Goal: Task Accomplishment & Management: Manage account settings

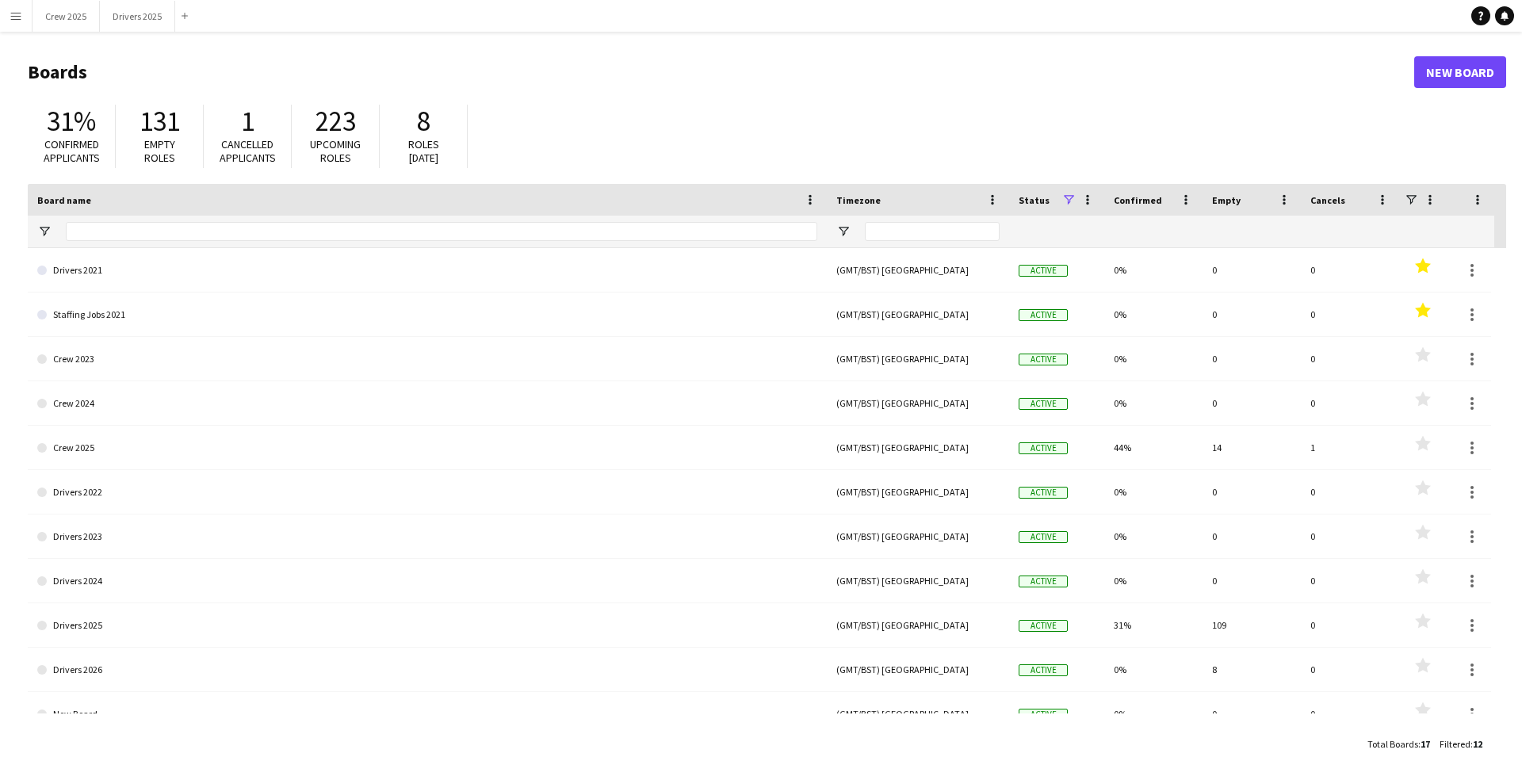
click at [19, 25] on button "Menu" at bounding box center [16, 16] width 31 height 31
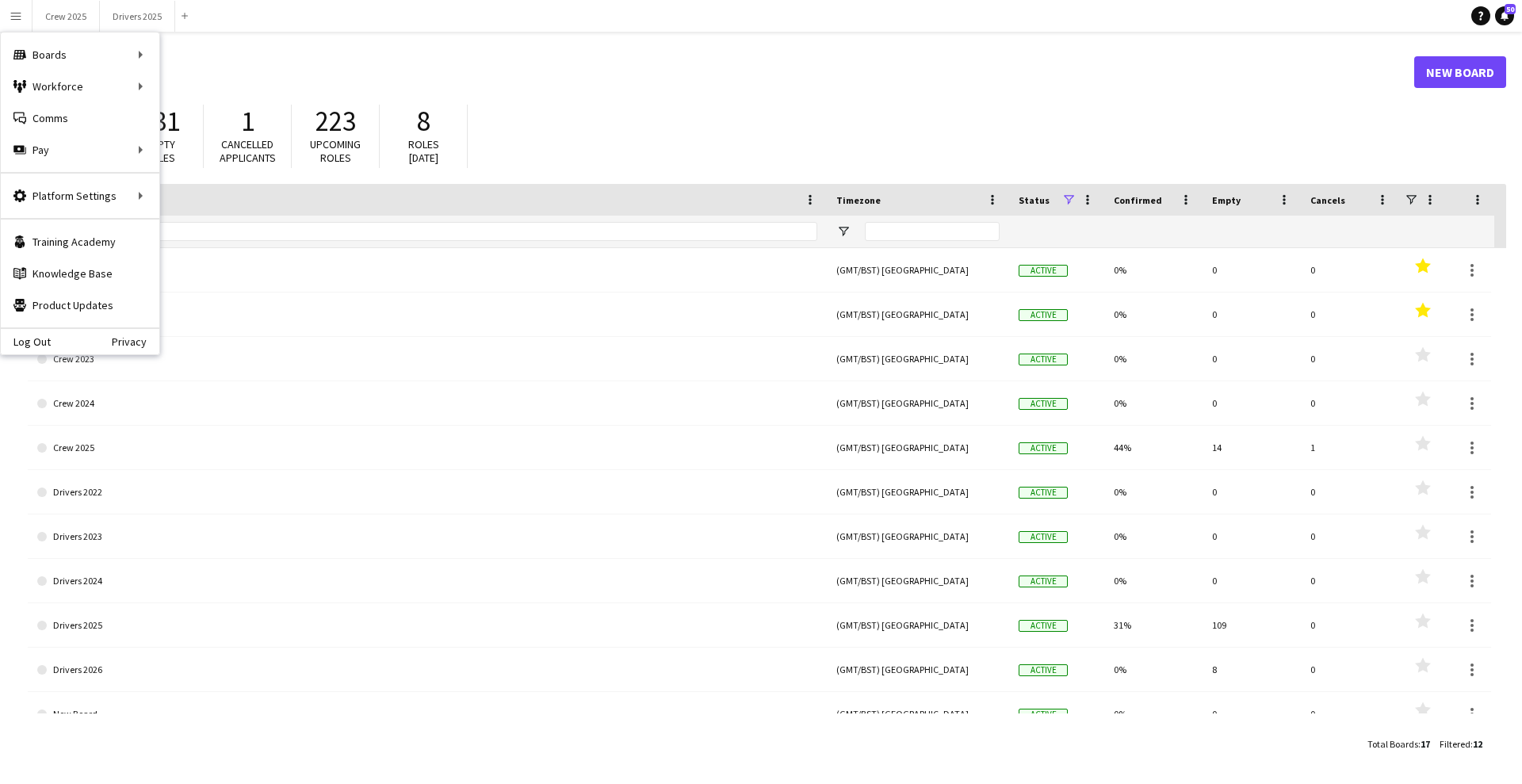
click at [432, 62] on h1 "Boards" at bounding box center [721, 71] width 1386 height 23
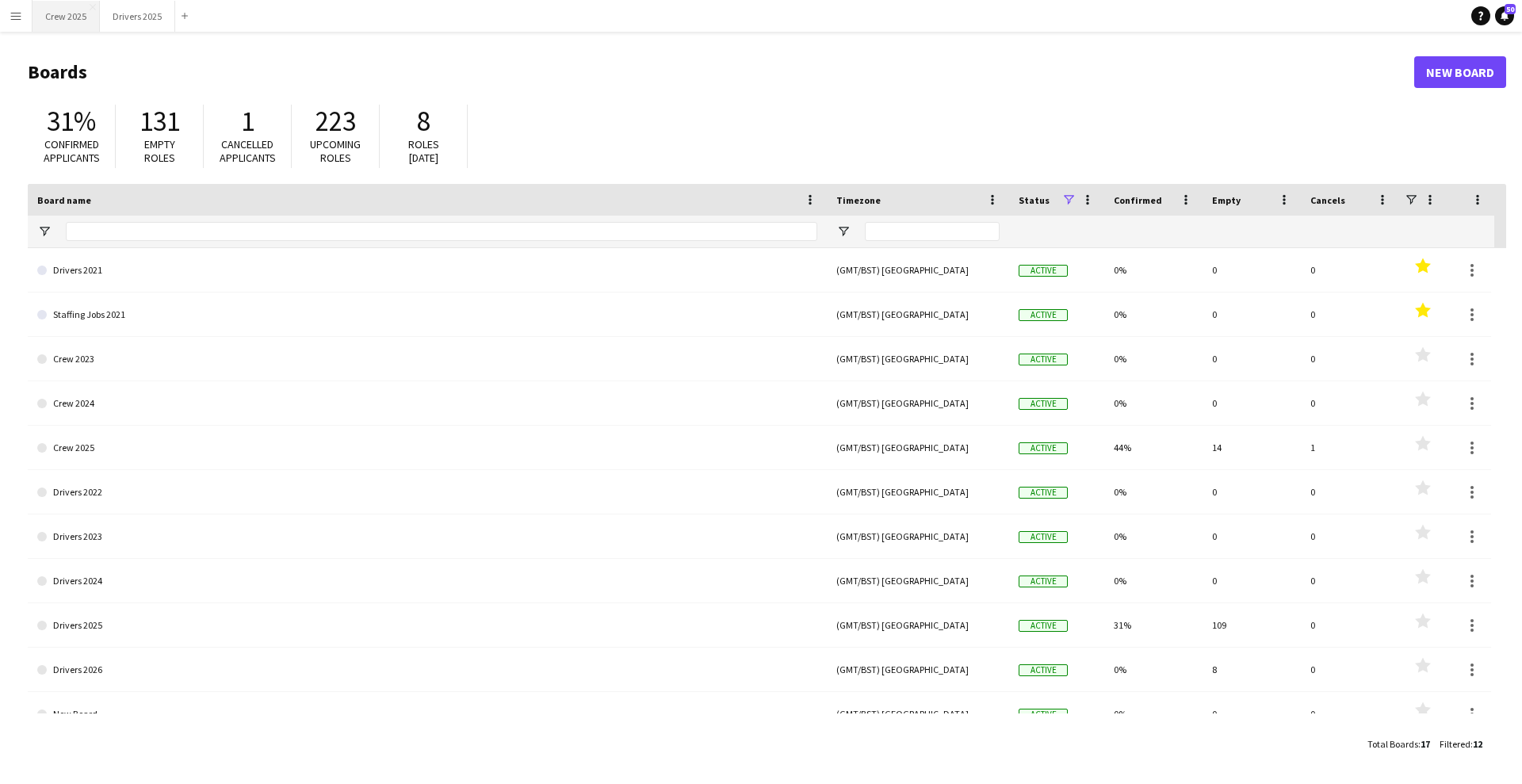
click at [73, 21] on button "Crew 2025 Close" at bounding box center [65, 17] width 67 height 31
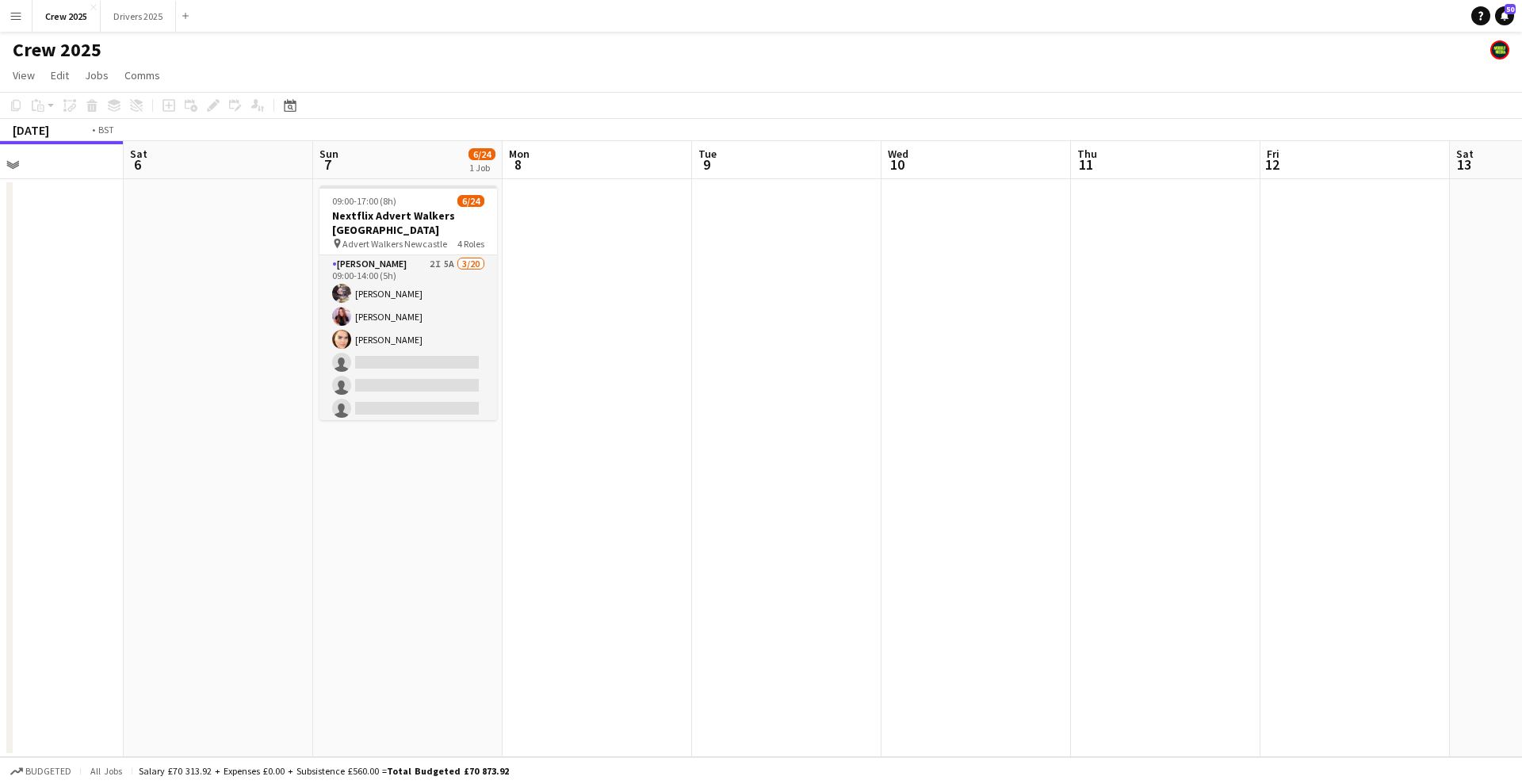
scroll to position [0, 450]
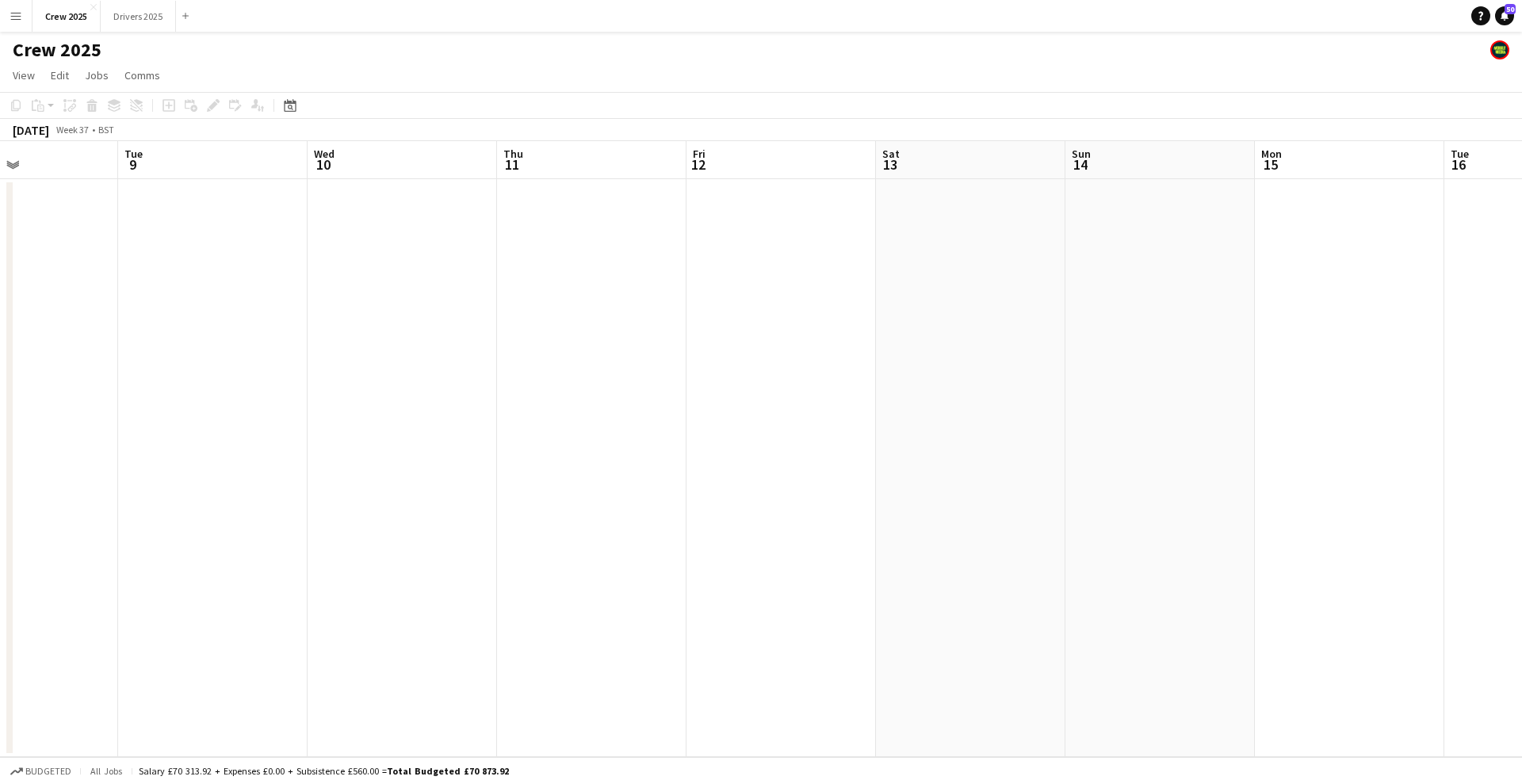
drag, startPoint x: 1169, startPoint y: 506, endPoint x: 339, endPoint y: 602, distance: 835.5
click at [339, 602] on app-calendar-viewport "Sat 6 Sun 7 6/24 1 Job Mon 8 Tue 9 Wed 10 Thu 11 Fri 12 Sat 13 Sun 14 Mon 15 Tu…" at bounding box center [761, 449] width 1522 height 616
click at [129, 17] on button "Drivers 2025 Close" at bounding box center [138, 17] width 76 height 31
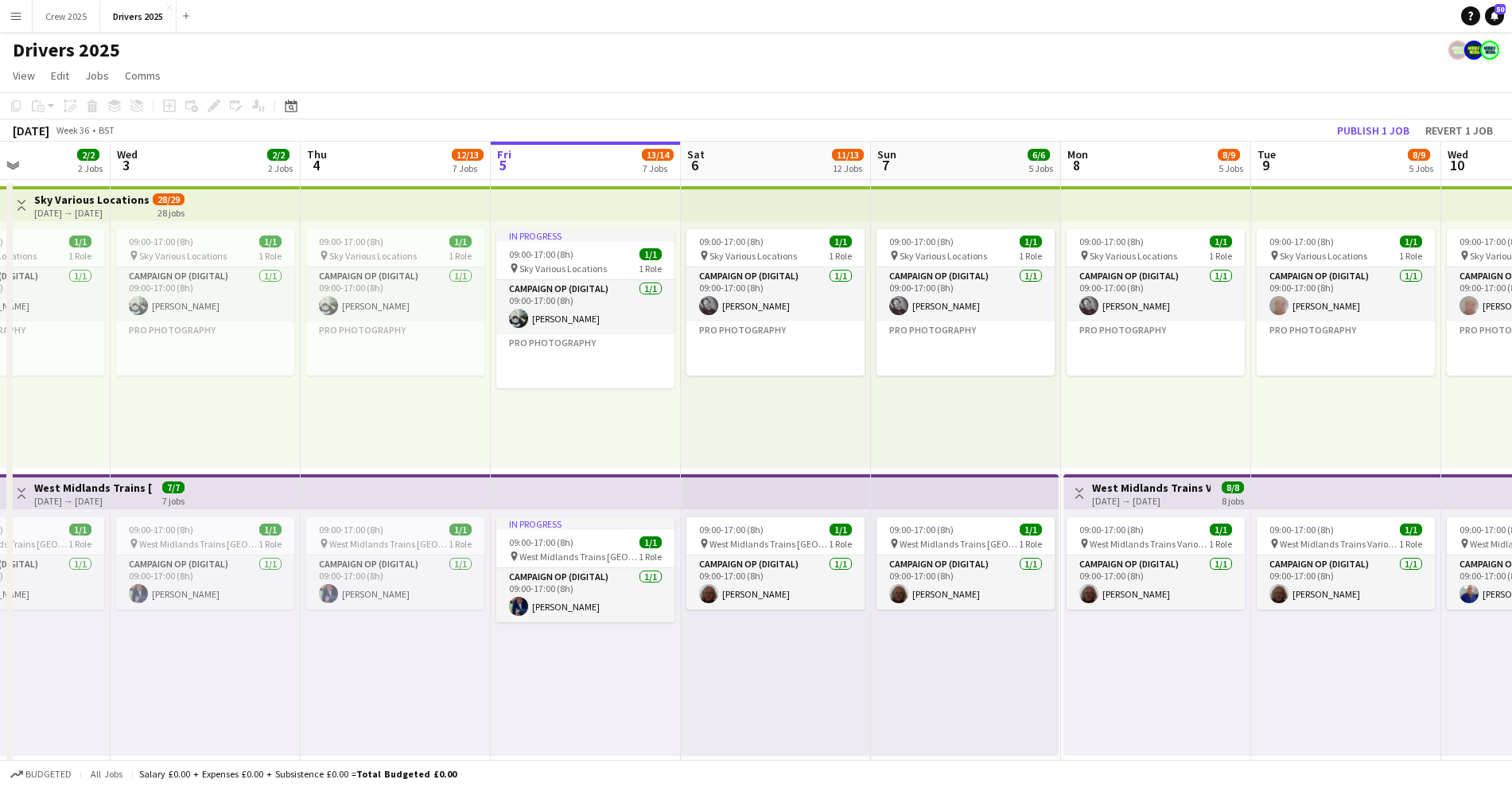
scroll to position [0, 422]
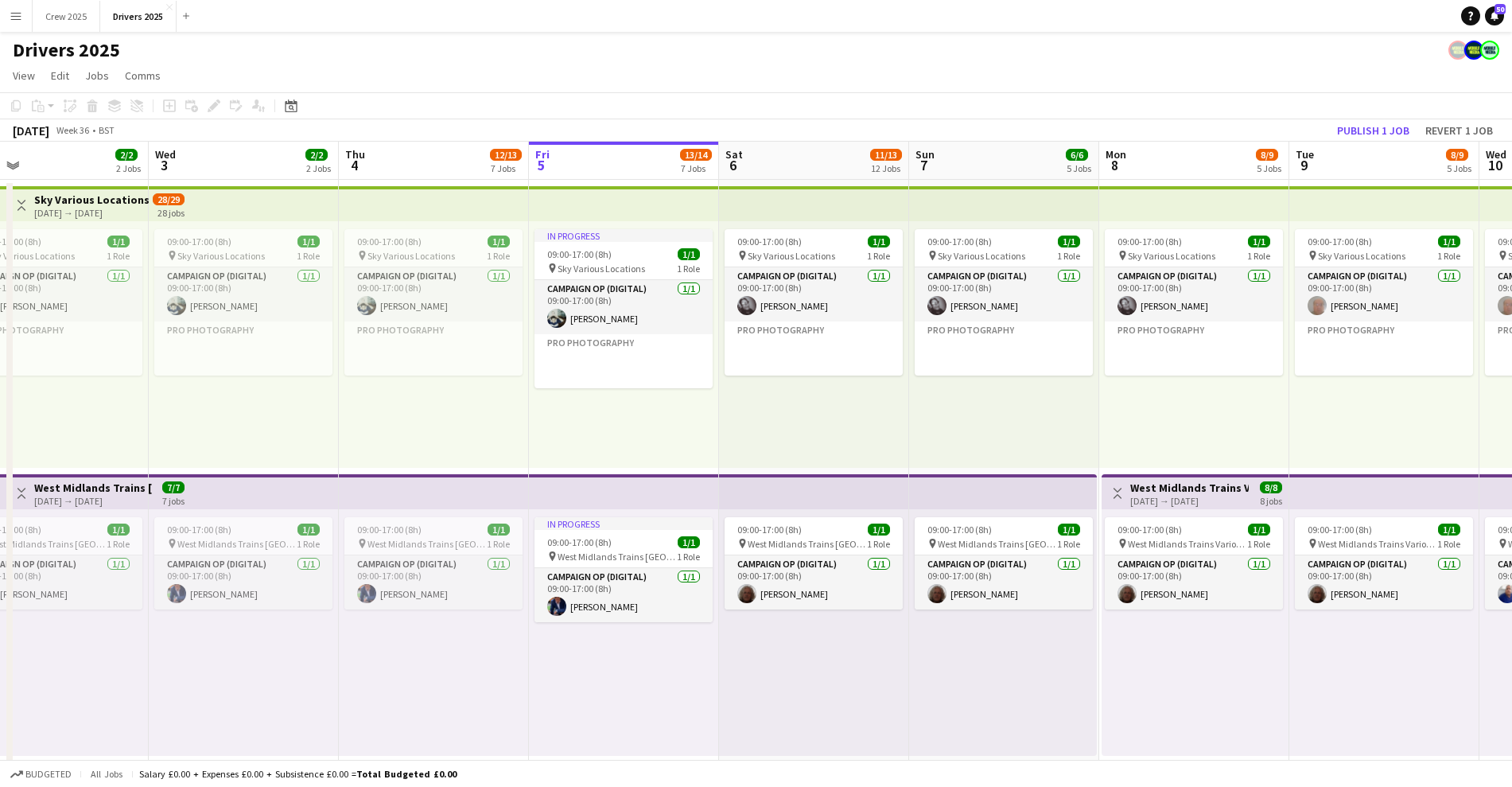
drag, startPoint x: 839, startPoint y: 431, endPoint x: 1178, endPoint y: 424, distance: 339.1
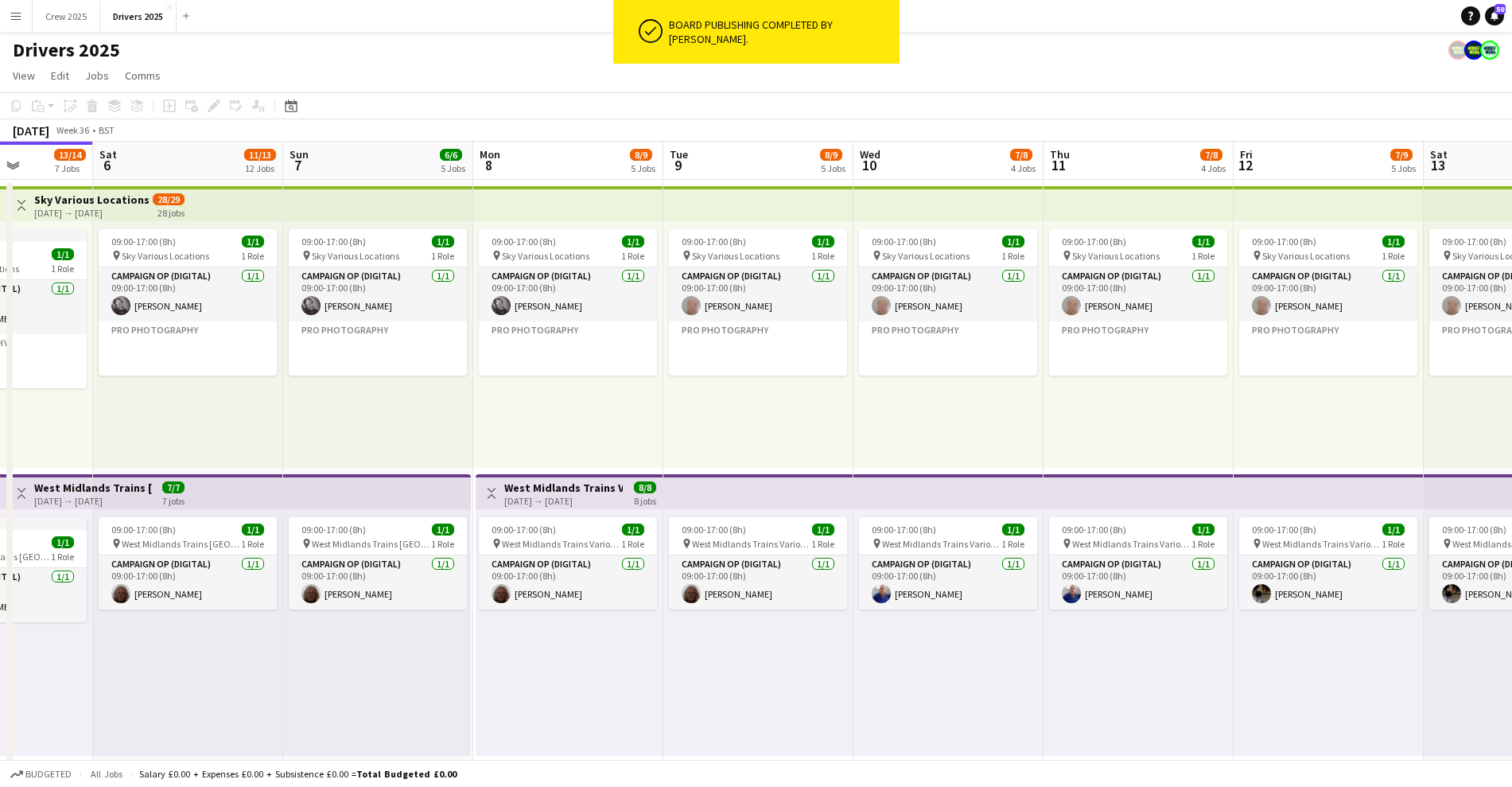
scroll to position [0, 488]
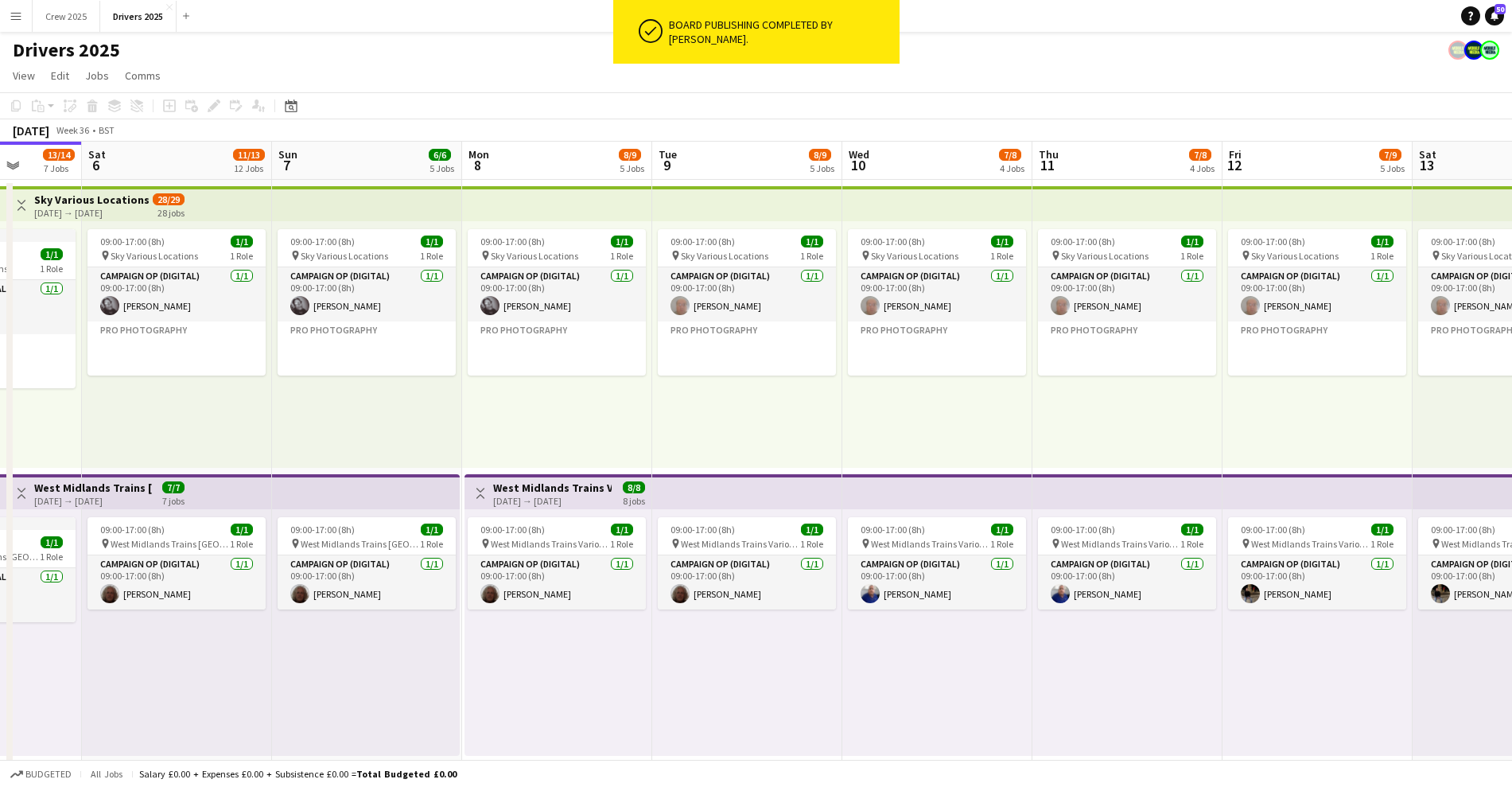
drag, startPoint x: 1101, startPoint y: 433, endPoint x: 582, endPoint y: 450, distance: 519.3
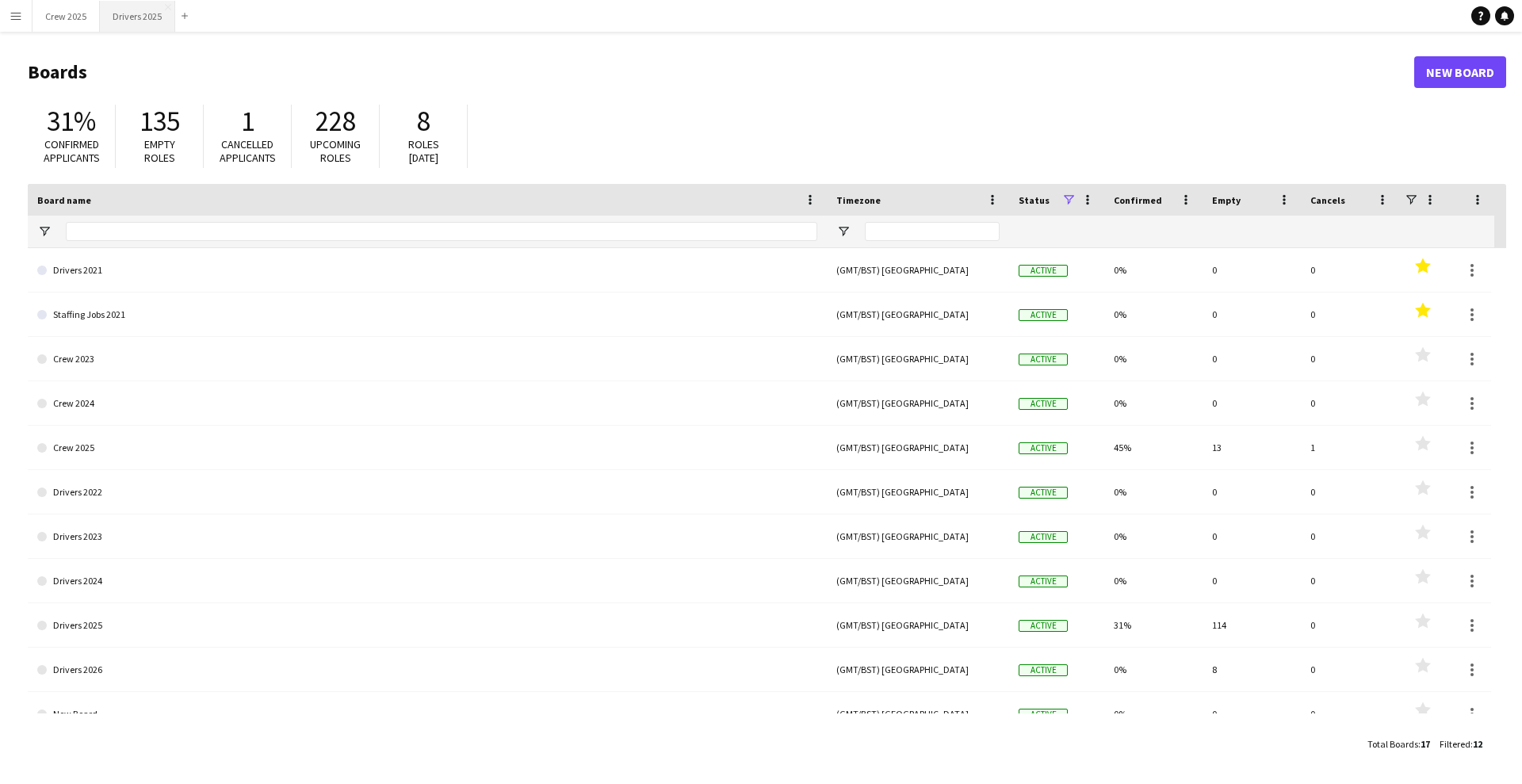
click at [145, 13] on button "Drivers 2025 Close" at bounding box center [137, 17] width 76 height 31
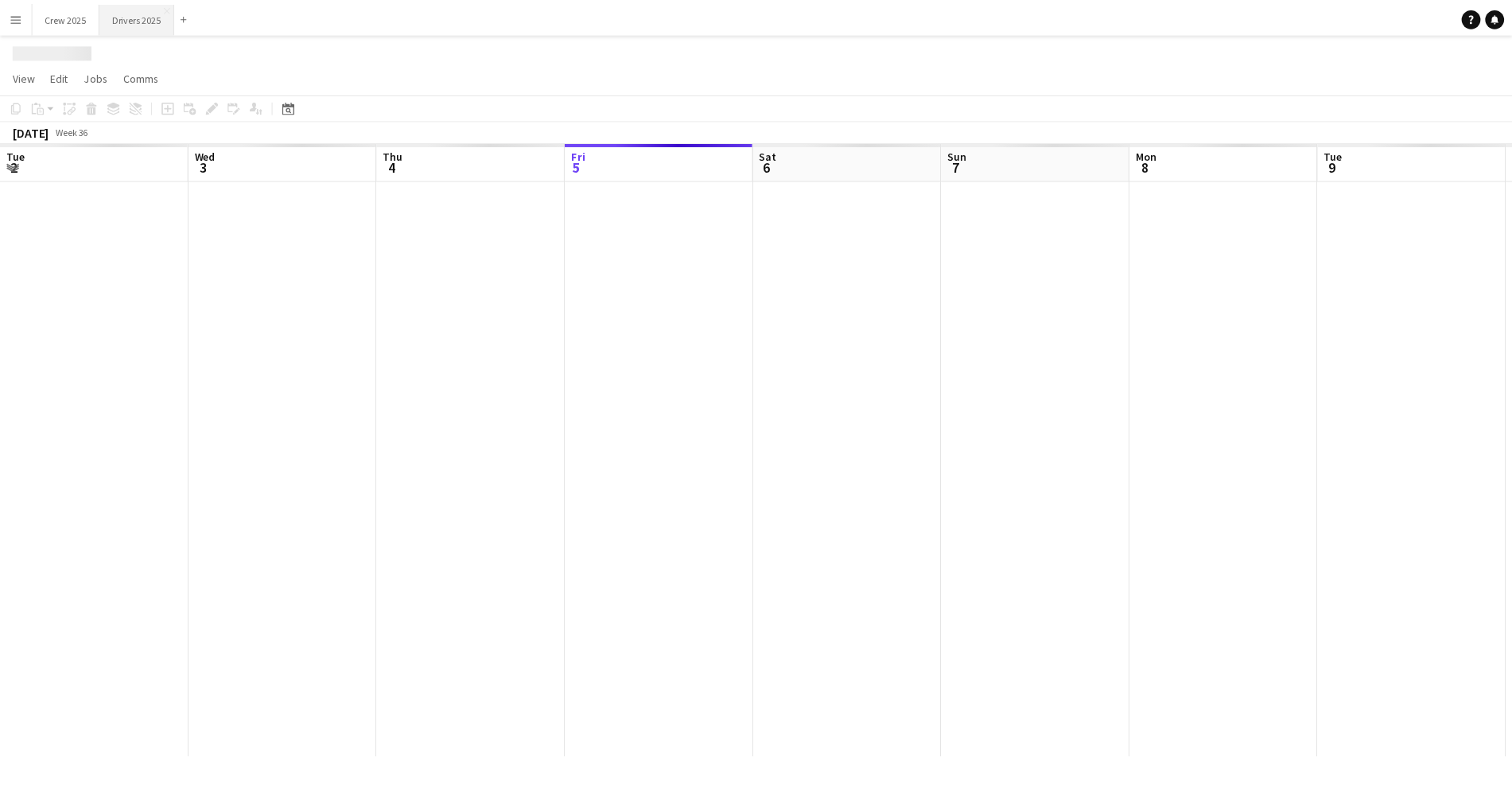
scroll to position [0, 380]
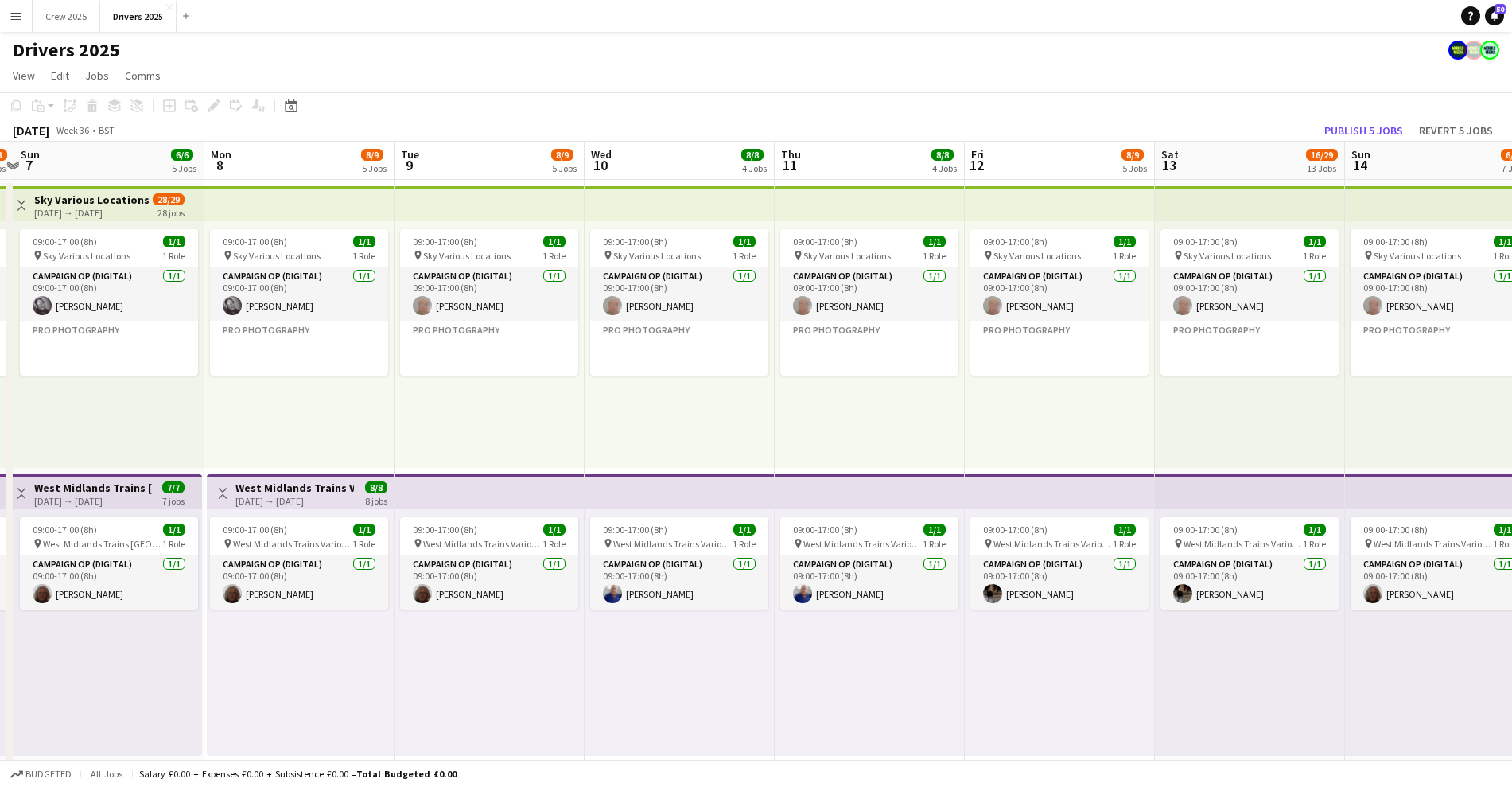
drag, startPoint x: 1181, startPoint y: 429, endPoint x: 624, endPoint y: 431, distance: 557.0
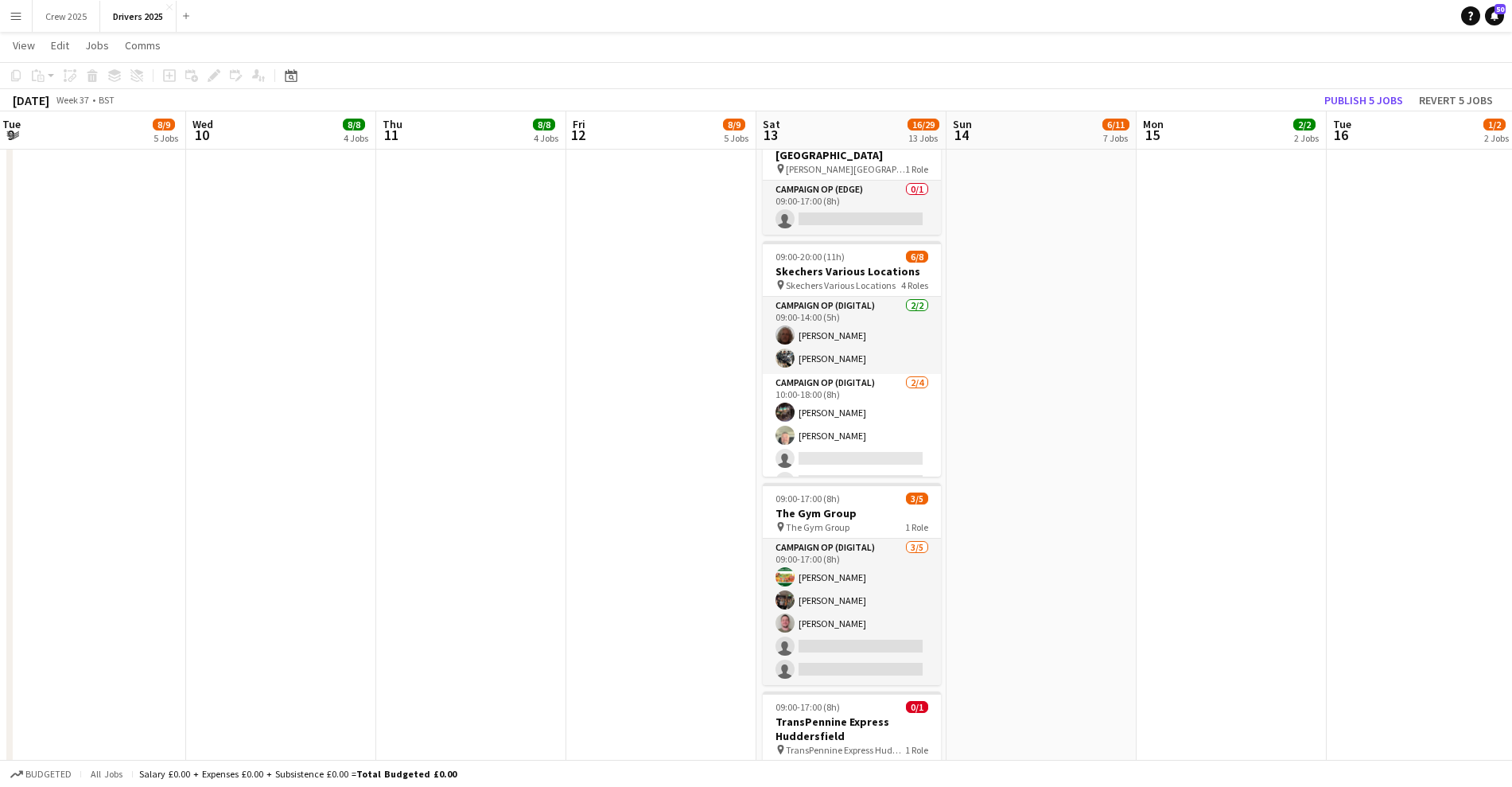
scroll to position [2288, 0]
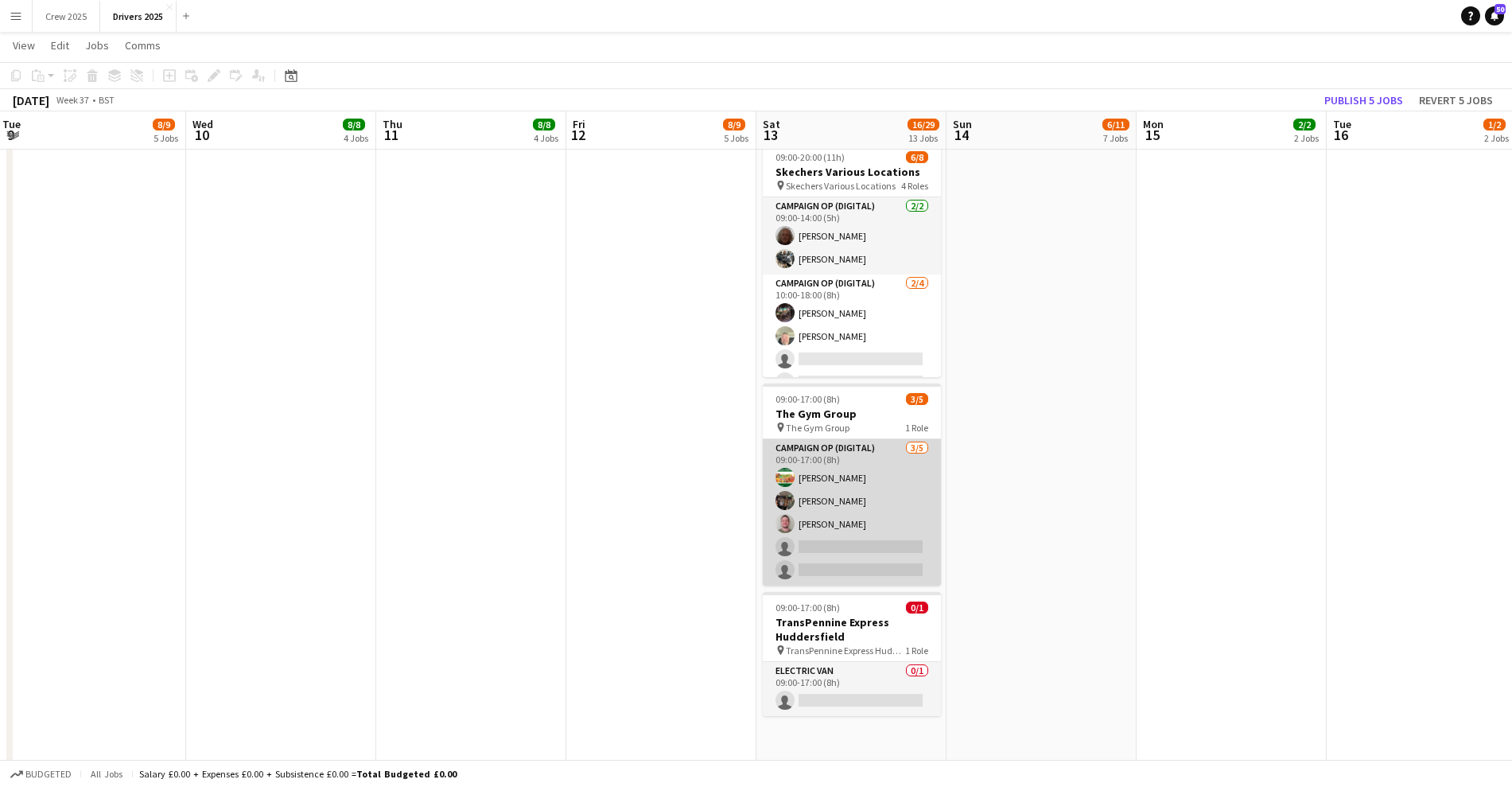
click at [834, 487] on app-card-role "Campaign Op (Digital) [DATE] 09:00-17:00 (8h) [PERSON_NAME] [PERSON_NAME] [PERS…" at bounding box center [852, 513] width 178 height 147
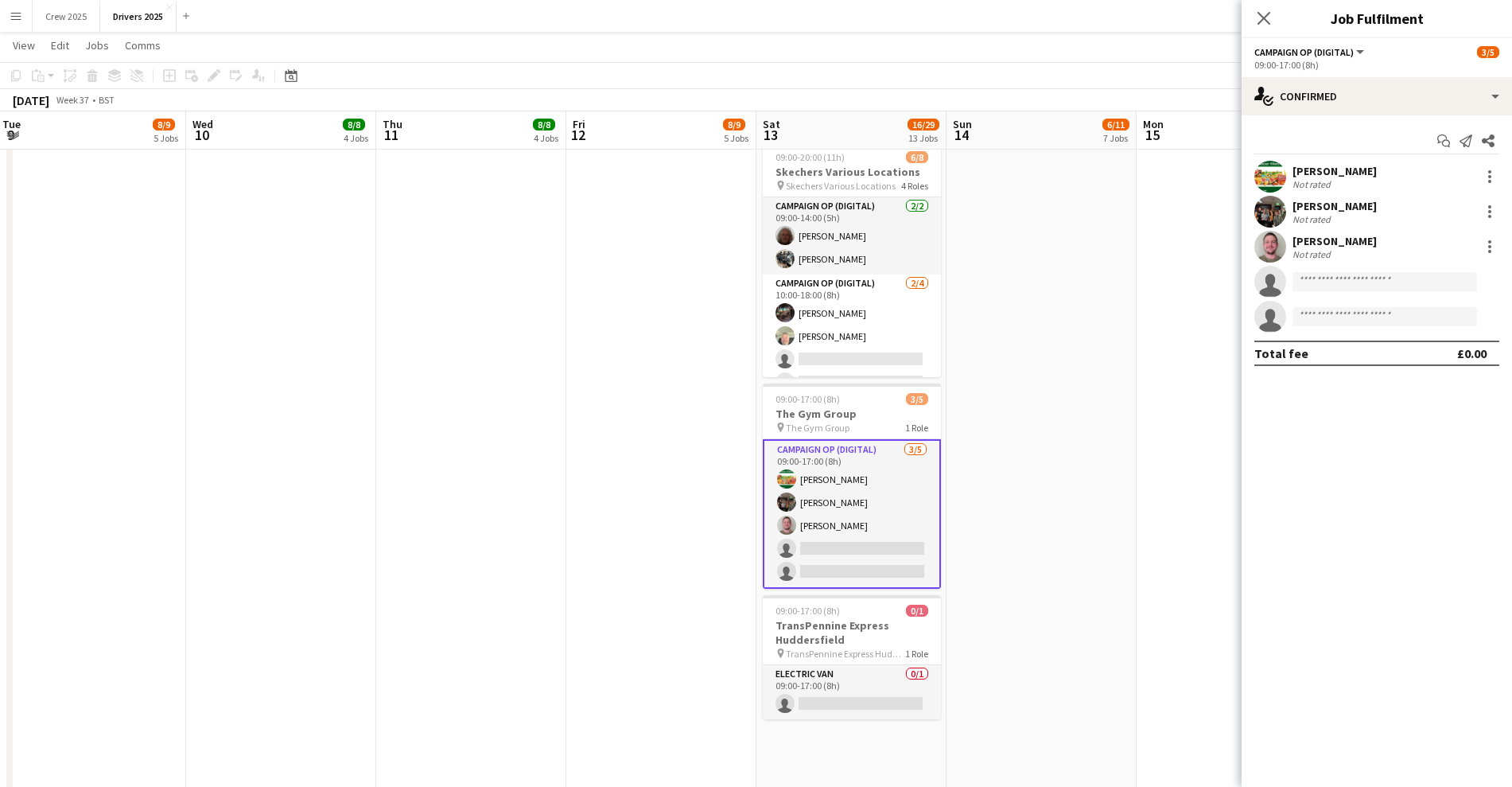
drag, startPoint x: 1351, startPoint y: 71, endPoint x: 1343, endPoint y: 87, distance: 17.9
click at [1351, 72] on app-options-switcher "Campaign Op (Digital) All roles Campaign Op (Digital) [DATE] 09:00-17:00 (8h)" at bounding box center [1377, 58] width 271 height 39
click at [1343, 89] on div "single-neutral-actions-check-2 Confirmed" at bounding box center [1377, 96] width 271 height 38
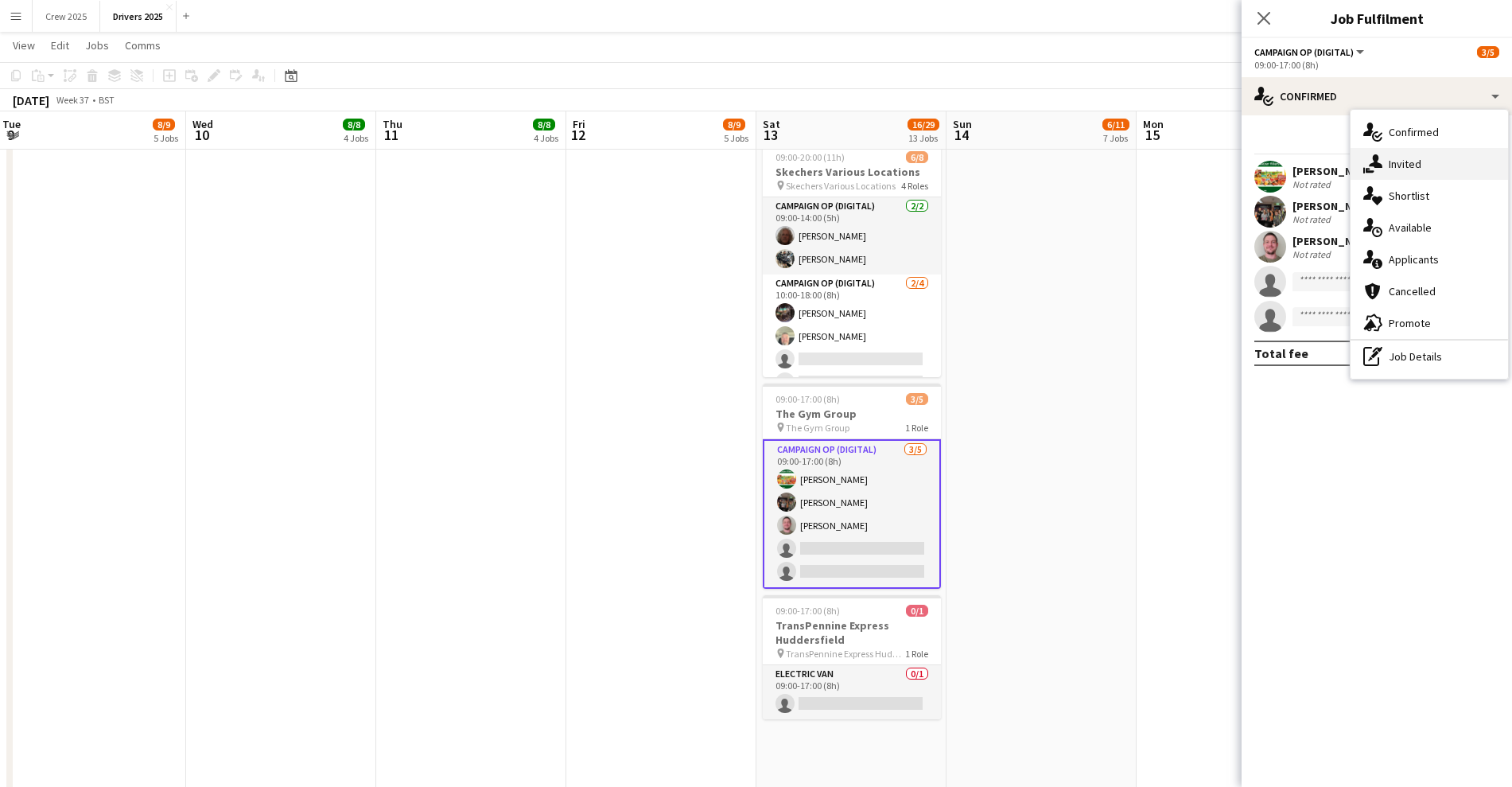
click at [1405, 174] on div "single-neutral-actions-share-1 Invited" at bounding box center [1430, 163] width 157 height 31
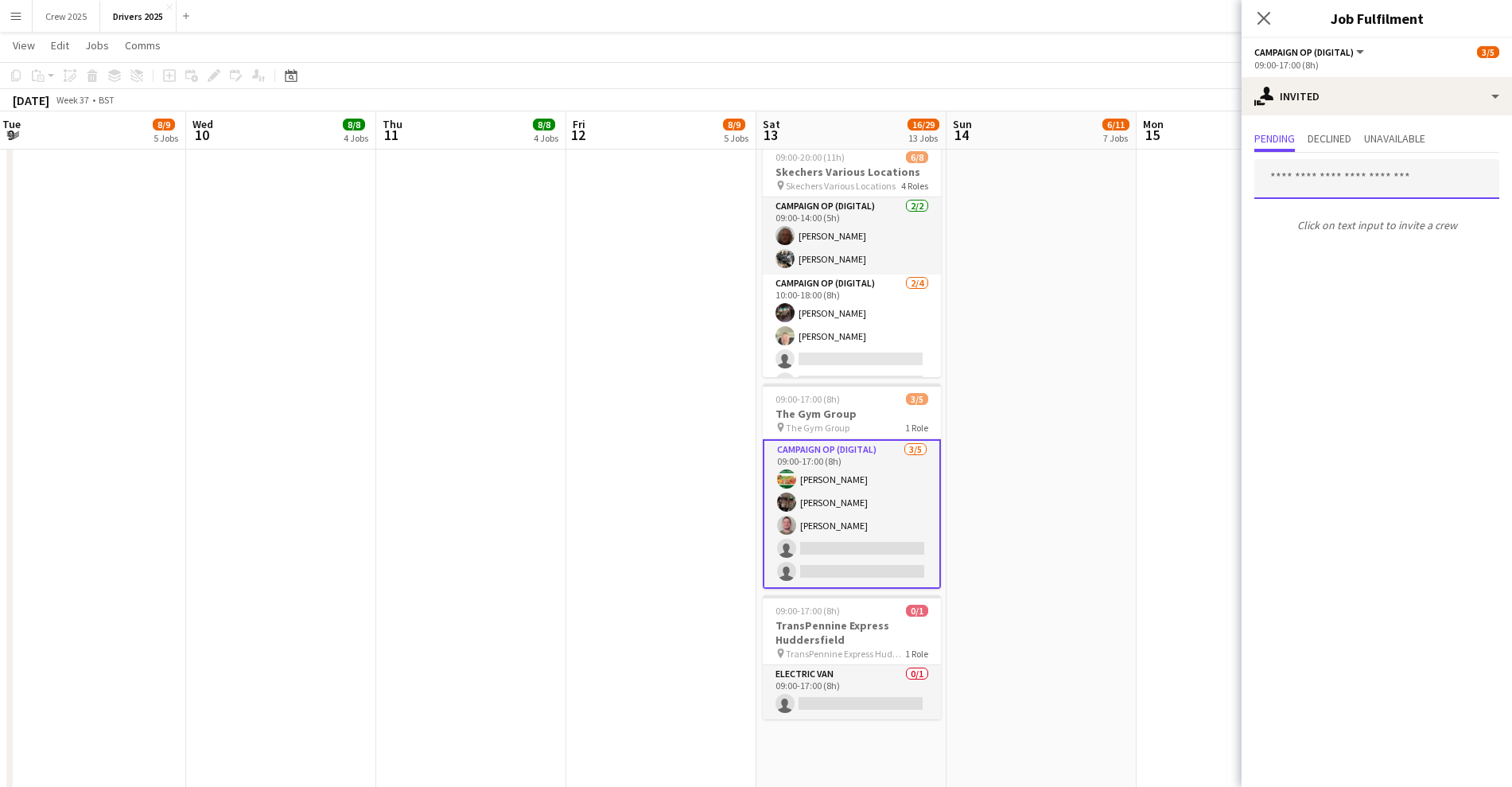
click at [1308, 183] on input "text" at bounding box center [1377, 179] width 245 height 40
type input "***"
click at [1068, 419] on app-date-cell "09:00-17:00 (8h) 1/1 pin Sky Various Locations 1 Role Campaign Op (Digital) [DA…" at bounding box center [1042, 26] width 190 height 4272
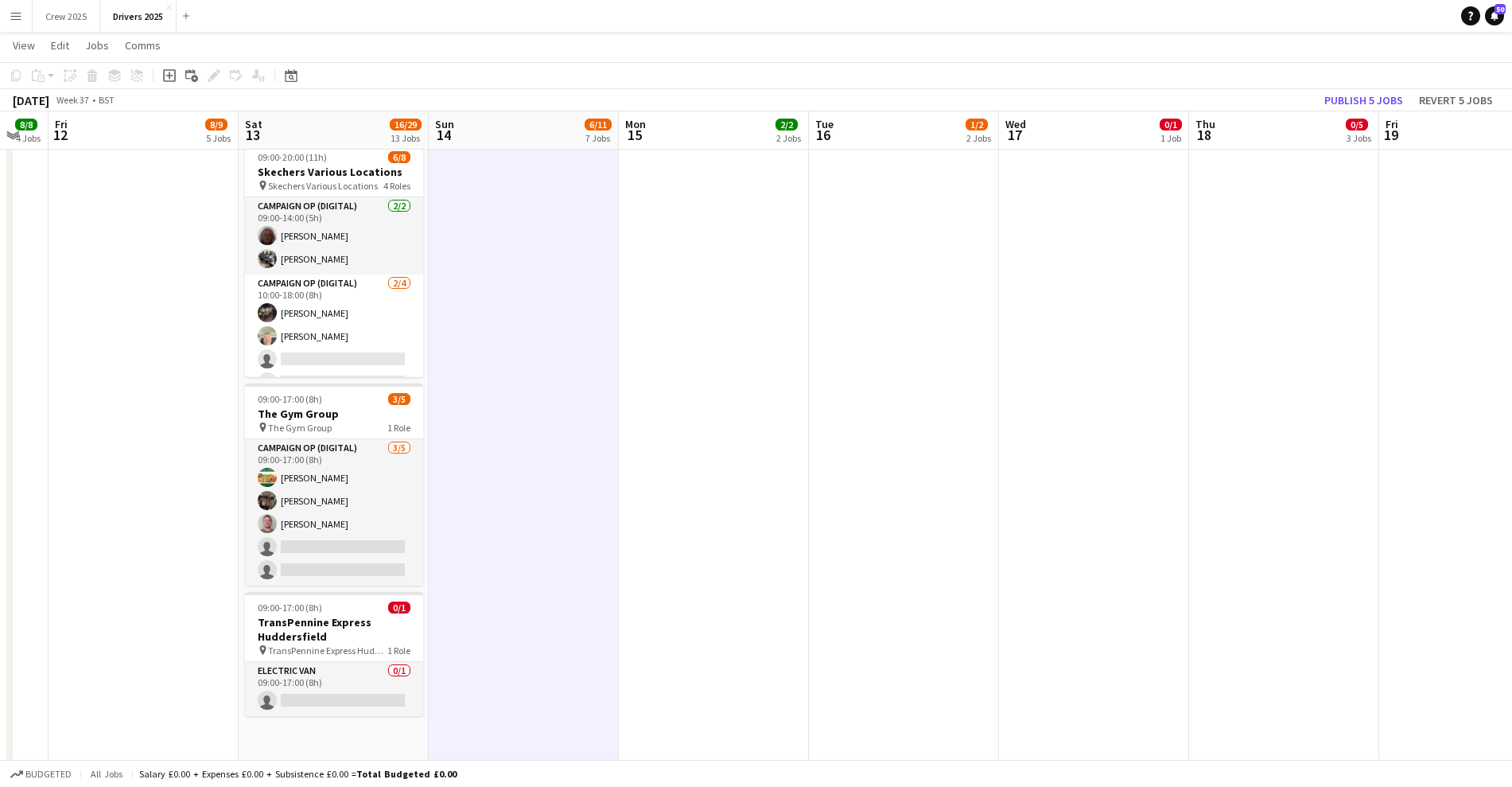
scroll to position [0, 528]
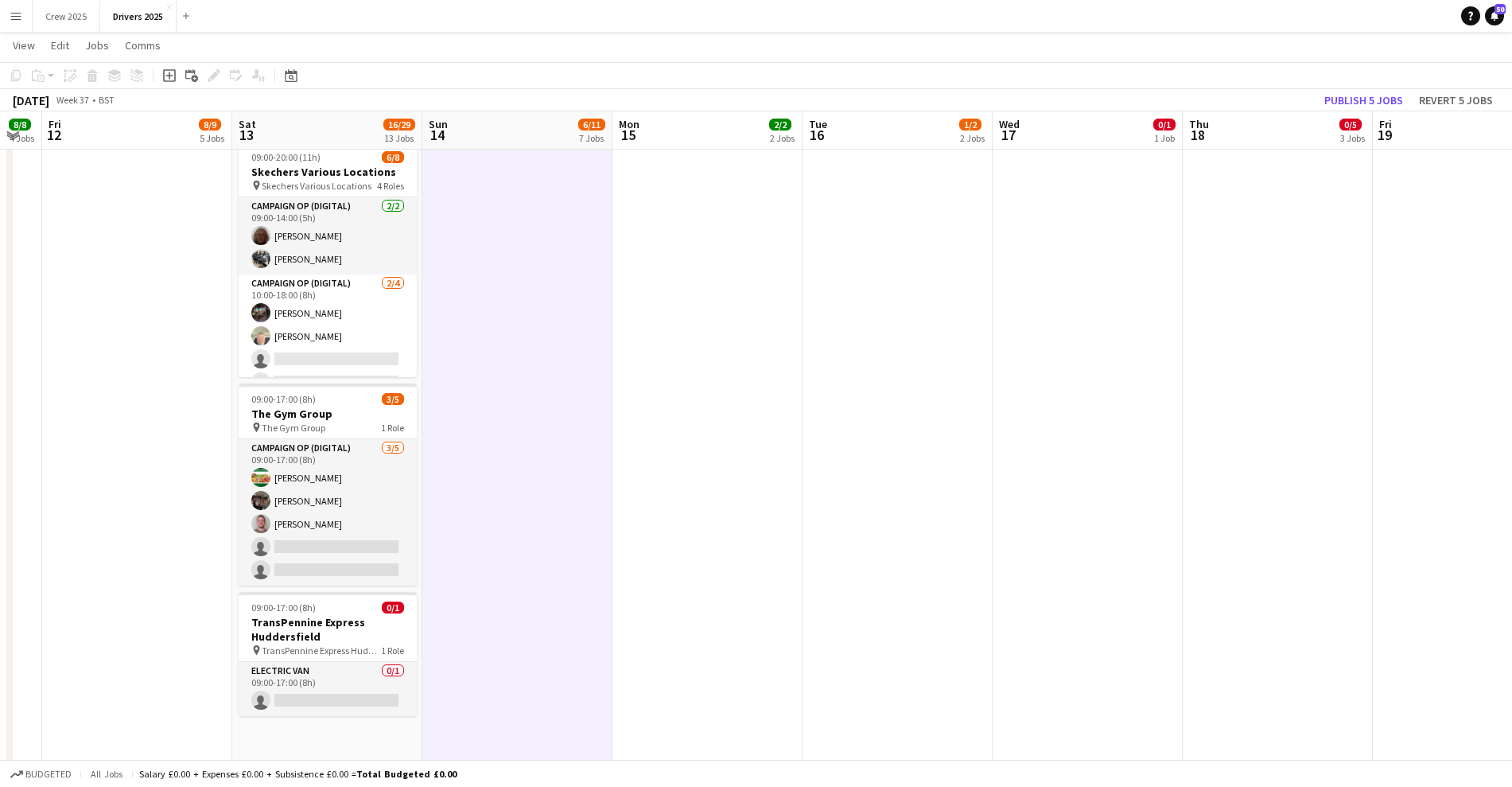
drag, startPoint x: 1113, startPoint y: 422, endPoint x: 589, endPoint y: 531, distance: 535.2
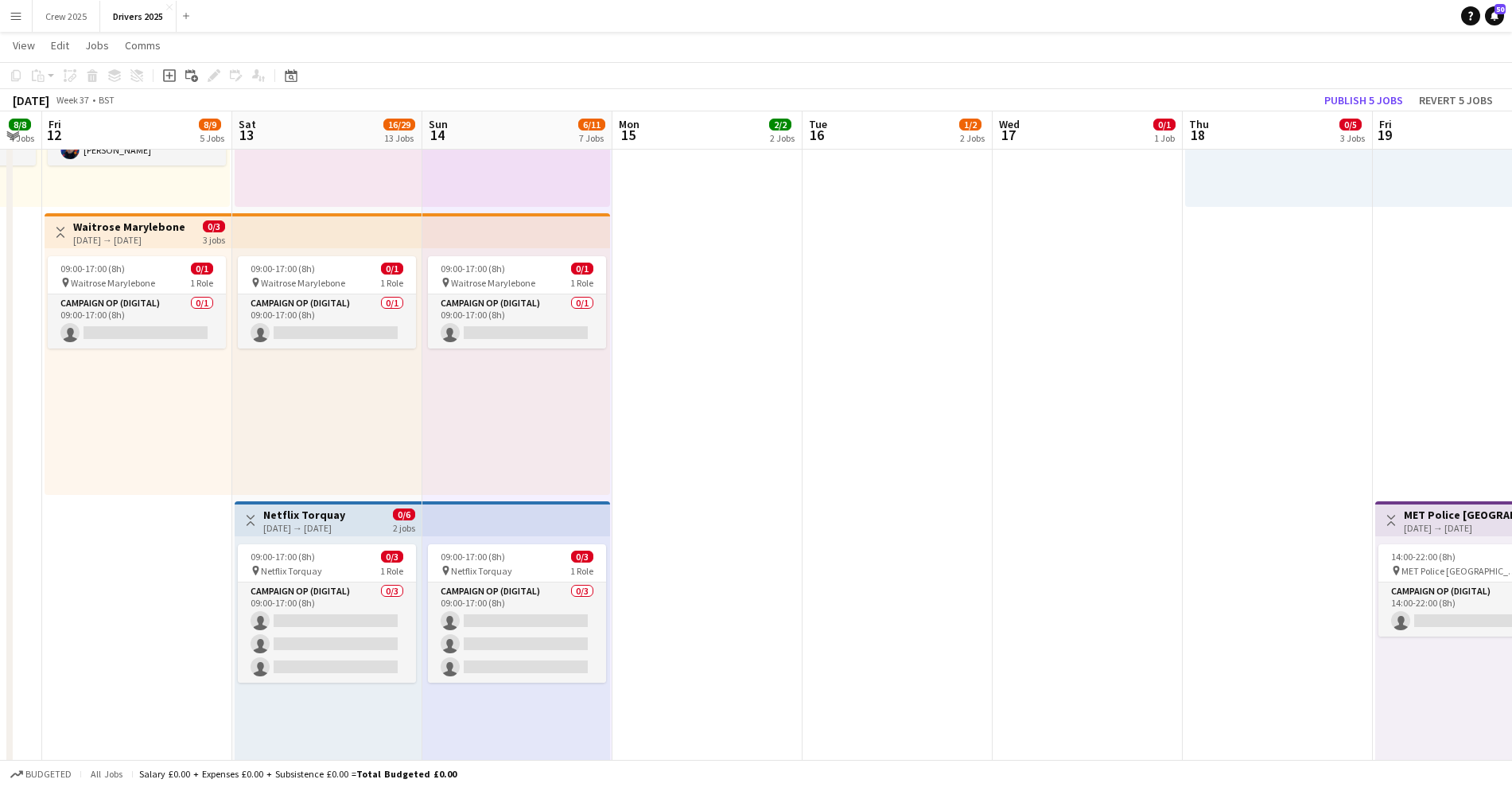
scroll to position [1094, 0]
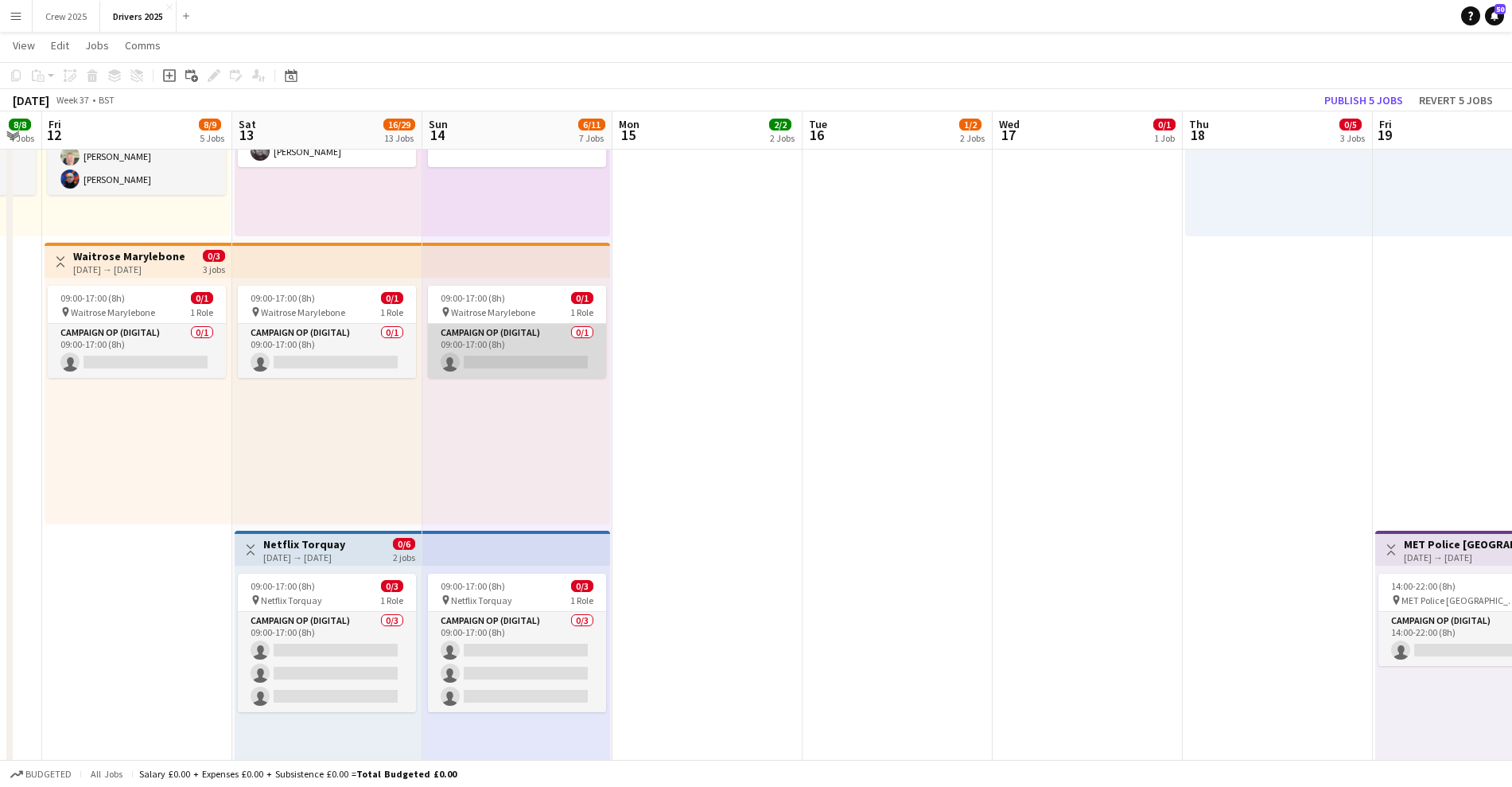
click at [535, 359] on app-card-role "Campaign Op (Digital) 0/1 09:00-17:00 (8h) single-neutral-actions" at bounding box center [517, 351] width 178 height 54
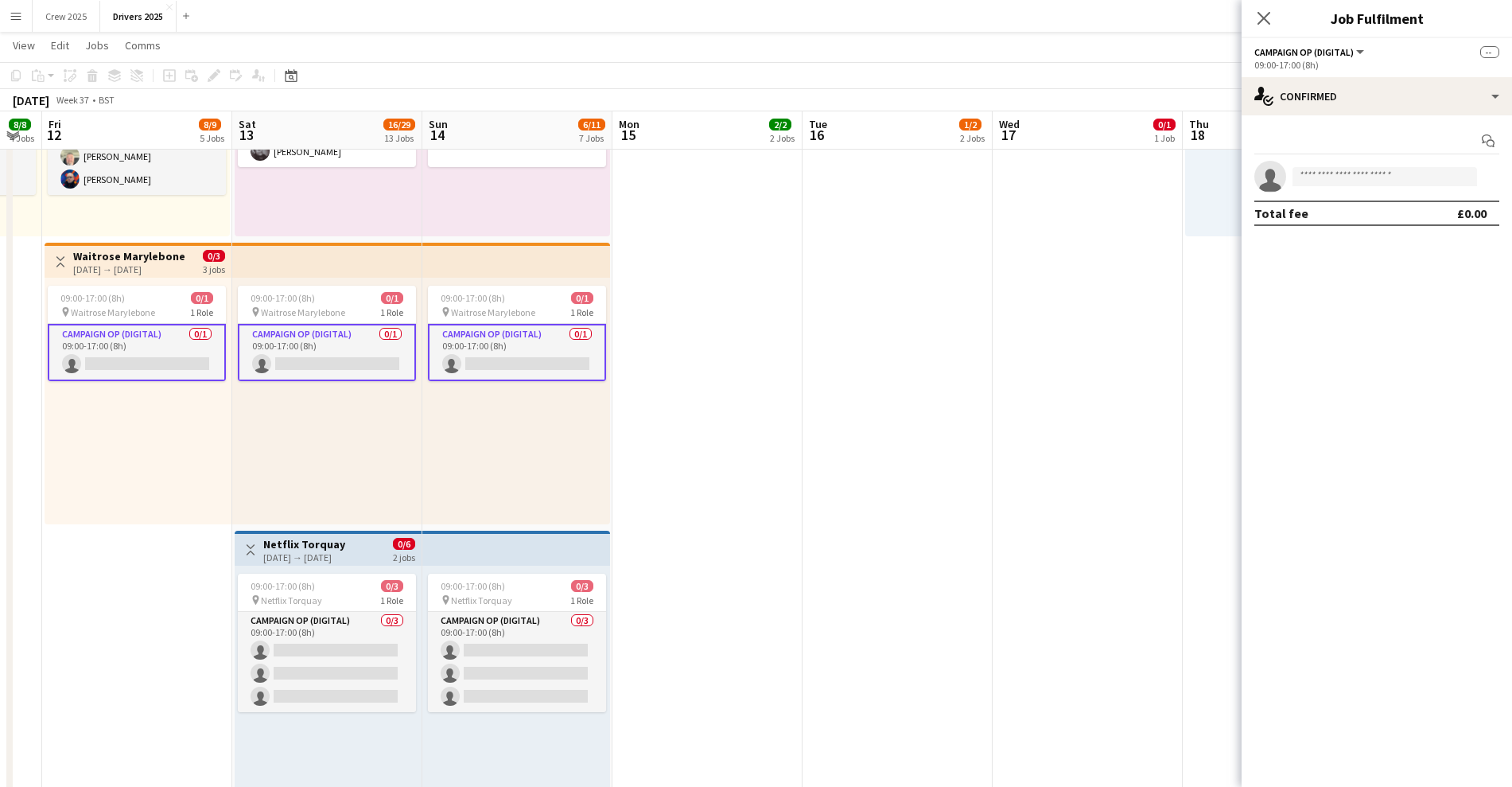
click at [532, 356] on app-card-role "Campaign Op (Digital) 0/1 09:00-17:00 (8h) single-neutral-actions" at bounding box center [517, 353] width 178 height 58
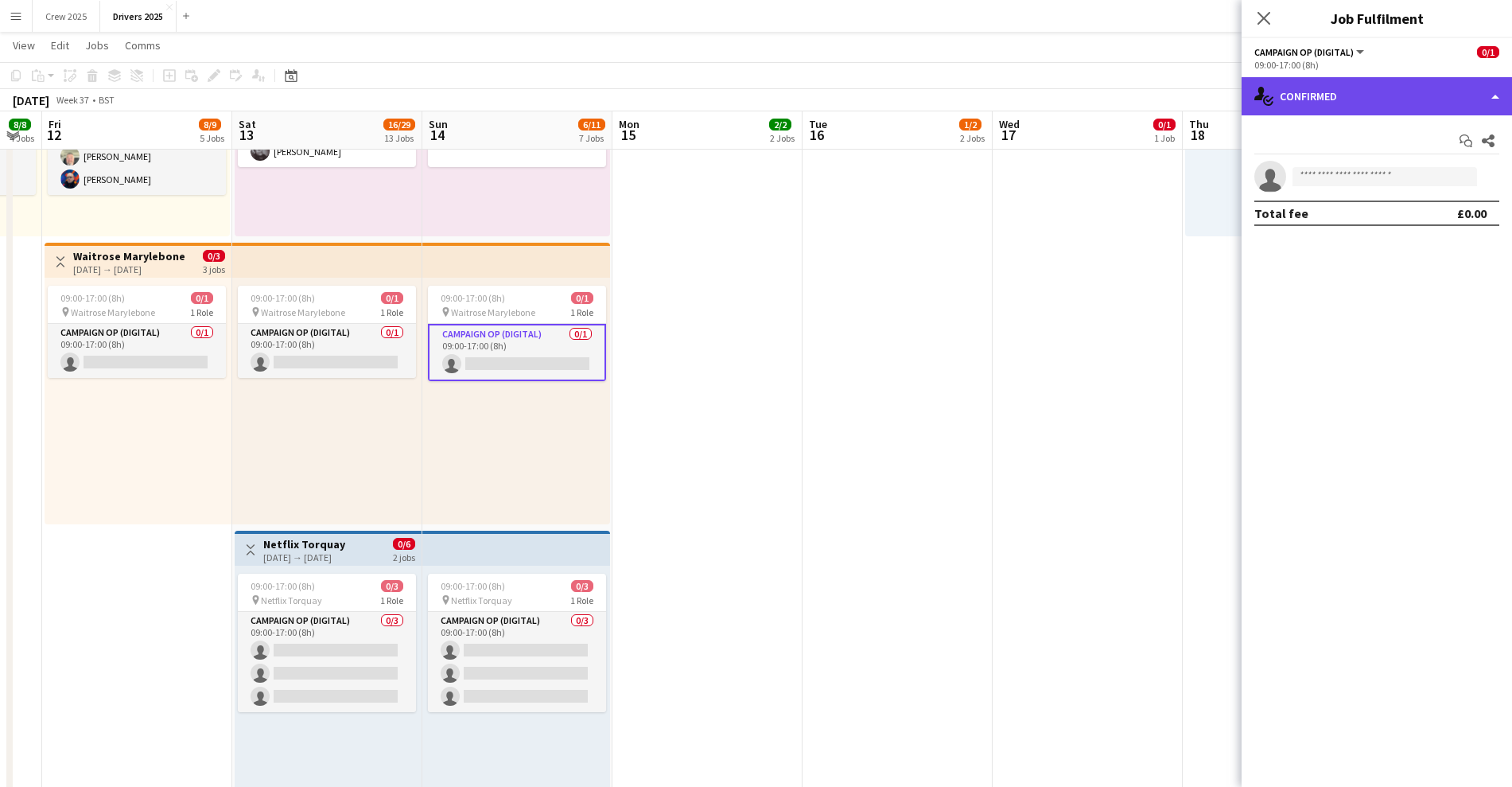
click at [1331, 85] on div "single-neutral-actions-check-2 Confirmed" at bounding box center [1377, 96] width 271 height 38
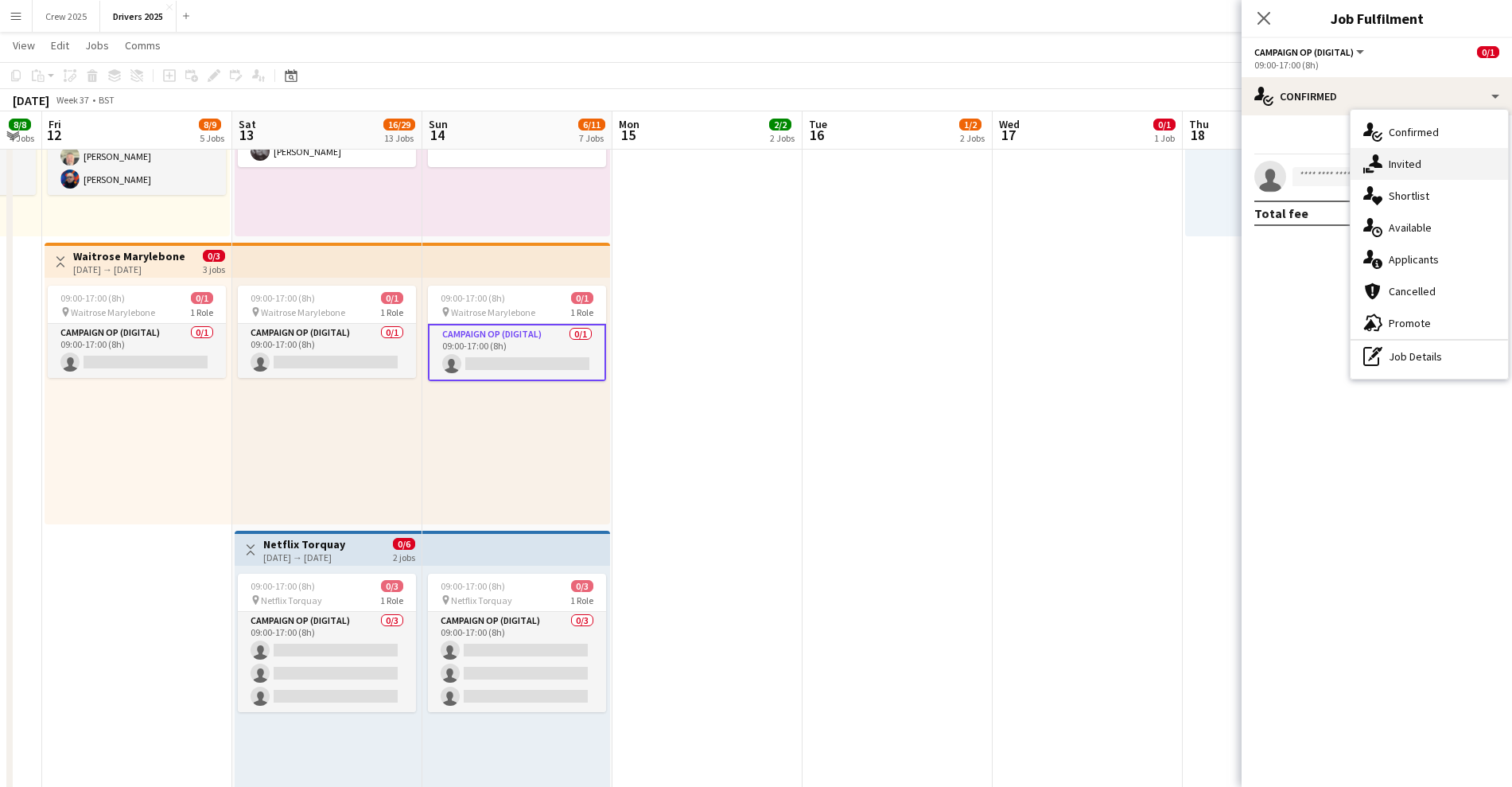
click at [1388, 163] on div "single-neutral-actions-share-1 Invited" at bounding box center [1430, 163] width 157 height 31
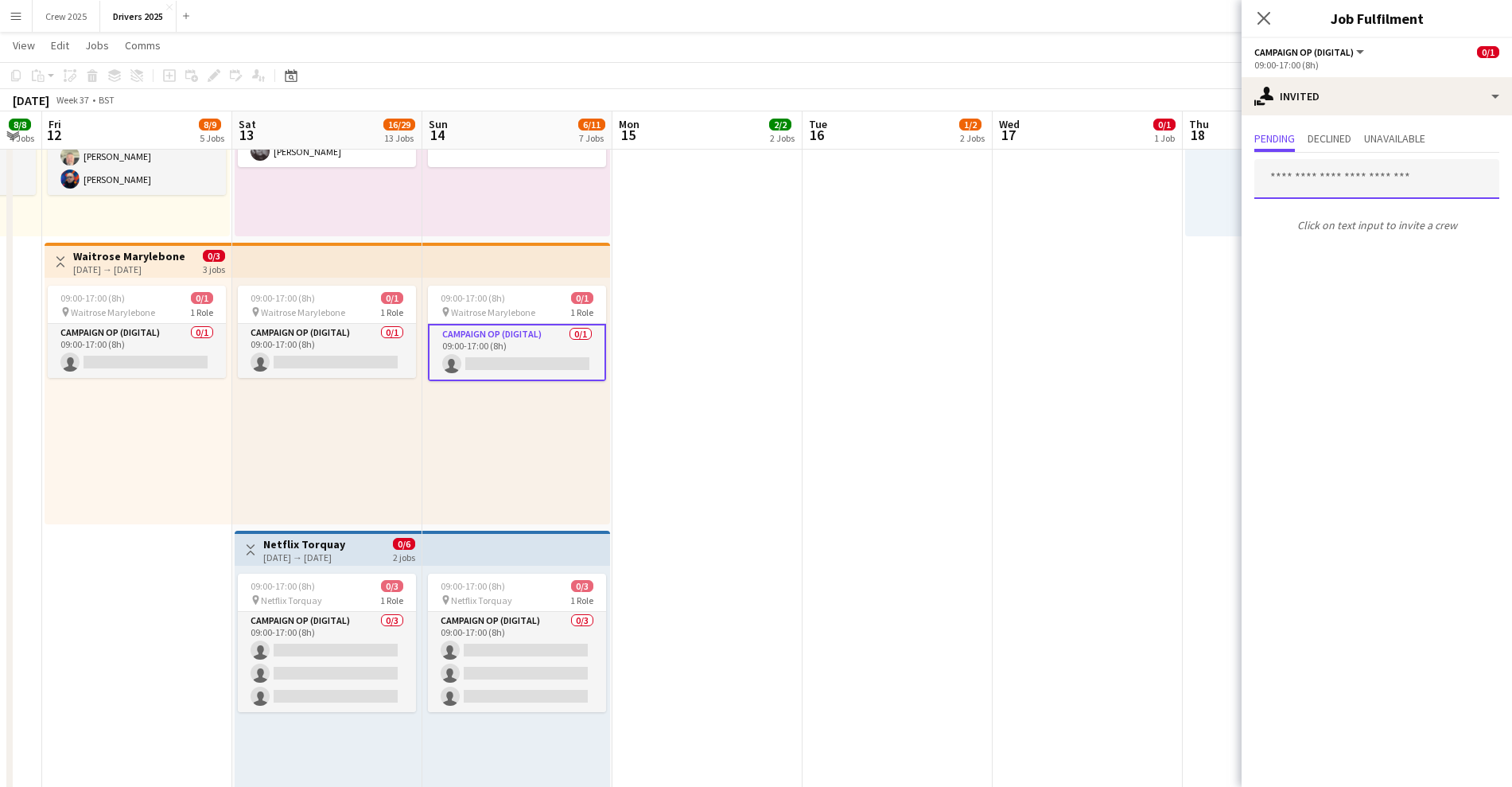
click at [1306, 180] on input "text" at bounding box center [1377, 179] width 245 height 40
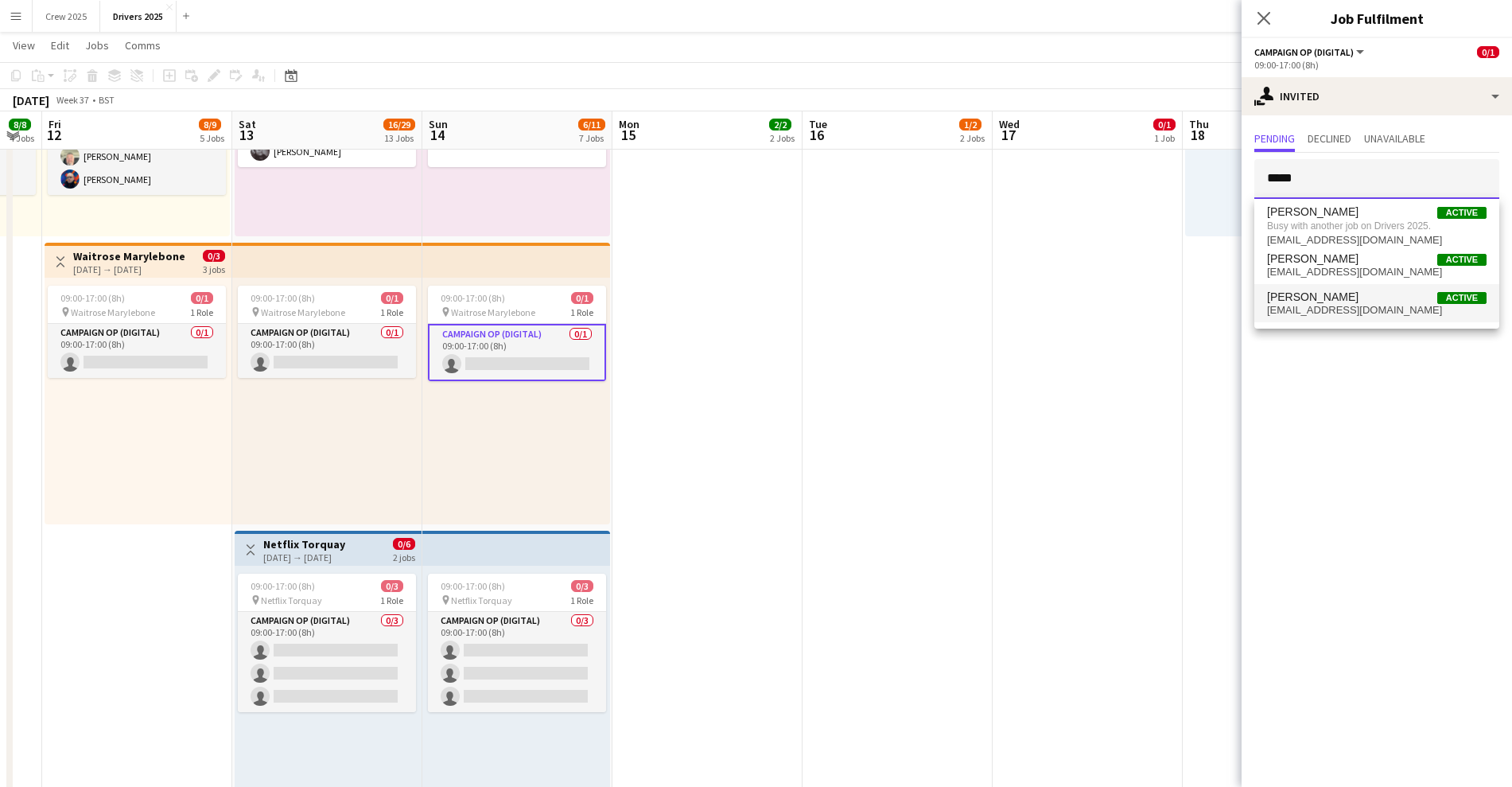
type input "*****"
click at [1322, 304] on span "[EMAIL_ADDRESS][DOMAIN_NAME]" at bounding box center [1377, 310] width 219 height 13
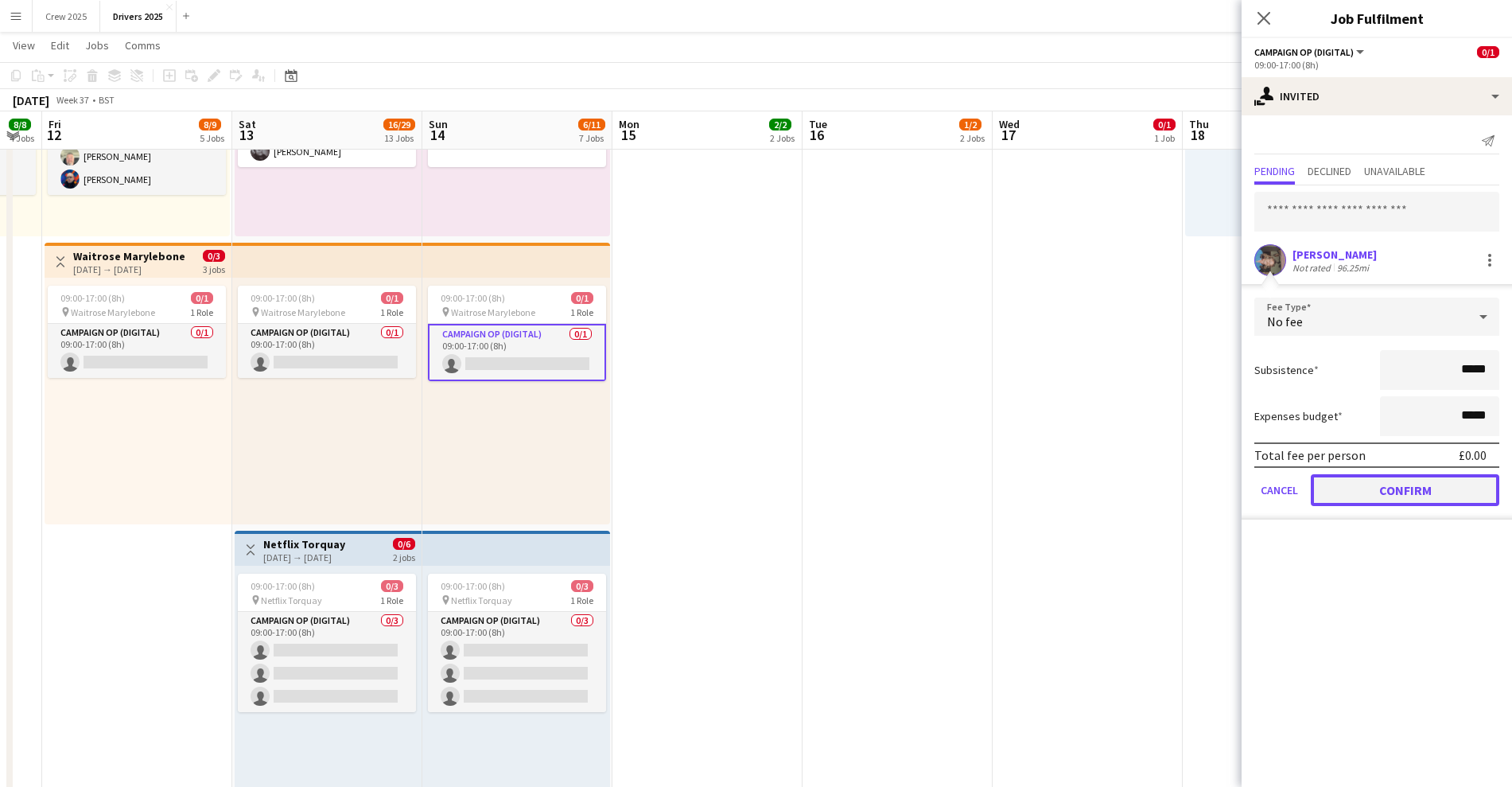
drag, startPoint x: 1390, startPoint y: 487, endPoint x: 1316, endPoint y: 482, distance: 74.2
click at [1391, 487] on button "Confirm" at bounding box center [1405, 490] width 189 height 31
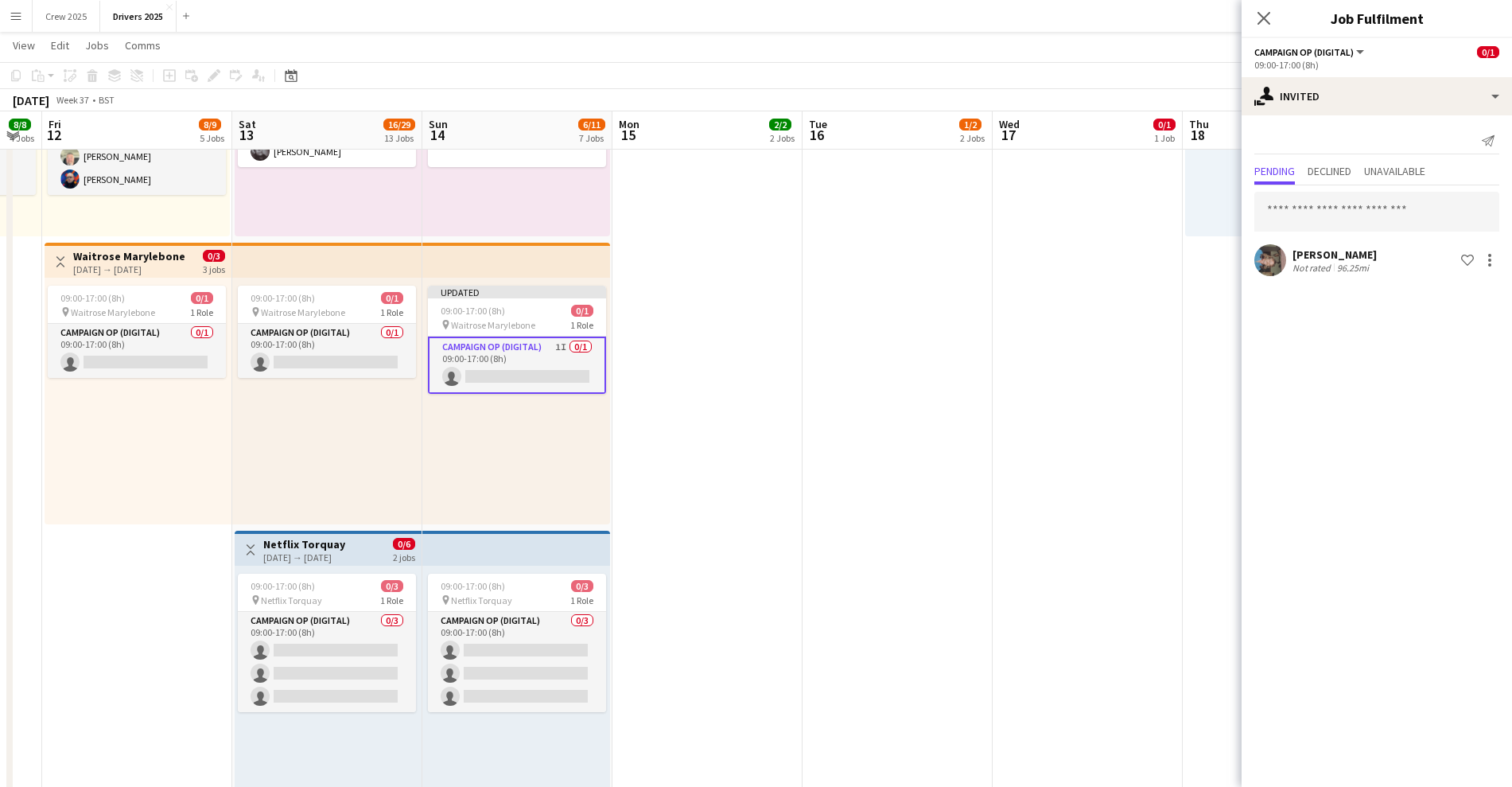
drag, startPoint x: 926, startPoint y: 397, endPoint x: 916, endPoint y: 396, distance: 10.0
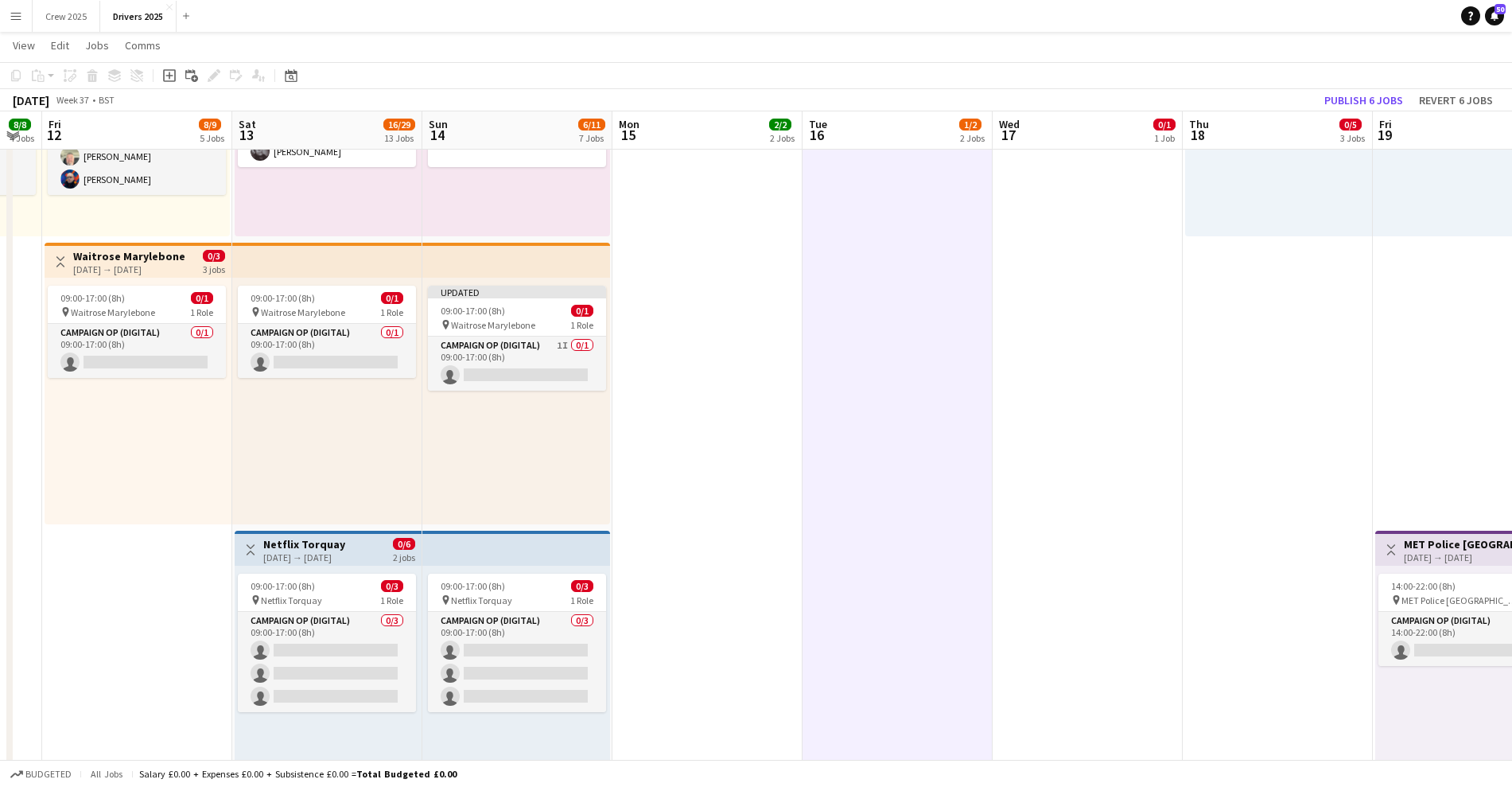
scroll to position [0, 531]
click at [117, 259] on h3 "Waitrose Marylebone" at bounding box center [127, 256] width 112 height 14
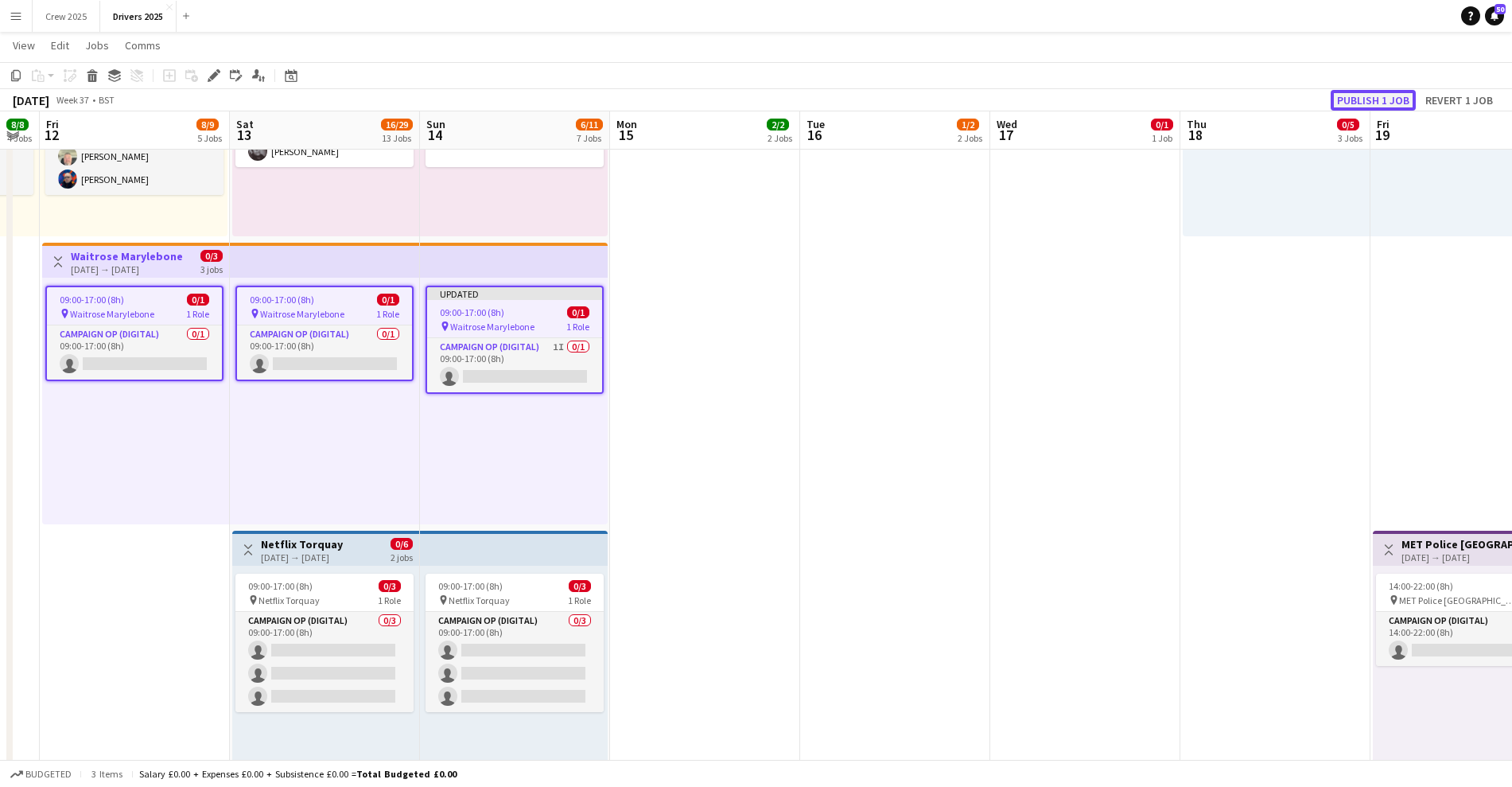
click at [1366, 96] on button "Publish 1 job" at bounding box center [1373, 100] width 85 height 21
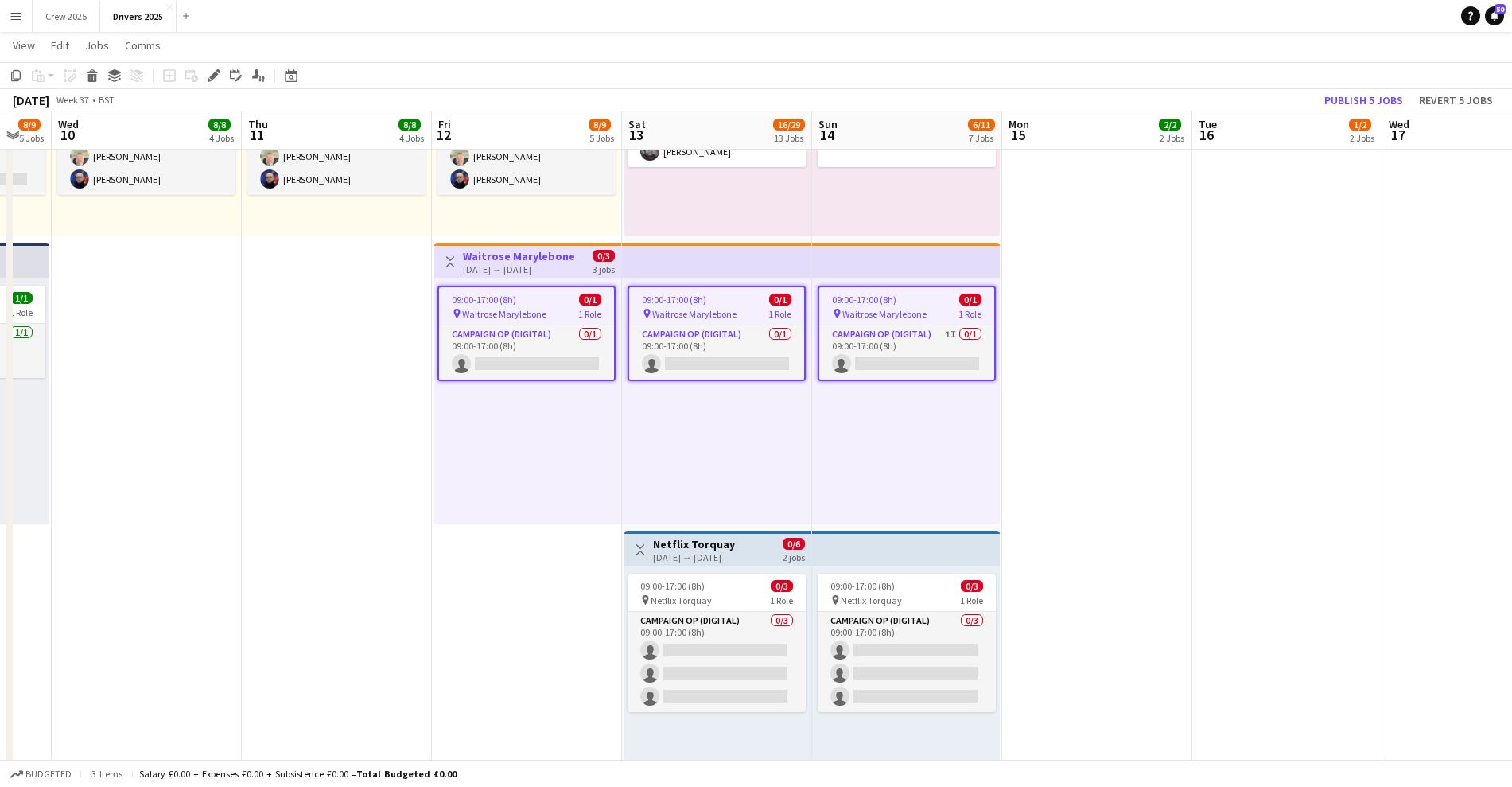
scroll to position [0, 362]
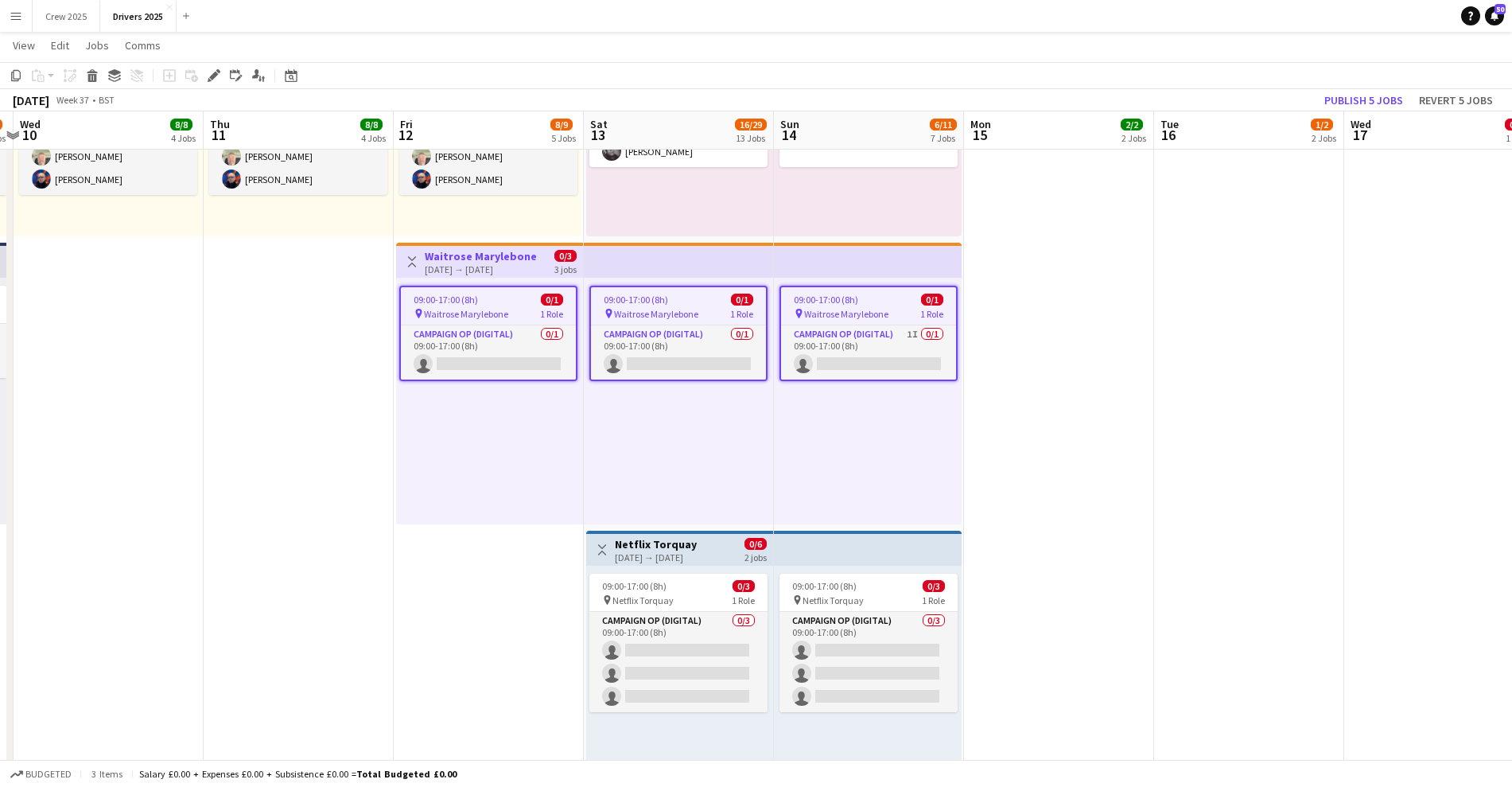
drag, startPoint x: 102, startPoint y: 467, endPoint x: 459, endPoint y: 480, distance: 357.2
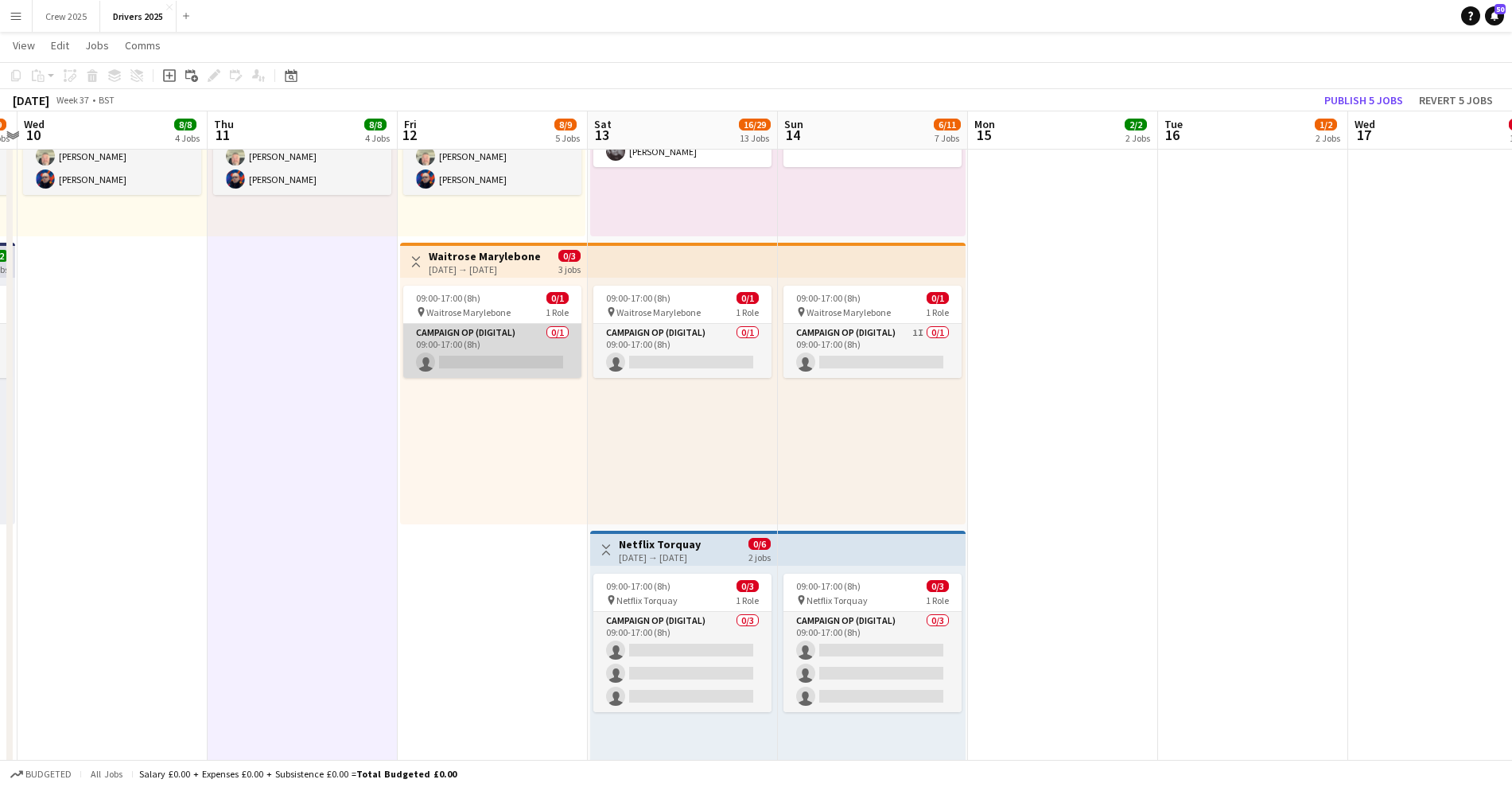
click at [496, 335] on app-card-role "Campaign Op (Digital) 0/1 09:00-17:00 (8h) single-neutral-actions" at bounding box center [493, 351] width 178 height 54
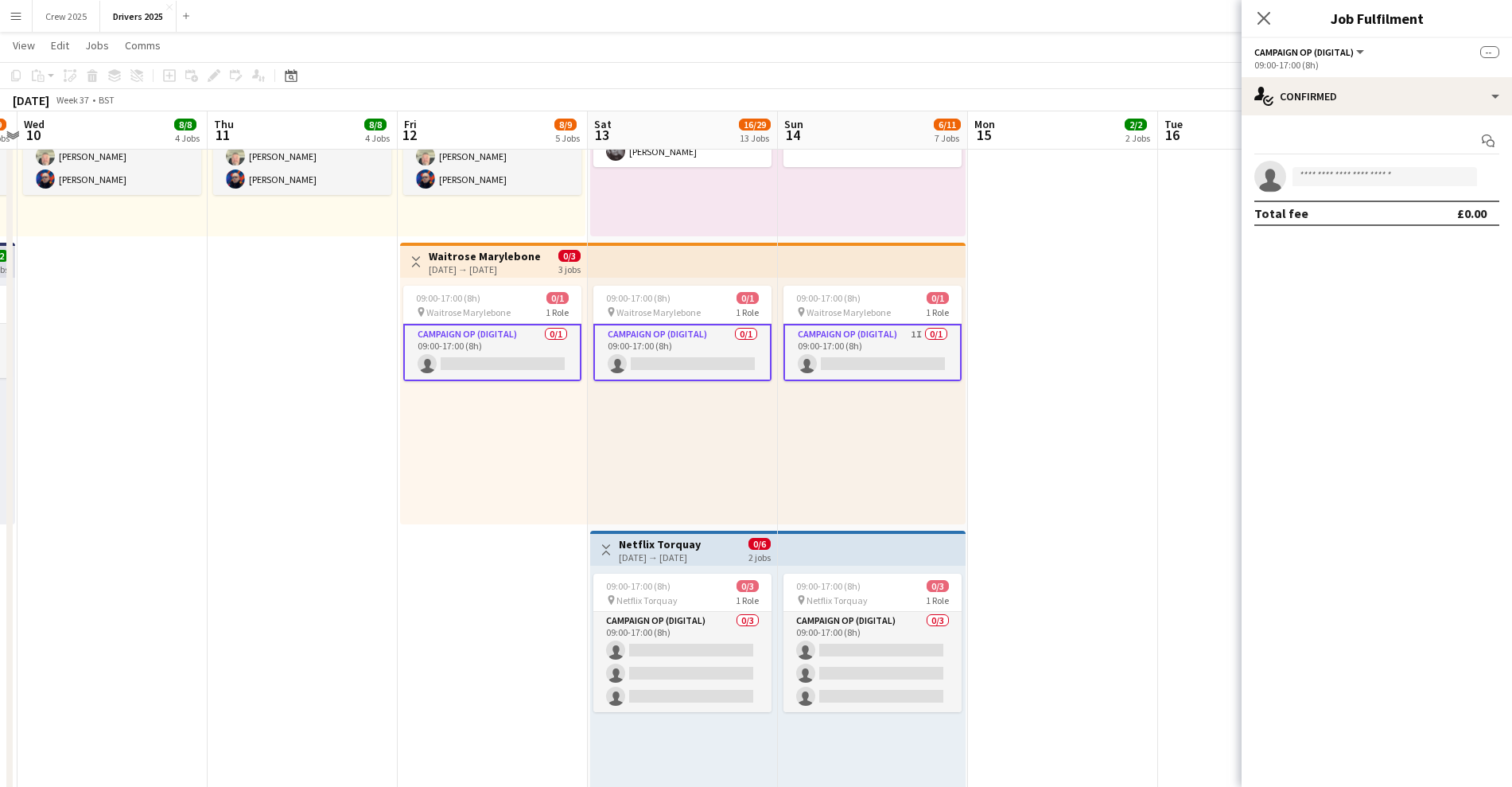
click at [496, 356] on app-card-role "Campaign Op (Digital) 0/1 09:00-17:00 (8h) single-neutral-actions" at bounding box center [493, 353] width 178 height 58
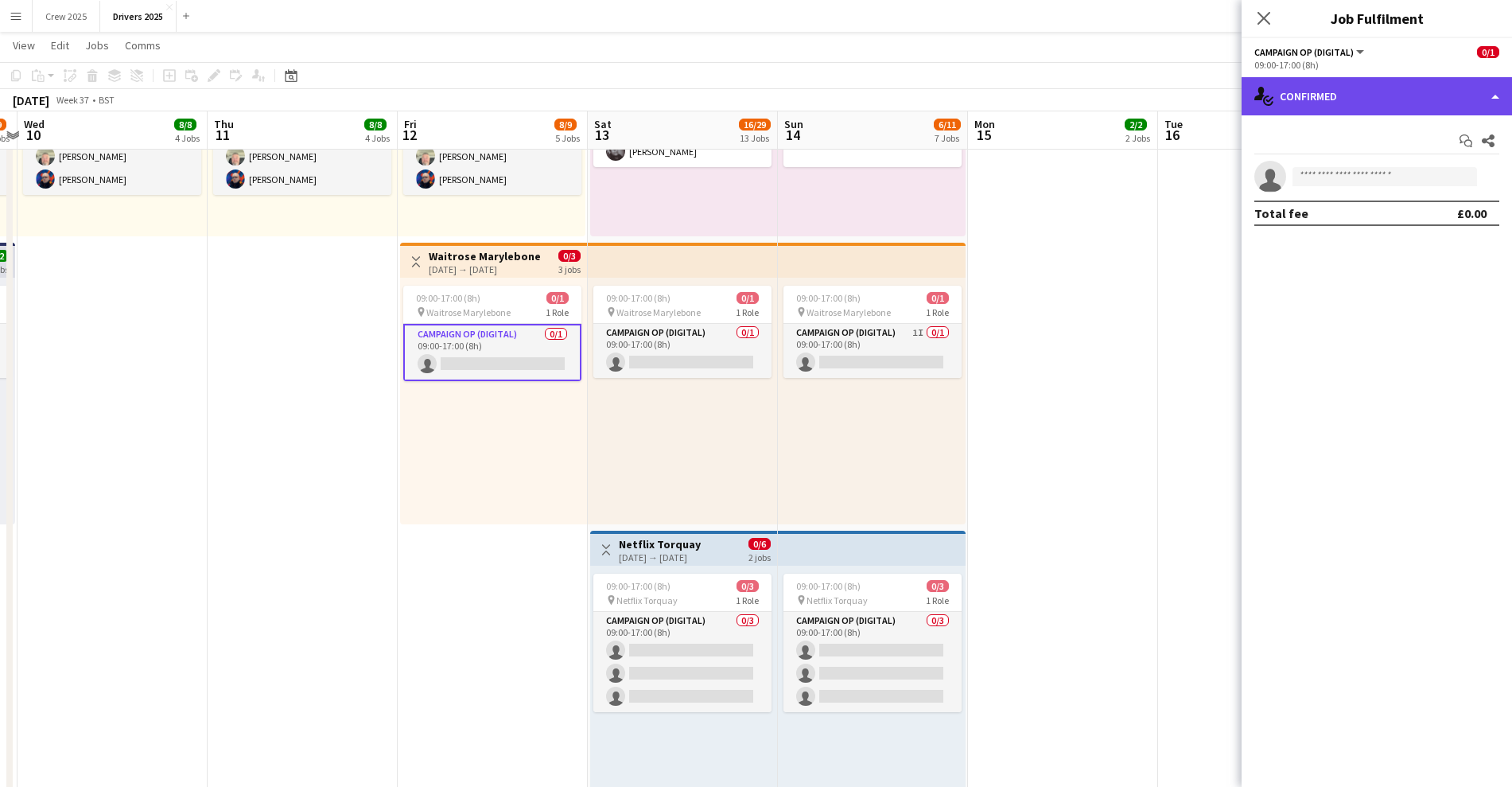
click at [1343, 97] on div "single-neutral-actions-check-2 Confirmed" at bounding box center [1377, 96] width 271 height 38
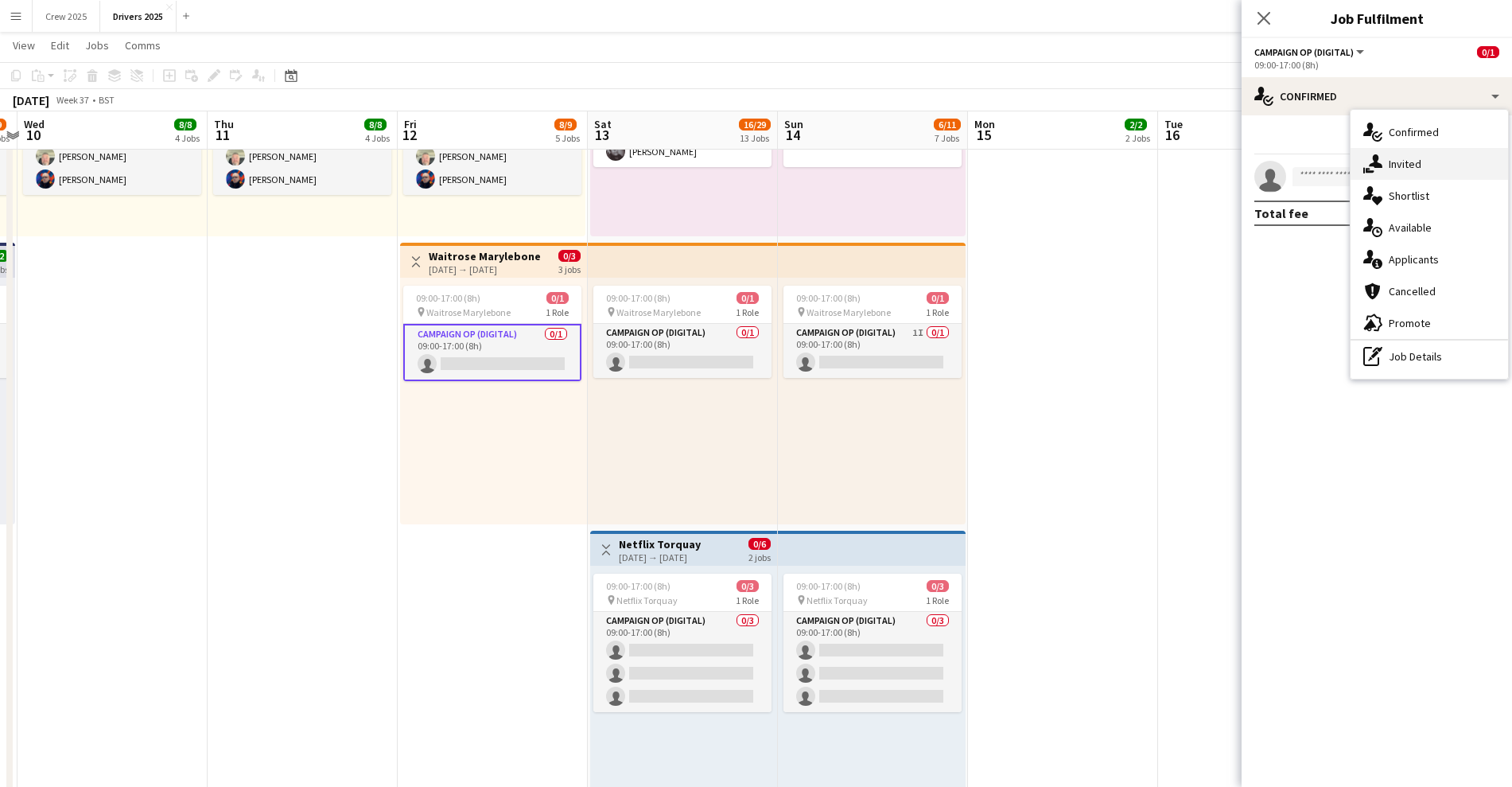
click at [1389, 158] on span "Invited" at bounding box center [1405, 163] width 32 height 14
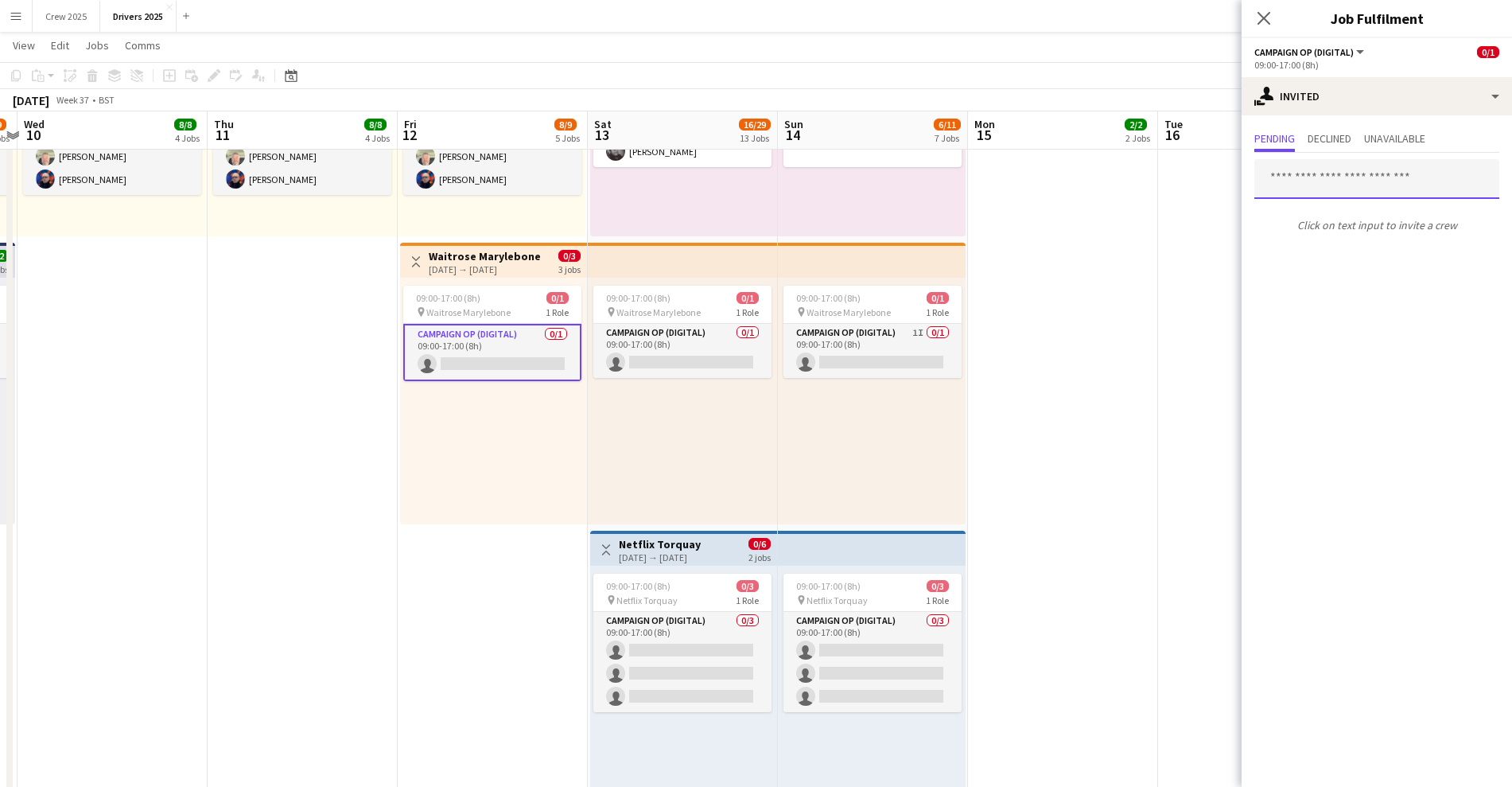
click at [1351, 186] on input "text" at bounding box center [1377, 179] width 245 height 40
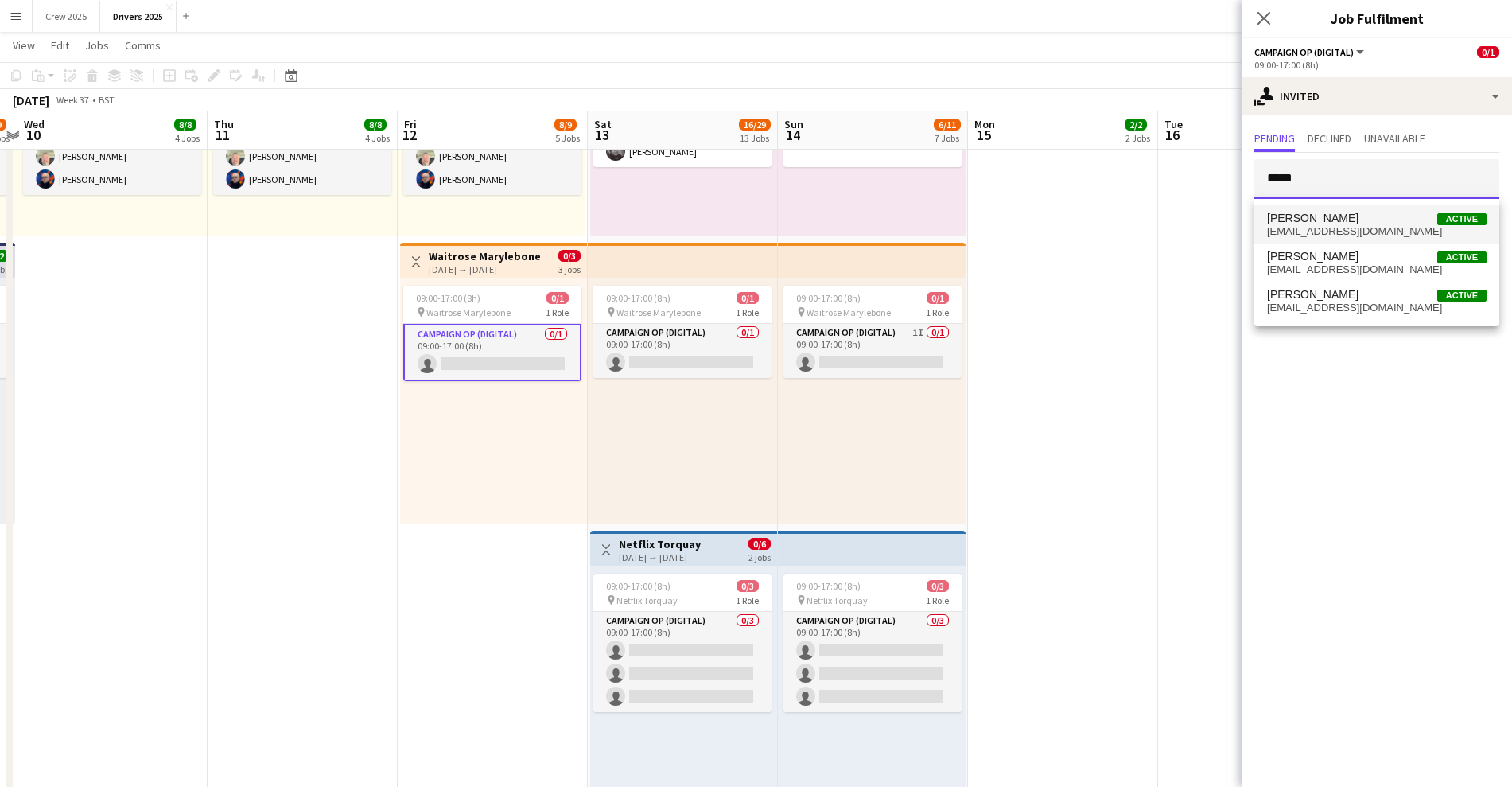
type input "*****"
click at [1356, 227] on span "[EMAIL_ADDRESS][DOMAIN_NAME]" at bounding box center [1377, 231] width 219 height 13
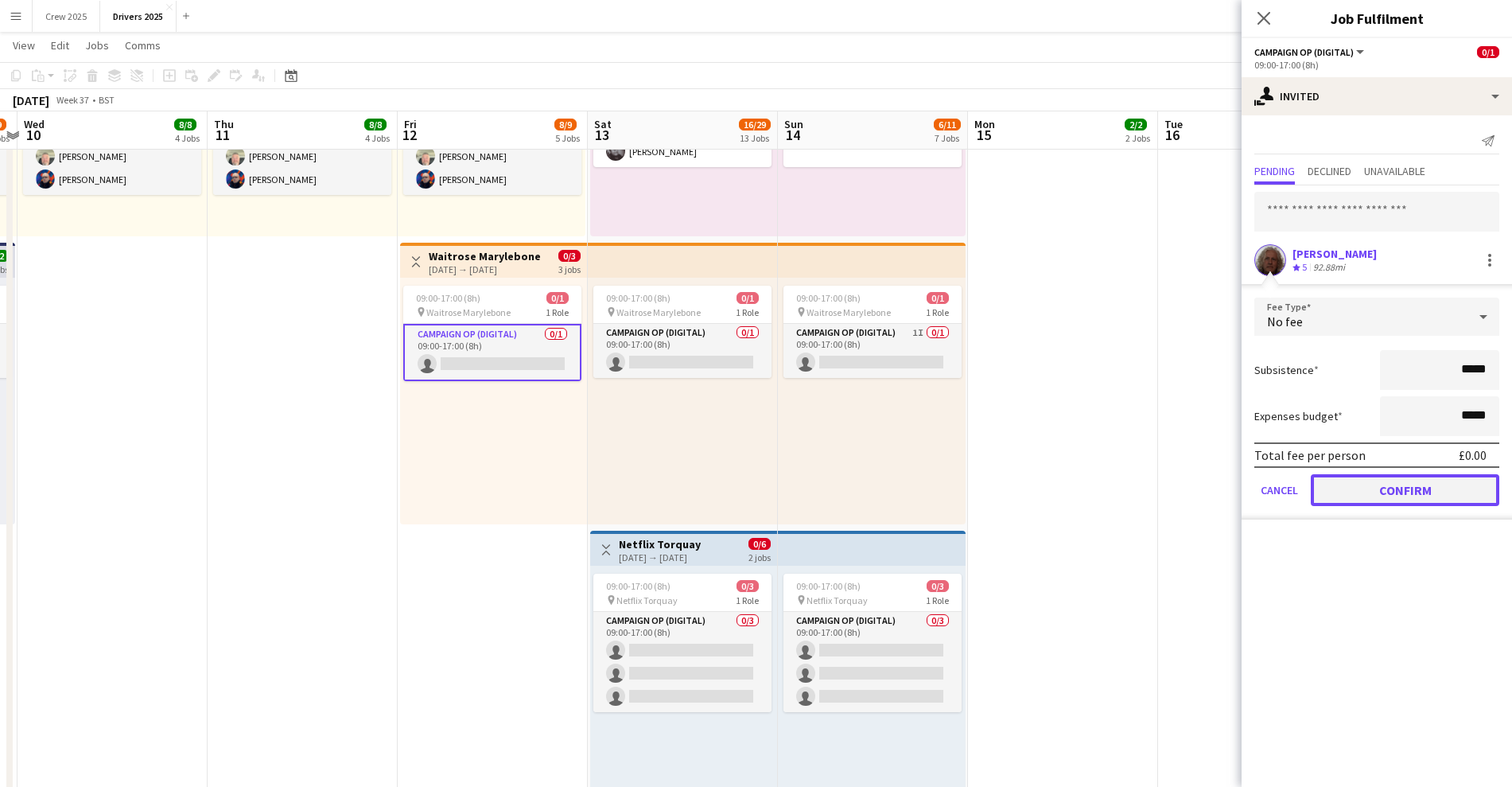
click at [1404, 494] on button "Confirm" at bounding box center [1405, 490] width 189 height 31
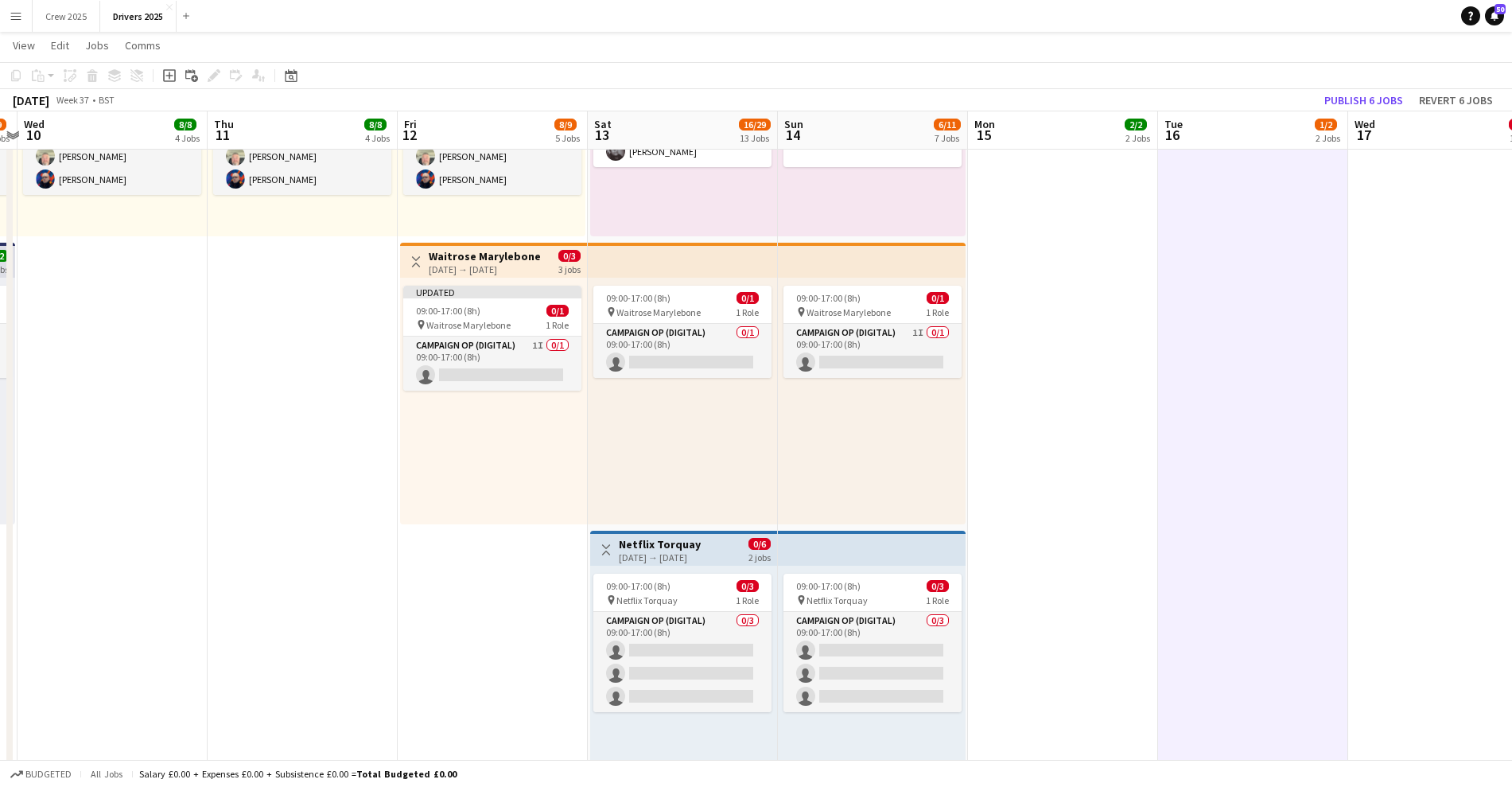
click at [473, 275] on app-top-bar "Toggle View Waitrose Marylebone [DATE] → [DATE] 0/3 3 jobs" at bounding box center [494, 260] width 187 height 35
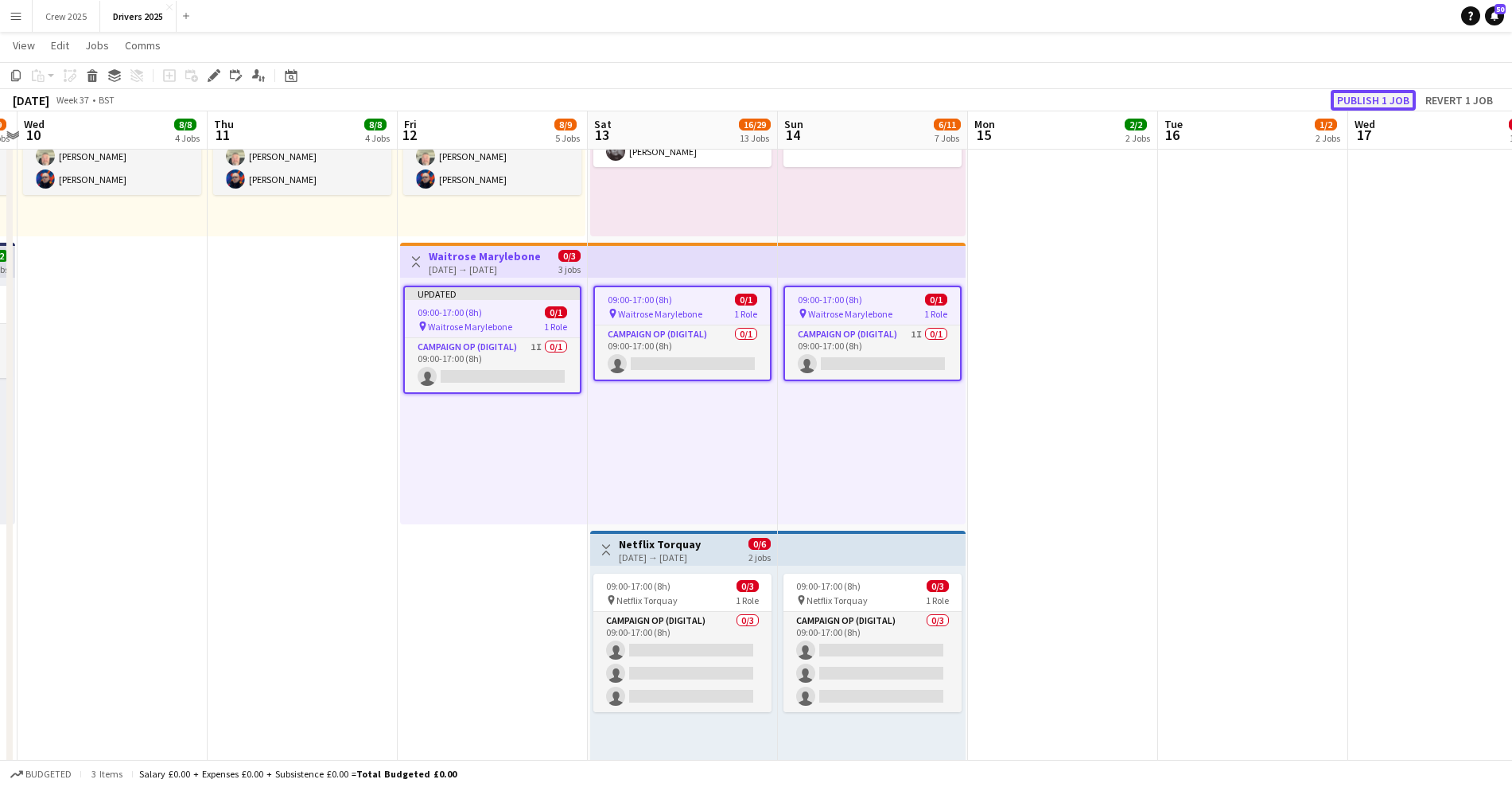
click at [1361, 94] on button "Publish 1 job" at bounding box center [1373, 100] width 85 height 21
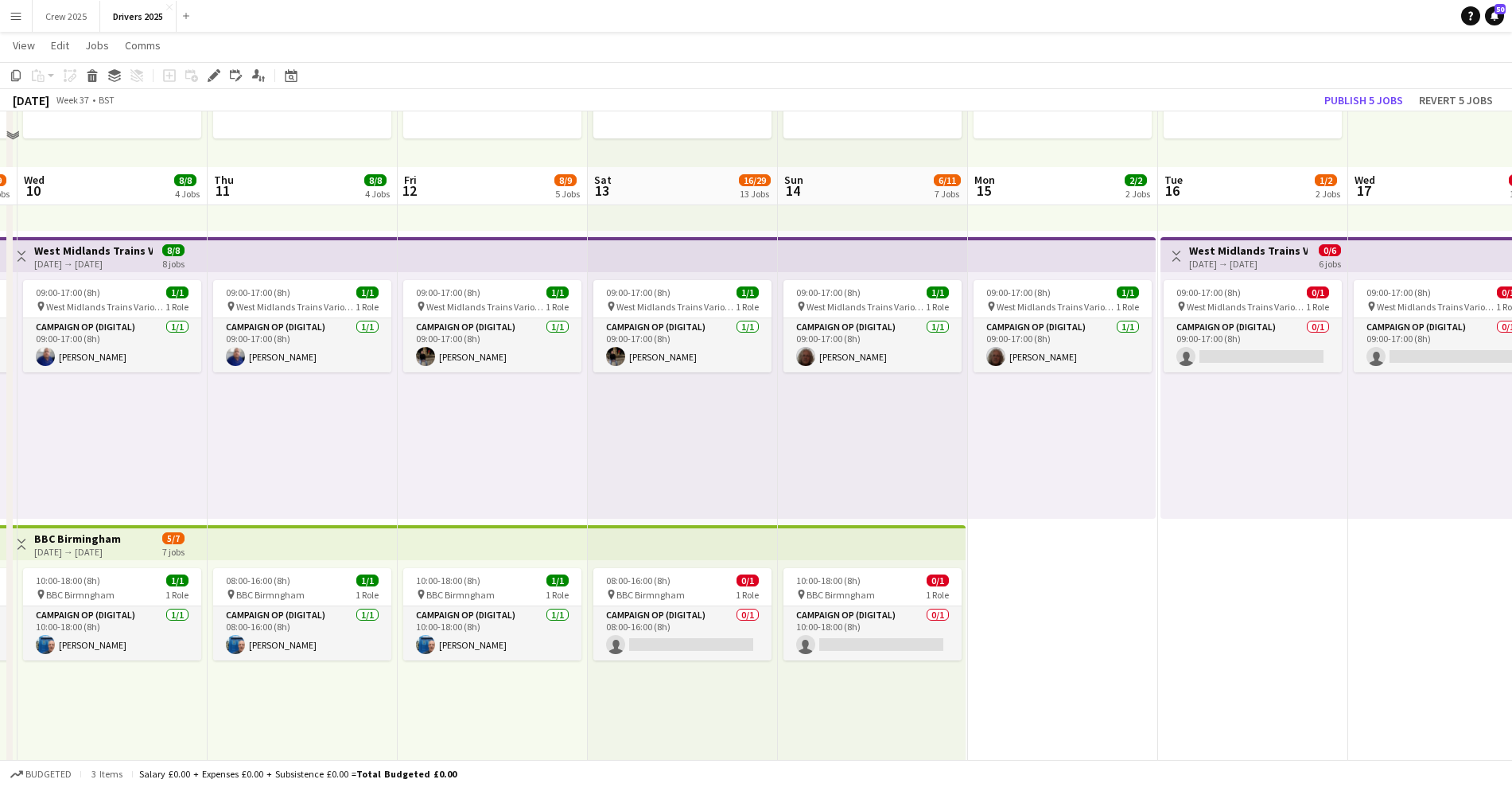
scroll to position [100, 0]
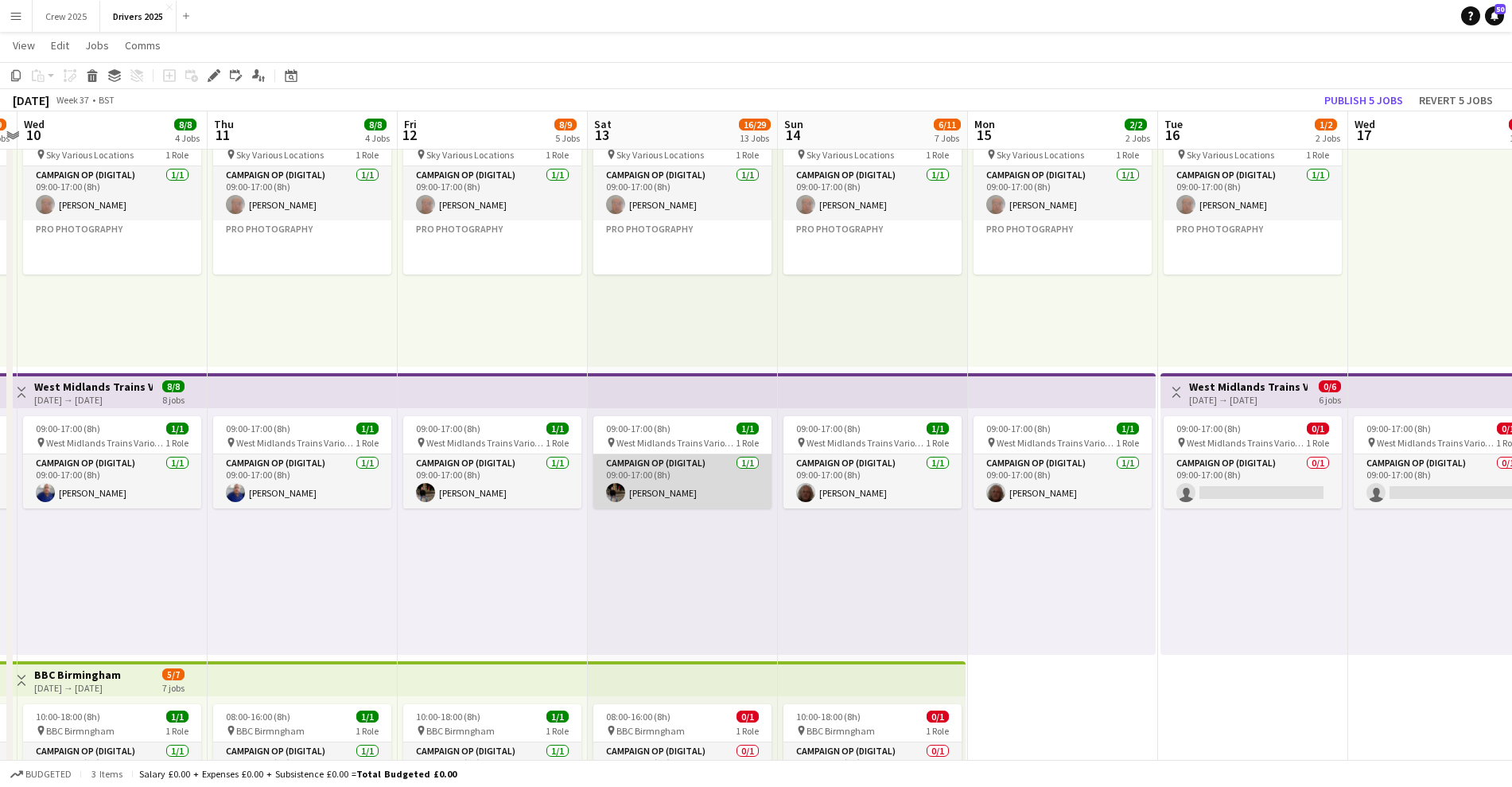
click at [703, 500] on app-card-role "Campaign Op (Digital) [DATE] 09:00-17:00 (8h) [PERSON_NAME]" at bounding box center [682, 481] width 178 height 54
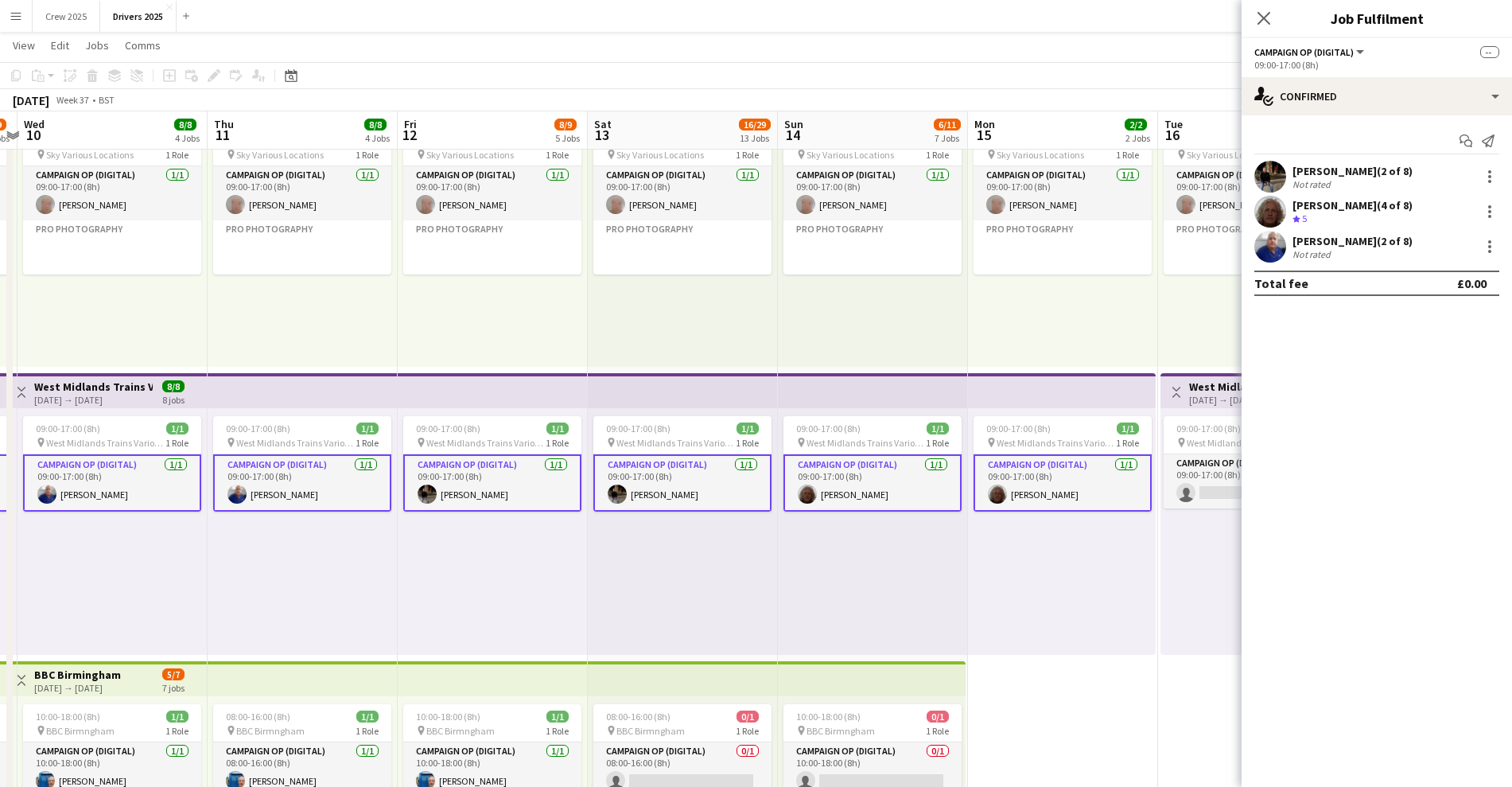
click at [687, 494] on app-card-role "Campaign Op (Digital) [DATE] 09:00-17:00 (8h) [PERSON_NAME]" at bounding box center [682, 483] width 178 height 58
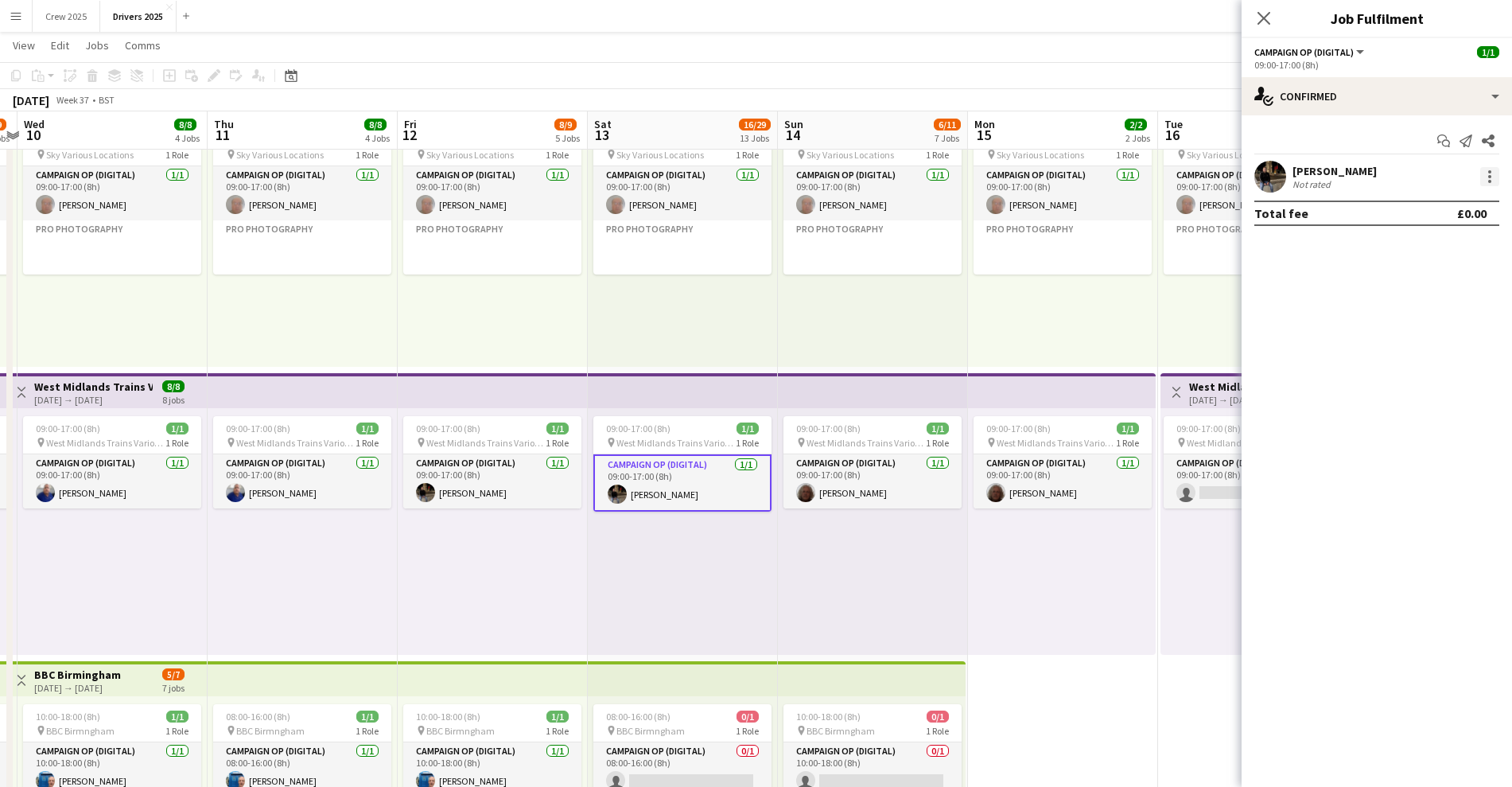
click at [1489, 176] on div at bounding box center [1490, 176] width 3 height 3
click at [1462, 316] on span "Remove" at bounding box center [1437, 321] width 99 height 14
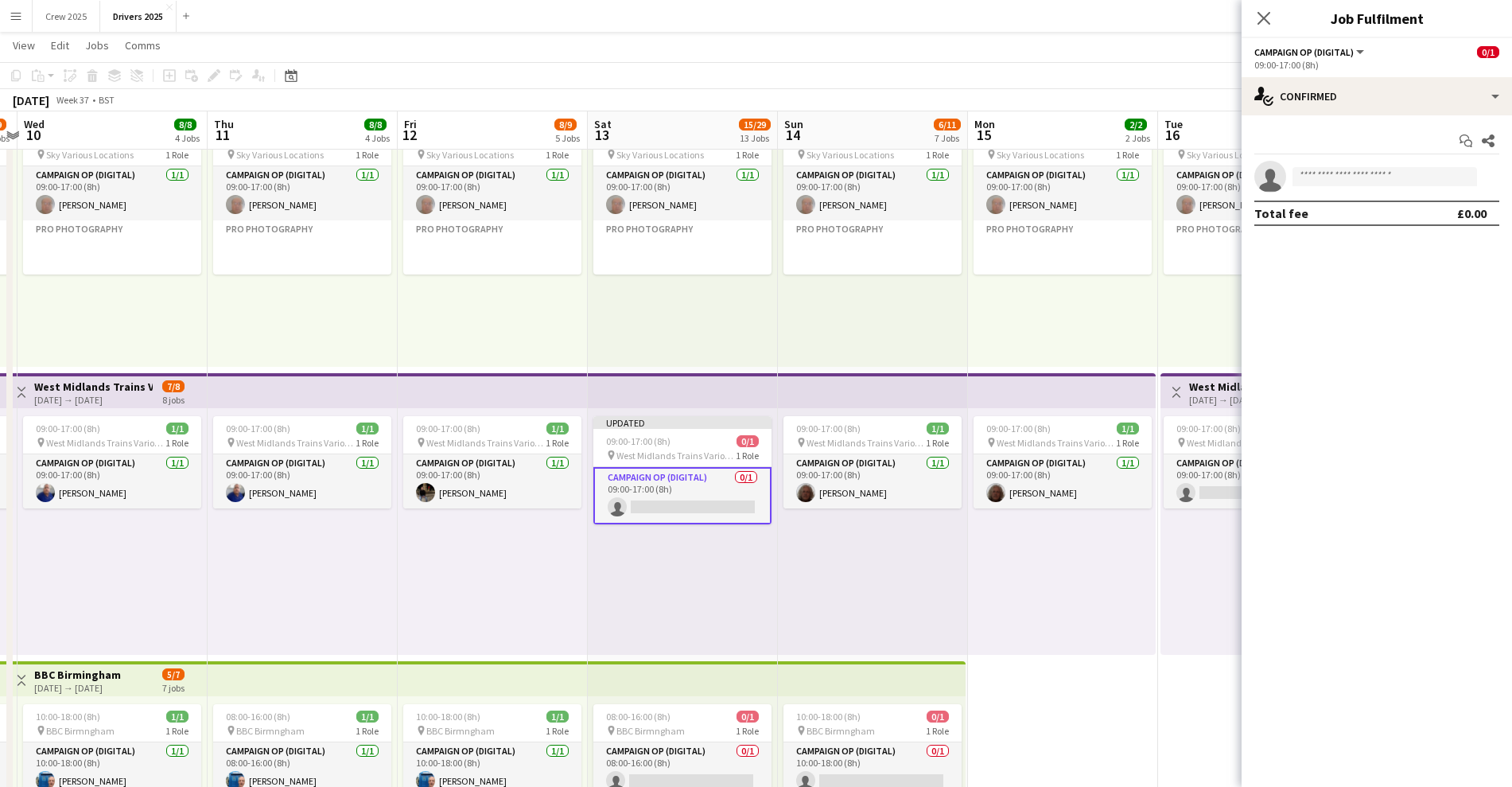
click at [579, 583] on div "09:00-17:00 (8h) 1/1 pin West Midlands Trains Various Locations 1 Role Campaign…" at bounding box center [493, 531] width 190 height 246
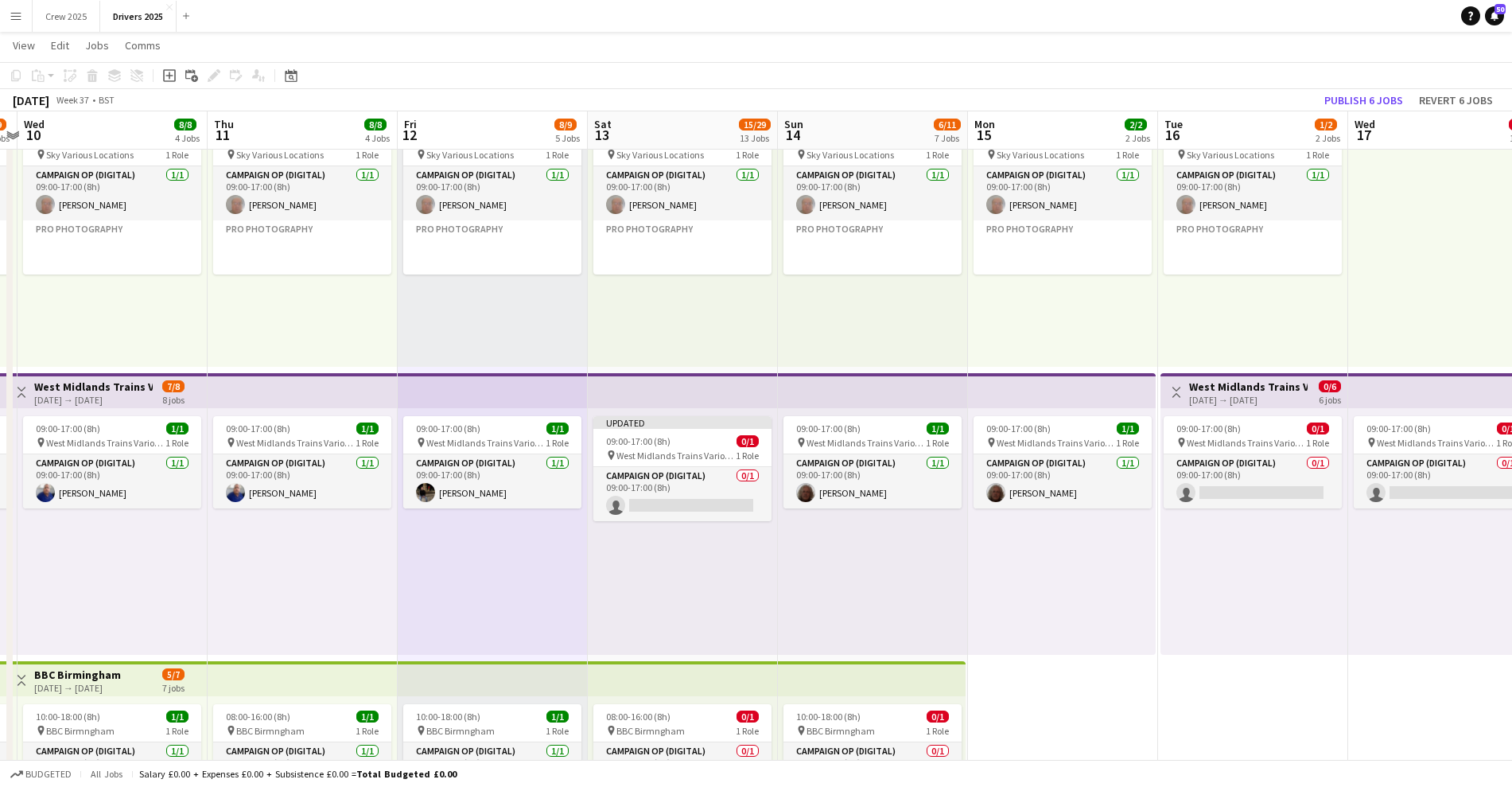
click at [109, 388] on h3 "West Midlands Trains Various Locations" at bounding box center [93, 386] width 119 height 14
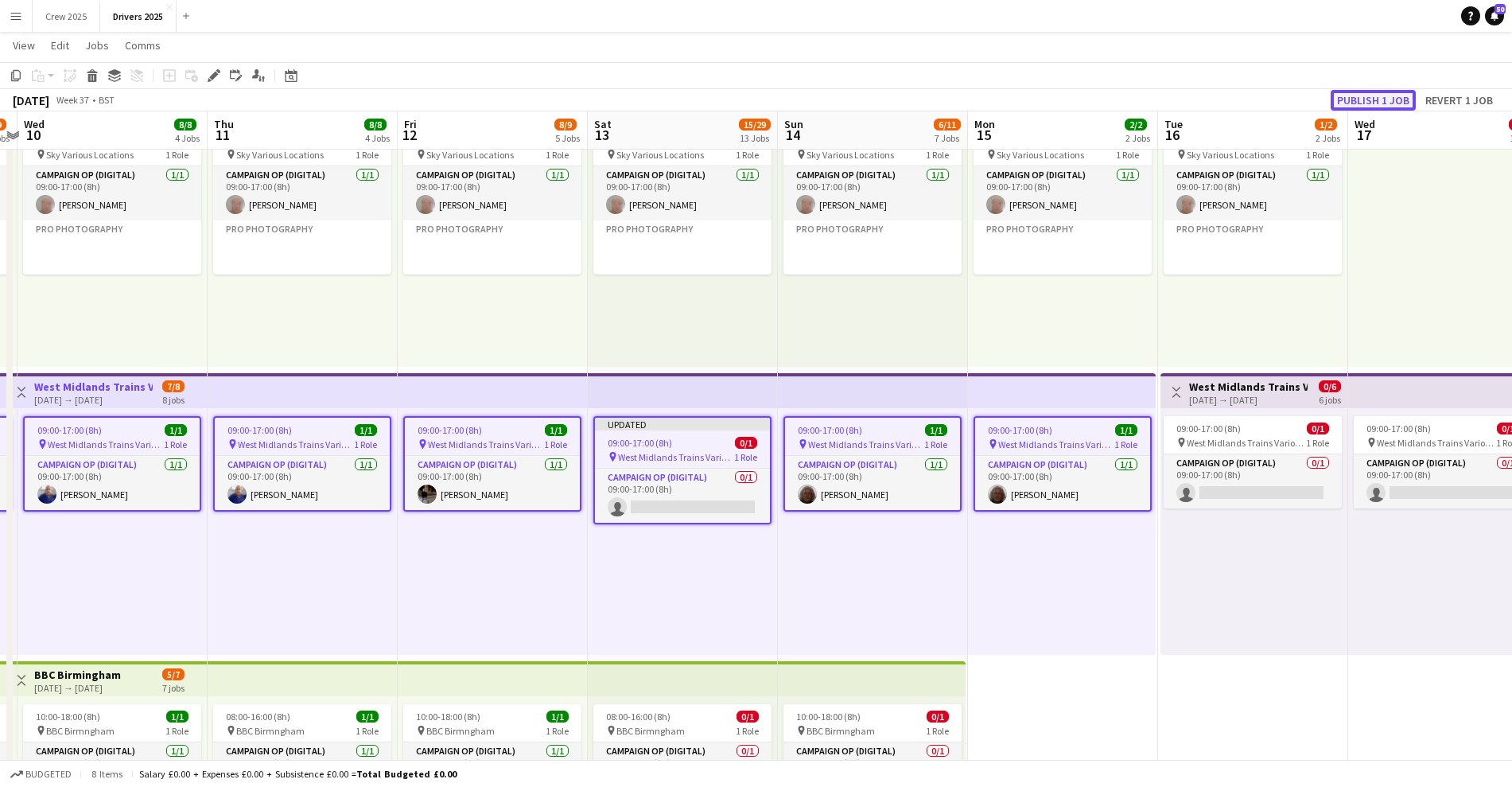
click at [1360, 100] on button "Publish 1 job" at bounding box center [1373, 100] width 85 height 21
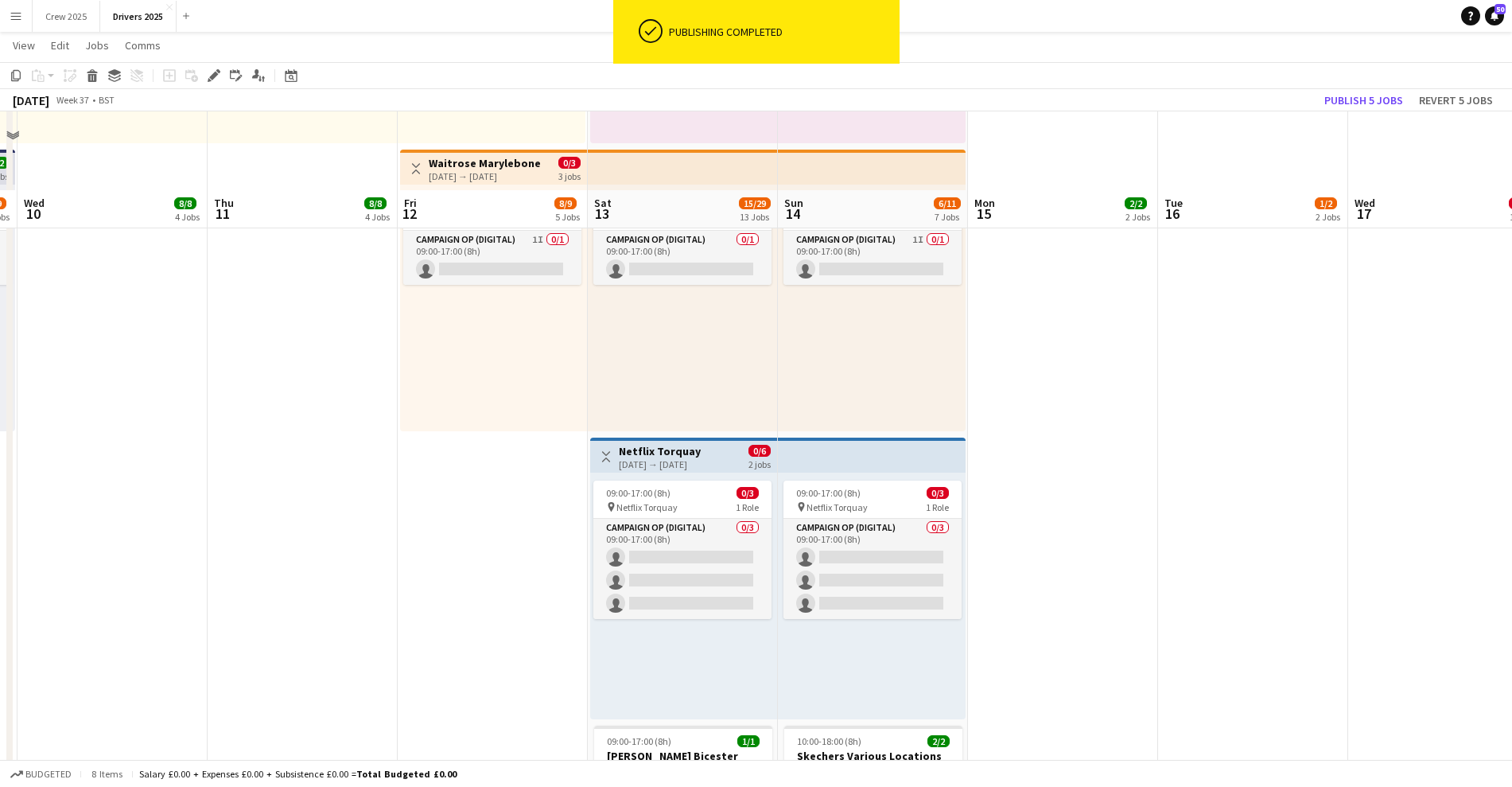
scroll to position [1293, 0]
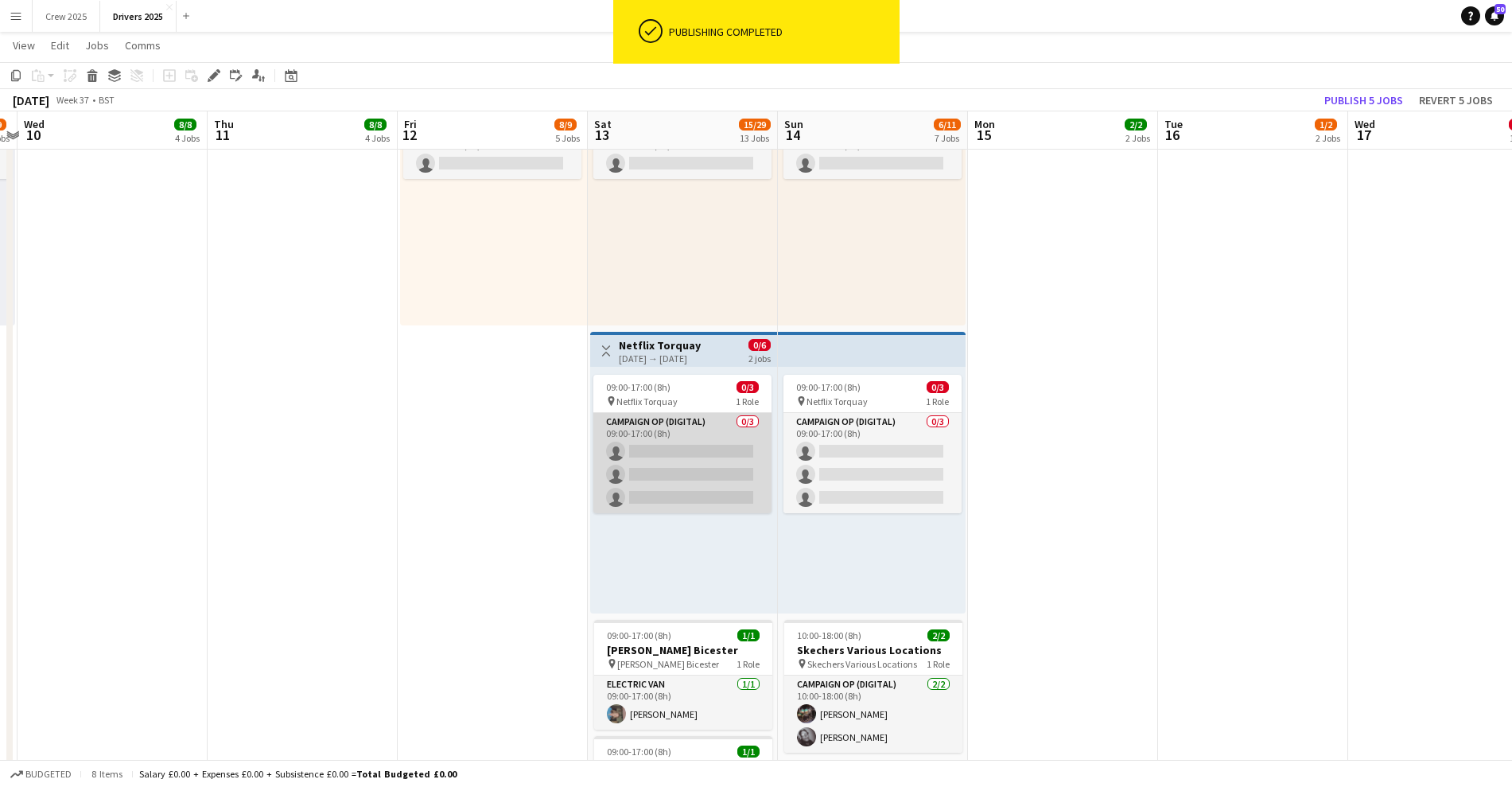
click at [703, 477] on app-card-role "Campaign Op (Digital) 0/3 09:00-17:00 (8h) single-neutral-actions single-neutra…" at bounding box center [682, 463] width 178 height 100
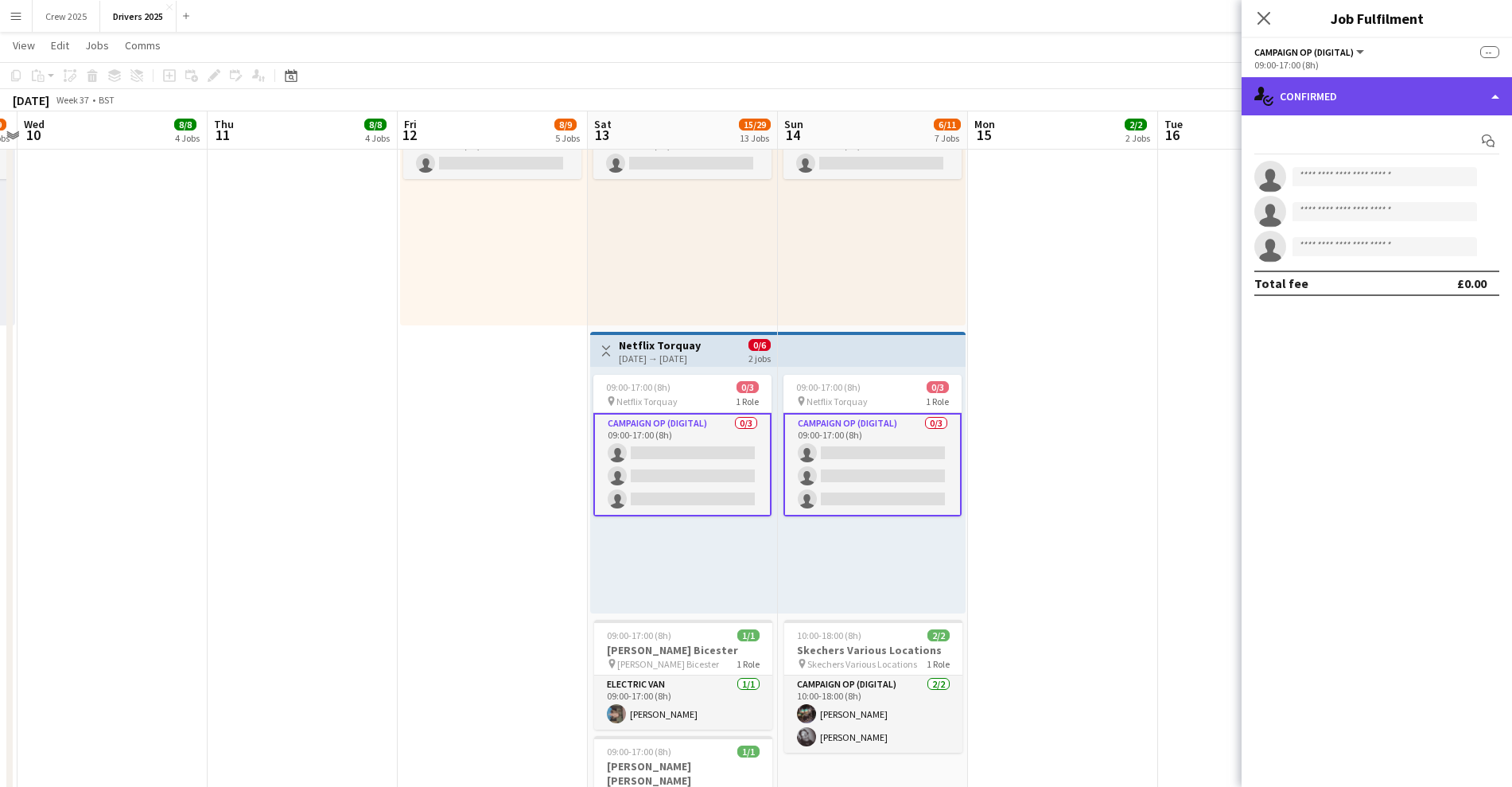
click at [1346, 79] on div "single-neutral-actions-check-2 Confirmed" at bounding box center [1377, 96] width 271 height 38
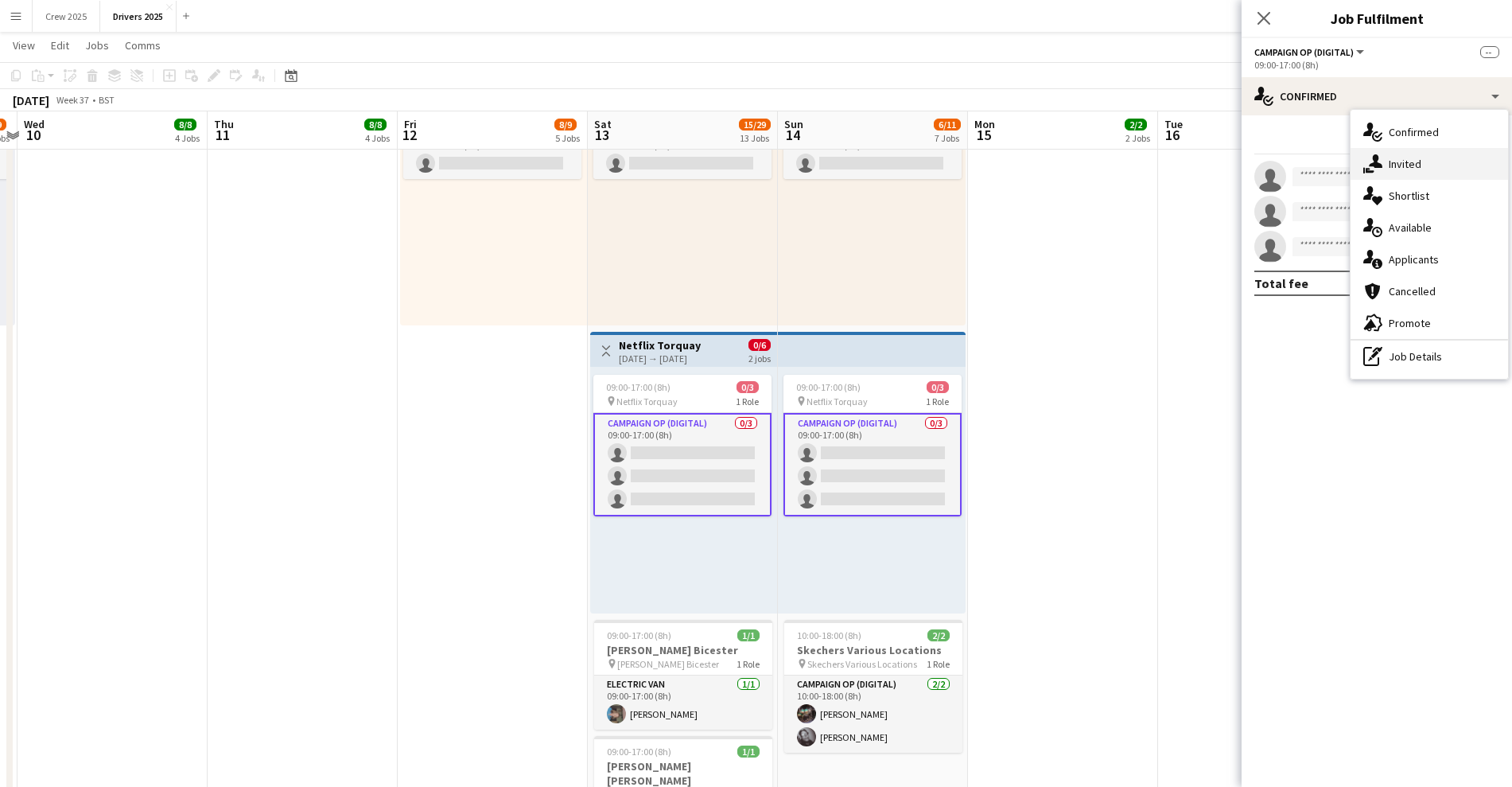
click at [1398, 152] on div "single-neutral-actions-share-1 Invited" at bounding box center [1430, 163] width 157 height 31
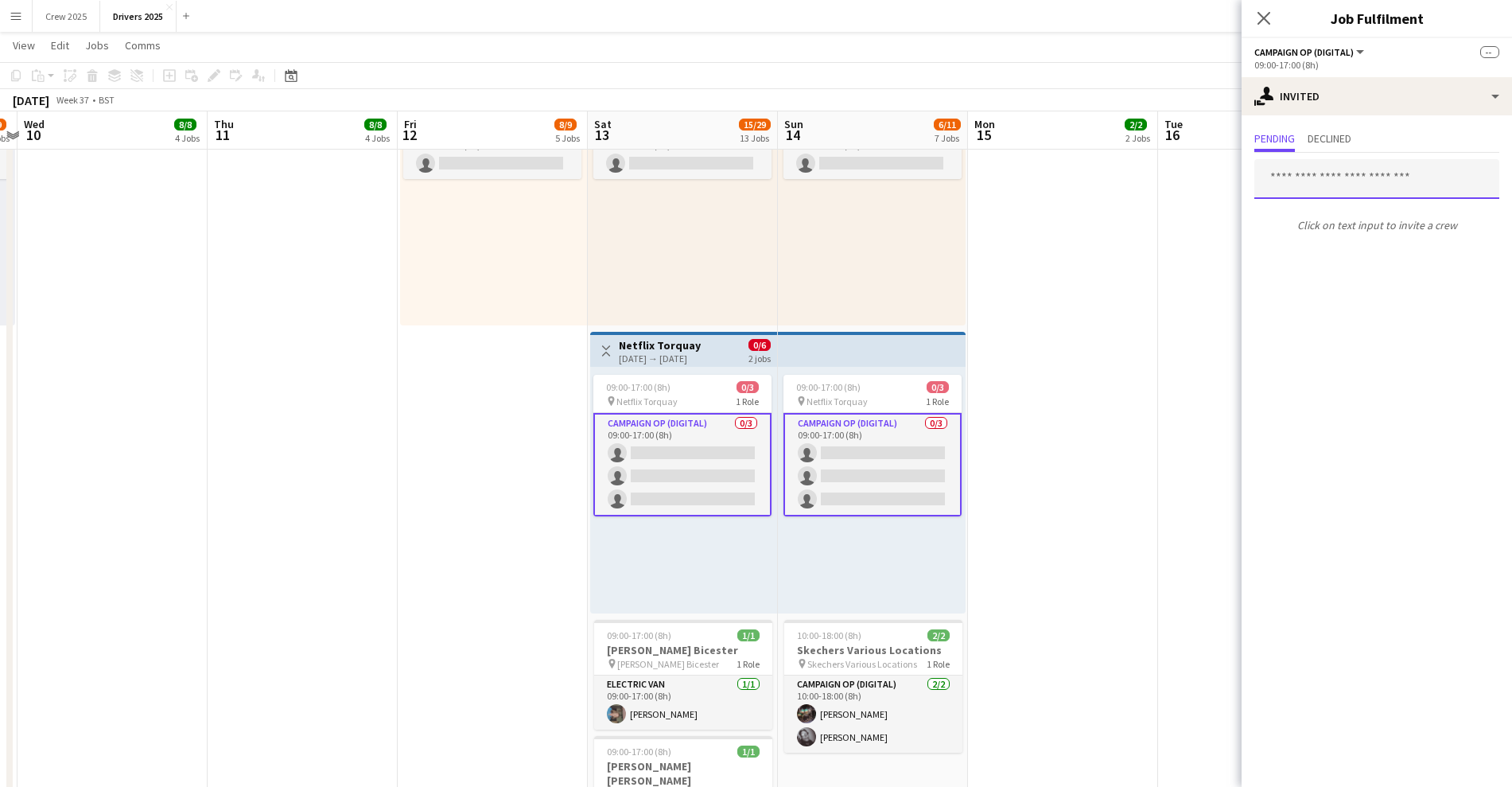
click at [1323, 181] on input "text" at bounding box center [1377, 179] width 245 height 40
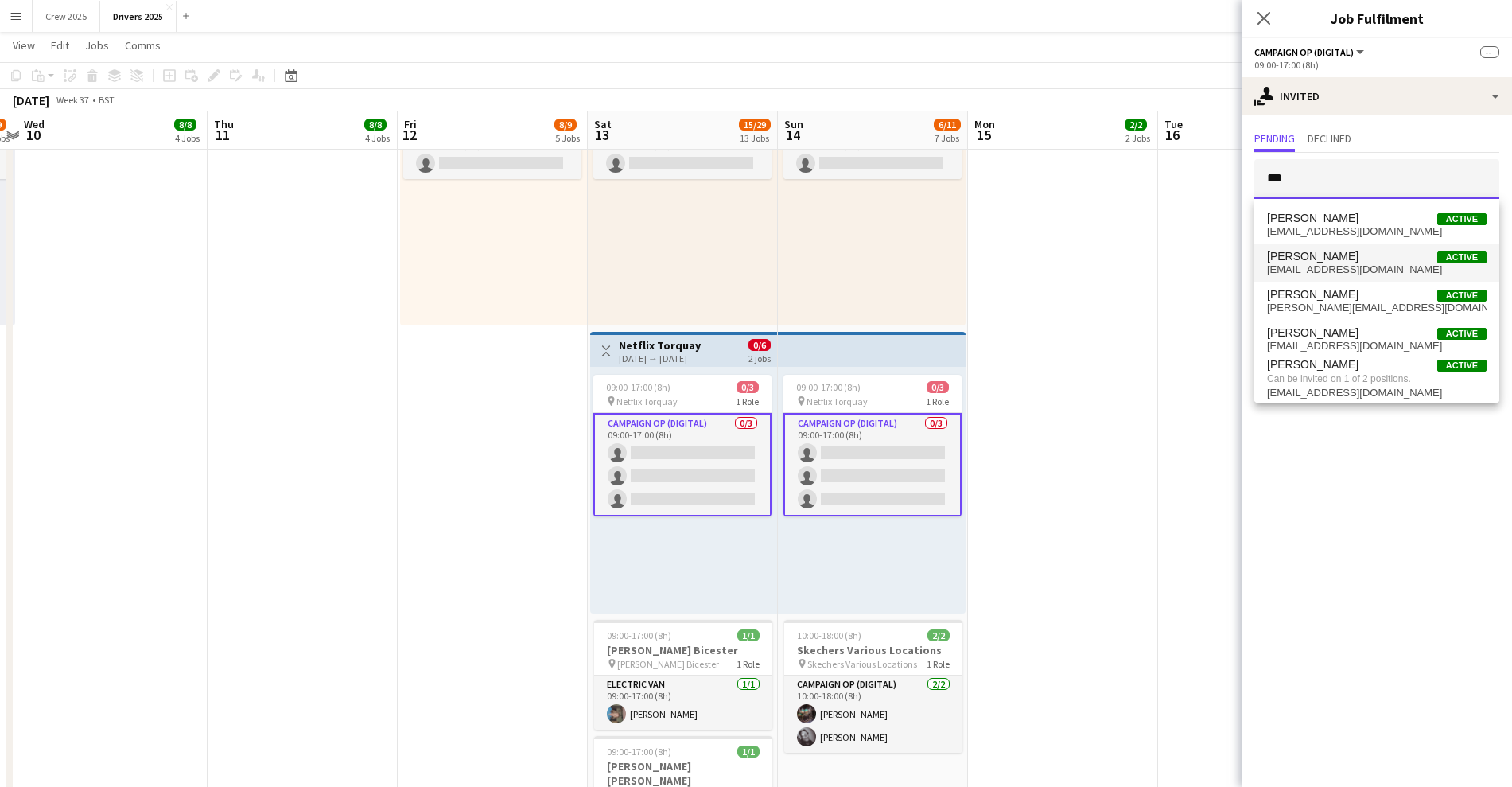
type input "***"
click at [1344, 259] on span "[PERSON_NAME] Active" at bounding box center [1377, 256] width 219 height 13
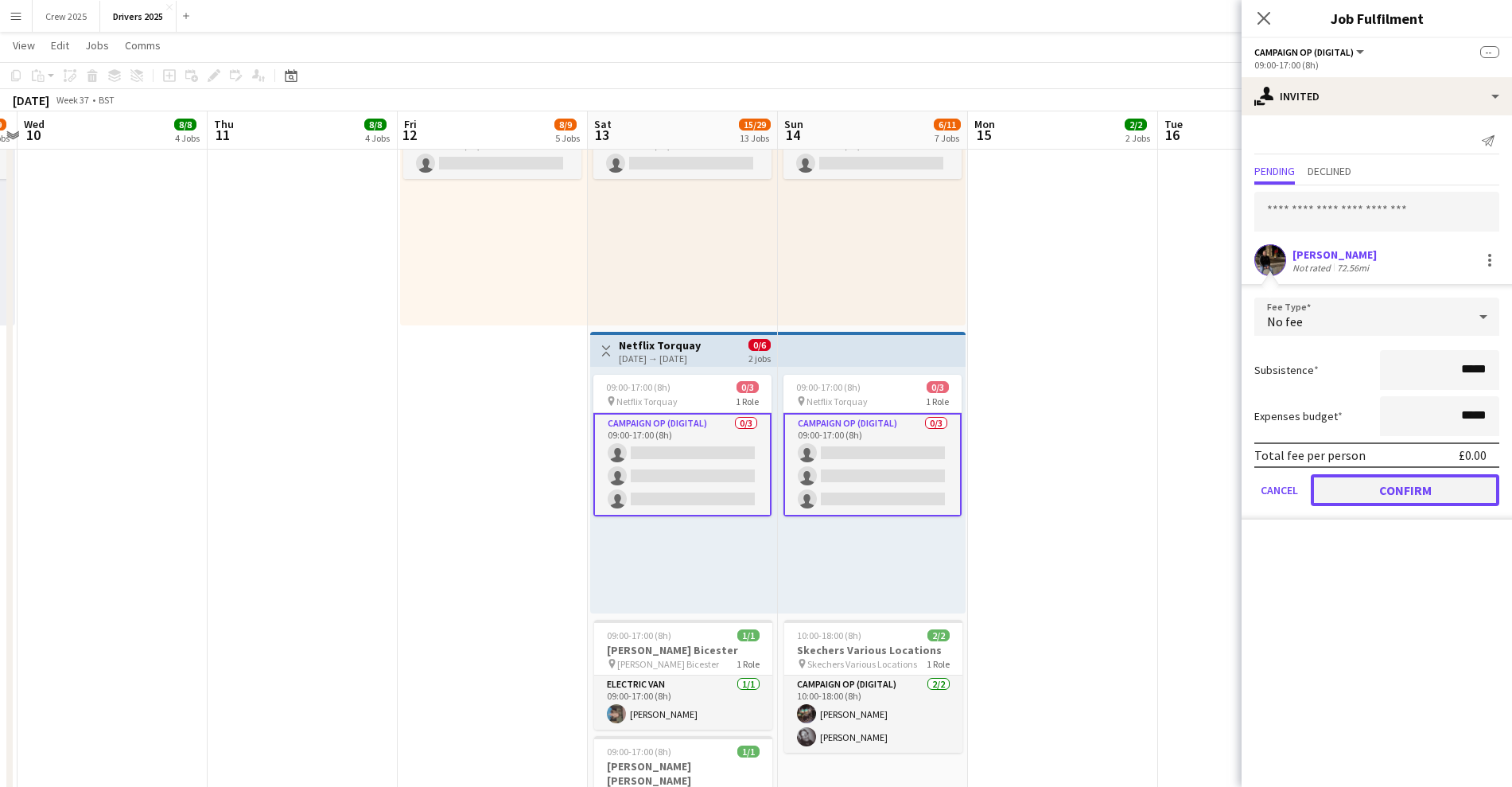
click at [1452, 488] on button "Confirm" at bounding box center [1405, 490] width 189 height 31
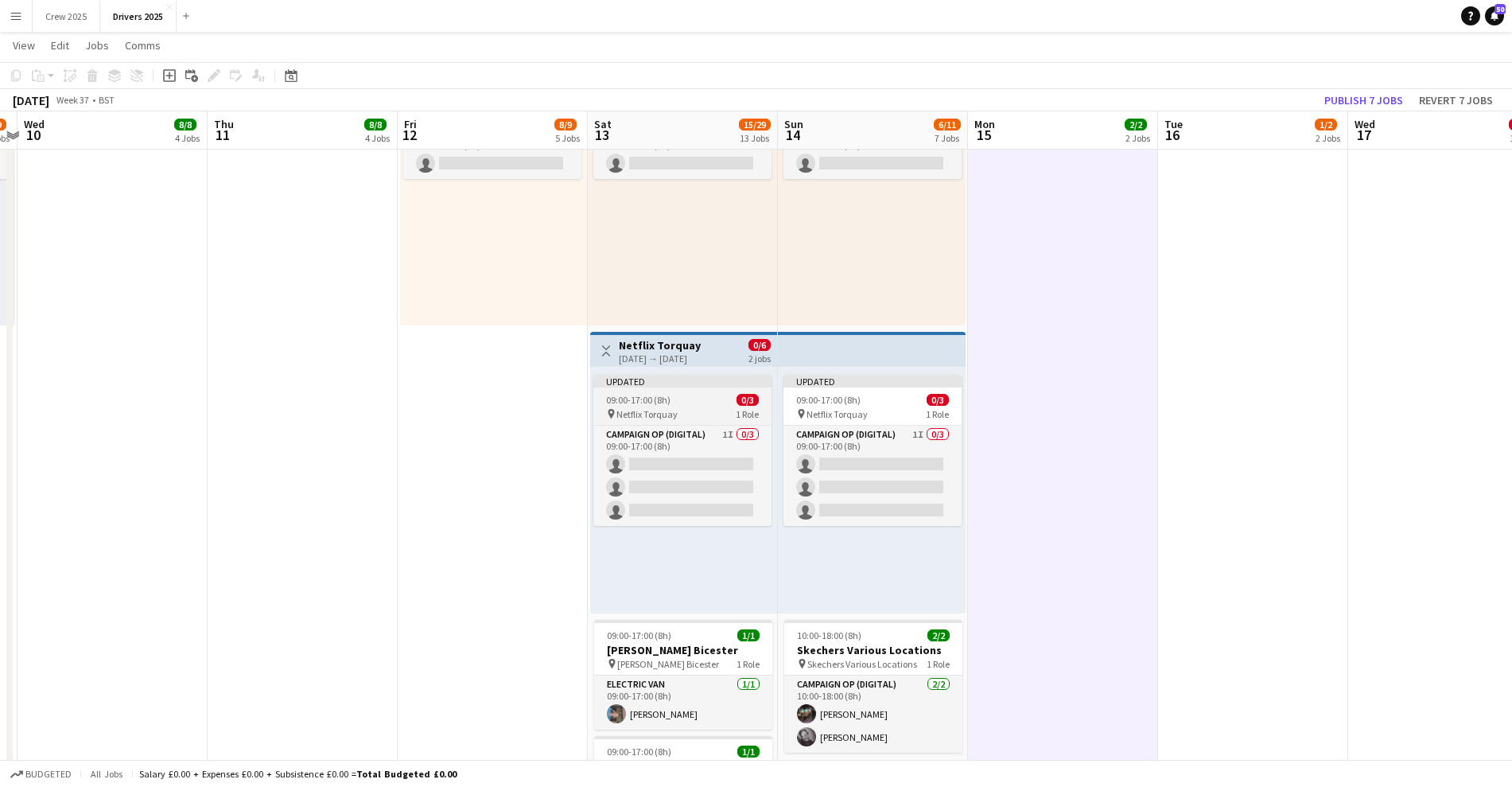
click at [683, 381] on div "Updated" at bounding box center [682, 381] width 178 height 13
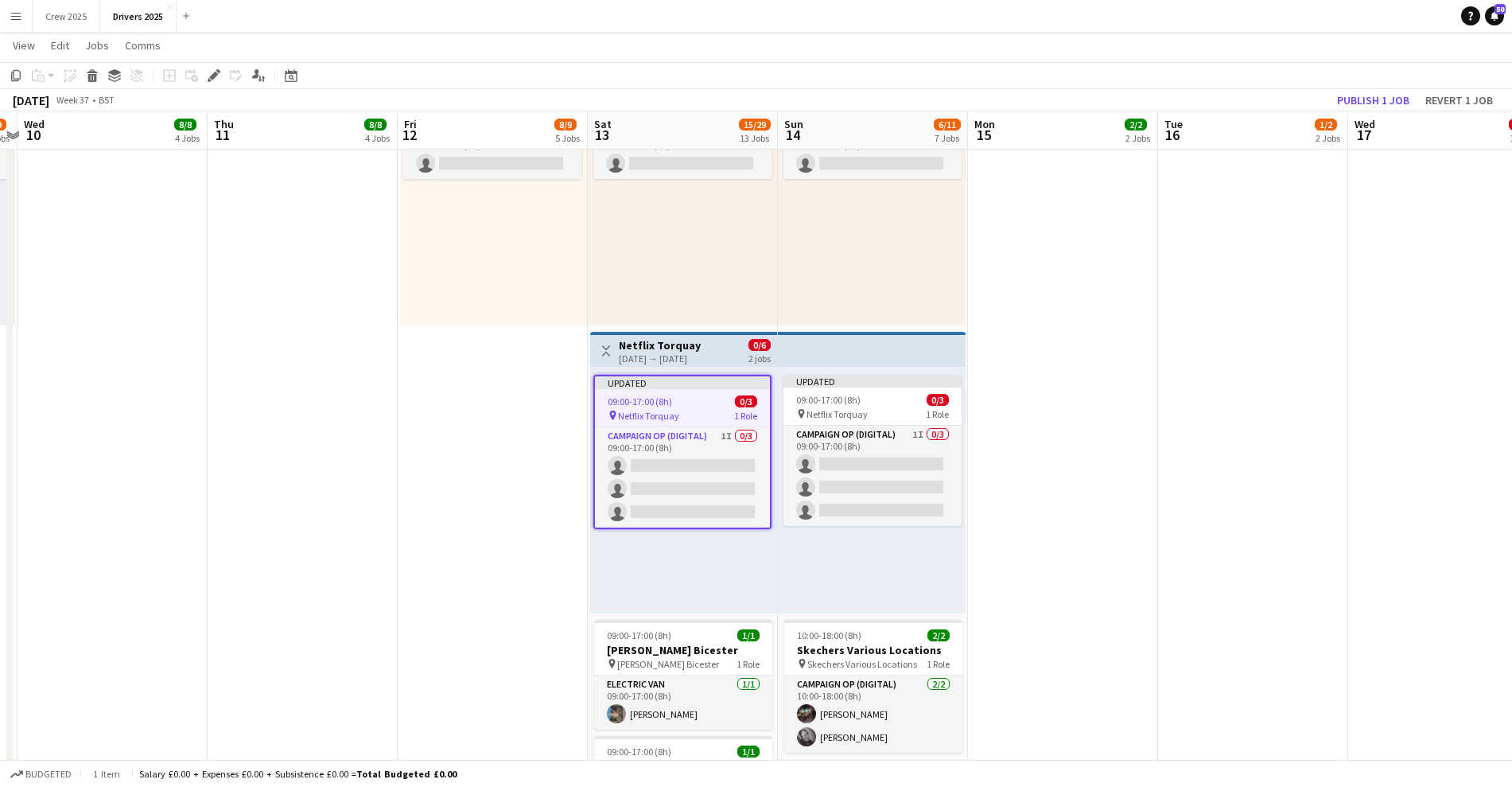
click at [673, 346] on h3 "Netflix Torquay" at bounding box center [660, 345] width 82 height 14
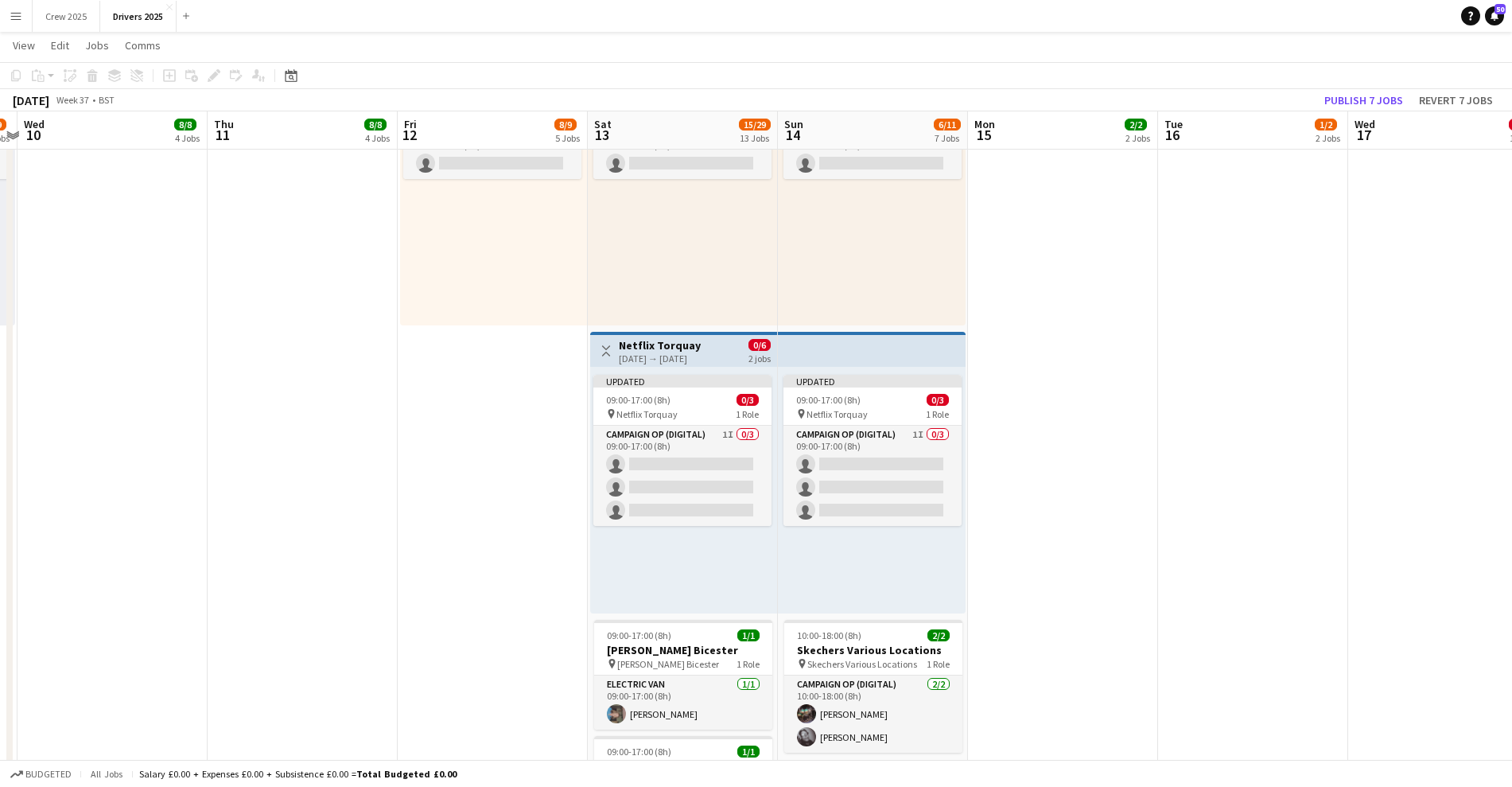
click at [692, 357] on div "[DATE] → [DATE]" at bounding box center [660, 358] width 82 height 12
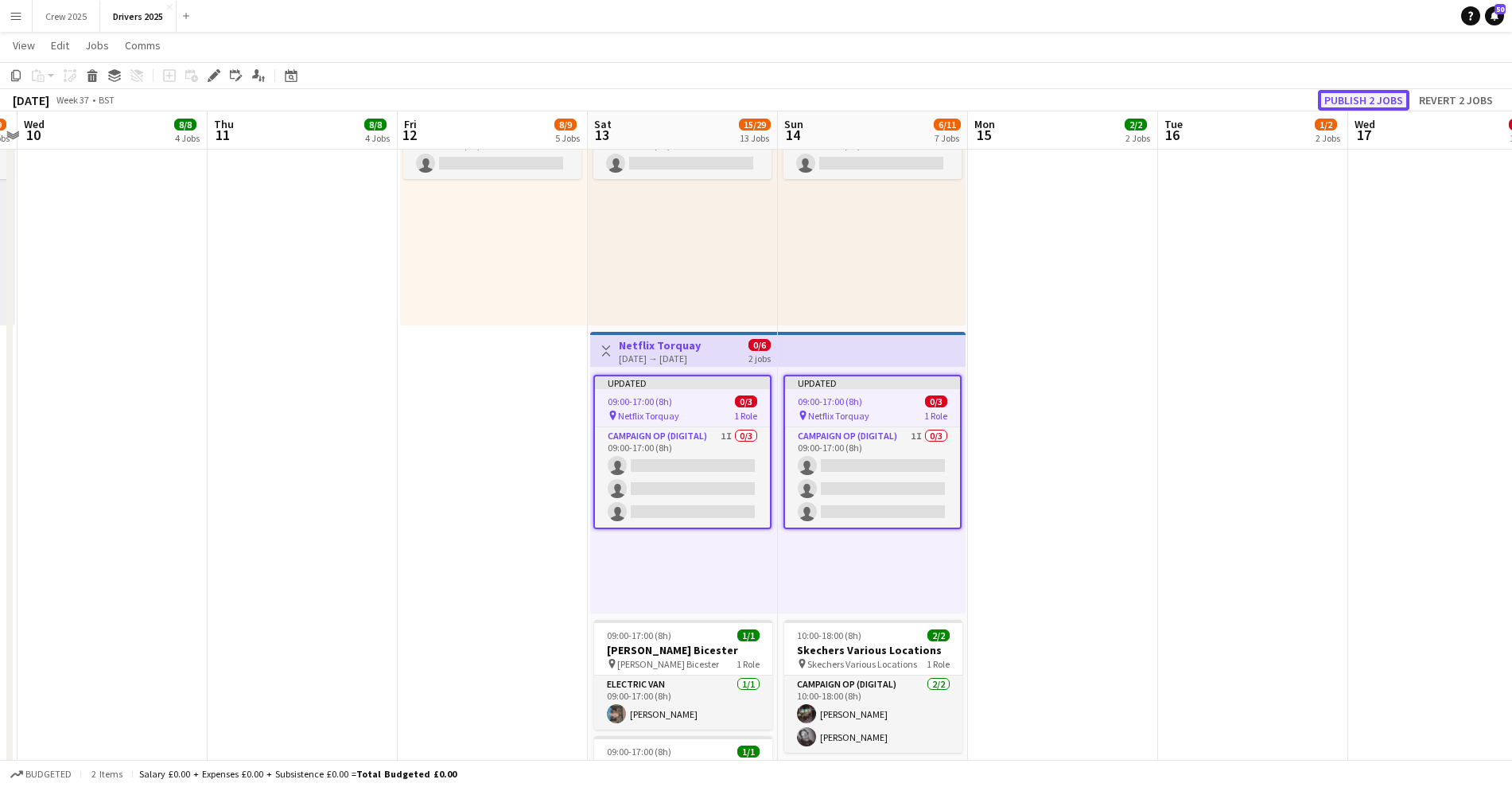
click at [1370, 98] on button "Publish 2 jobs" at bounding box center [1364, 100] width 92 height 21
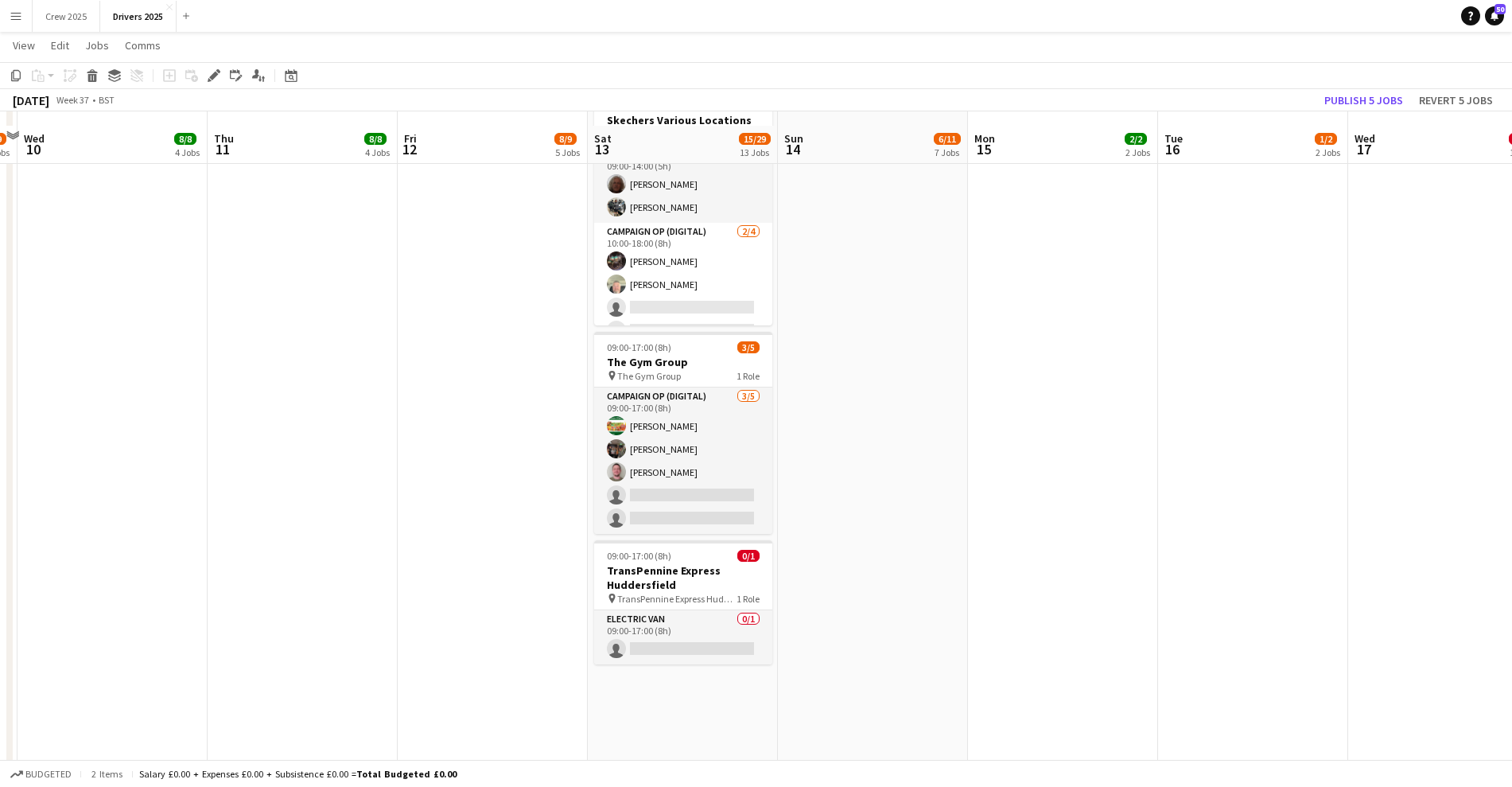
scroll to position [2386, 0]
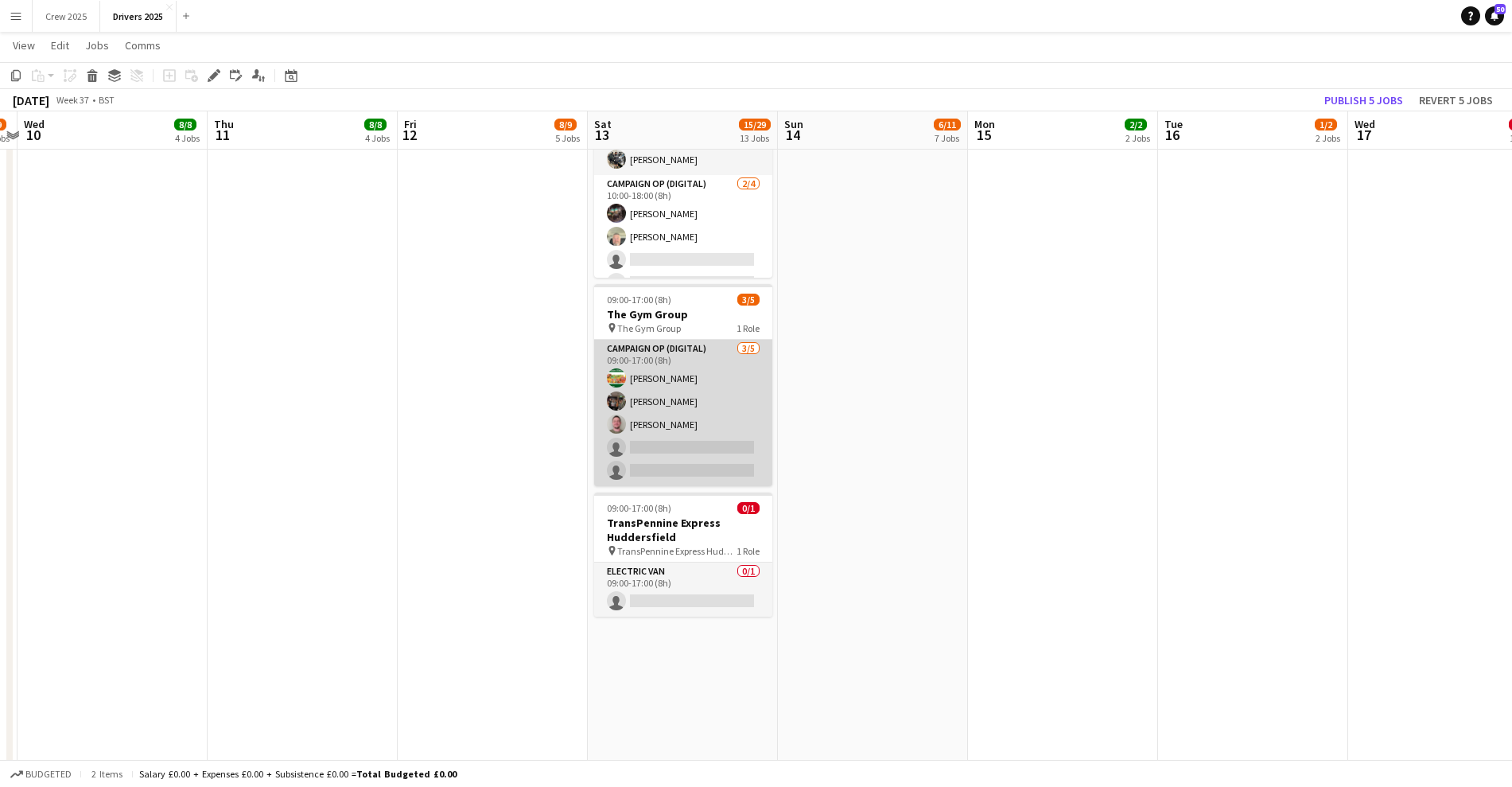
click at [717, 383] on app-card-role "Campaign Op (Digital) [DATE] 09:00-17:00 (8h) [PERSON_NAME] [PERSON_NAME] [PERS…" at bounding box center [683, 413] width 178 height 147
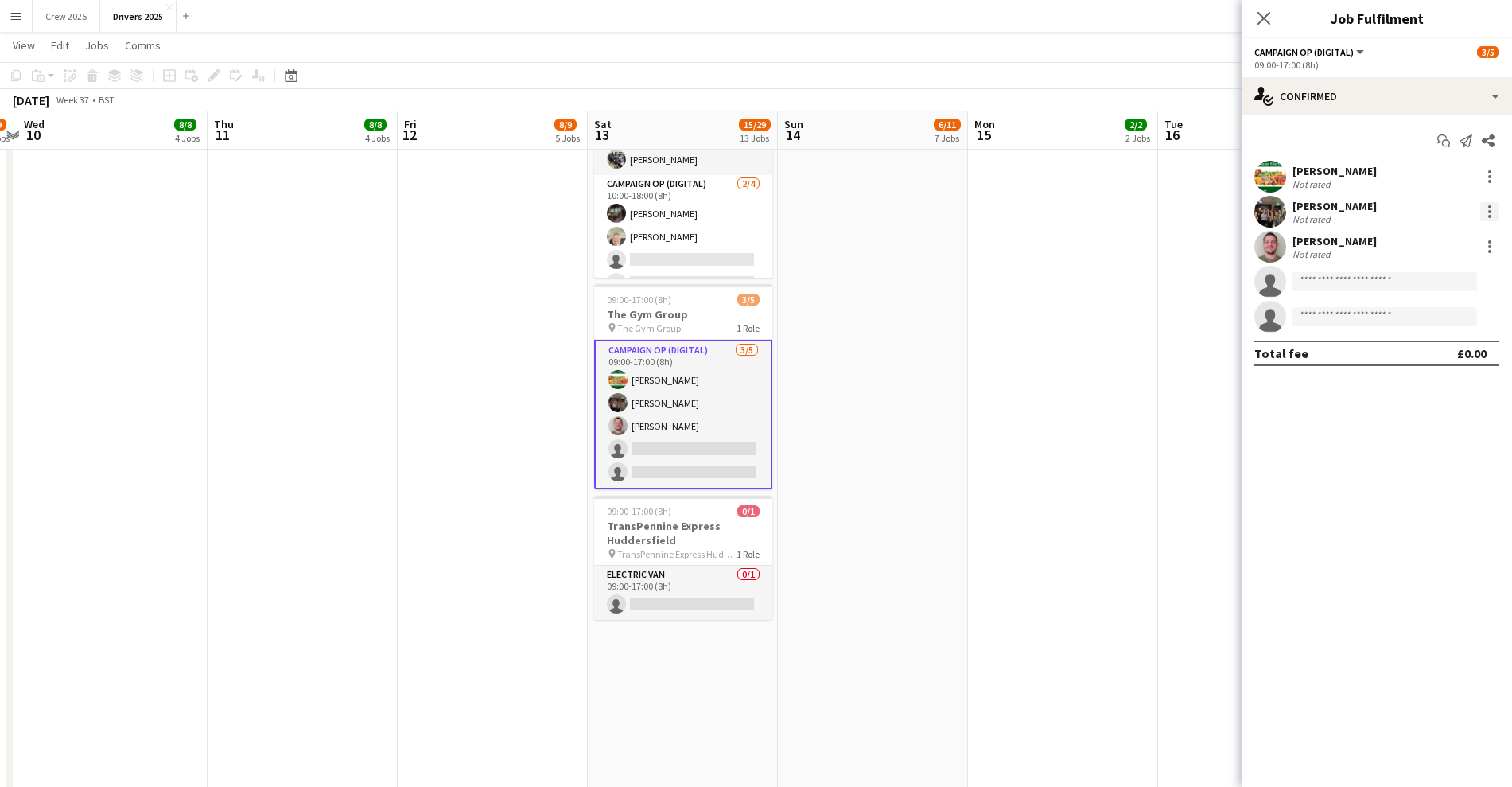
click at [1488, 204] on div at bounding box center [1490, 211] width 19 height 19
click at [1428, 397] on span "Remove" at bounding box center [1412, 393] width 48 height 13
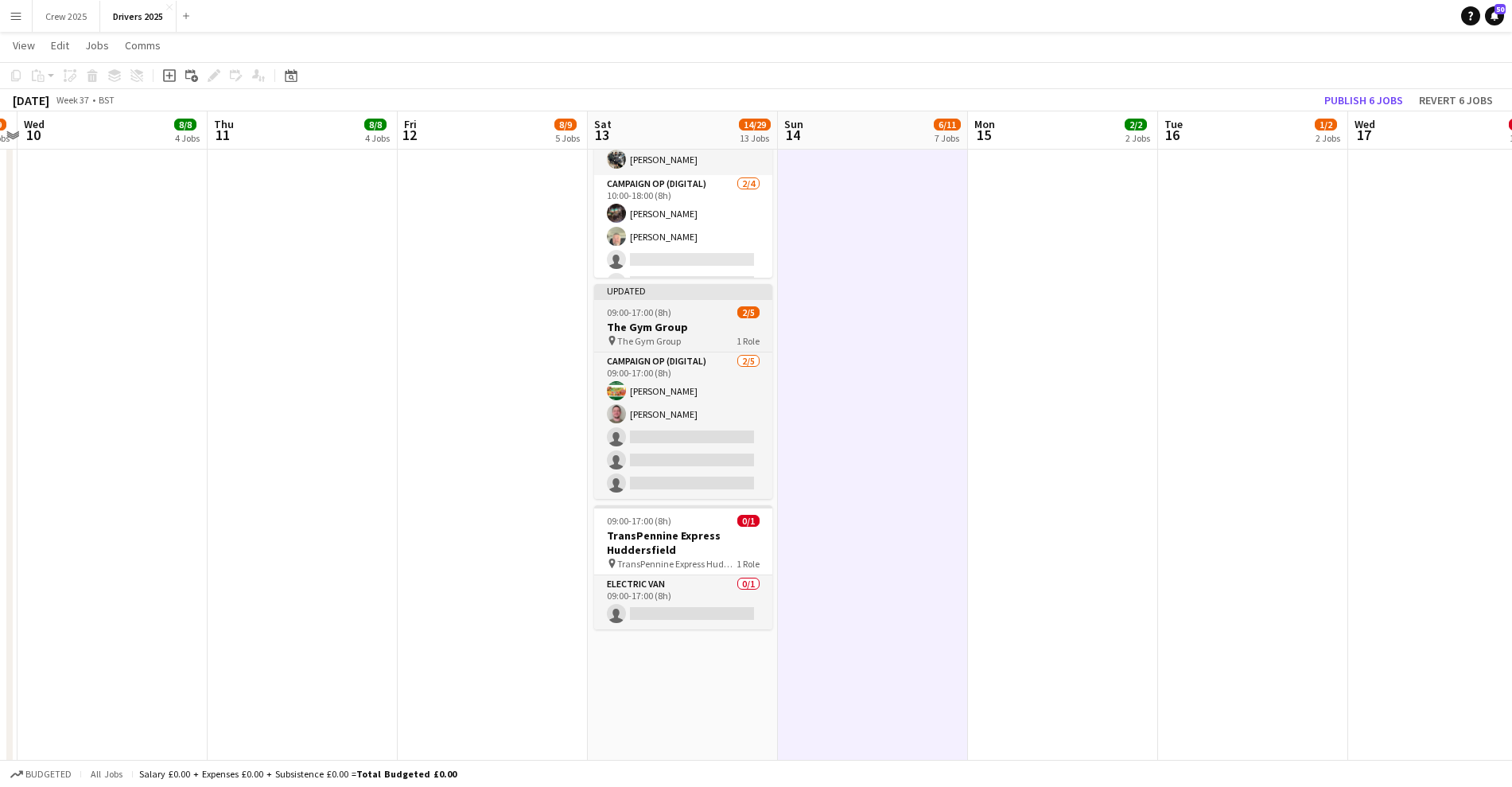
click at [665, 284] on app-job-card "Updated 09:00-17:00 (8h) 2/5 The Gym Group pin The Gym Group 1 Role Campaign Op…" at bounding box center [683, 391] width 178 height 215
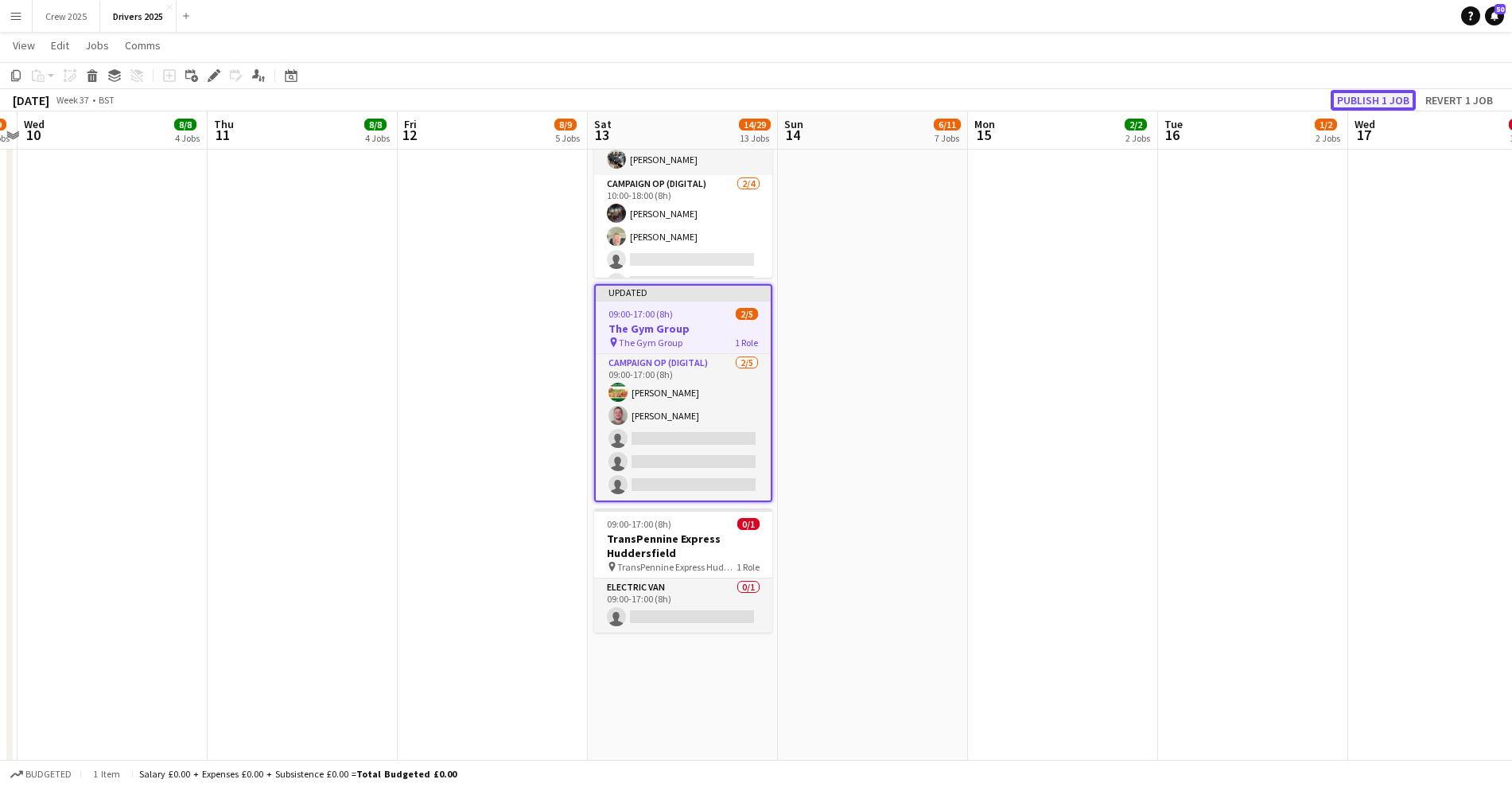
click at [1357, 96] on button "Publish 1 job" at bounding box center [1373, 100] width 85 height 21
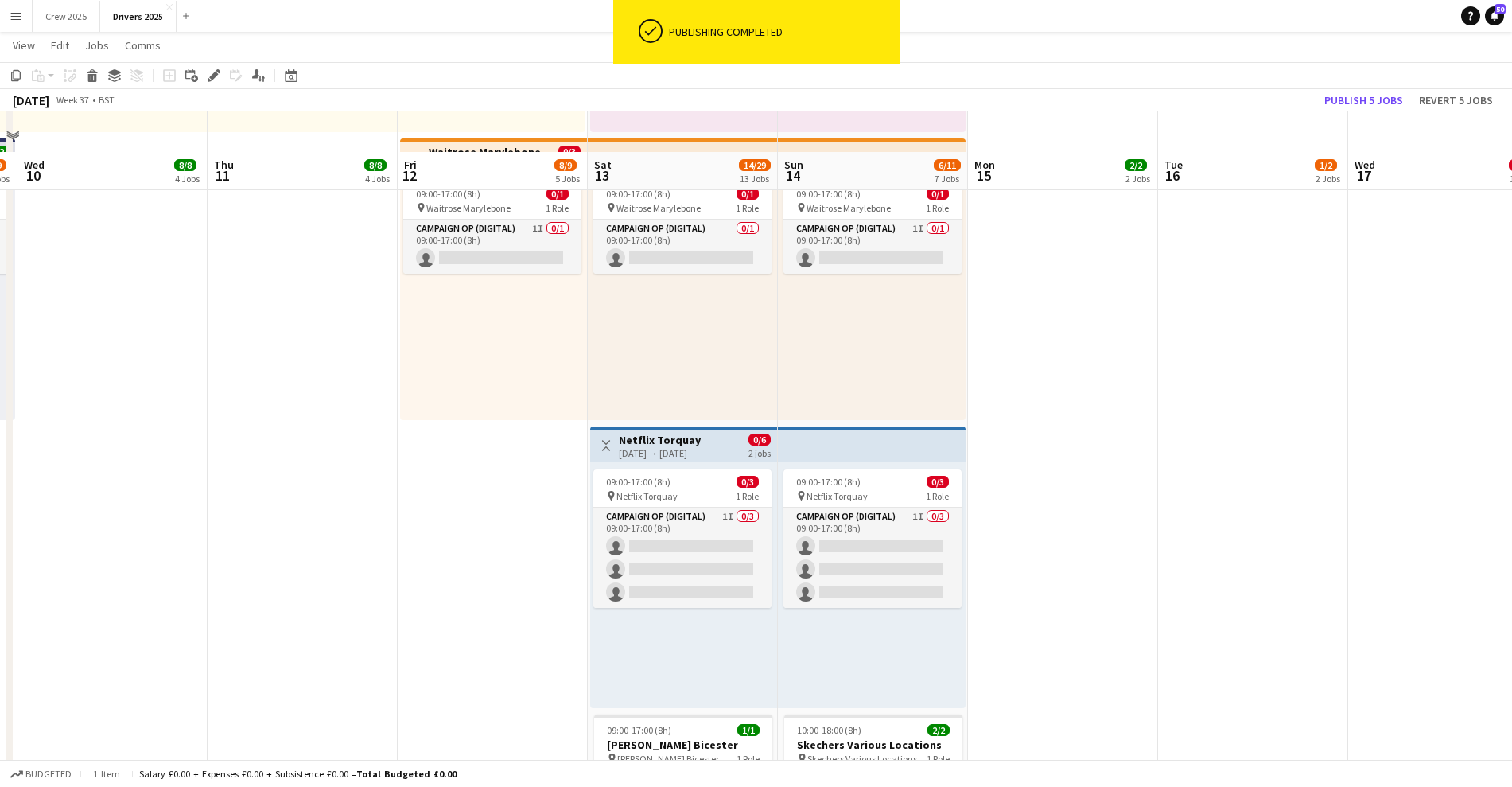
scroll to position [1193, 0]
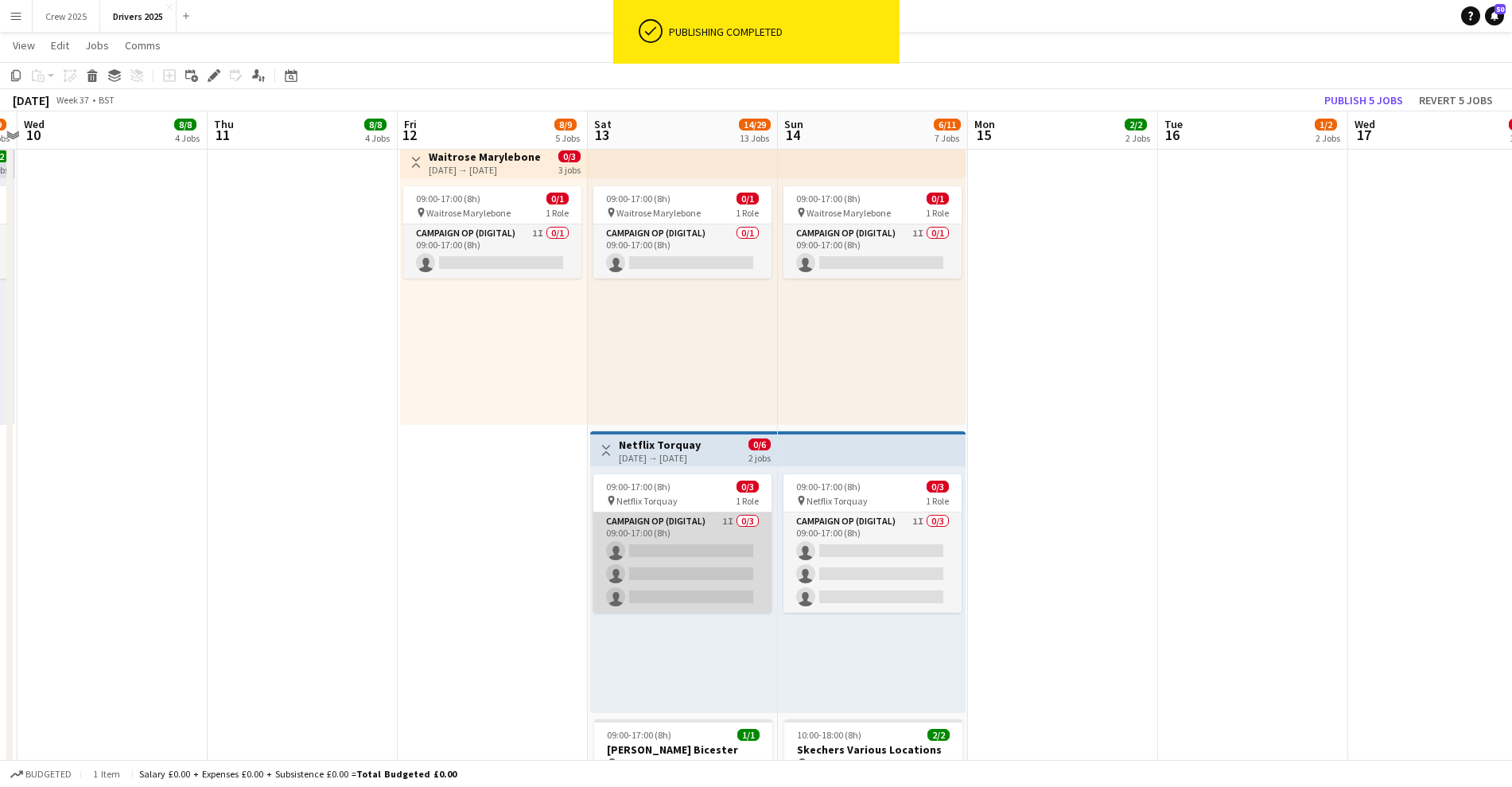
click at [695, 563] on app-card-role "Campaign Op (Digital) 1I 0/3 09:00-17:00 (8h) single-neutral-actions single-neu…" at bounding box center [682, 563] width 178 height 100
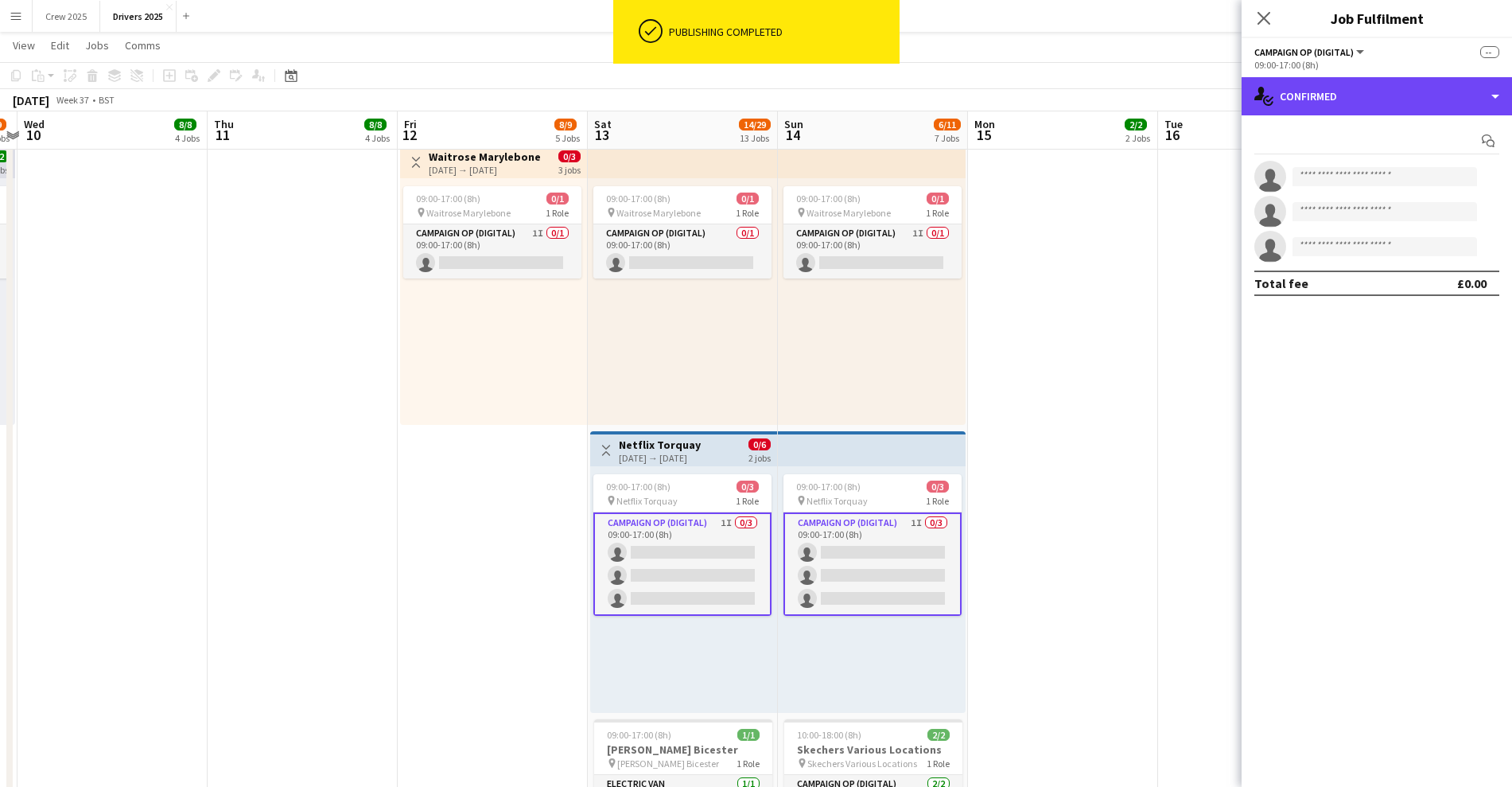
drag, startPoint x: 1336, startPoint y: 91, endPoint x: 1373, endPoint y: 114, distance: 43.6
click at [1336, 90] on div "single-neutral-actions-check-2 Confirmed" at bounding box center [1377, 96] width 271 height 38
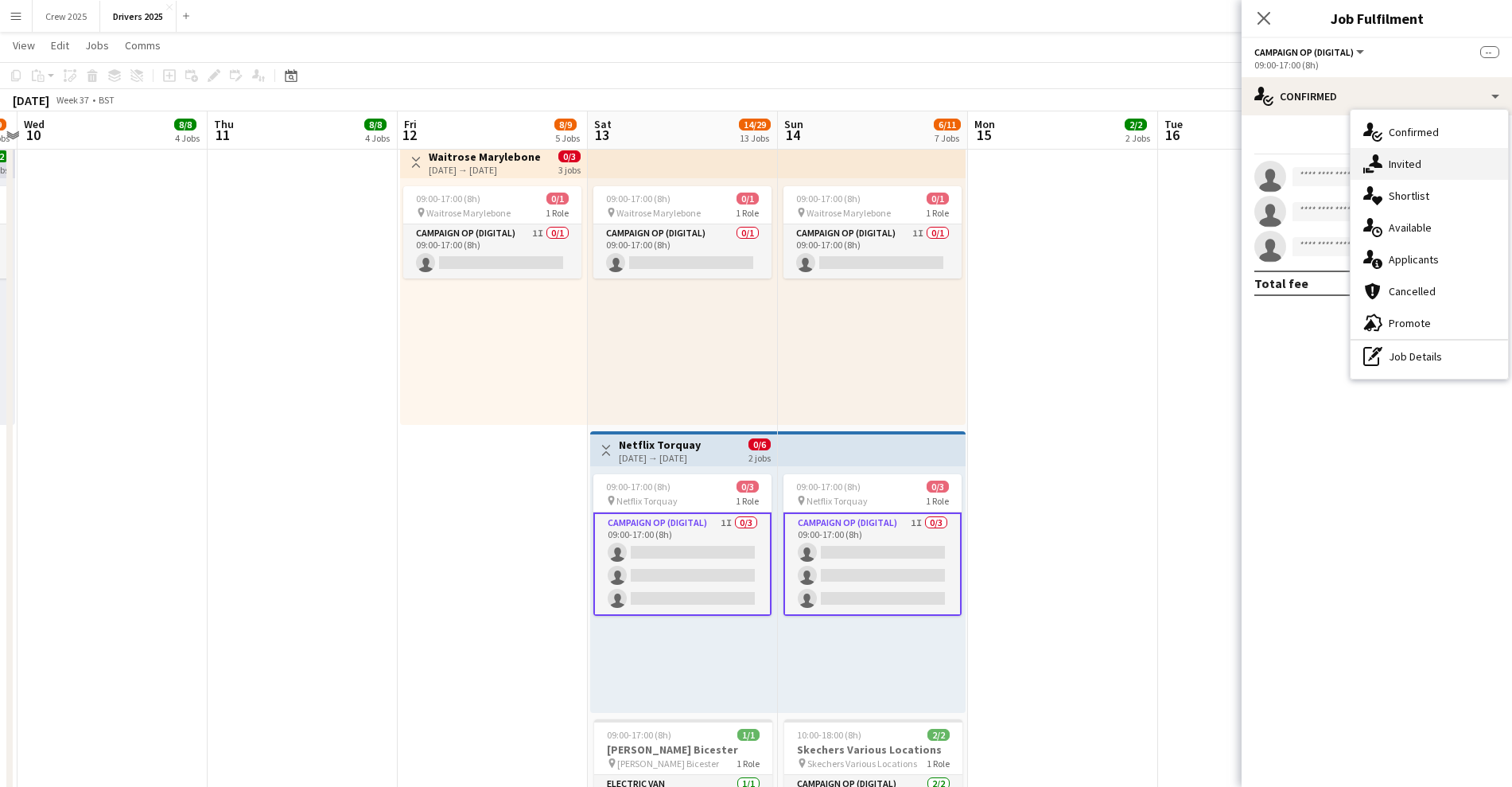
click at [1405, 162] on span "Invited" at bounding box center [1405, 163] width 32 height 14
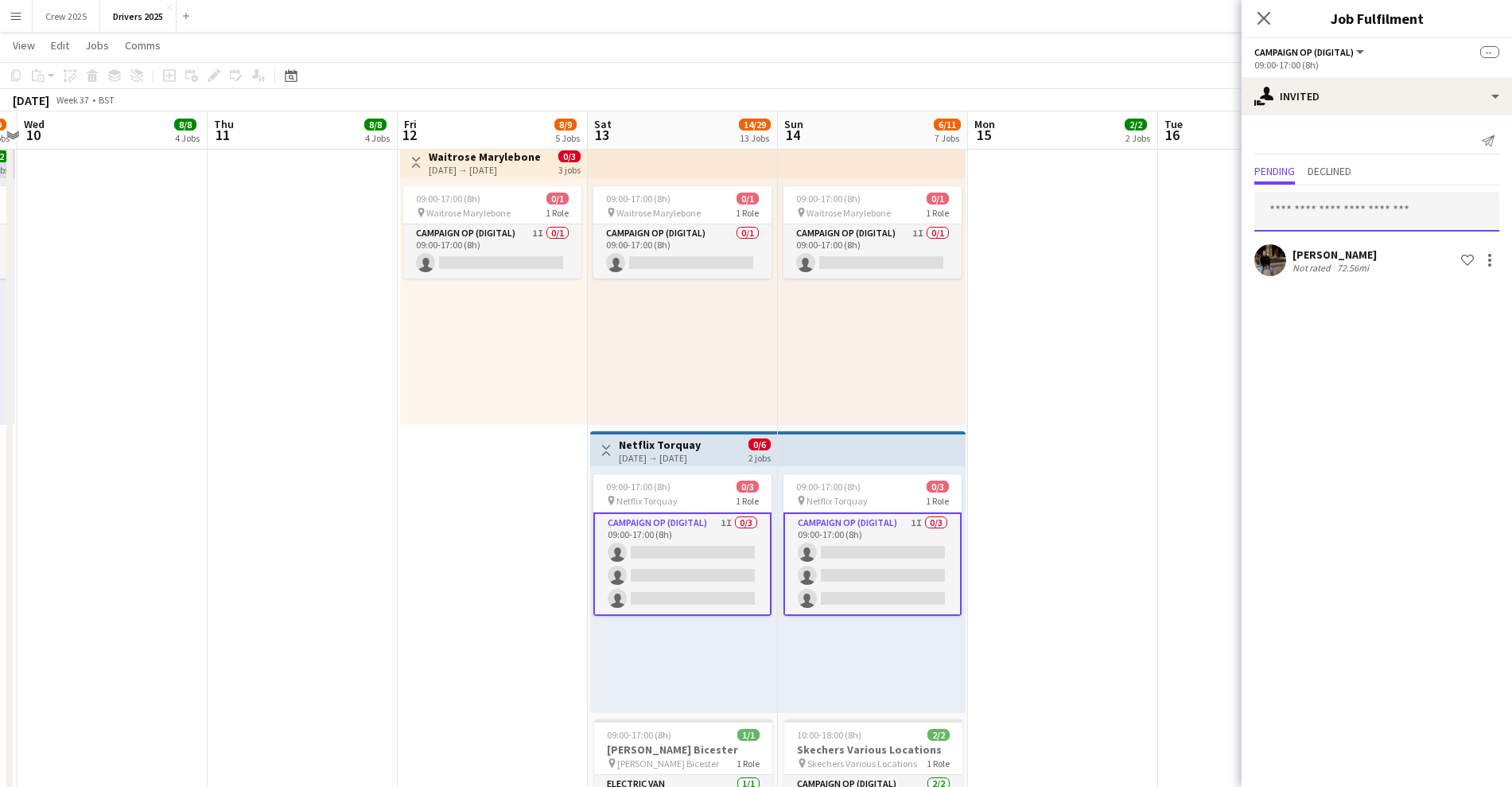
click at [1310, 213] on input "text" at bounding box center [1377, 212] width 245 height 40
type input "*****"
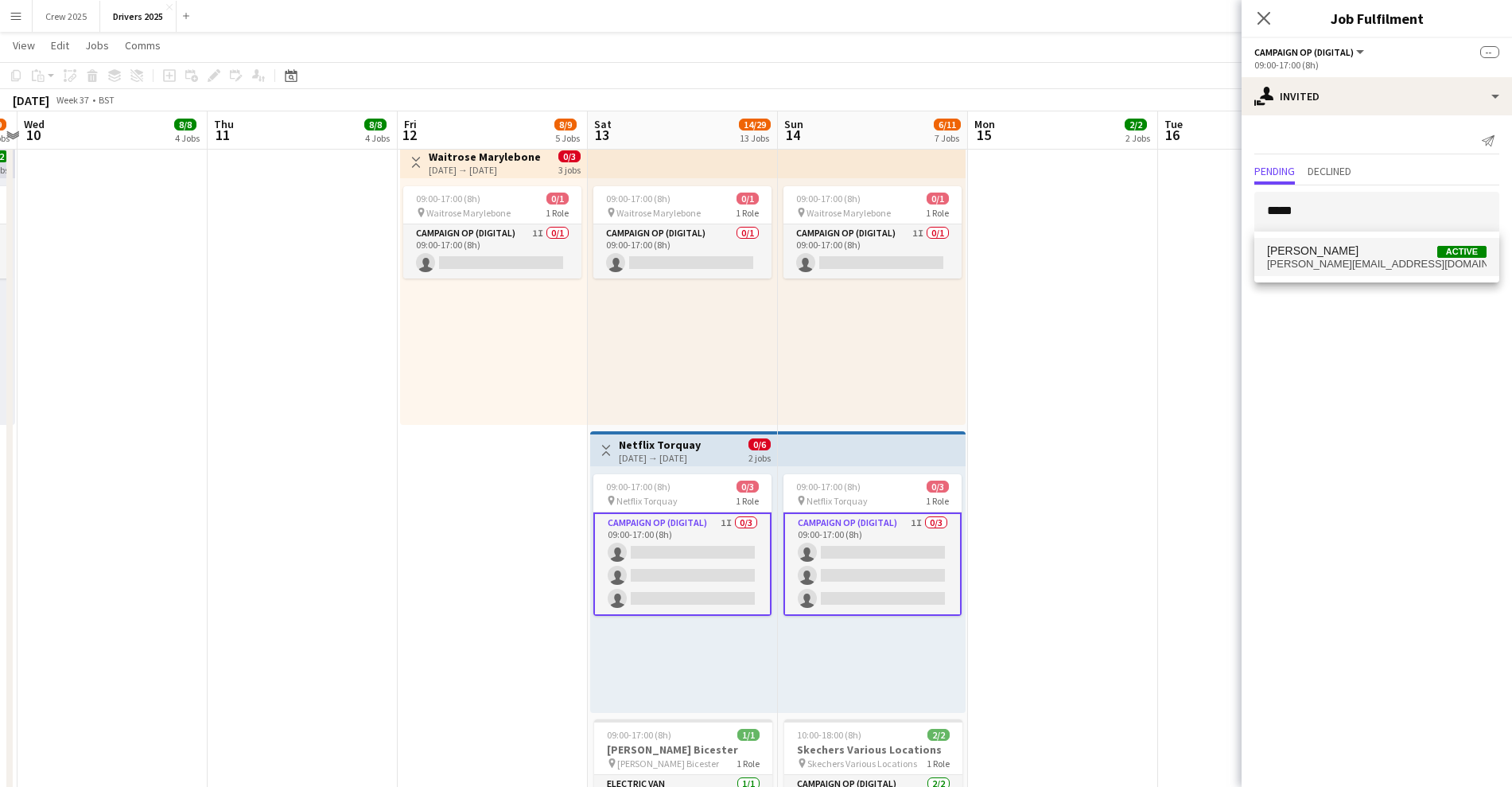
click at [1330, 259] on span "[PERSON_NAME][EMAIL_ADDRESS][DOMAIN_NAME]" at bounding box center [1377, 264] width 219 height 13
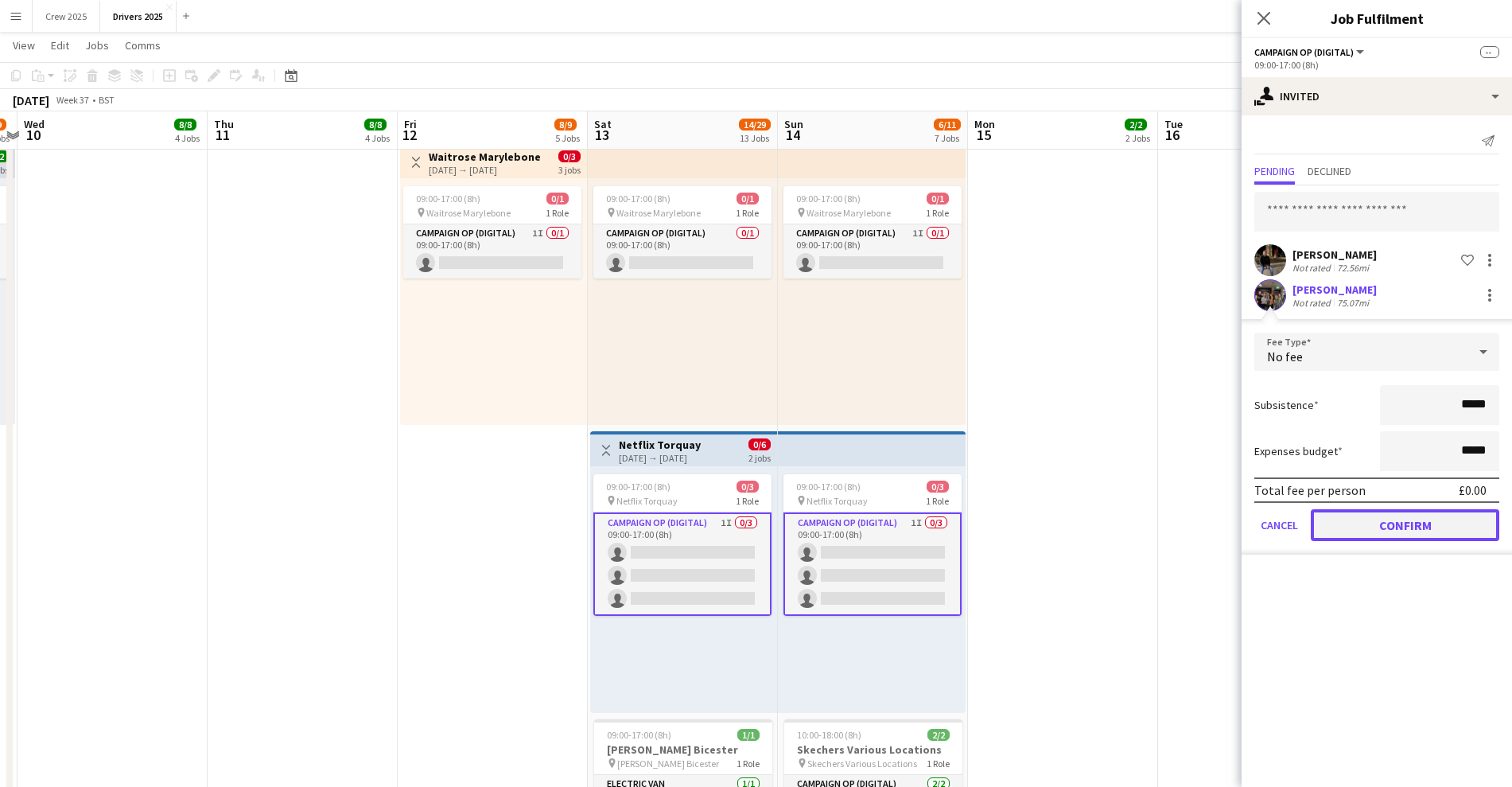
click at [1389, 523] on button "Confirm" at bounding box center [1405, 525] width 189 height 31
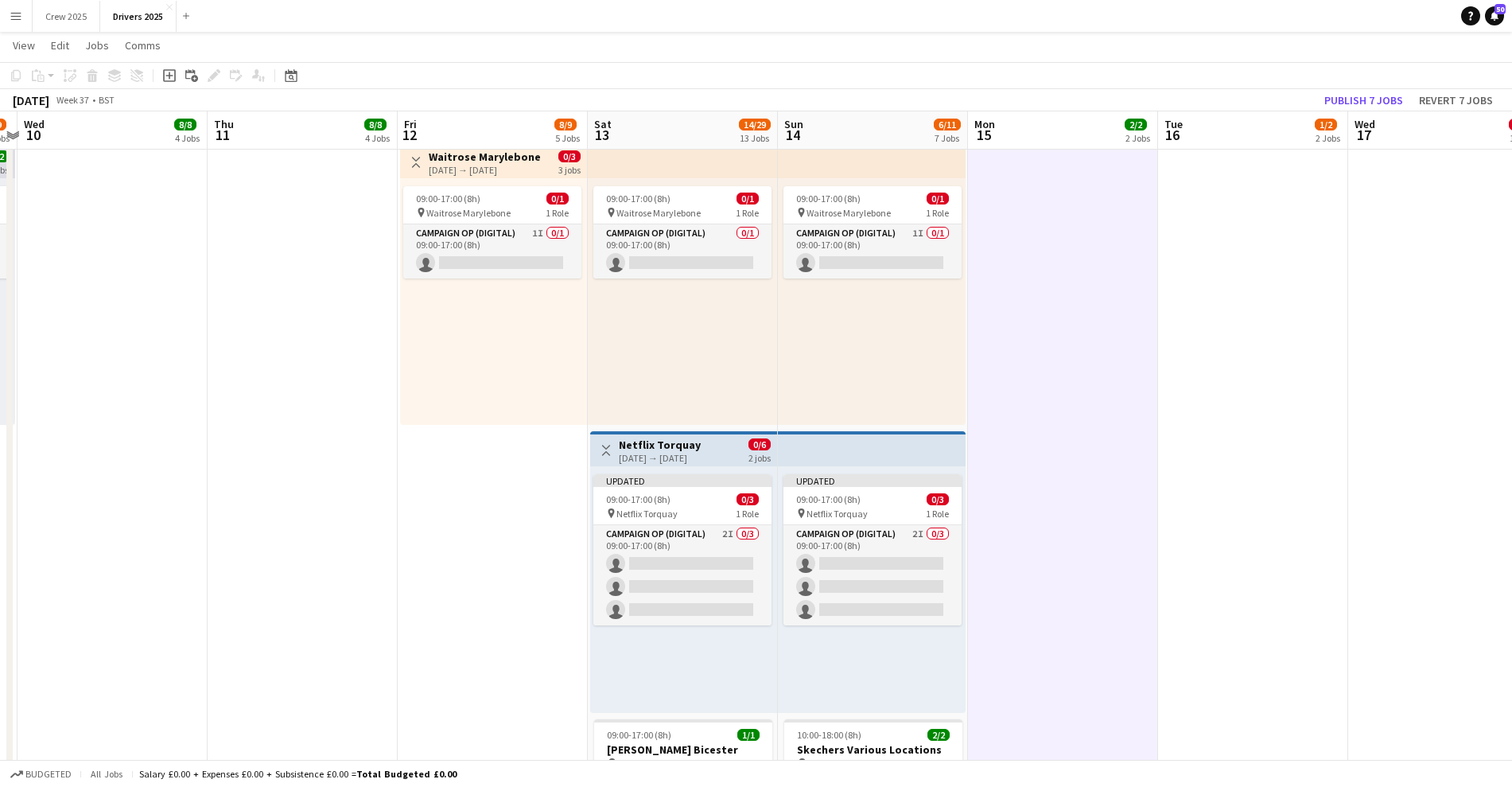
click at [666, 440] on h3 "Netflix Torquay" at bounding box center [660, 445] width 82 height 14
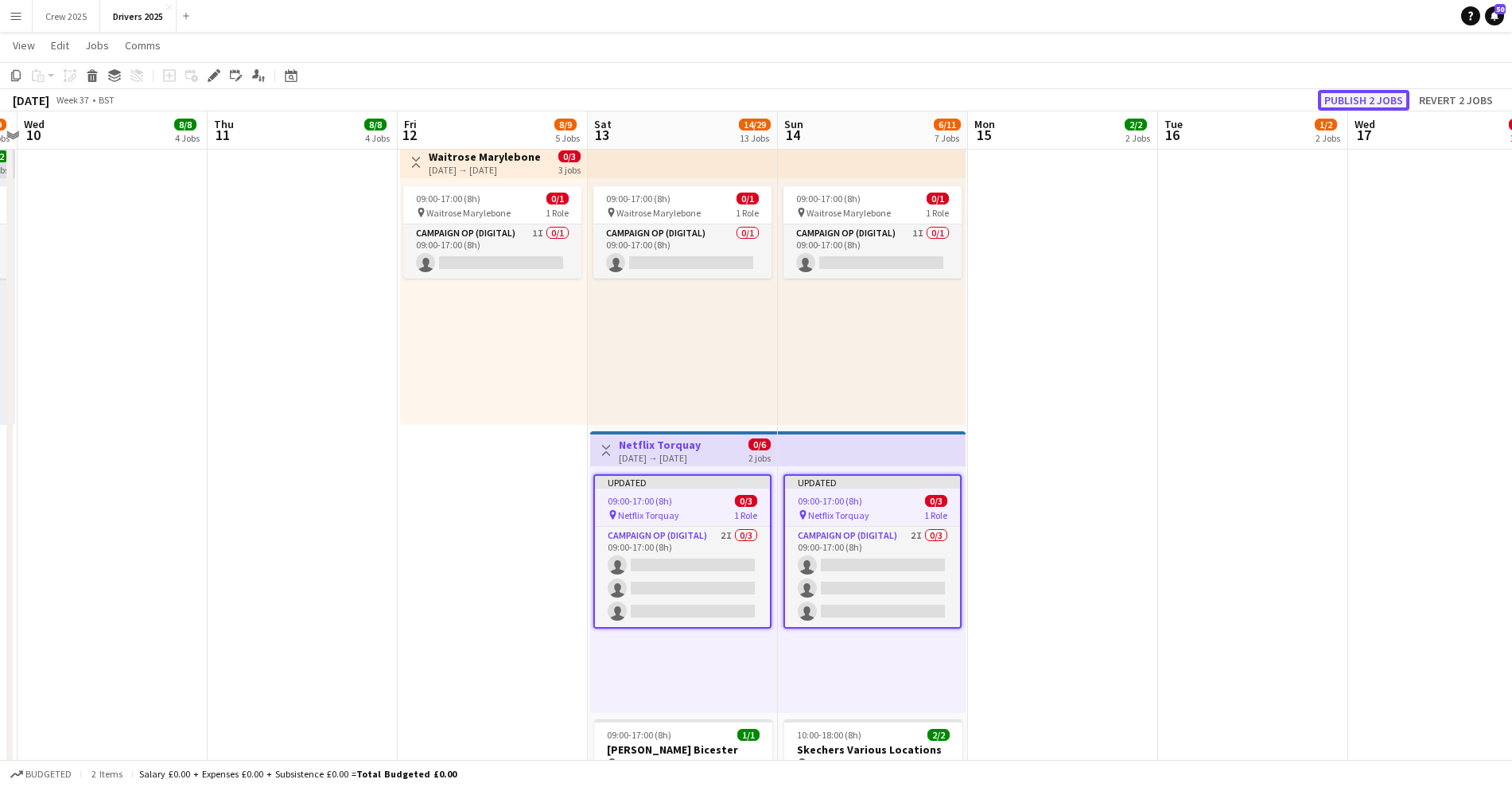
click at [1371, 90] on button "Publish 2 jobs" at bounding box center [1364, 100] width 92 height 21
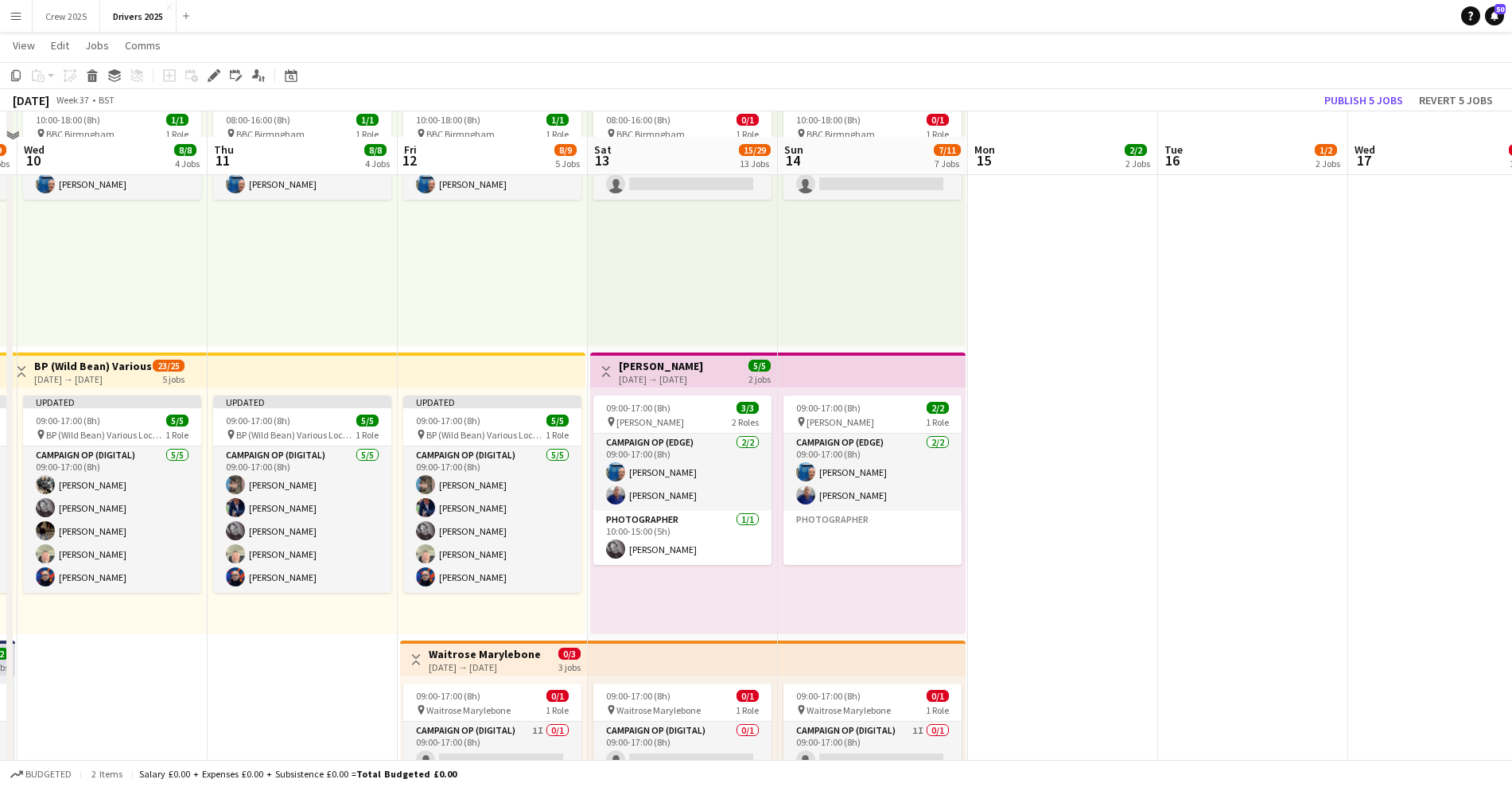
scroll to position [895, 0]
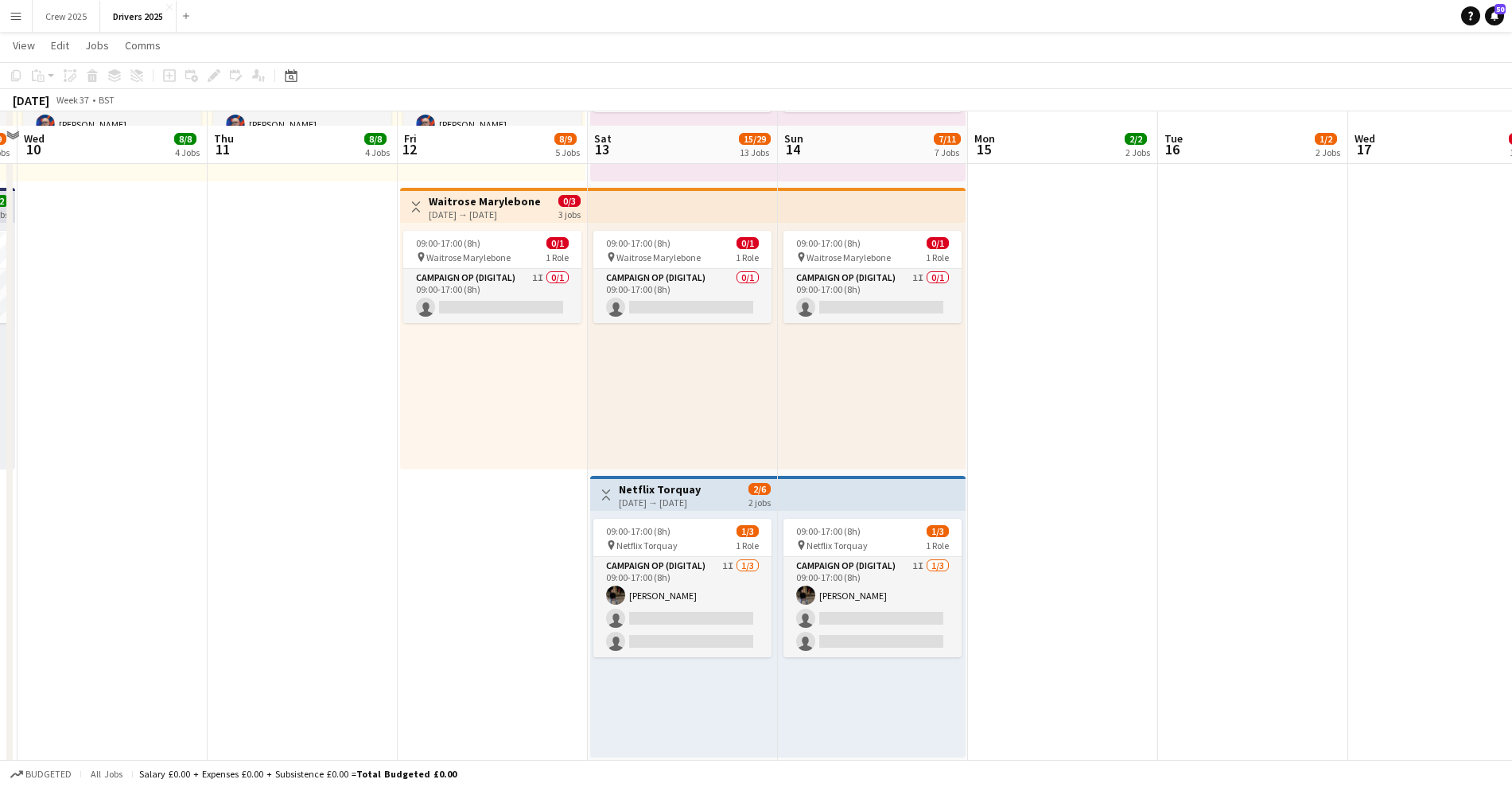
scroll to position [1193, 0]
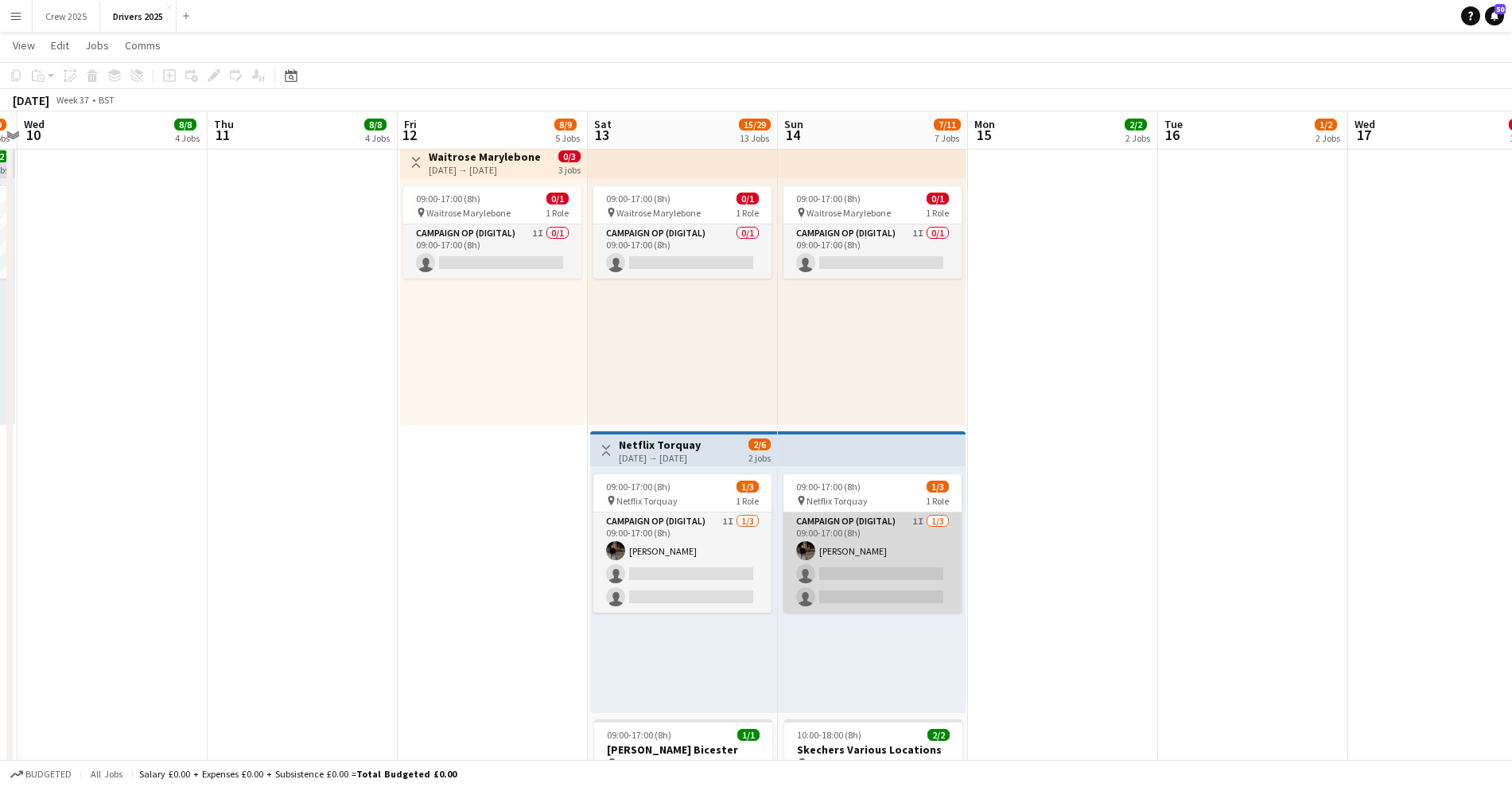
drag, startPoint x: 836, startPoint y: 556, endPoint x: 868, endPoint y: 567, distance: 33.8
click at [836, 556] on app-card-role "Campaign Op (Digital) 1I [DATE] 09:00-17:00 (8h) [PERSON_NAME] single-neutral-a…" at bounding box center [873, 563] width 178 height 100
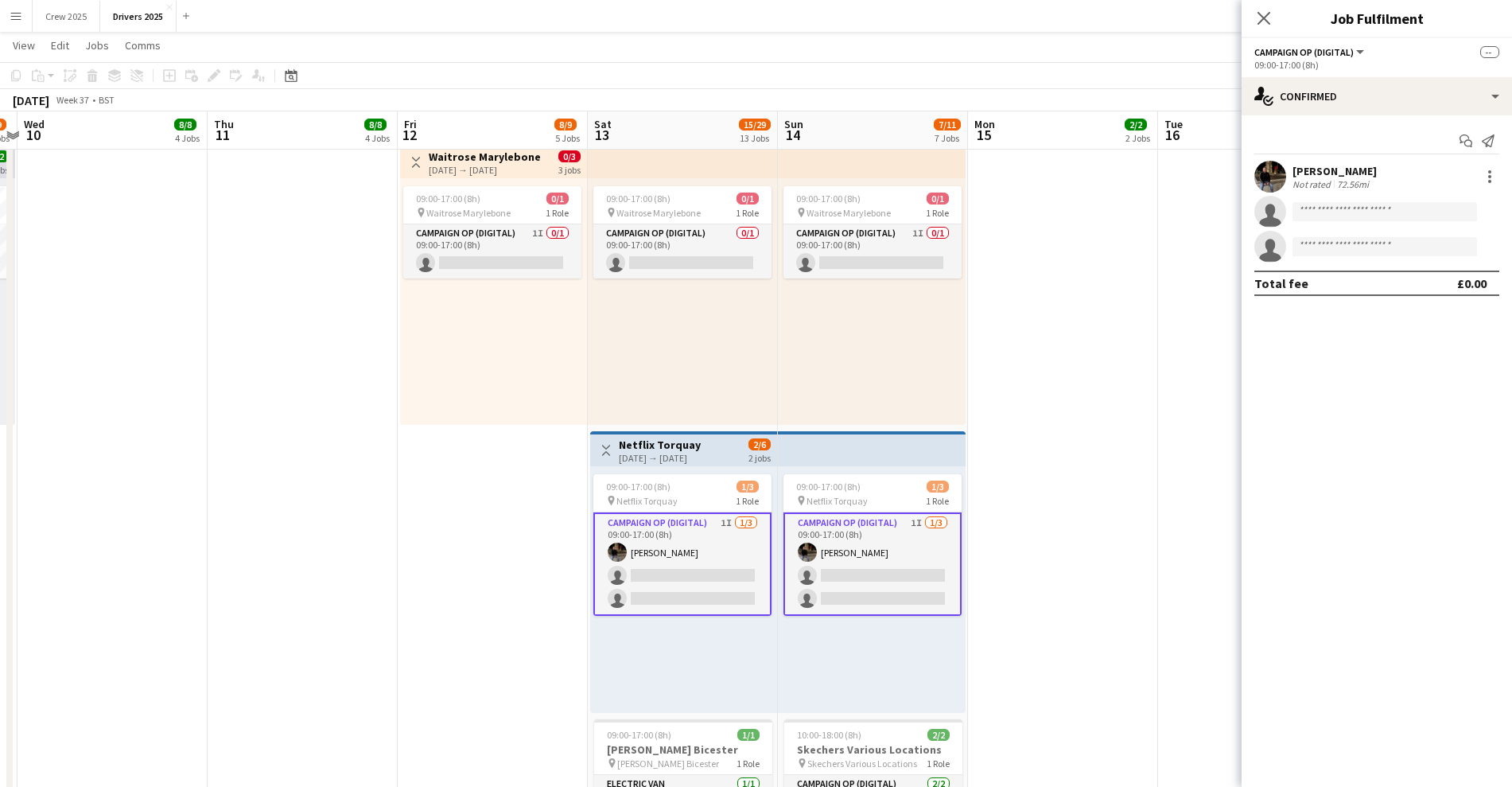
click at [877, 570] on app-card-role "Campaign Op (Digital) 1I [DATE] 09:00-17:00 (8h) [PERSON_NAME] single-neutral-a…" at bounding box center [873, 564] width 178 height 103
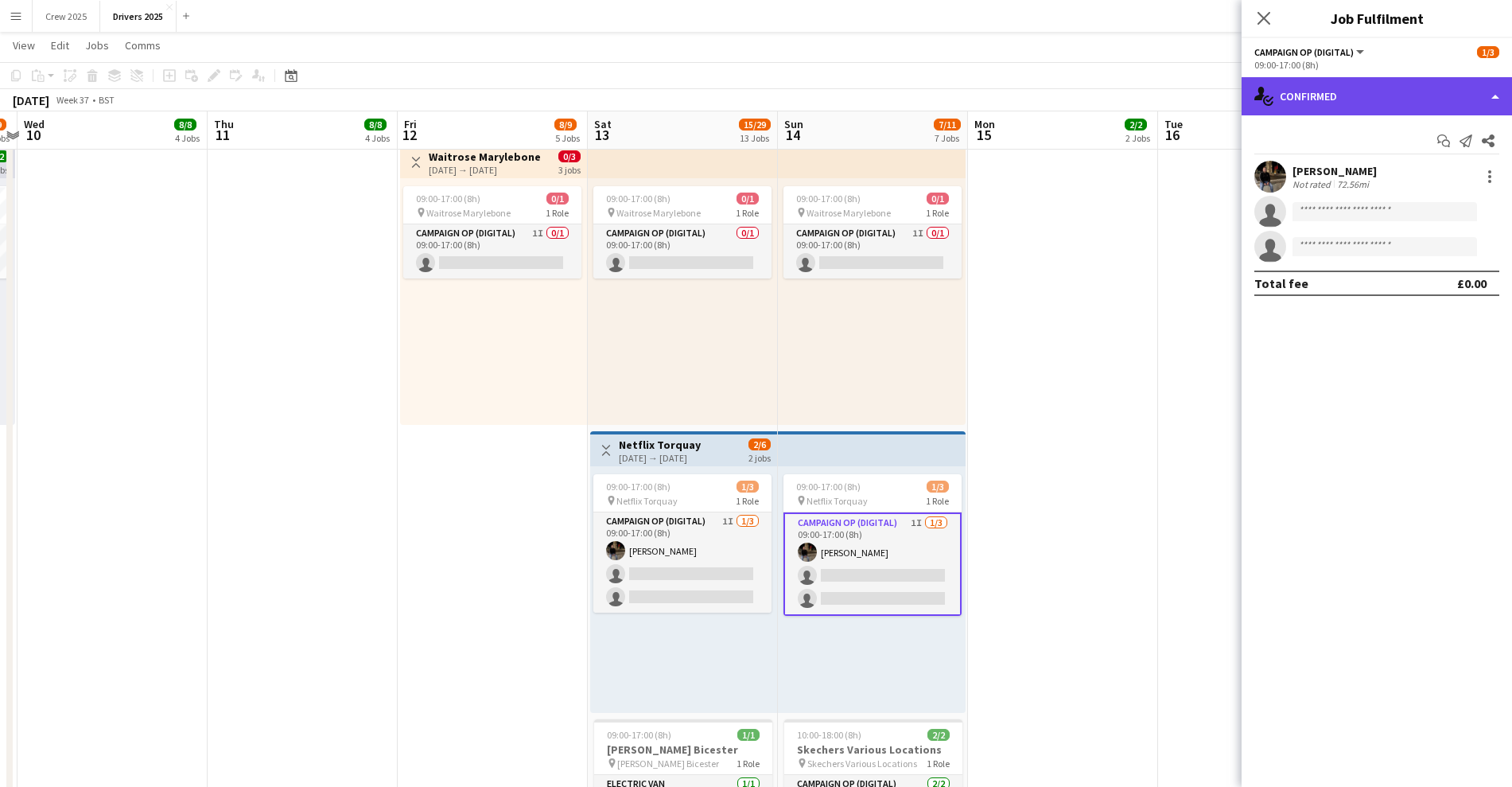
click at [1324, 100] on div "single-neutral-actions-check-2 Confirmed" at bounding box center [1377, 96] width 271 height 38
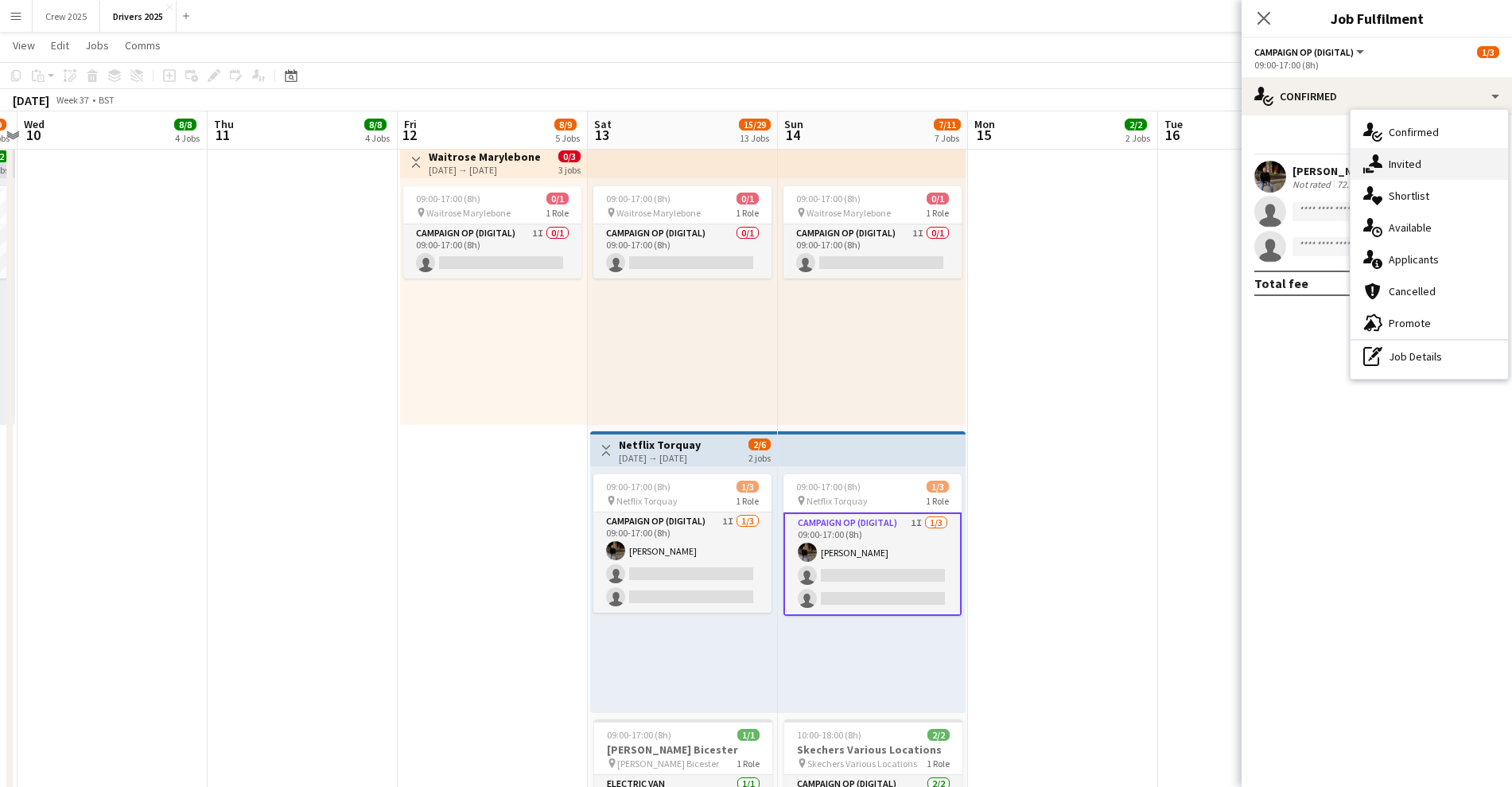
click at [1415, 174] on div "single-neutral-actions-share-1 Invited" at bounding box center [1430, 163] width 157 height 31
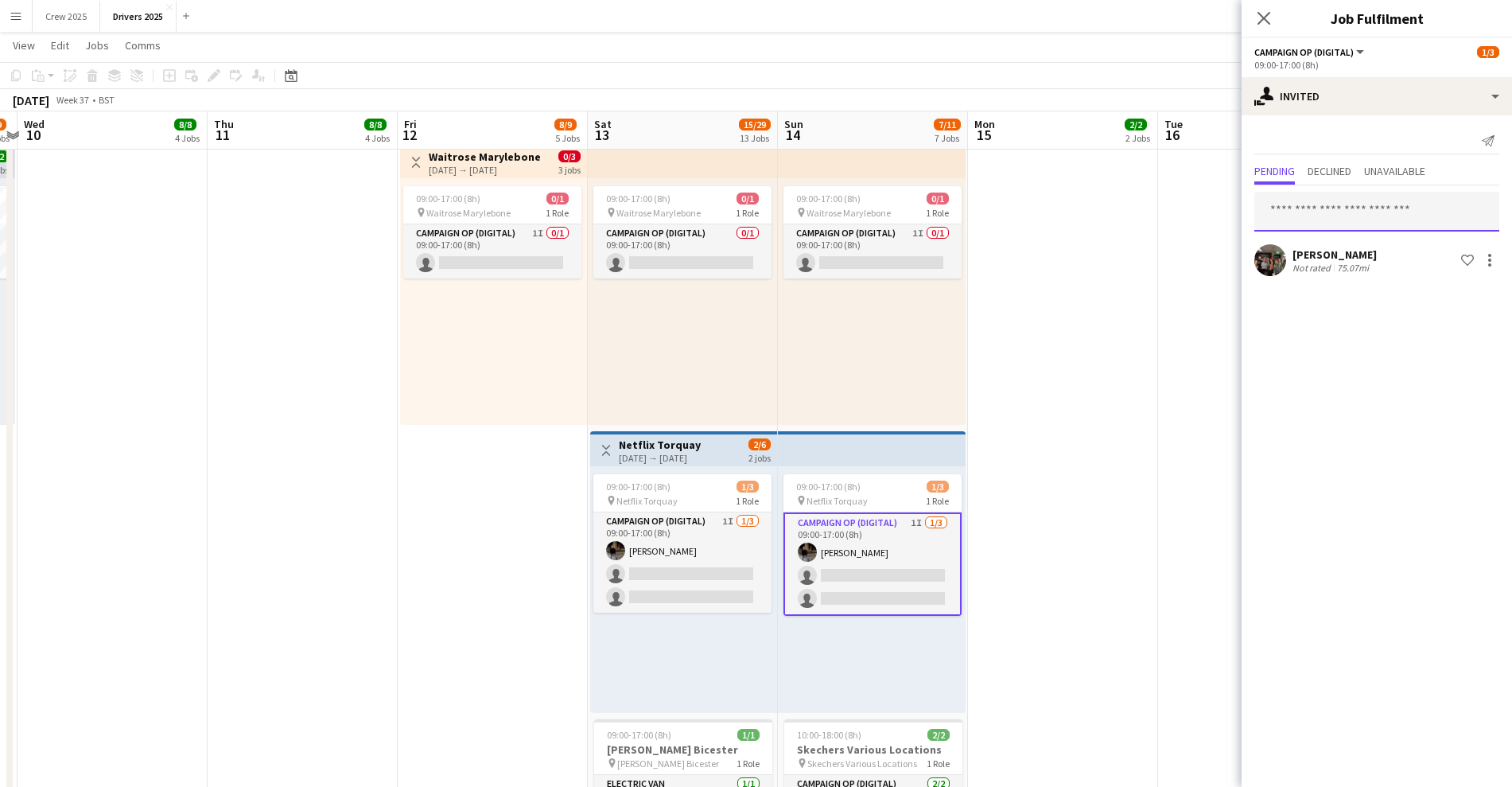
click at [1334, 217] on input "text" at bounding box center [1377, 212] width 245 height 40
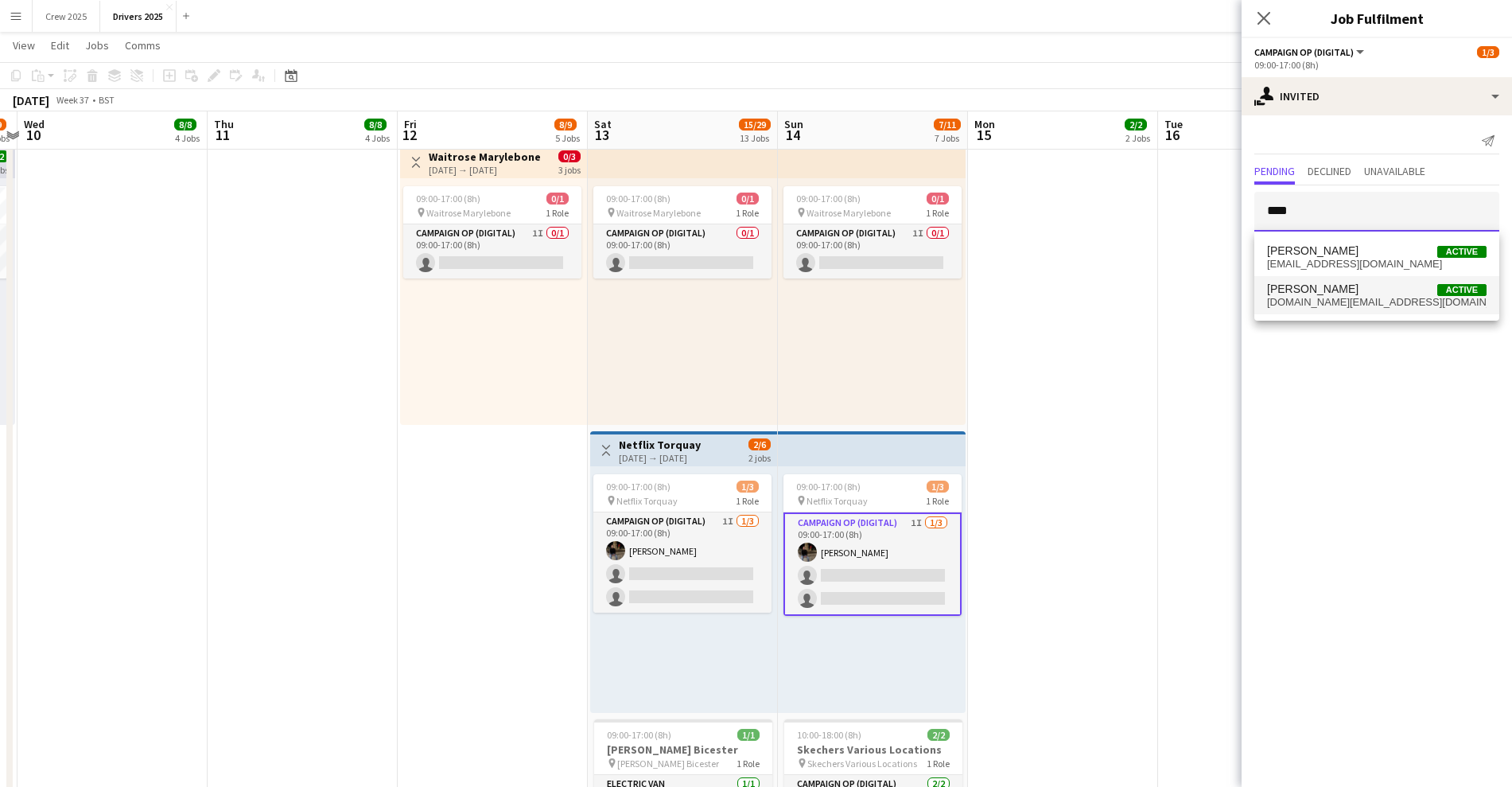
type input "****"
click at [1348, 304] on span "[DOMAIN_NAME][EMAIL_ADDRESS][DOMAIN_NAME]" at bounding box center [1377, 302] width 219 height 13
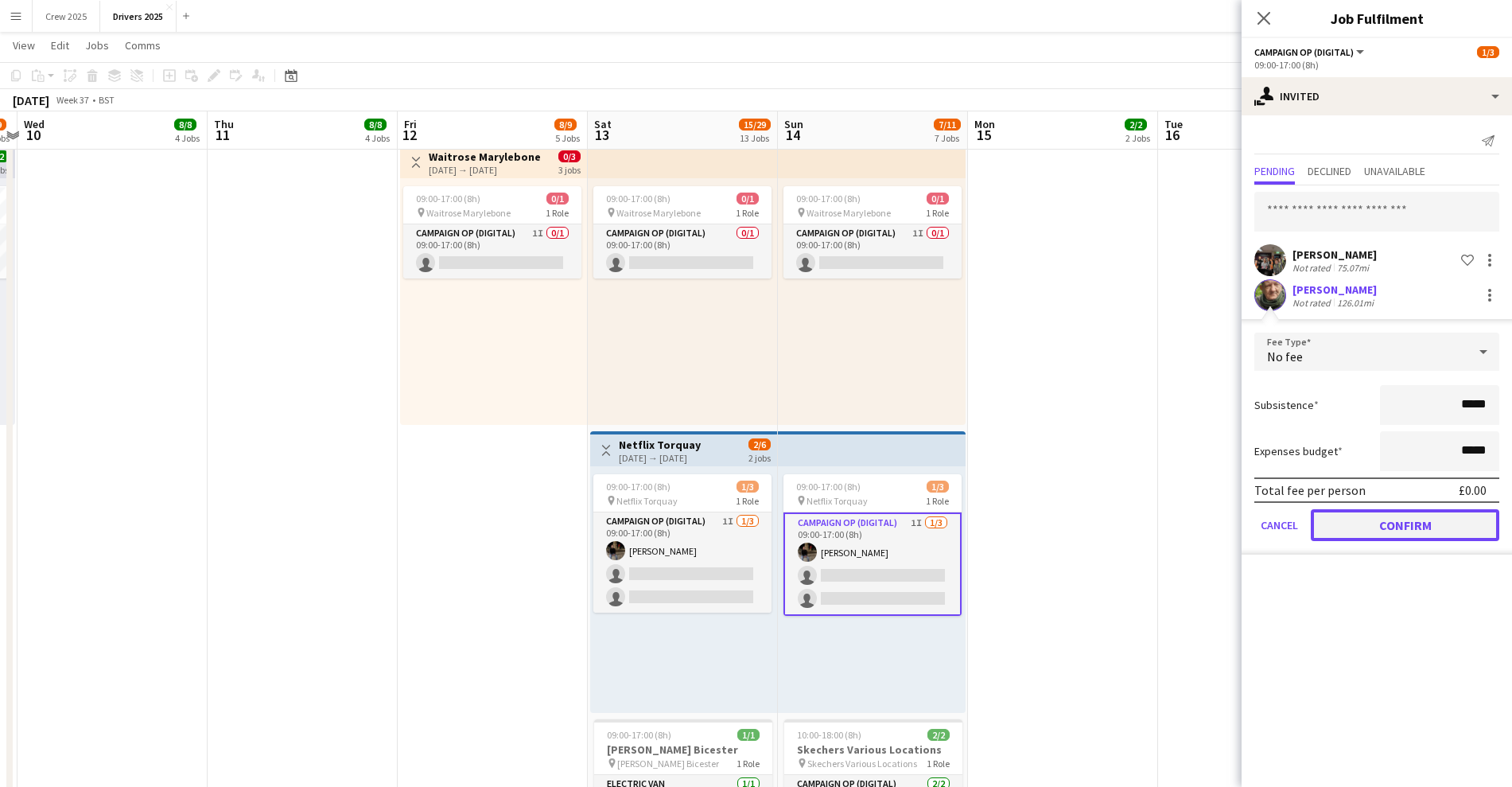
click at [1437, 523] on button "Confirm" at bounding box center [1405, 525] width 189 height 31
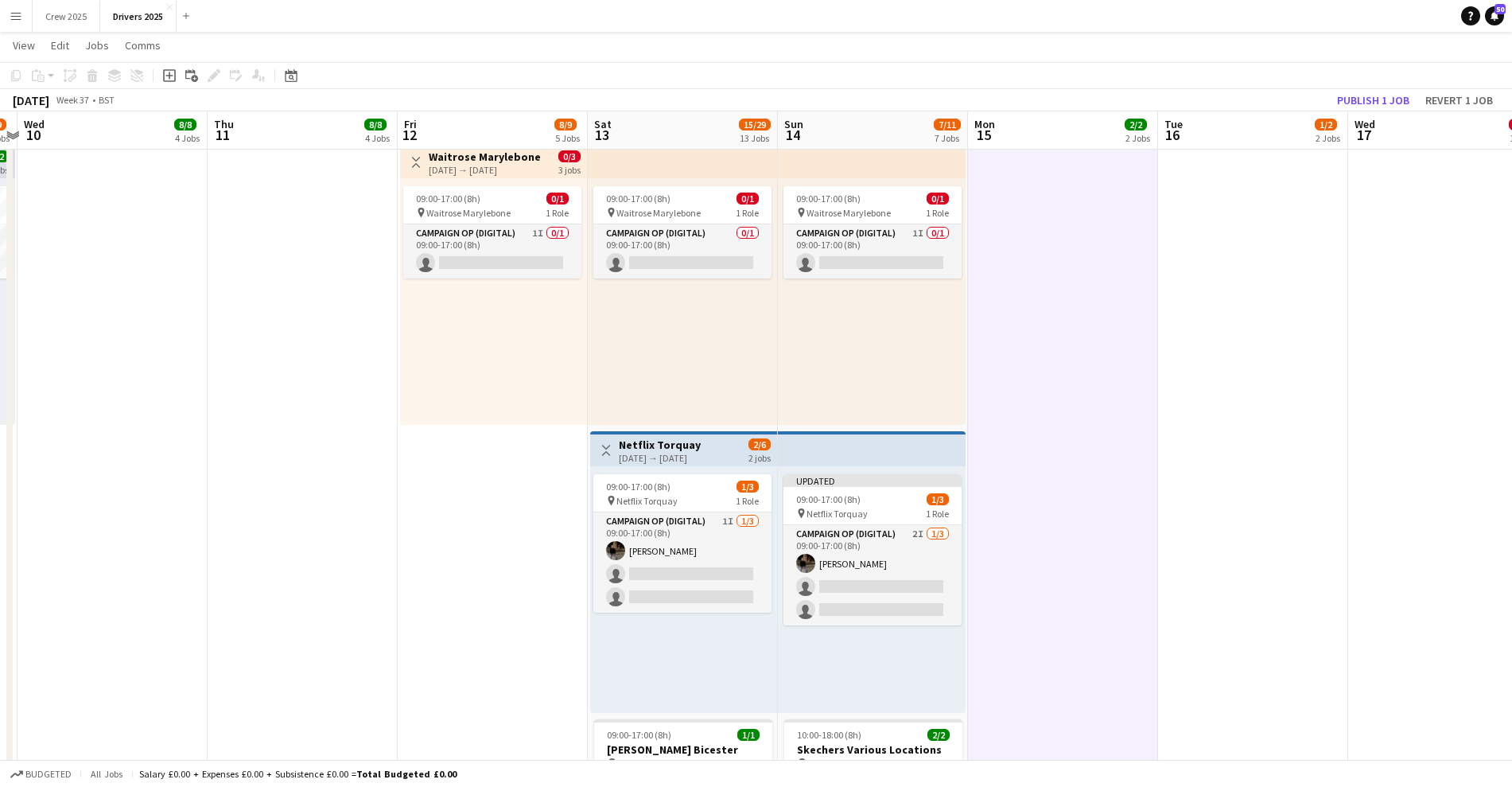
click at [673, 441] on h3 "Netflix Torquay" at bounding box center [660, 445] width 82 height 14
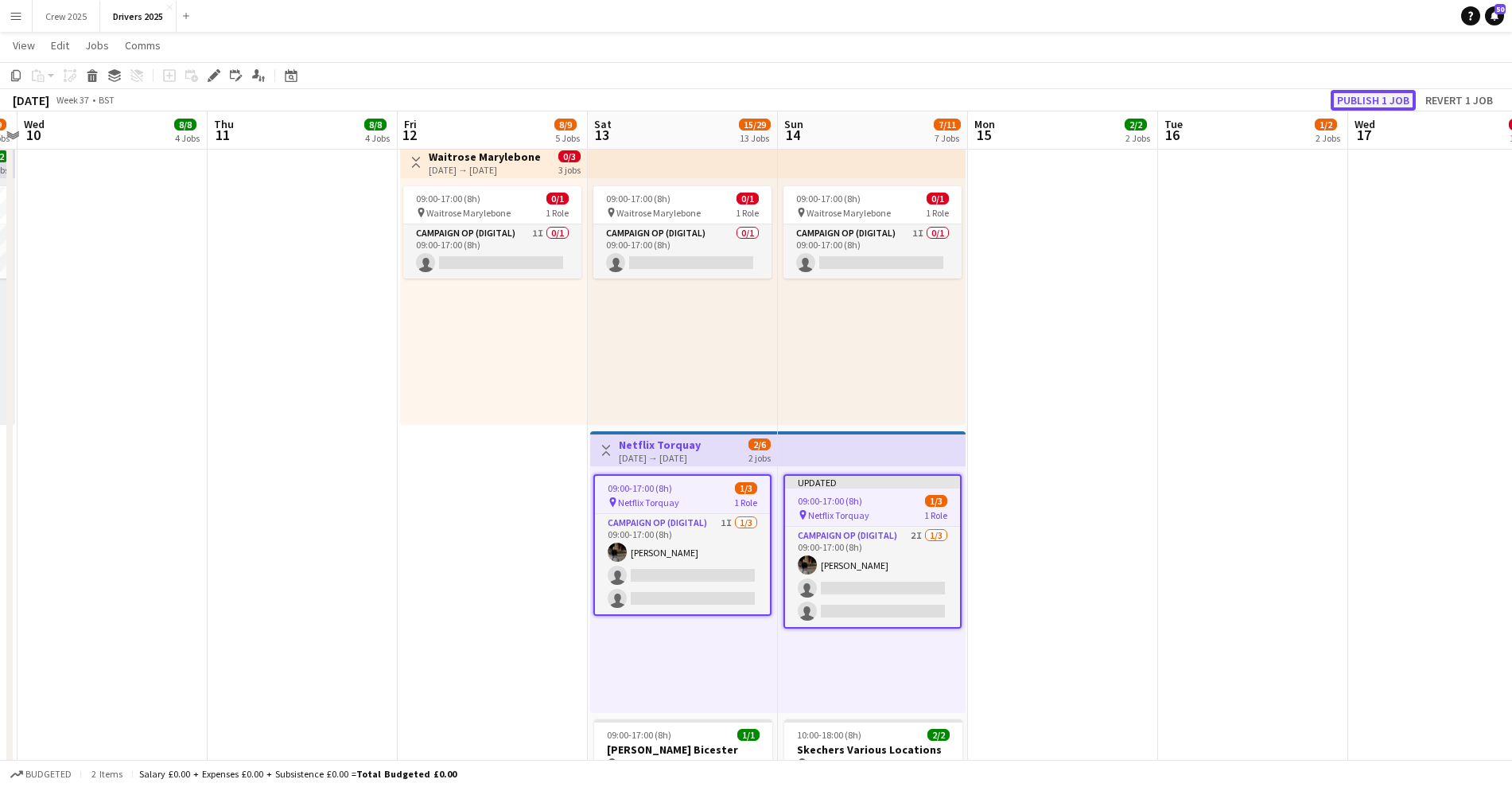
click at [1366, 99] on button "Publish 1 job" at bounding box center [1373, 100] width 85 height 21
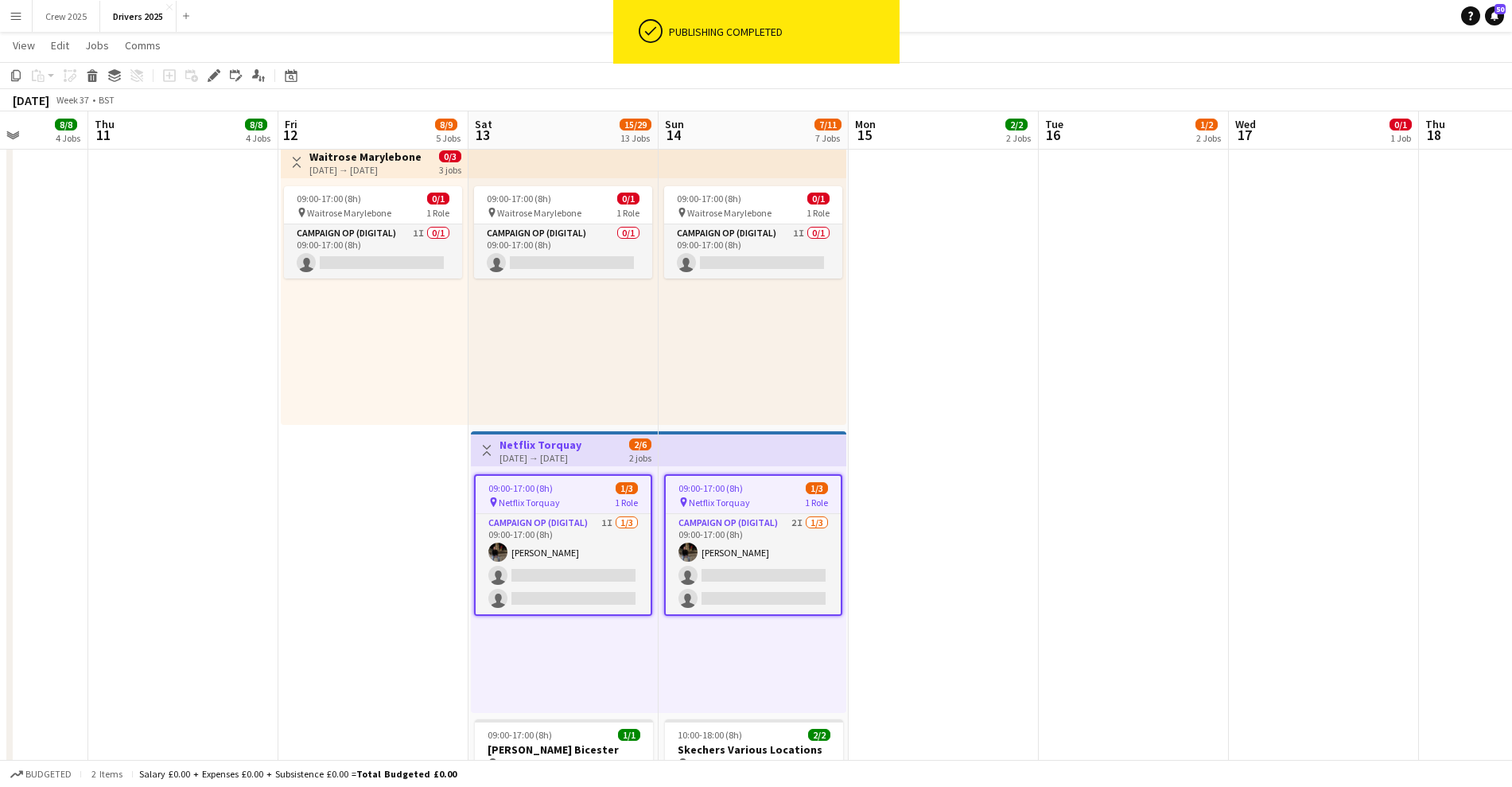
drag, startPoint x: 1085, startPoint y: 567, endPoint x: 774, endPoint y: 632, distance: 317.7
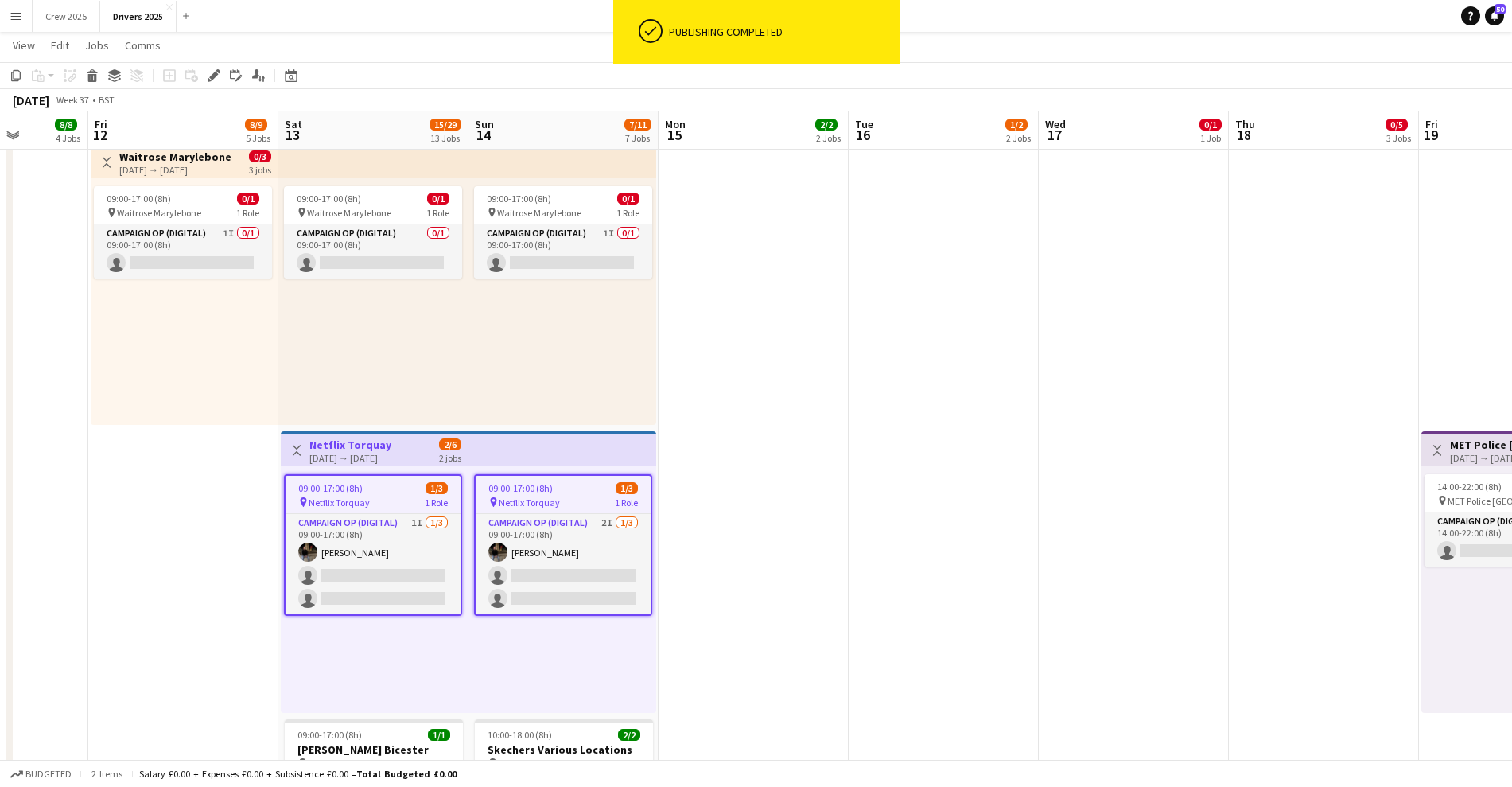
scroll to position [0, 484]
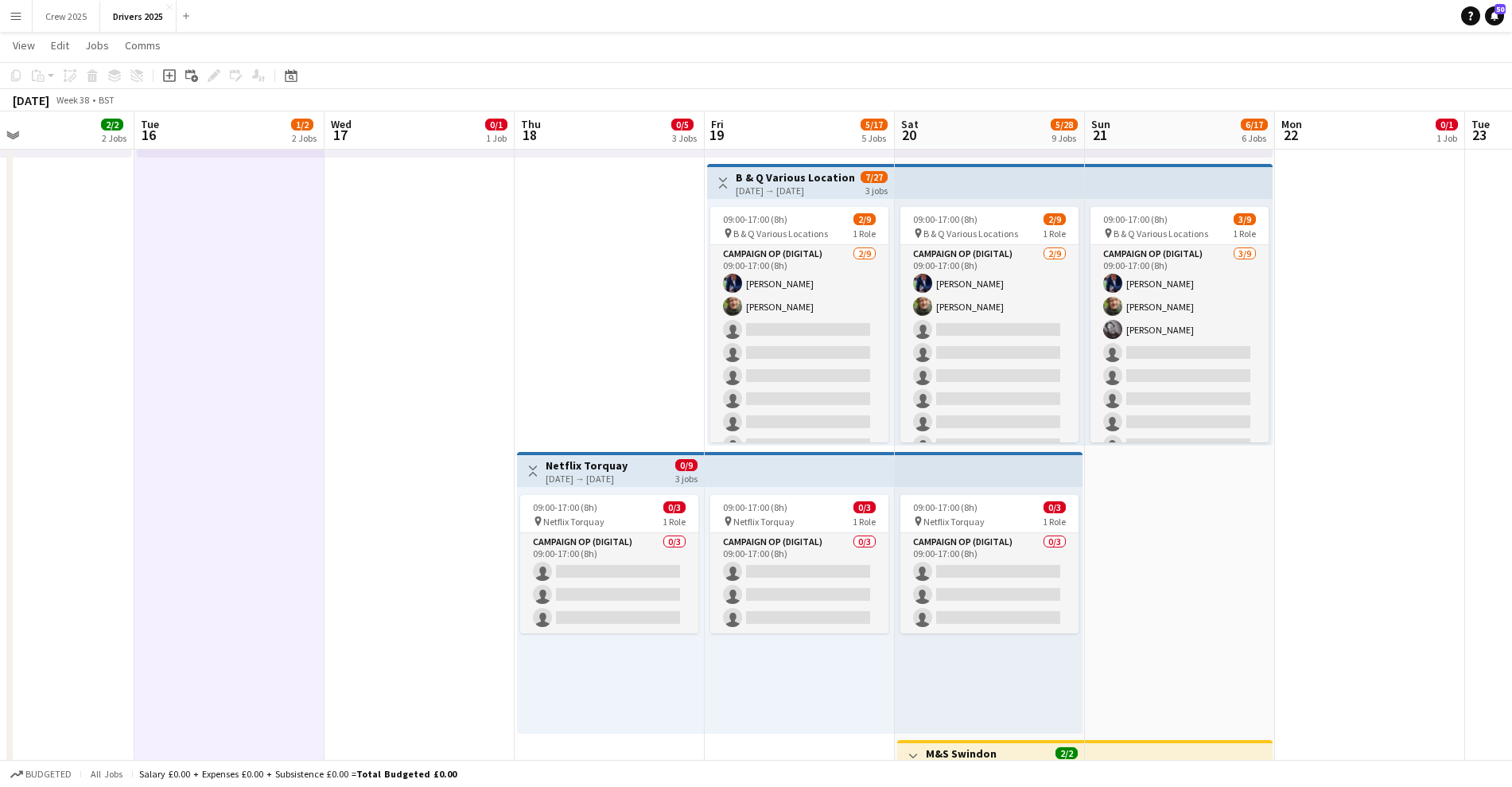
scroll to position [0, 473]
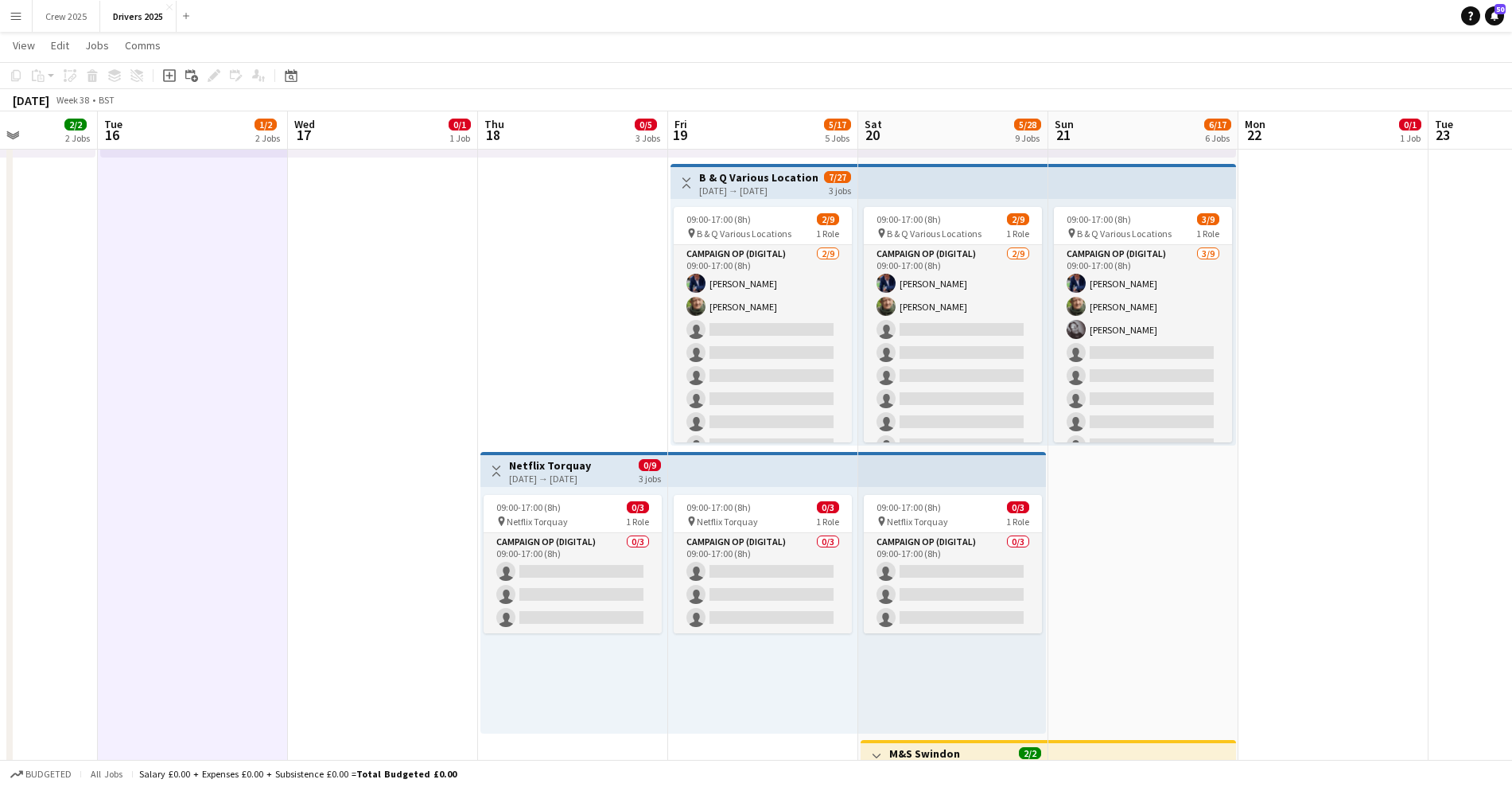
drag, startPoint x: 1028, startPoint y: 428, endPoint x: 308, endPoint y: 473, distance: 721.4
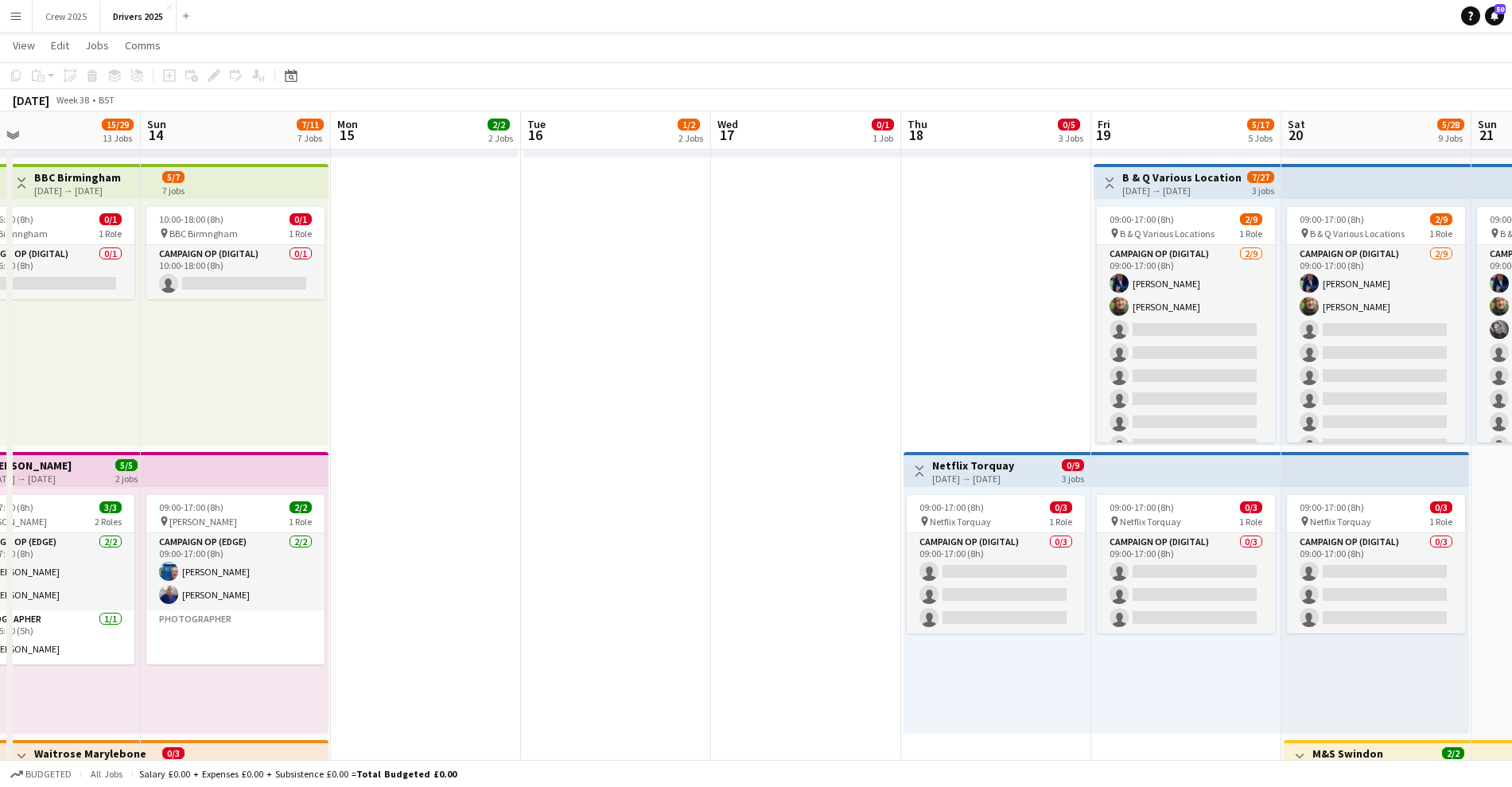
drag, startPoint x: 218, startPoint y: 408, endPoint x: 1014, endPoint y: 404, distance: 796.0
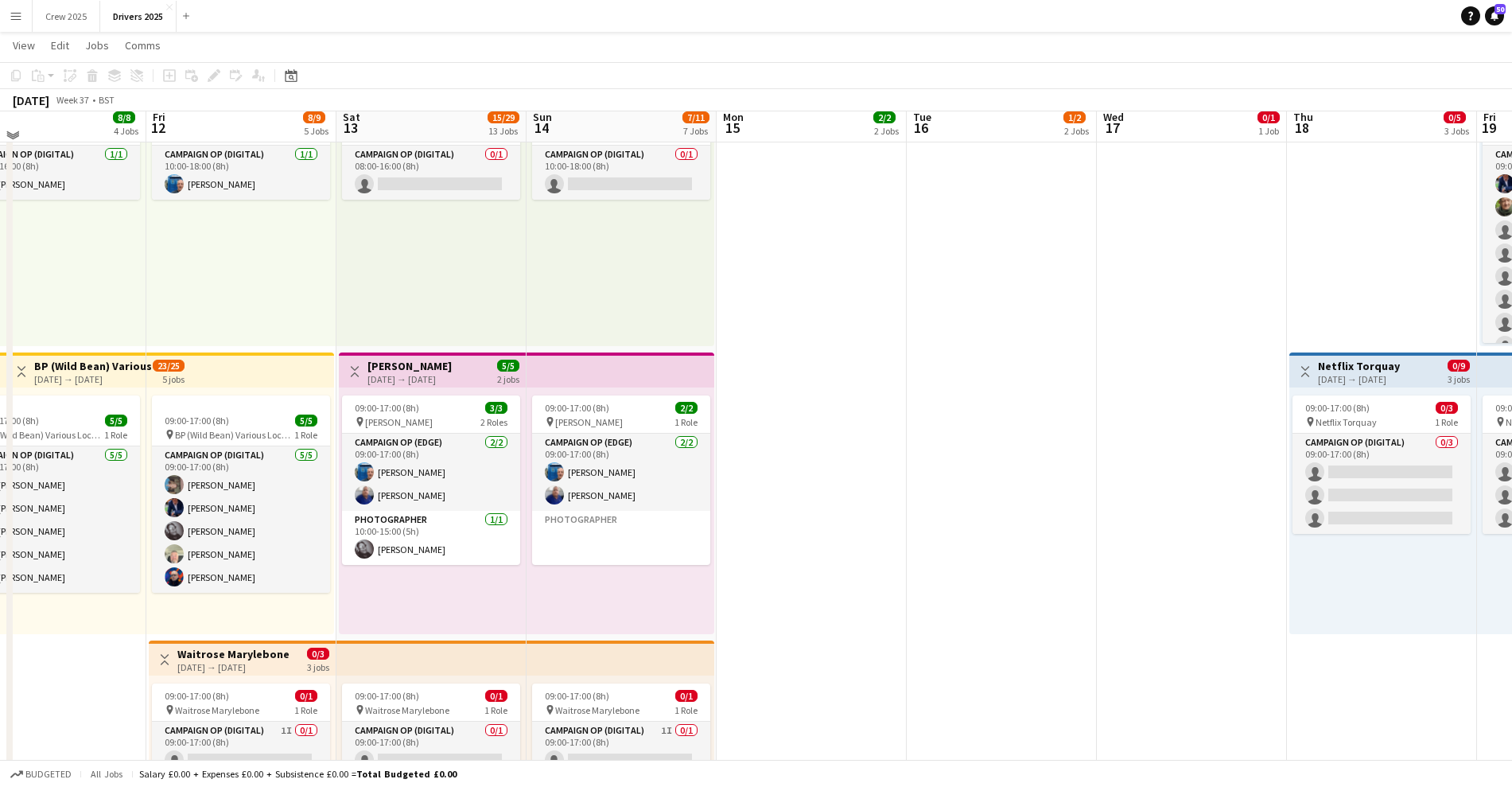
scroll to position [497, 0]
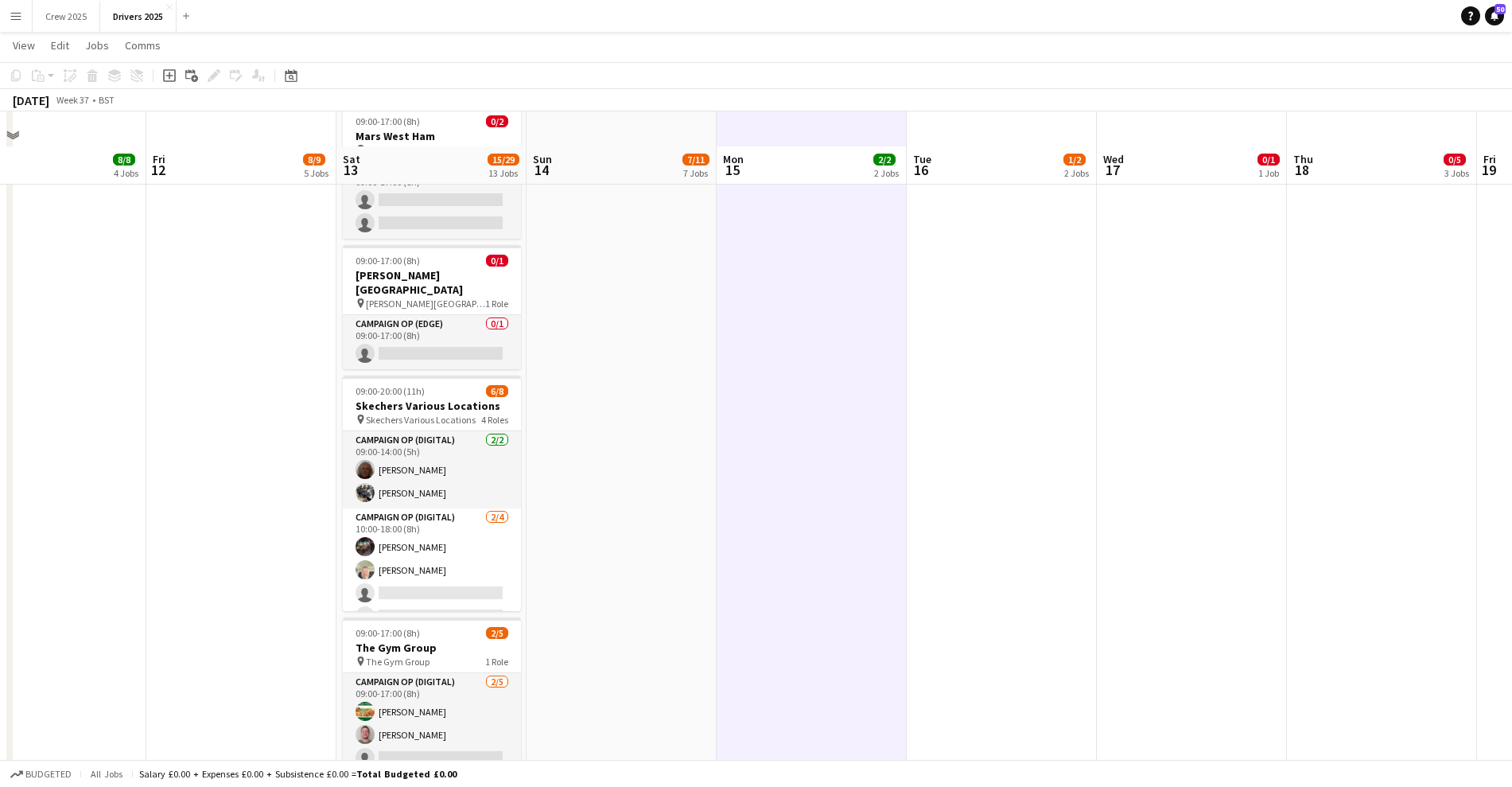
scroll to position [2088, 0]
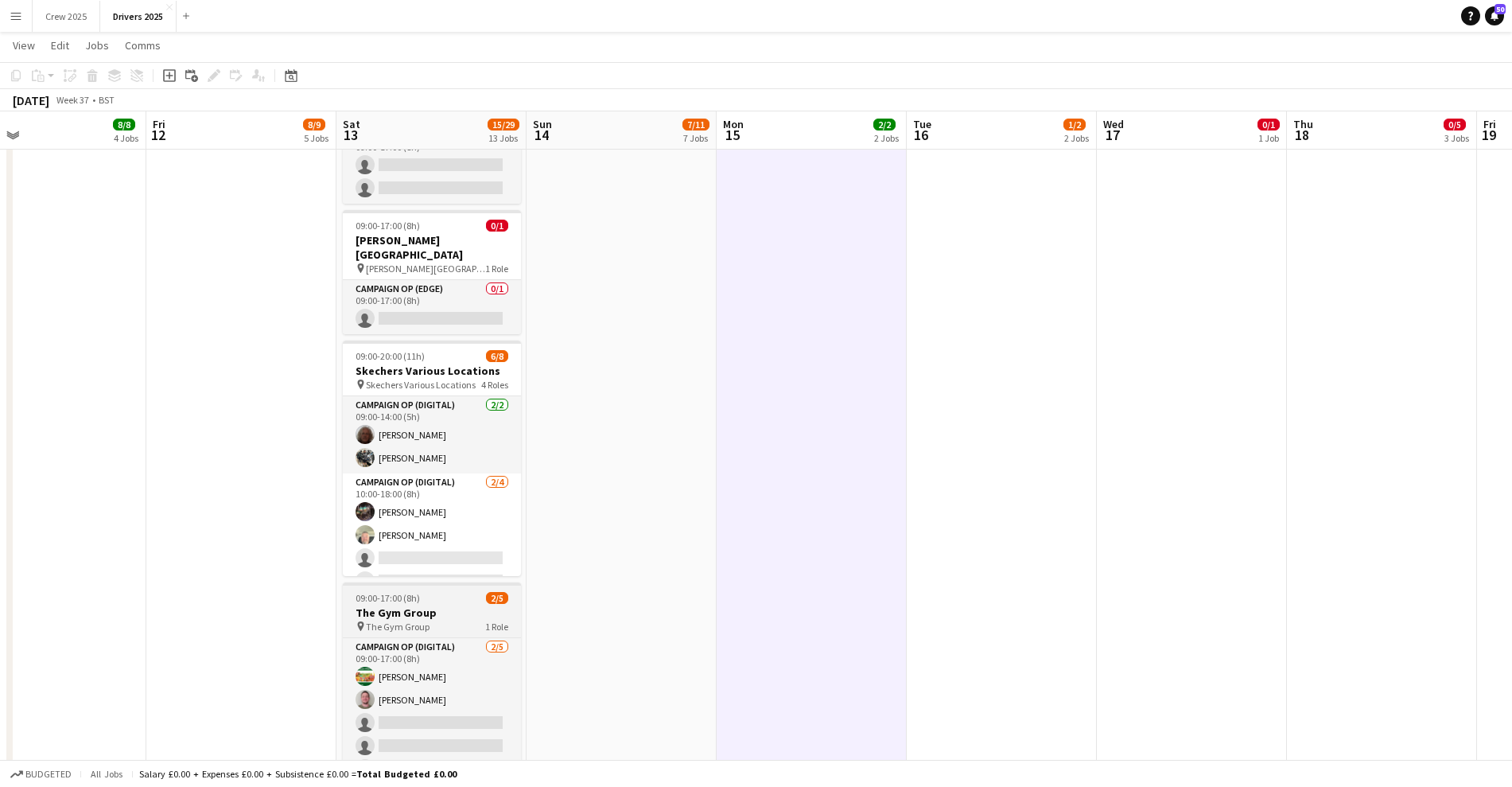
click at [395, 605] on h3 "The Gym Group" at bounding box center [432, 612] width 178 height 14
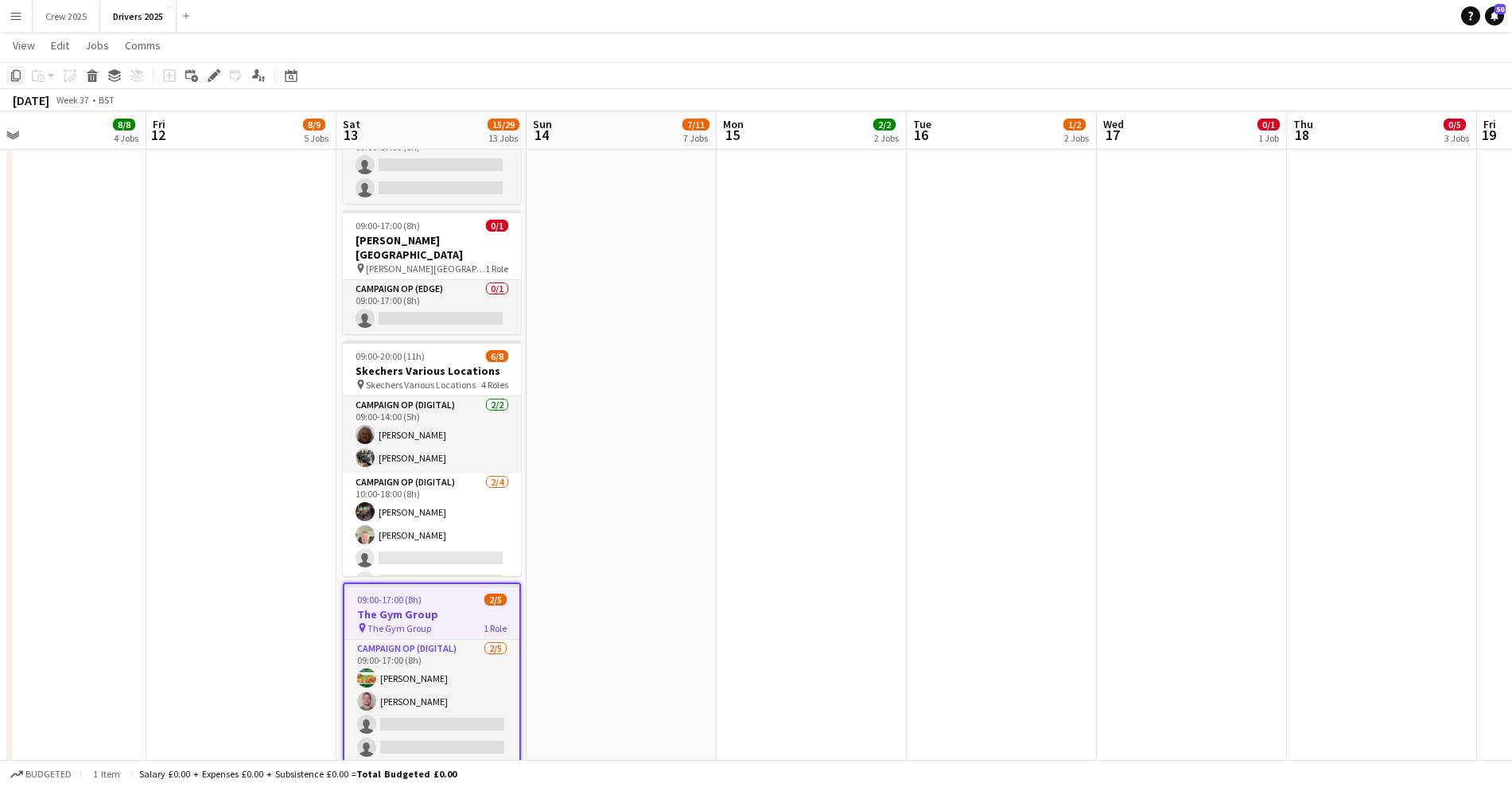
click at [12, 74] on icon at bounding box center [16, 75] width 10 height 11
click at [825, 503] on app-date-cell "09:00-17:00 (8h) 1/1 pin Sky Various Locations 1 Role Campaign Op (Digital) [DA…" at bounding box center [812, 225] width 190 height 4272
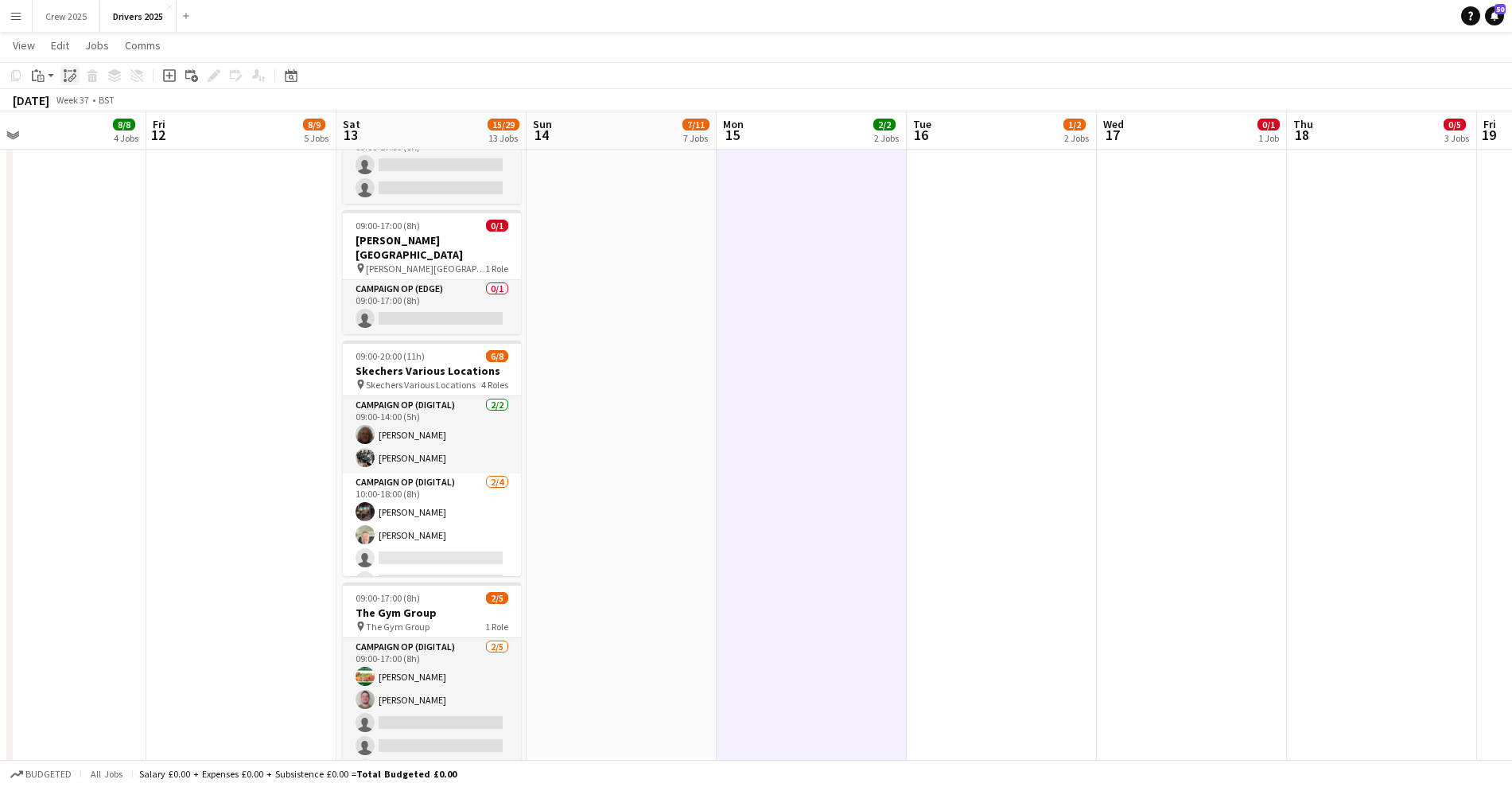
click at [72, 72] on icon "Paste linked Job" at bounding box center [70, 75] width 13 height 13
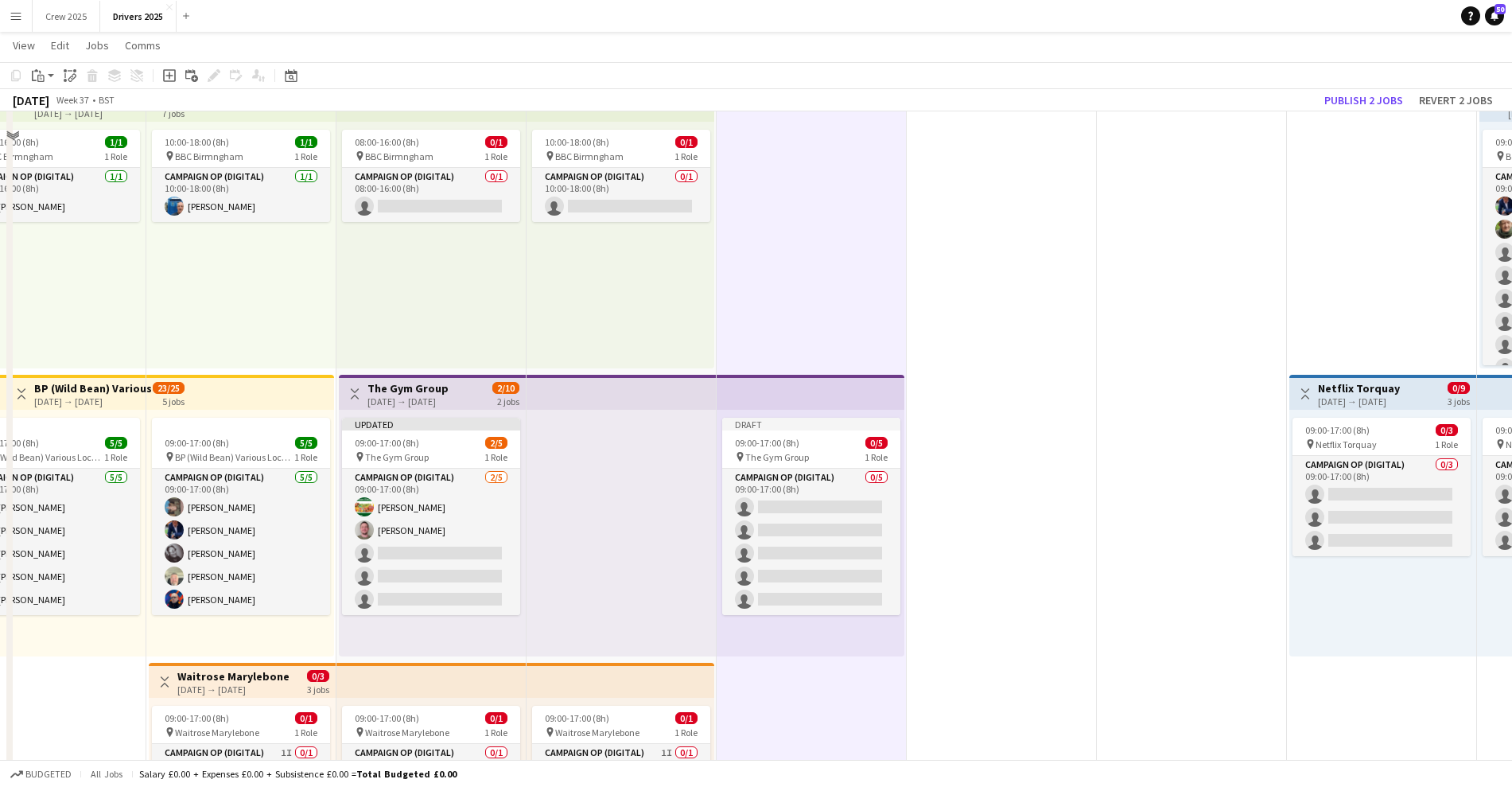
scroll to position [597, 0]
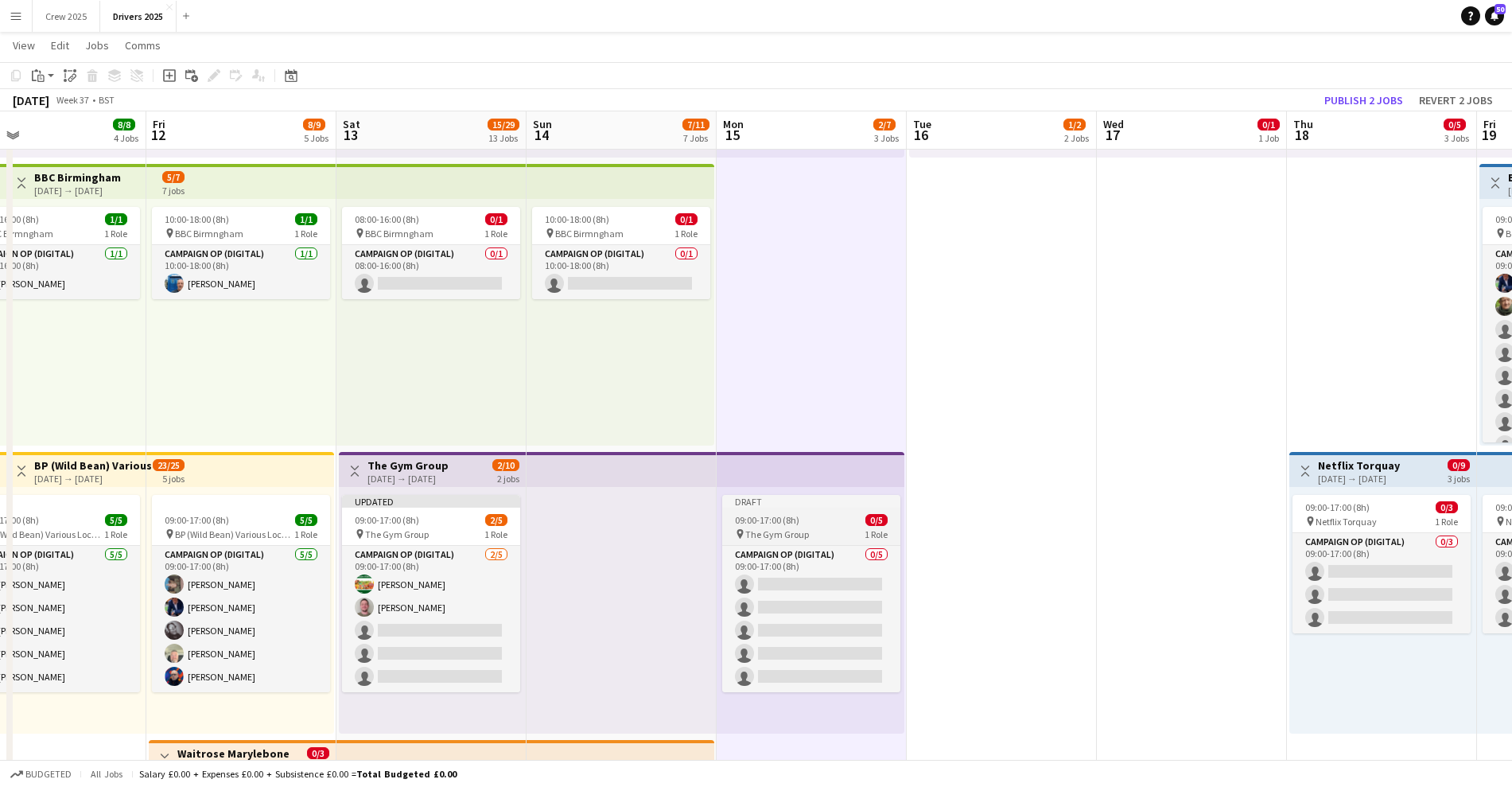
click at [768, 510] on app-job-card "Draft 09:00-17:00 (8h) 0/5 pin The Gym Group 1 Role Campaign Op (Digital) 0/5 0…" at bounding box center [811, 594] width 178 height 197
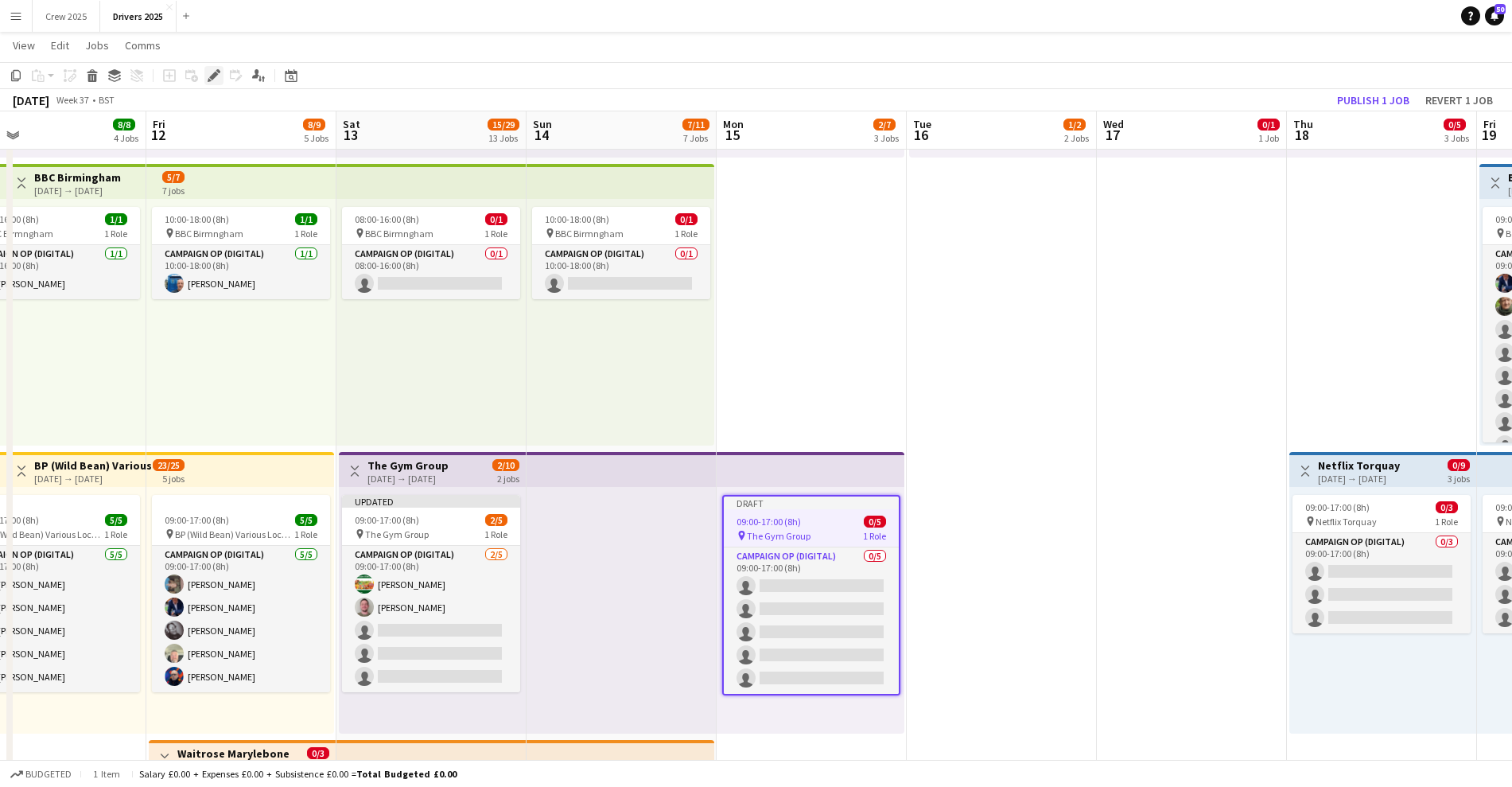
click at [217, 78] on icon "Edit" at bounding box center [214, 75] width 13 height 13
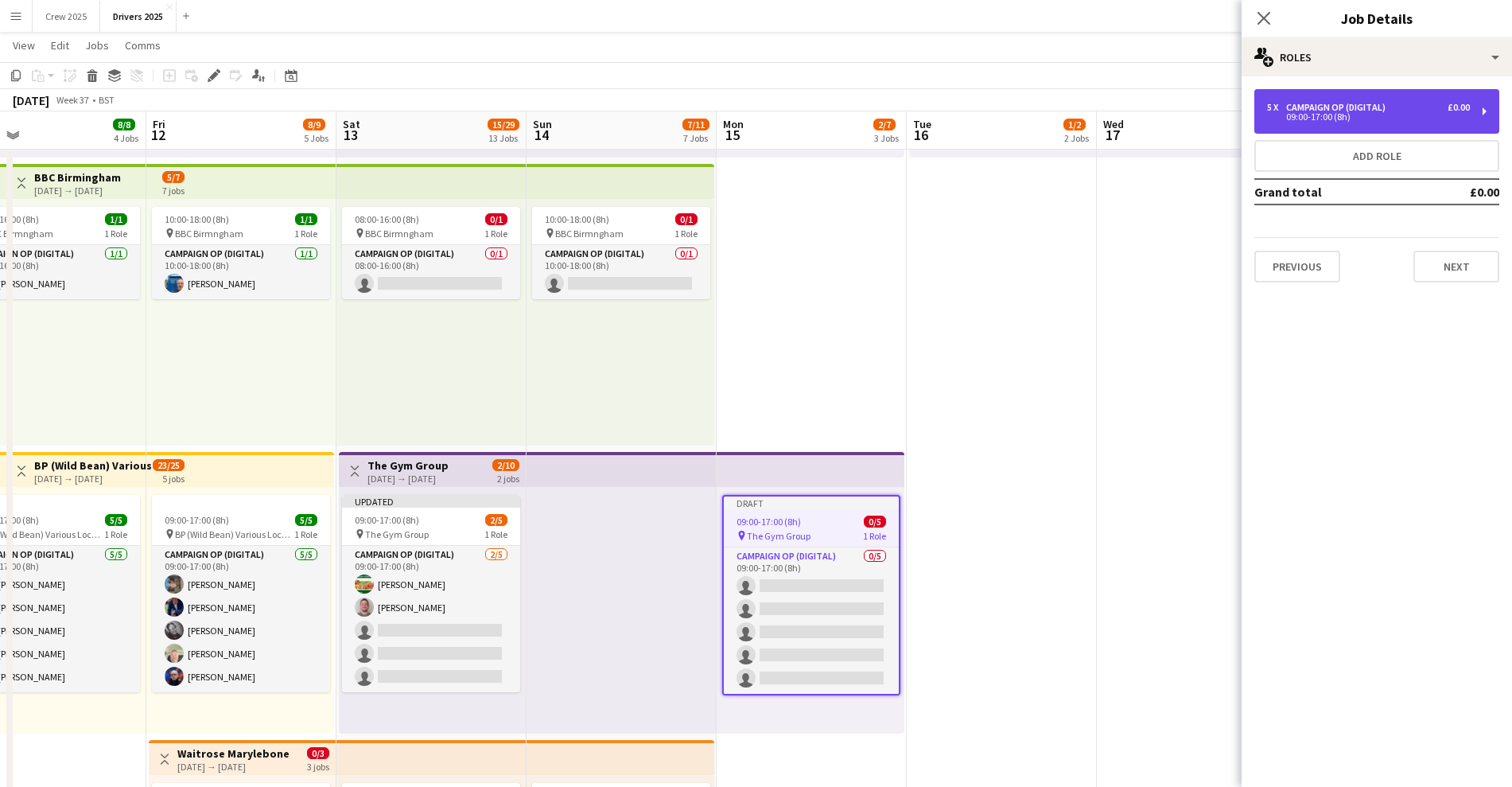
click at [1420, 121] on div "5 x Campaign Op (Digital) £0.00 09:00-17:00 (8h)" at bounding box center [1377, 111] width 245 height 45
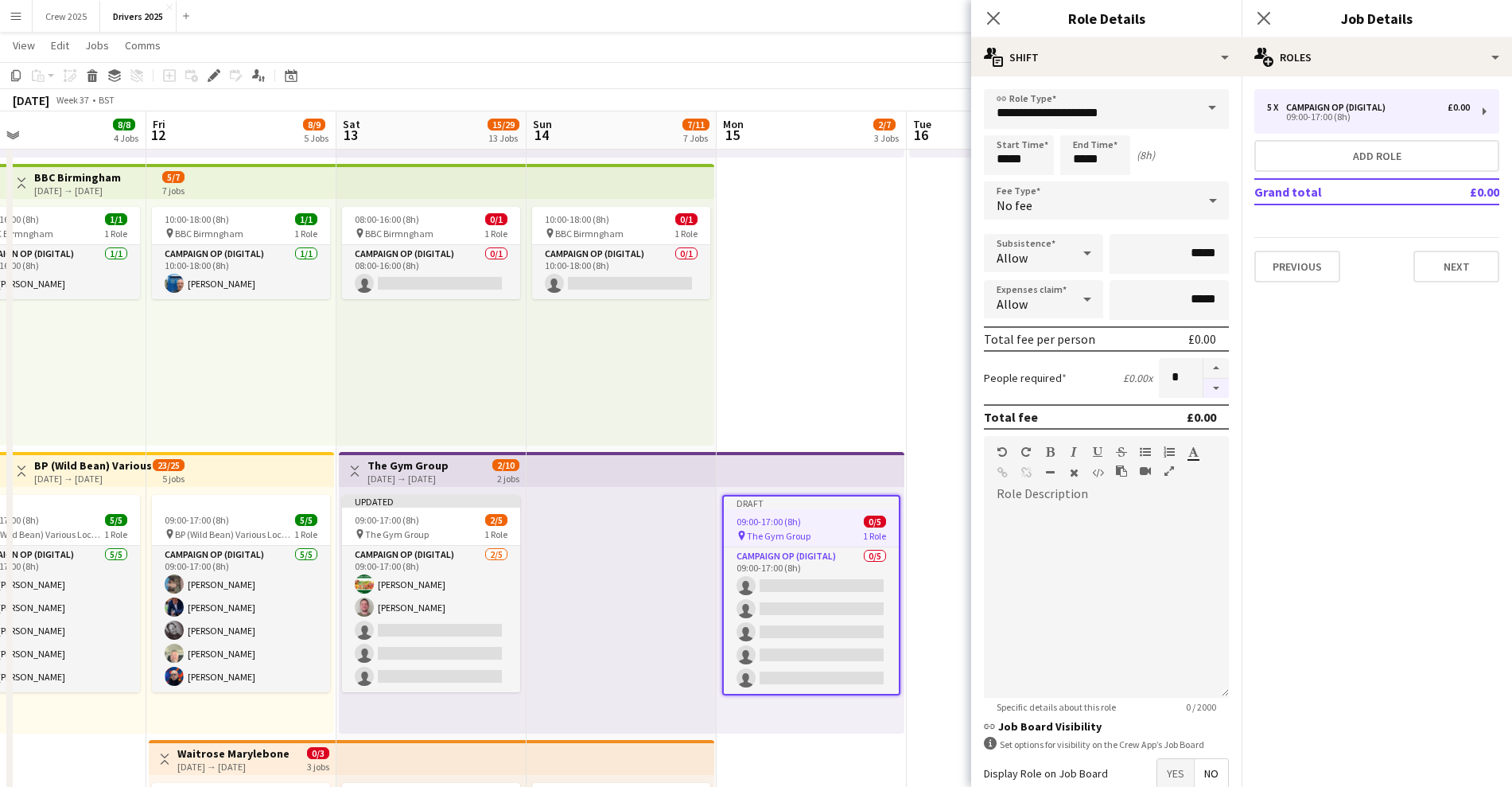
click at [1205, 390] on button "button" at bounding box center [1216, 389] width 25 height 20
type input "*"
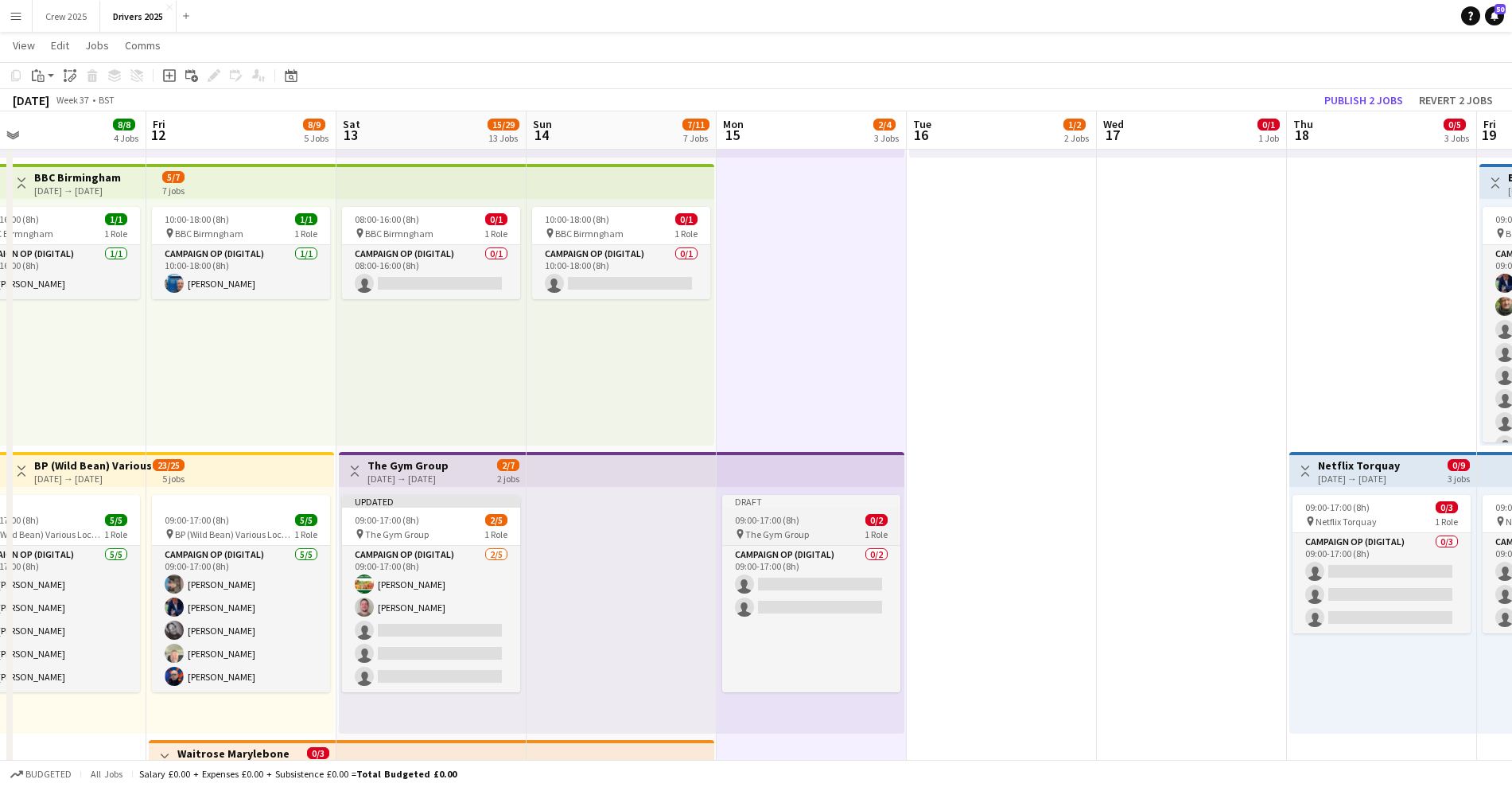
click at [832, 510] on app-job-card "Draft 09:00-17:00 (8h) 0/2 pin The Gym Group 1 Role Campaign Op (Digital) 0/2 0…" at bounding box center [811, 594] width 178 height 197
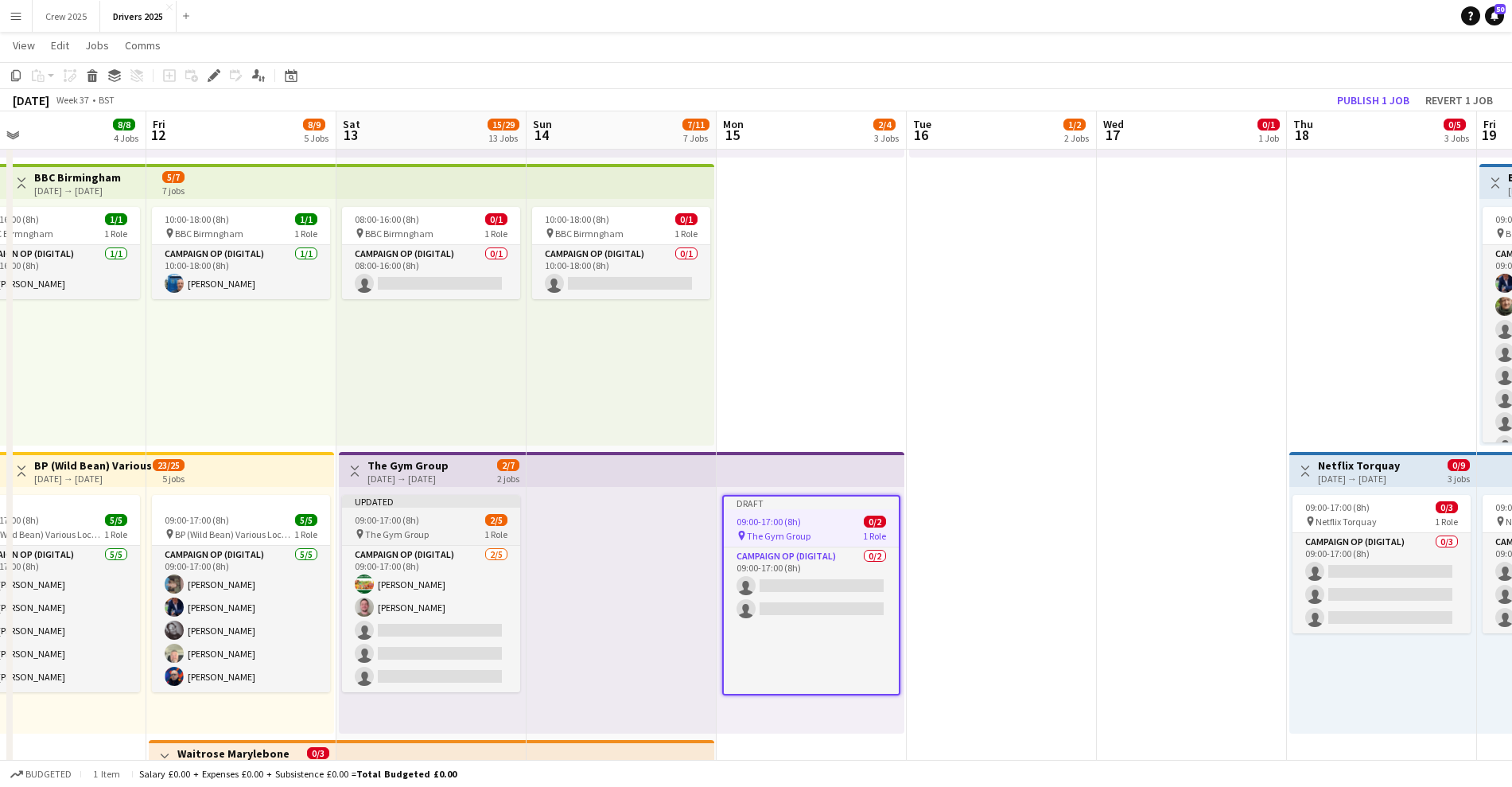
click at [424, 516] on div "09:00-17:00 (8h) 2/5" at bounding box center [432, 520] width 178 height 12
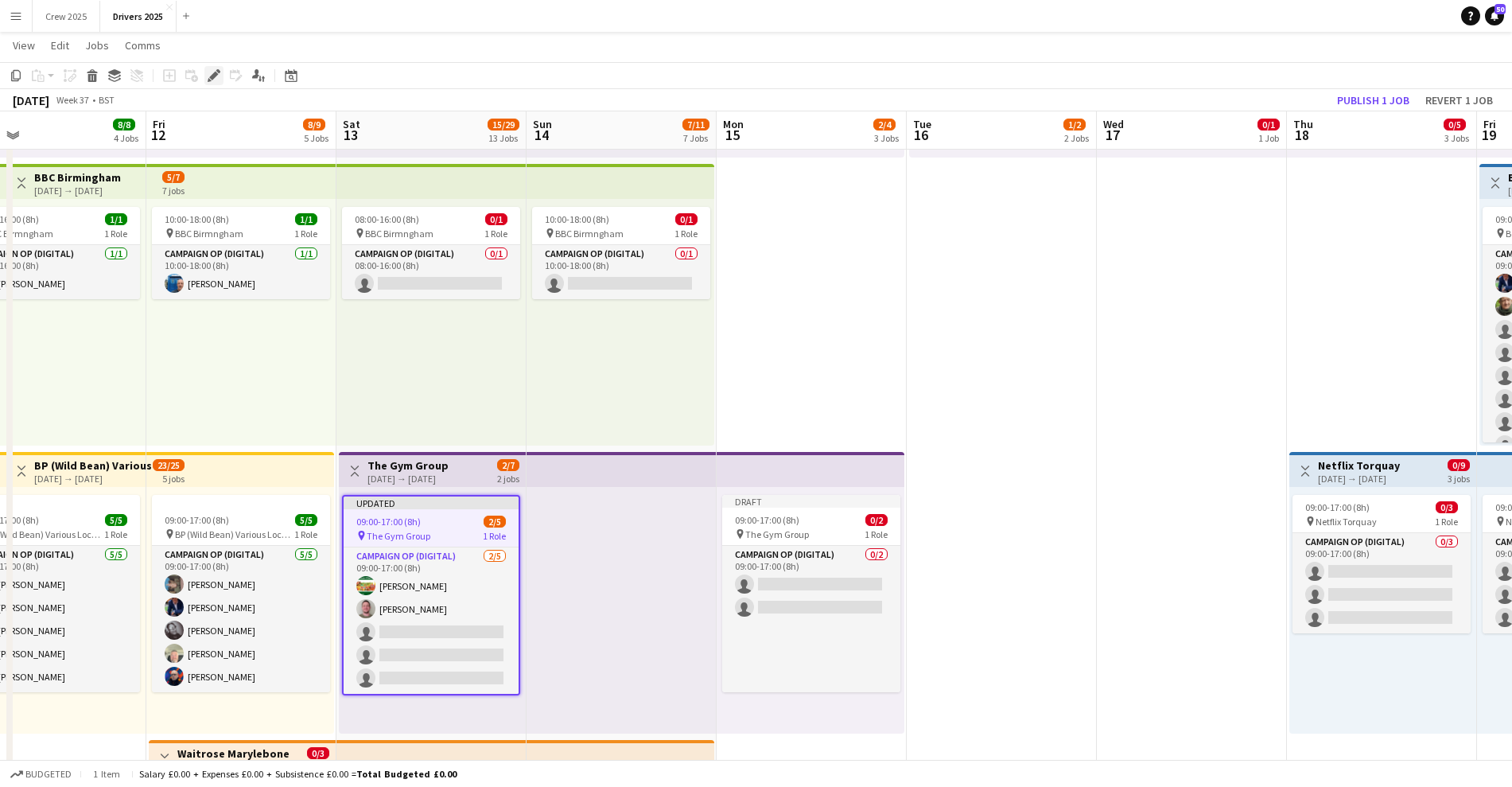
click at [206, 75] on div "Edit" at bounding box center [214, 76] width 19 height 19
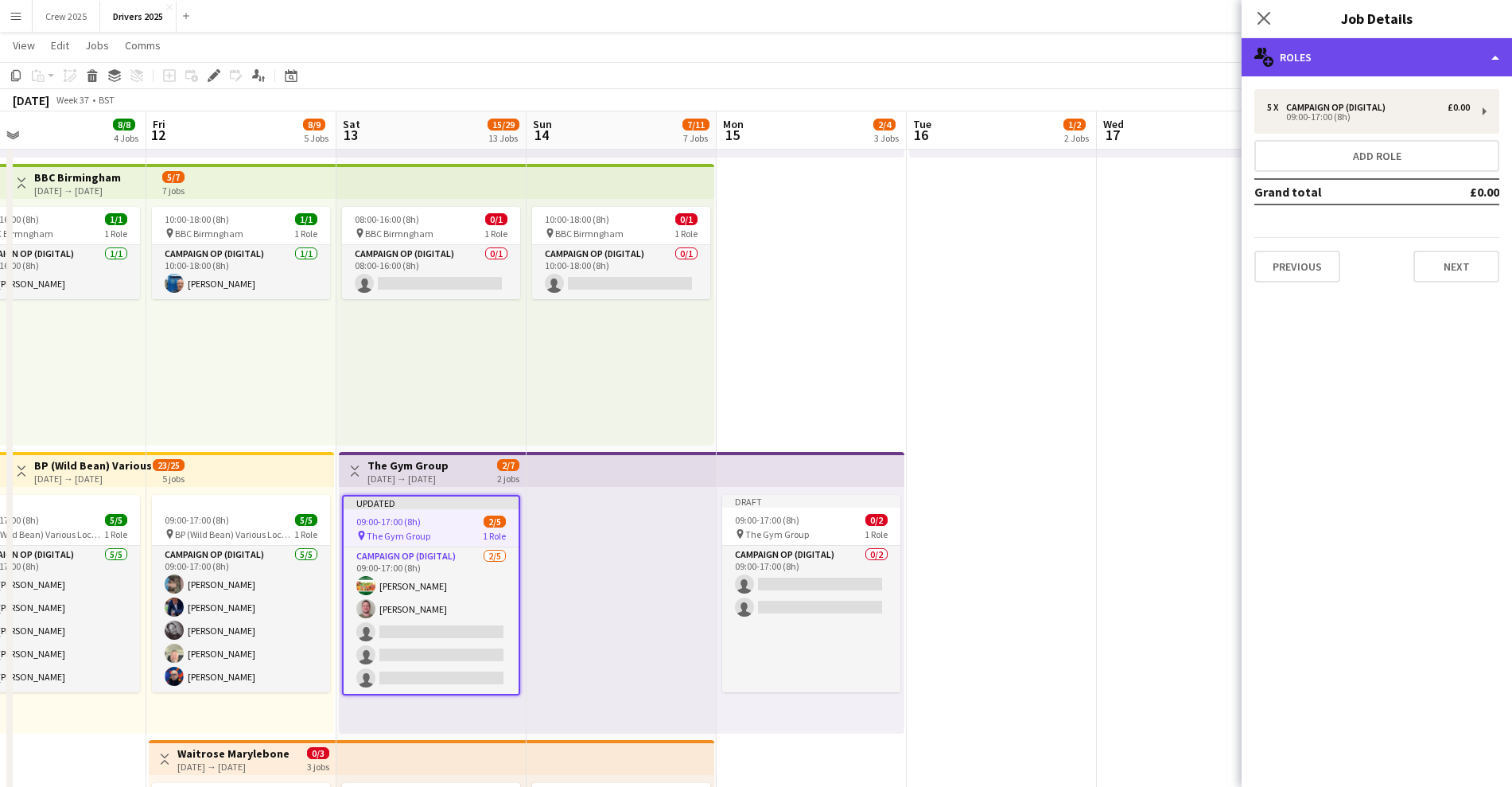
click at [1387, 58] on div "multiple-users-add Roles" at bounding box center [1377, 58] width 271 height 38
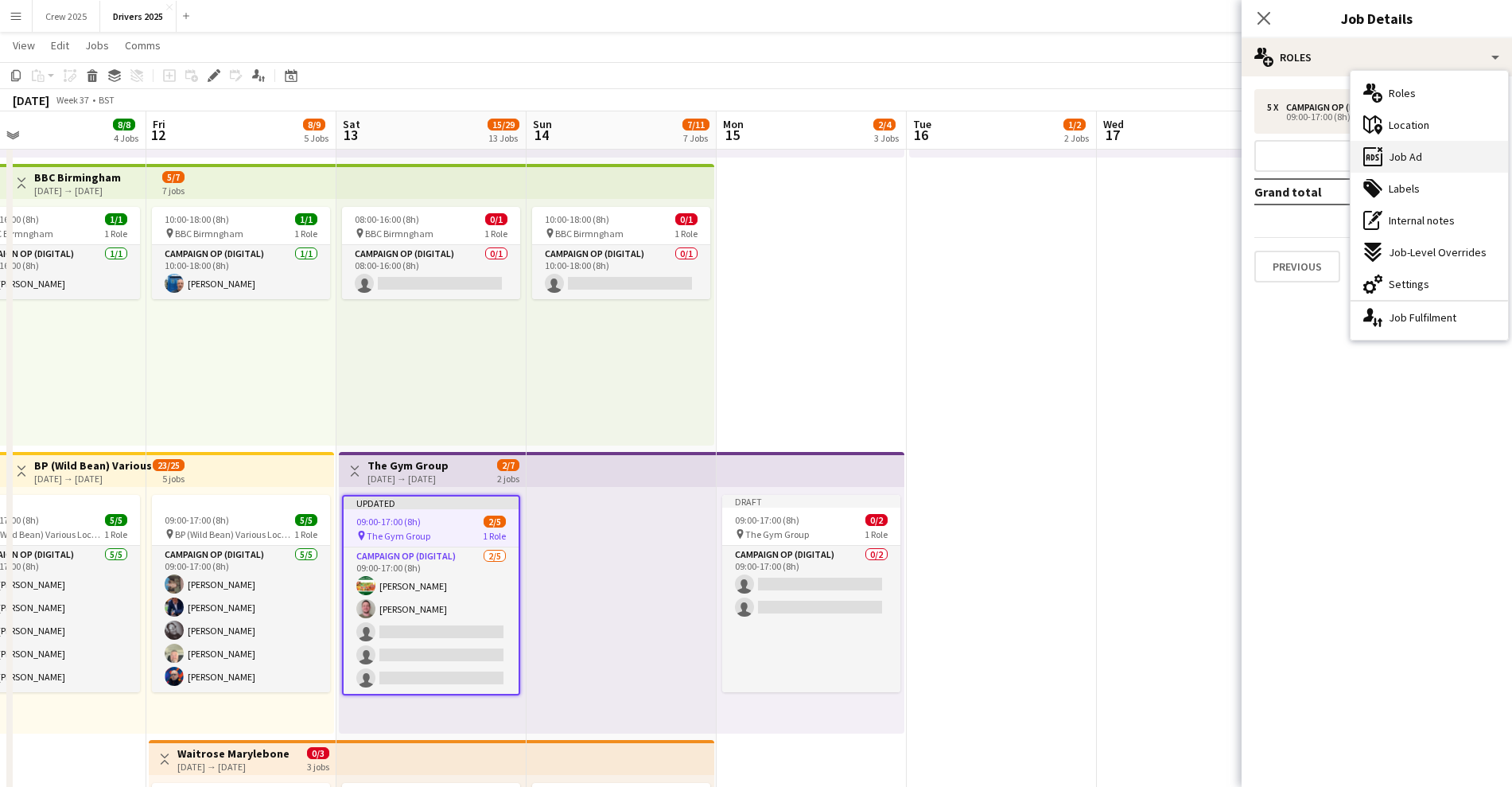
click at [1446, 152] on div "ads-window Job Ad" at bounding box center [1430, 156] width 157 height 31
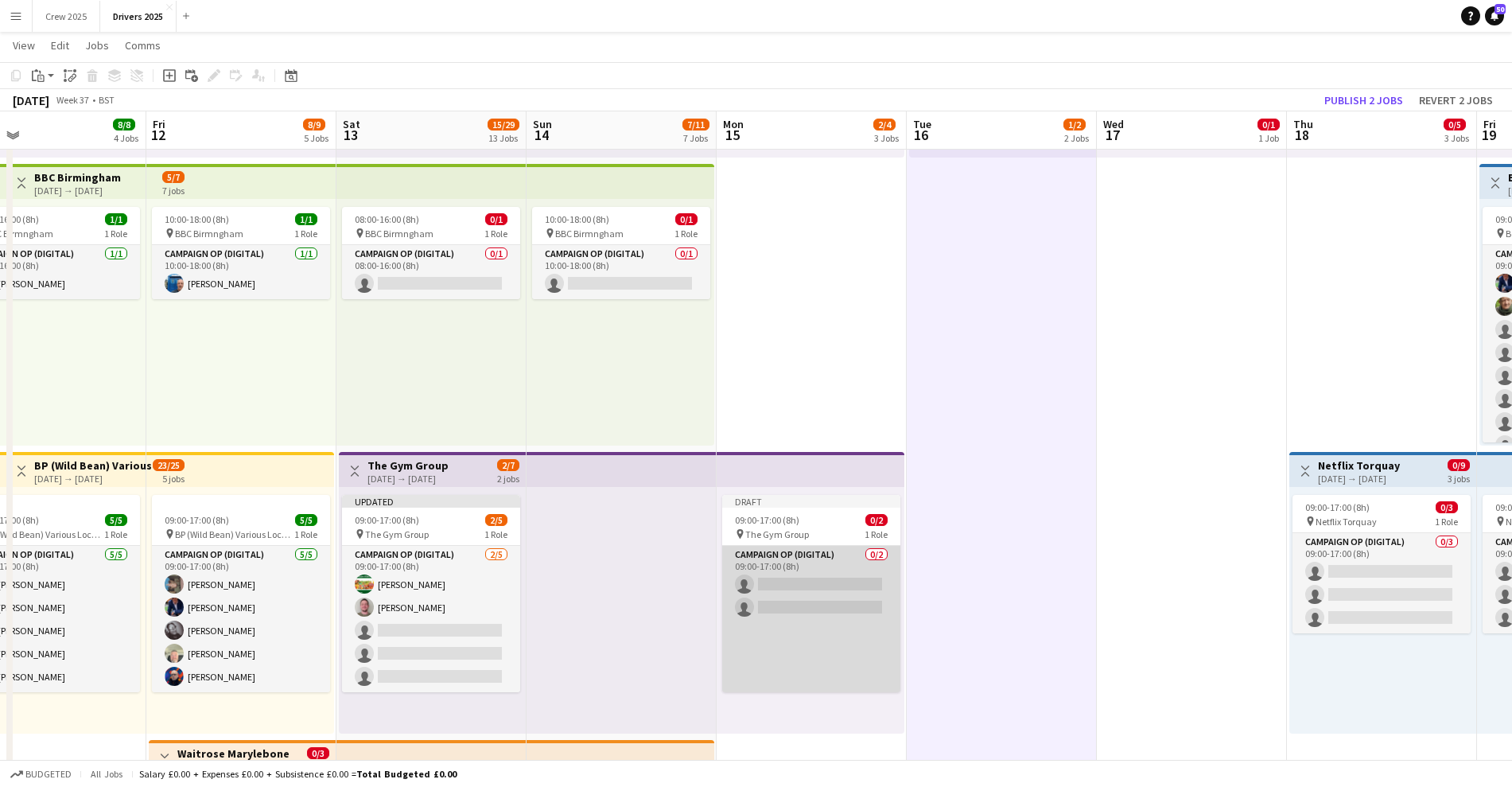
click at [809, 602] on app-card-role "Campaign Op (Digital) 0/2 09:00-17:00 (8h) single-neutral-actions single-neutra…" at bounding box center [811, 619] width 178 height 147
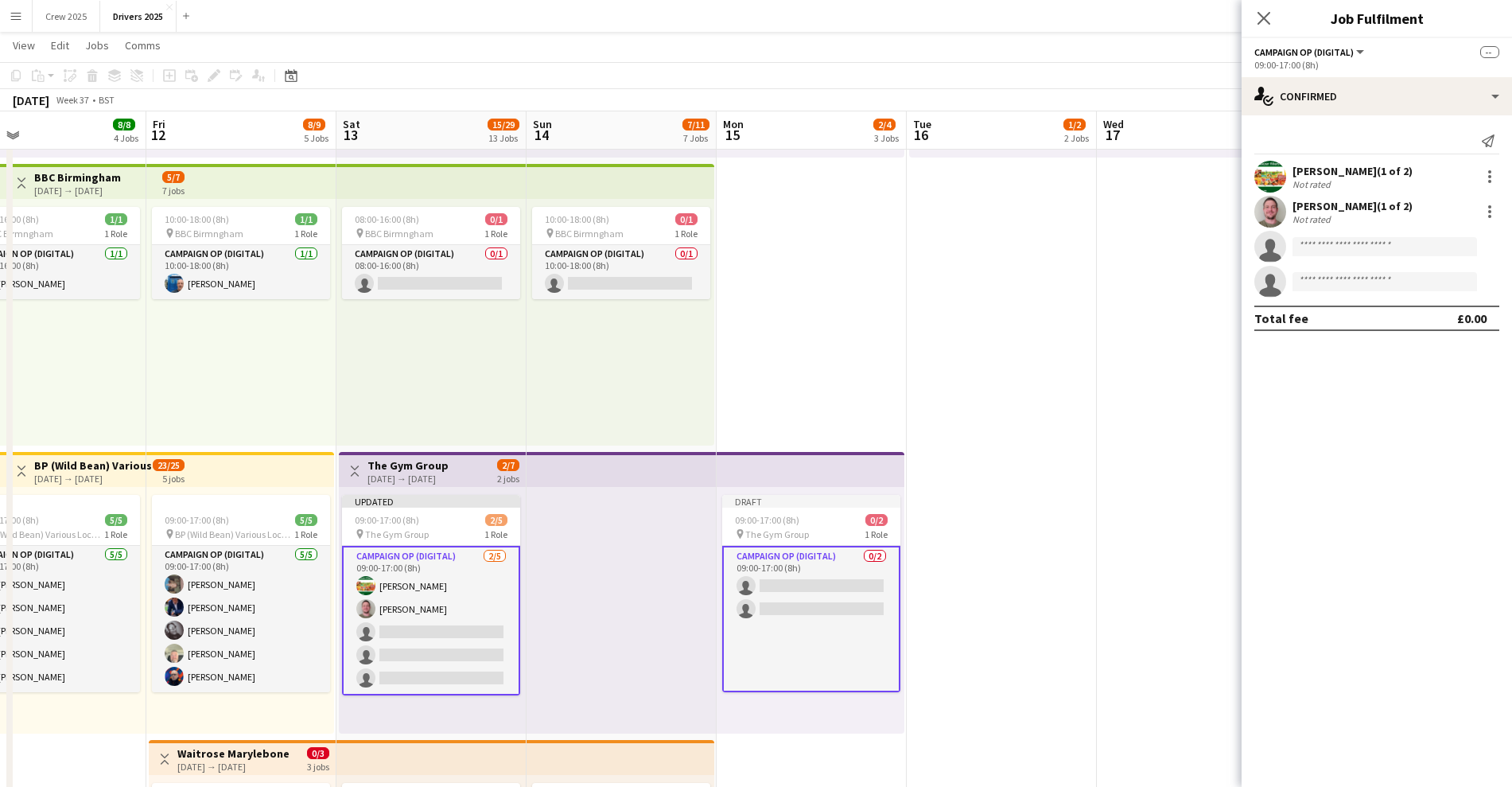
click at [813, 587] on app-card-role "Campaign Op (Digital) 0/2 09:00-17:00 (8h) single-neutral-actions single-neutra…" at bounding box center [811, 619] width 178 height 147
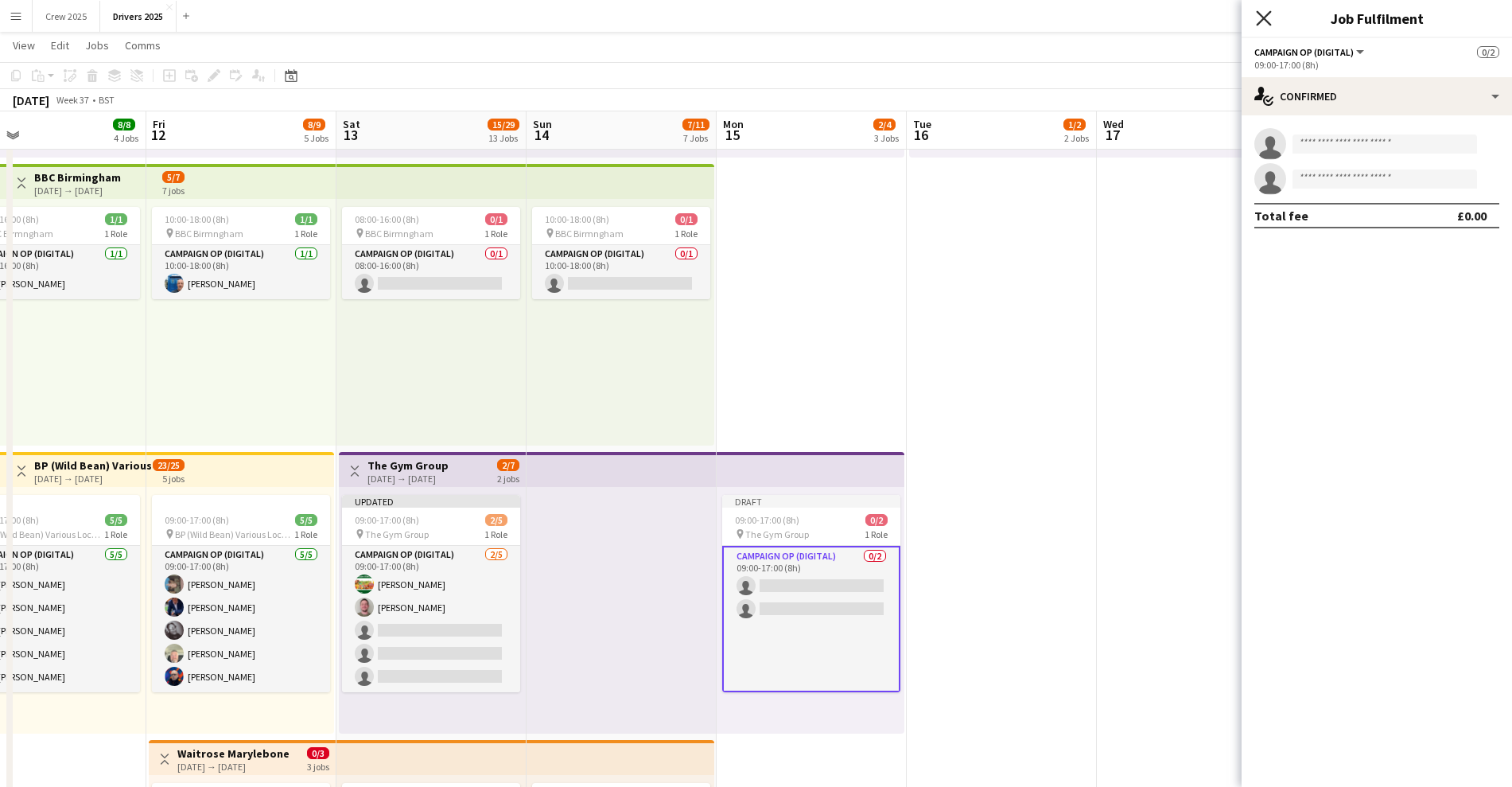
click at [1265, 15] on icon "Close pop-in" at bounding box center [1263, 17] width 15 height 15
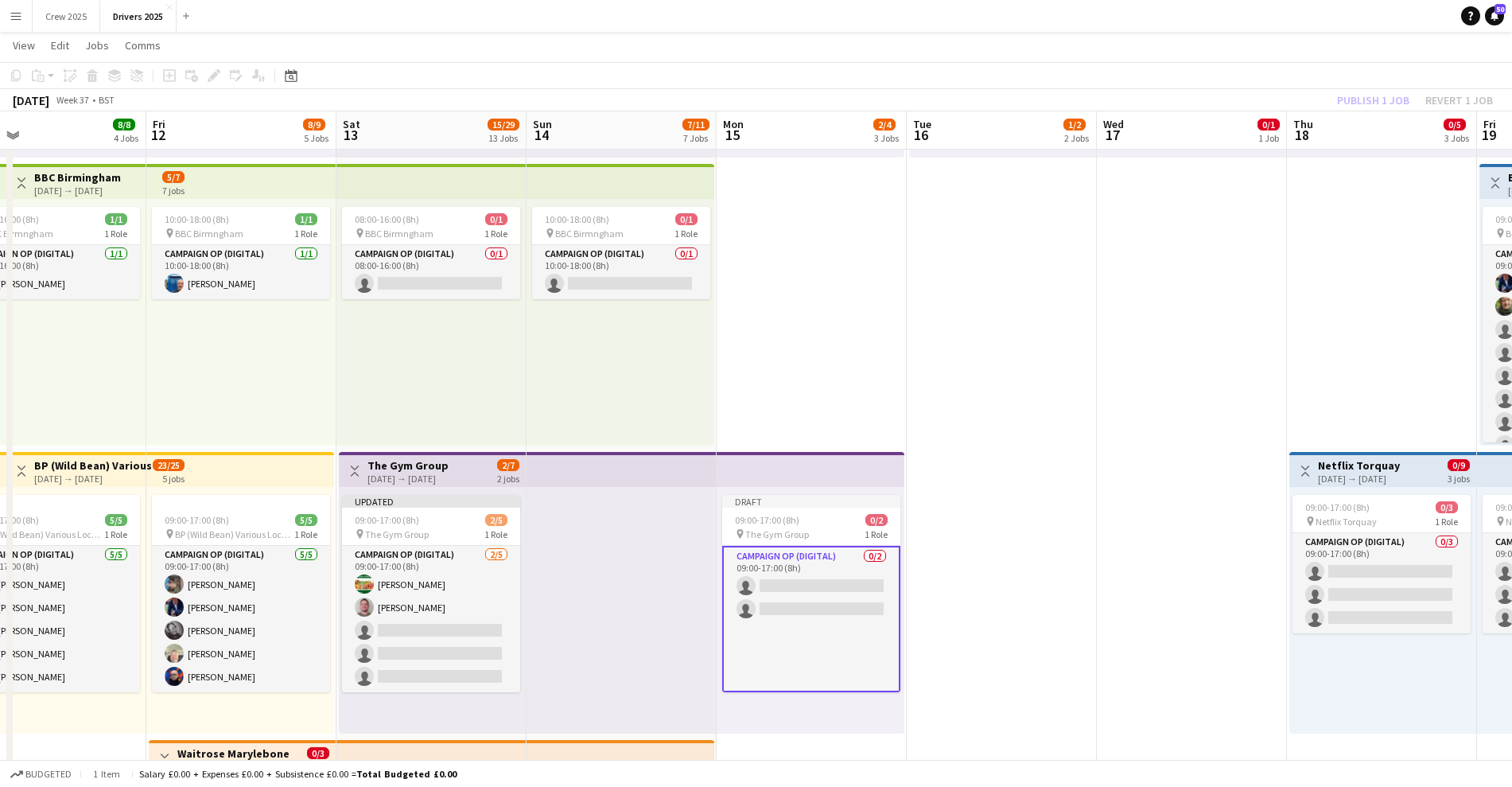
click at [807, 590] on app-card-role "Campaign Op (Digital) 0/2 09:00-17:00 (8h) single-neutral-actions single-neutra…" at bounding box center [811, 619] width 178 height 147
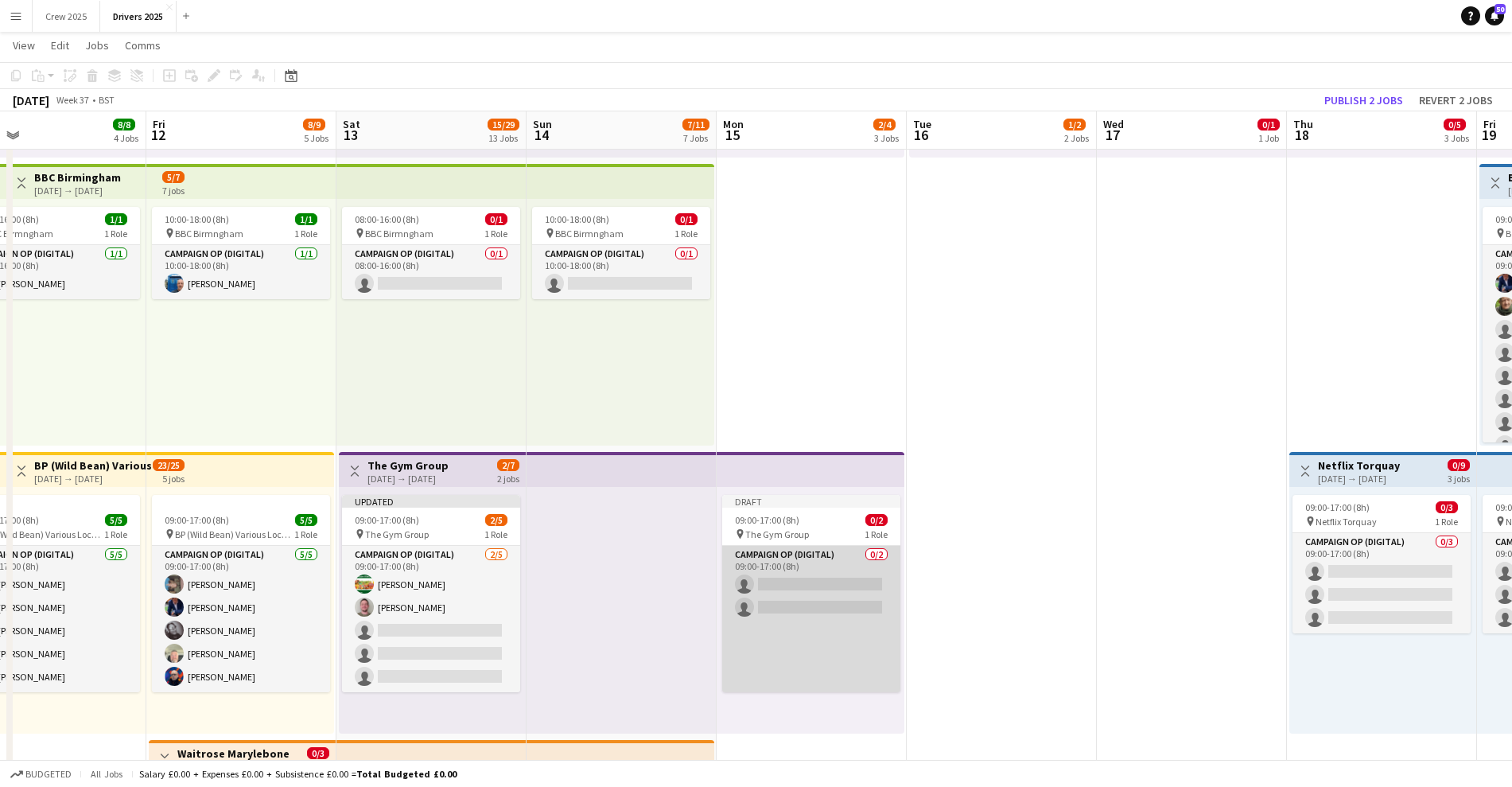
click at [794, 598] on app-card-role "Campaign Op (Digital) 0/2 09:00-17:00 (8h) single-neutral-actions single-neutra…" at bounding box center [811, 619] width 178 height 147
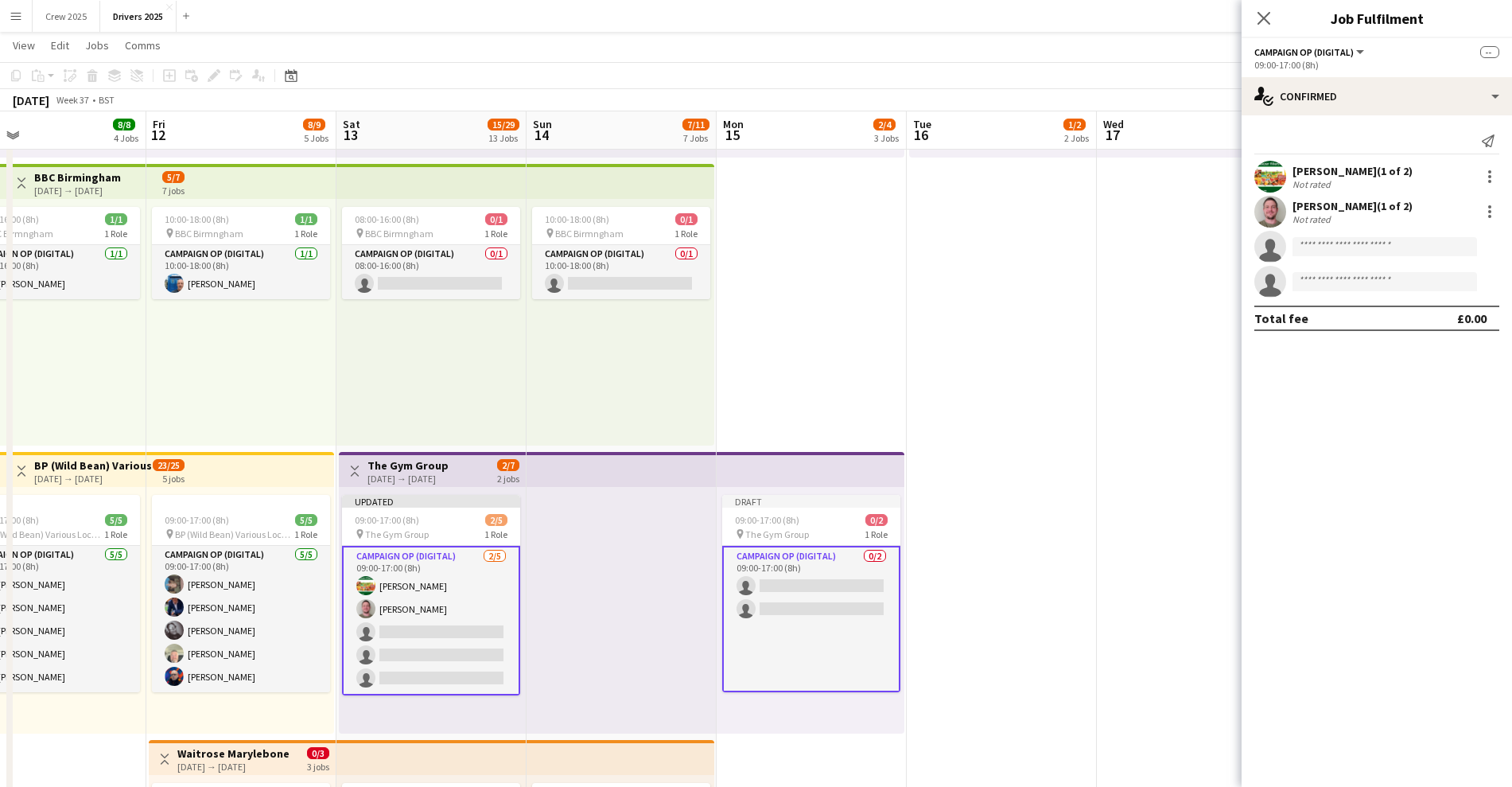
click at [798, 590] on app-card-role "Campaign Op (Digital) 0/2 09:00-17:00 (8h) single-neutral-actions single-neutra…" at bounding box center [811, 619] width 178 height 147
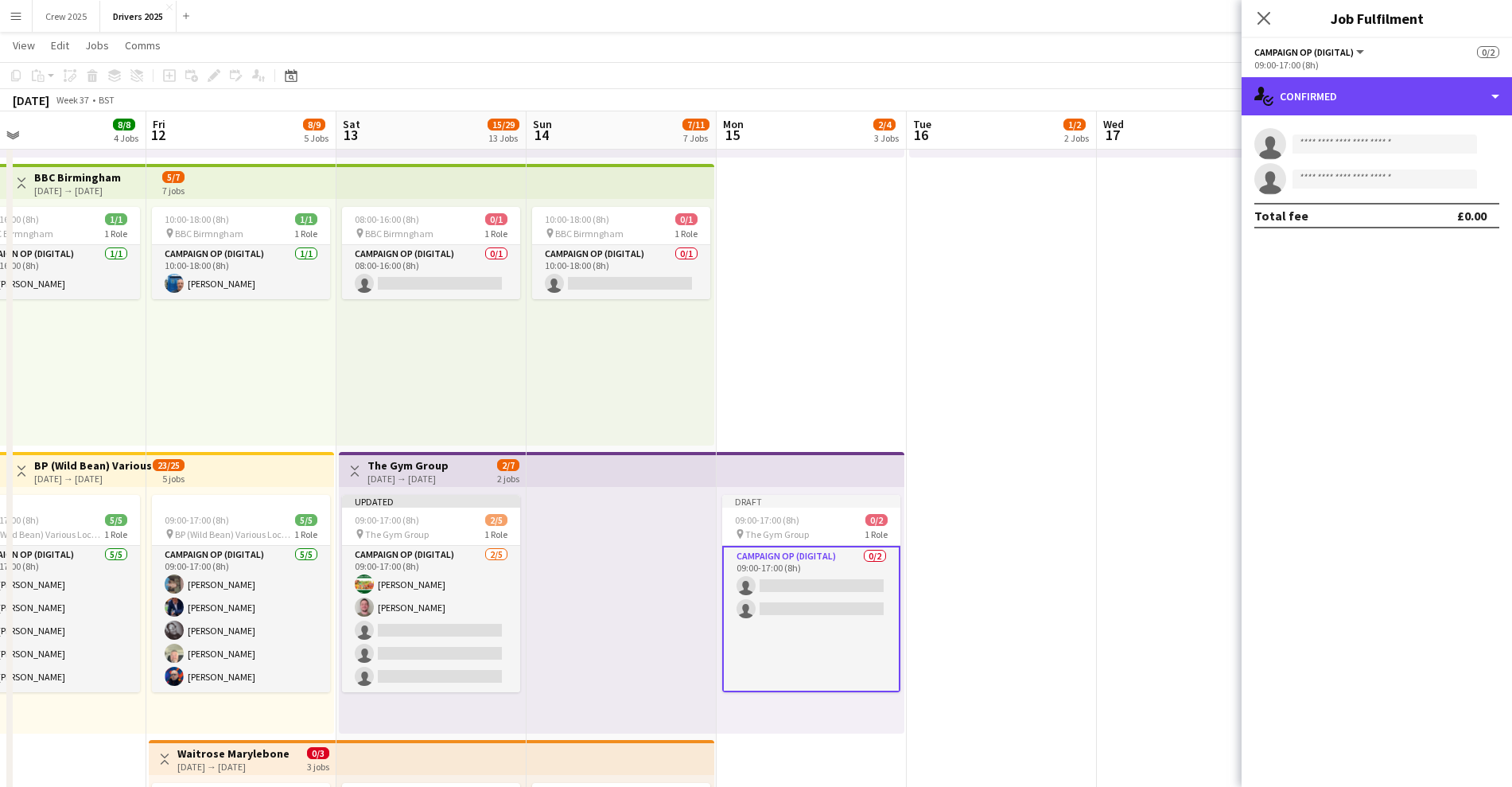
drag, startPoint x: 1350, startPoint y: 100, endPoint x: 1370, endPoint y: 125, distance: 32.0
click at [1351, 101] on div "single-neutral-actions-check-2 Confirmed" at bounding box center [1377, 96] width 271 height 38
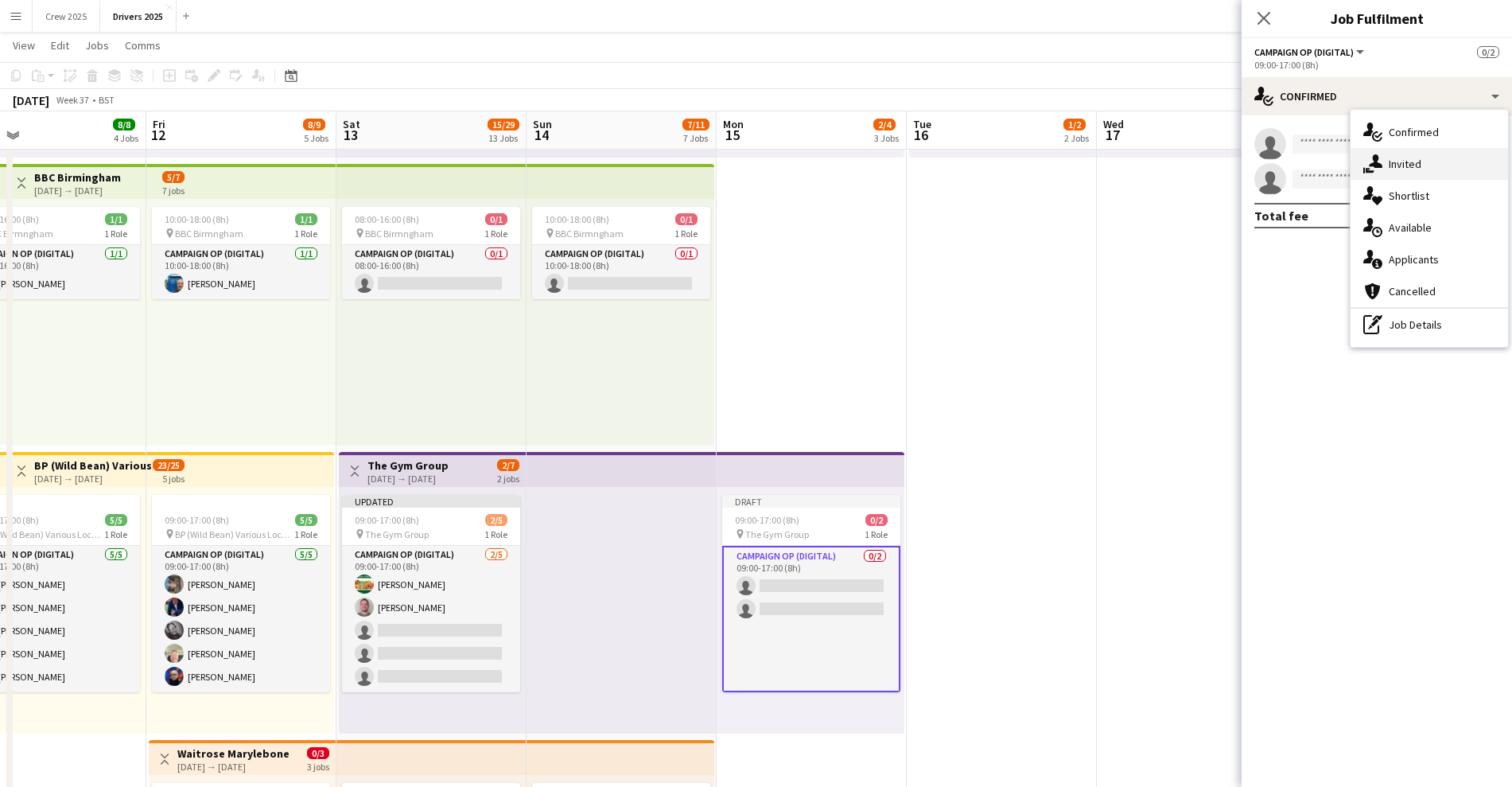
click at [1382, 156] on icon "single-neutral-actions-share-1" at bounding box center [1373, 164] width 19 height 19
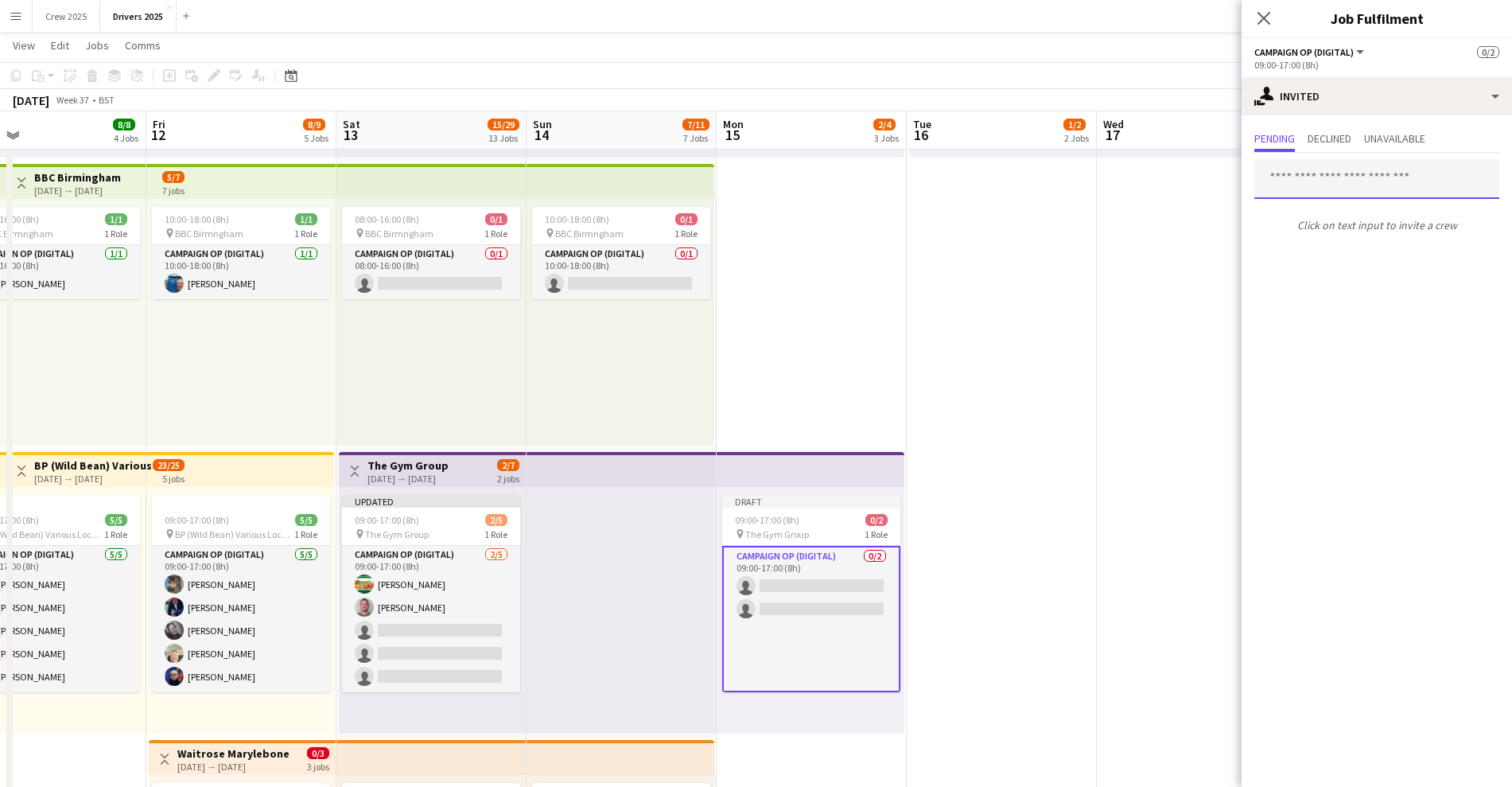
click at [1326, 188] on input "text" at bounding box center [1377, 179] width 245 height 40
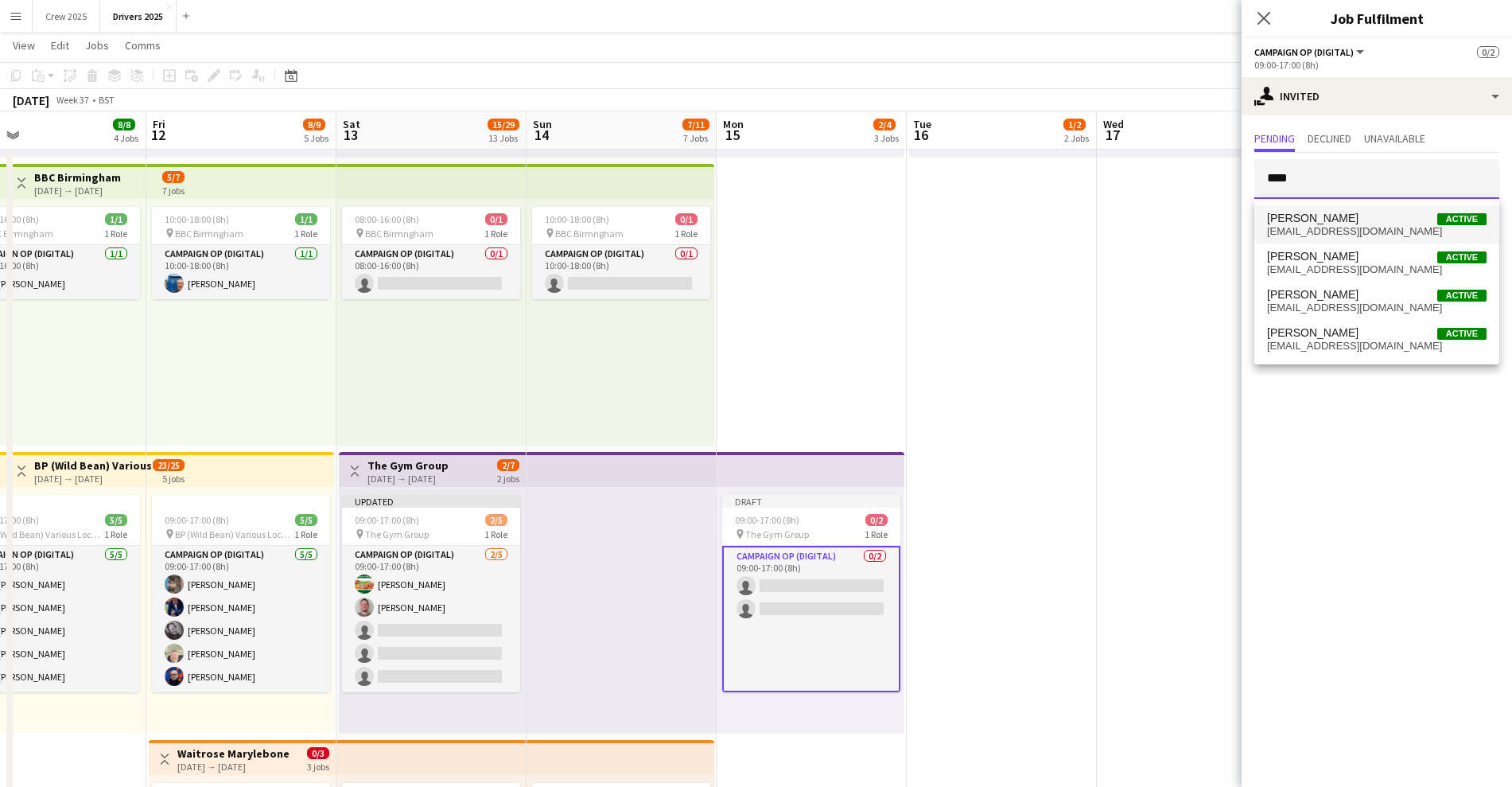
type input "****"
click at [1322, 225] on span "[EMAIL_ADDRESS][DOMAIN_NAME]" at bounding box center [1377, 231] width 219 height 13
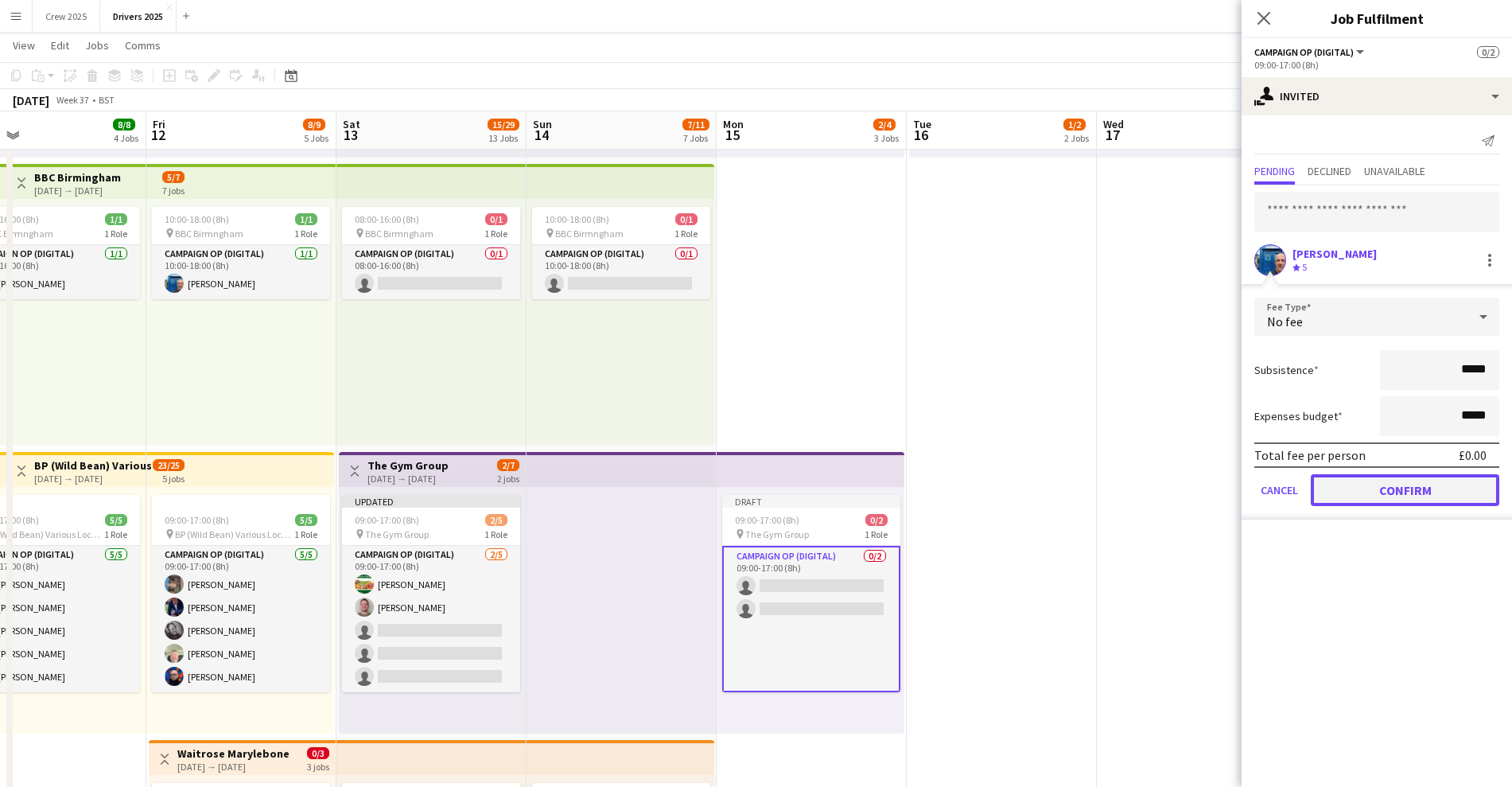
click at [1430, 486] on button "Confirm" at bounding box center [1405, 490] width 189 height 31
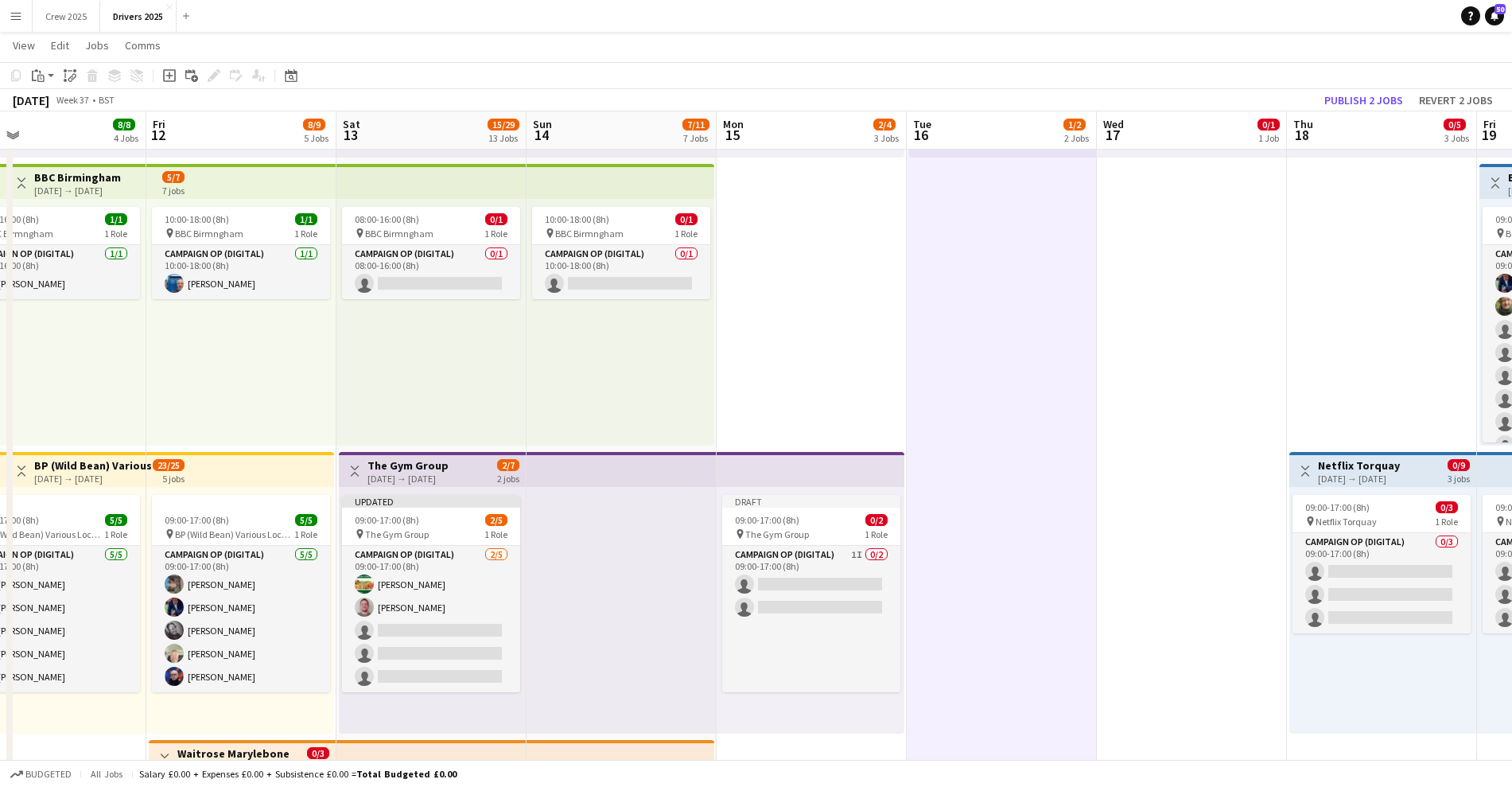
click at [397, 473] on div "[DATE] → [DATE]" at bounding box center [408, 479] width 81 height 12
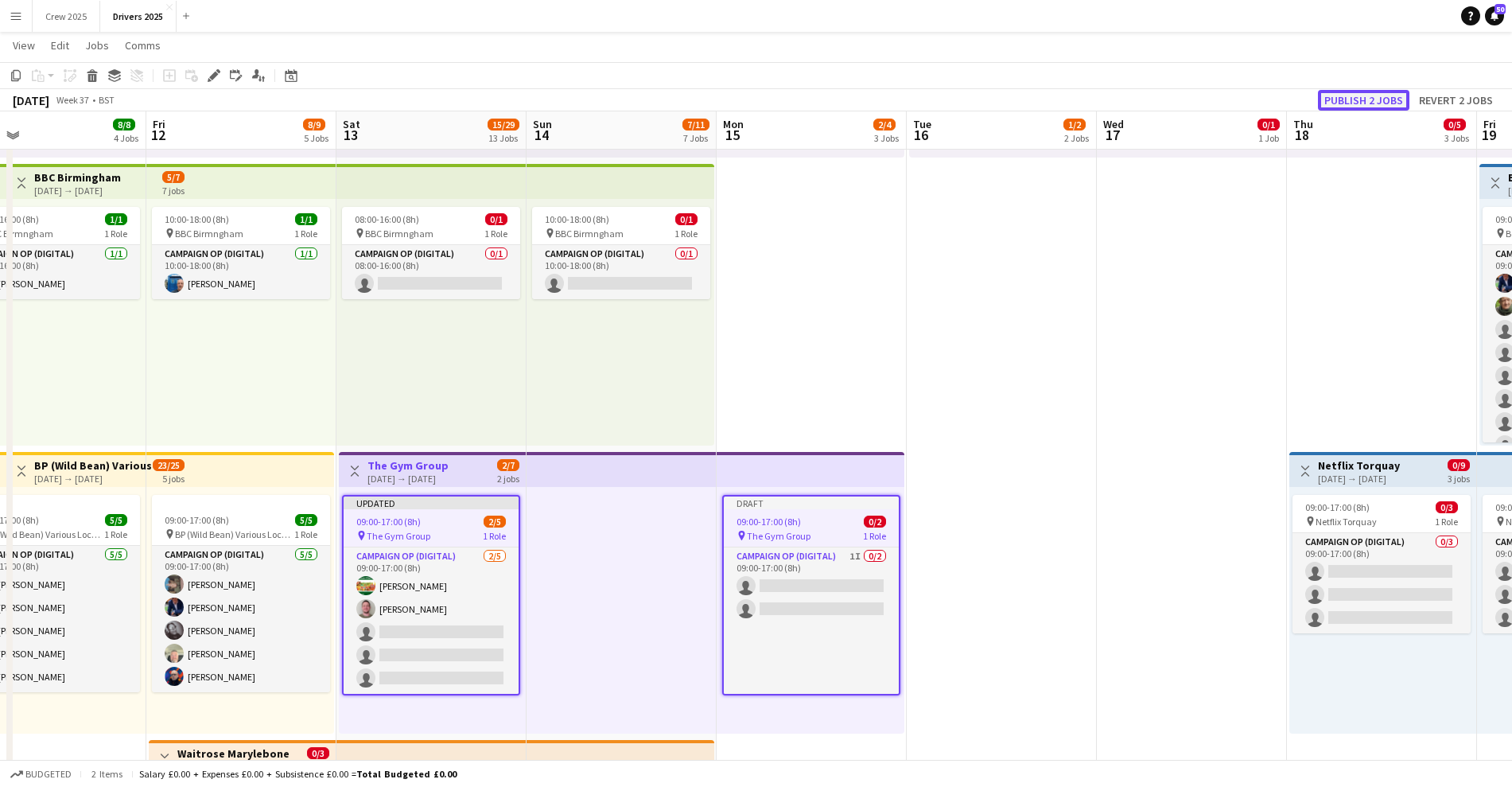
click at [1375, 100] on button "Publish 2 jobs" at bounding box center [1364, 100] width 92 height 21
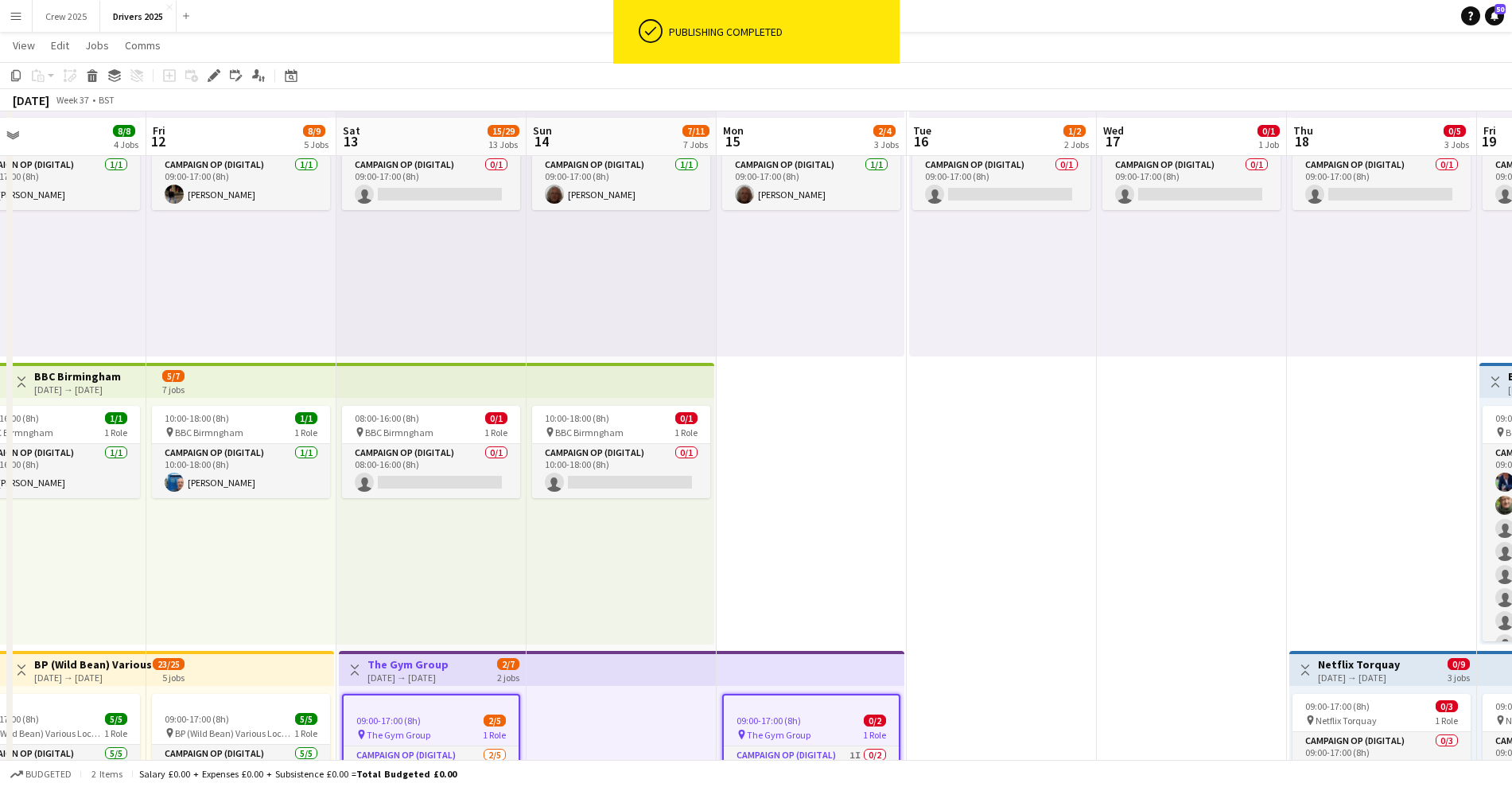
scroll to position [696, 0]
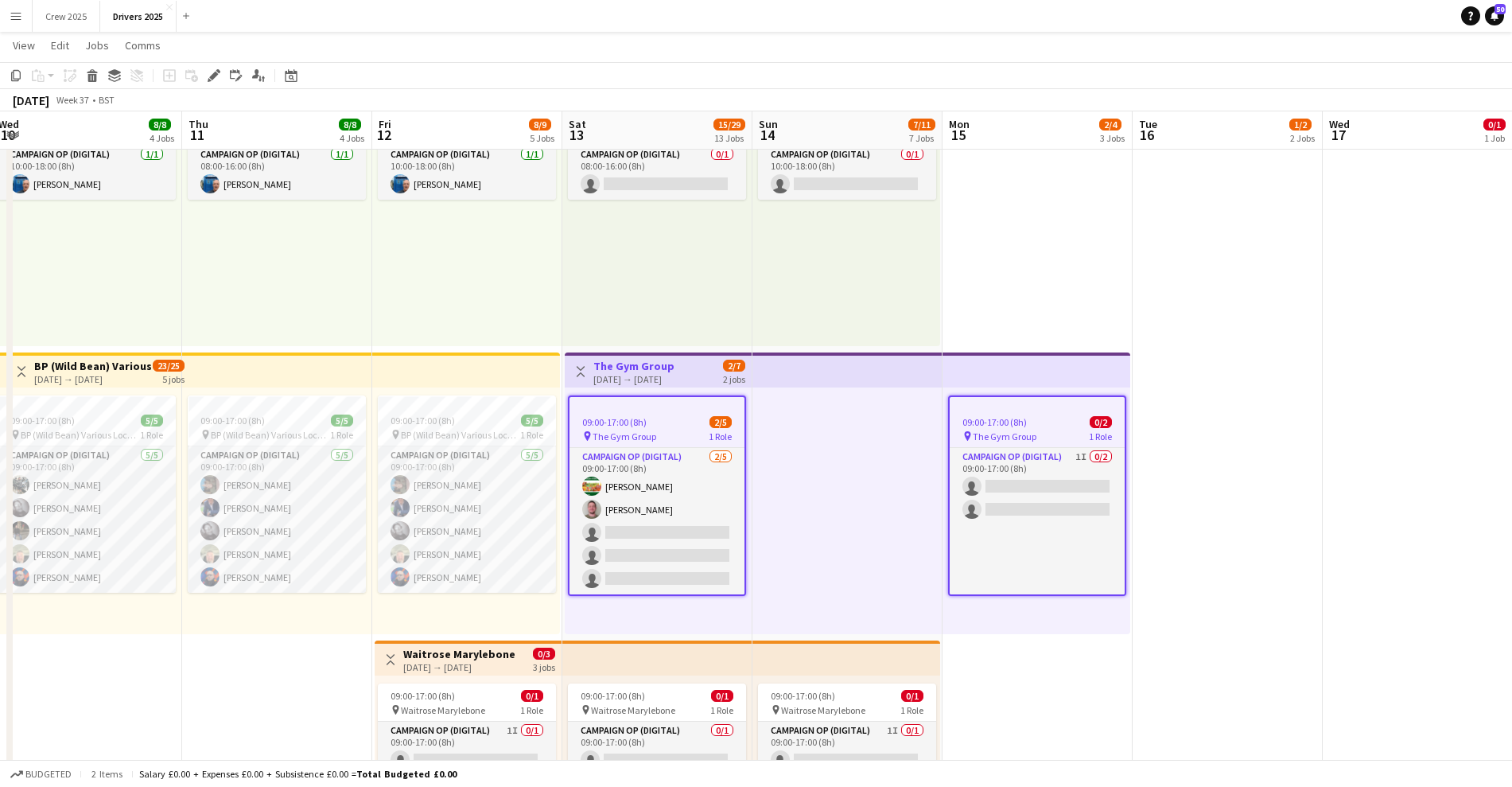
drag, startPoint x: 588, startPoint y: 535, endPoint x: 822, endPoint y: 530, distance: 234.1
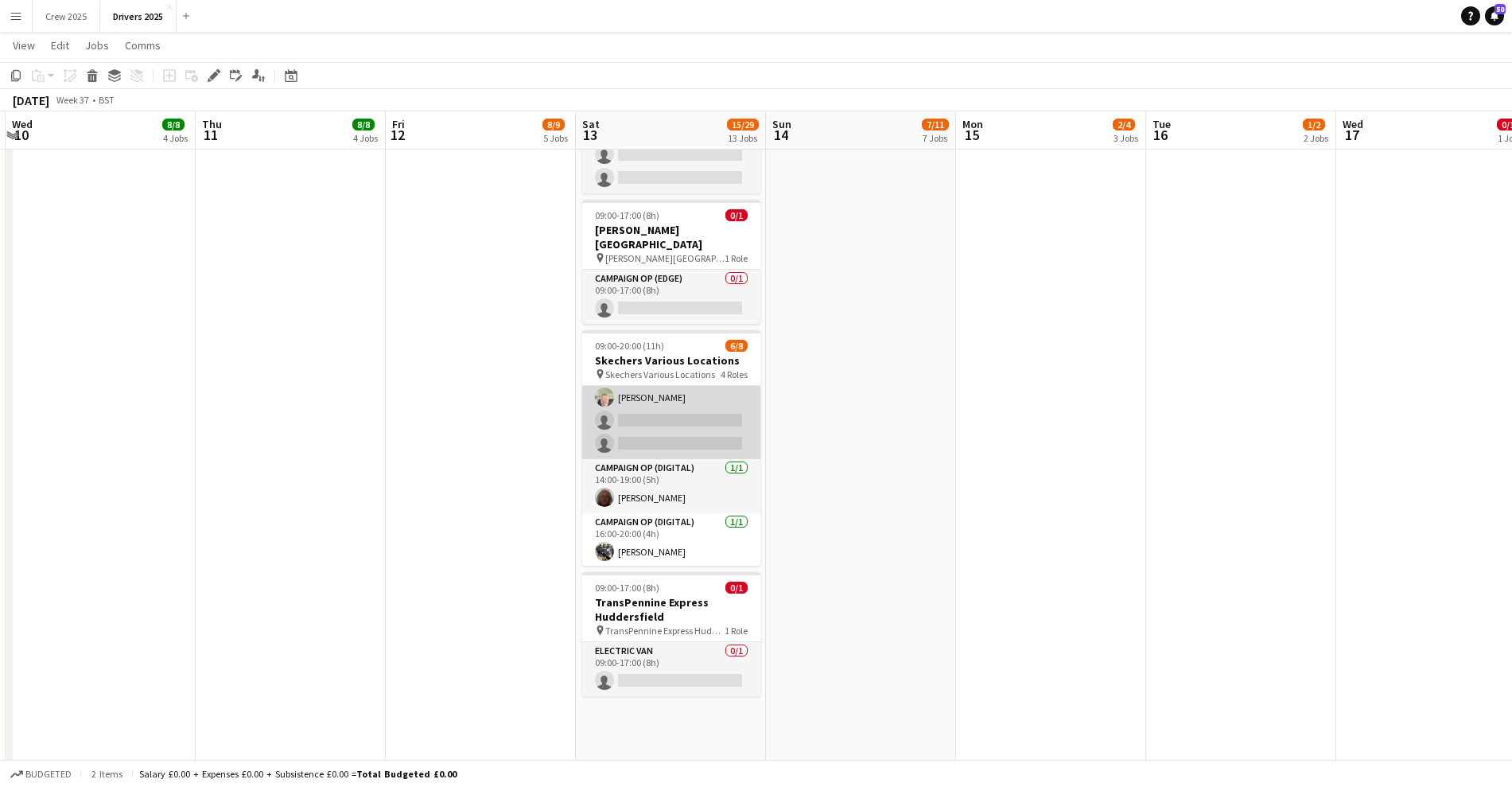
scroll to position [129, 0]
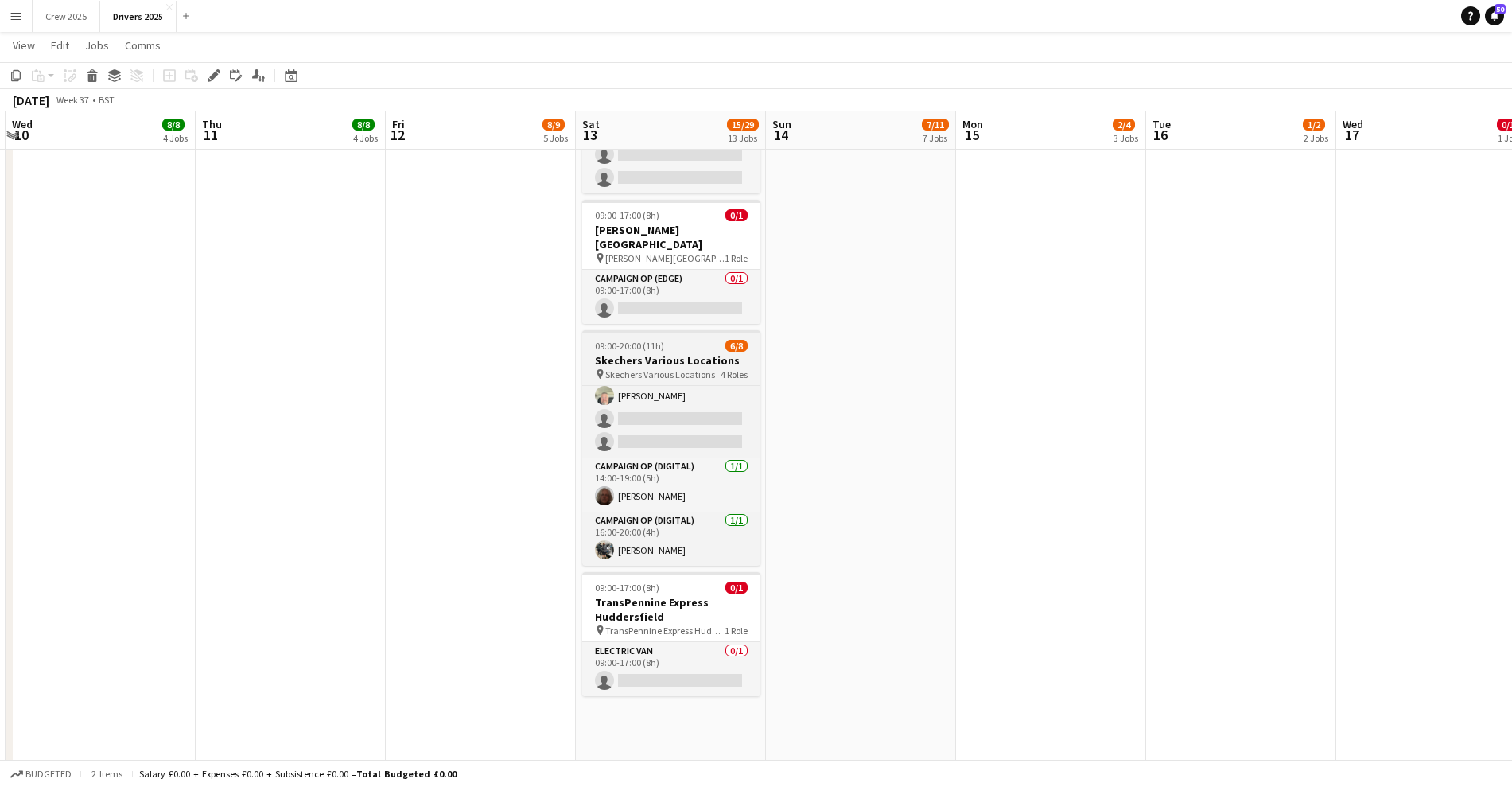
click at [631, 330] on app-job-card "09:00-20:00 (11h) 6/8 Skechers Various Locations pin Skechers Various Locations…" at bounding box center [672, 448] width 178 height 236
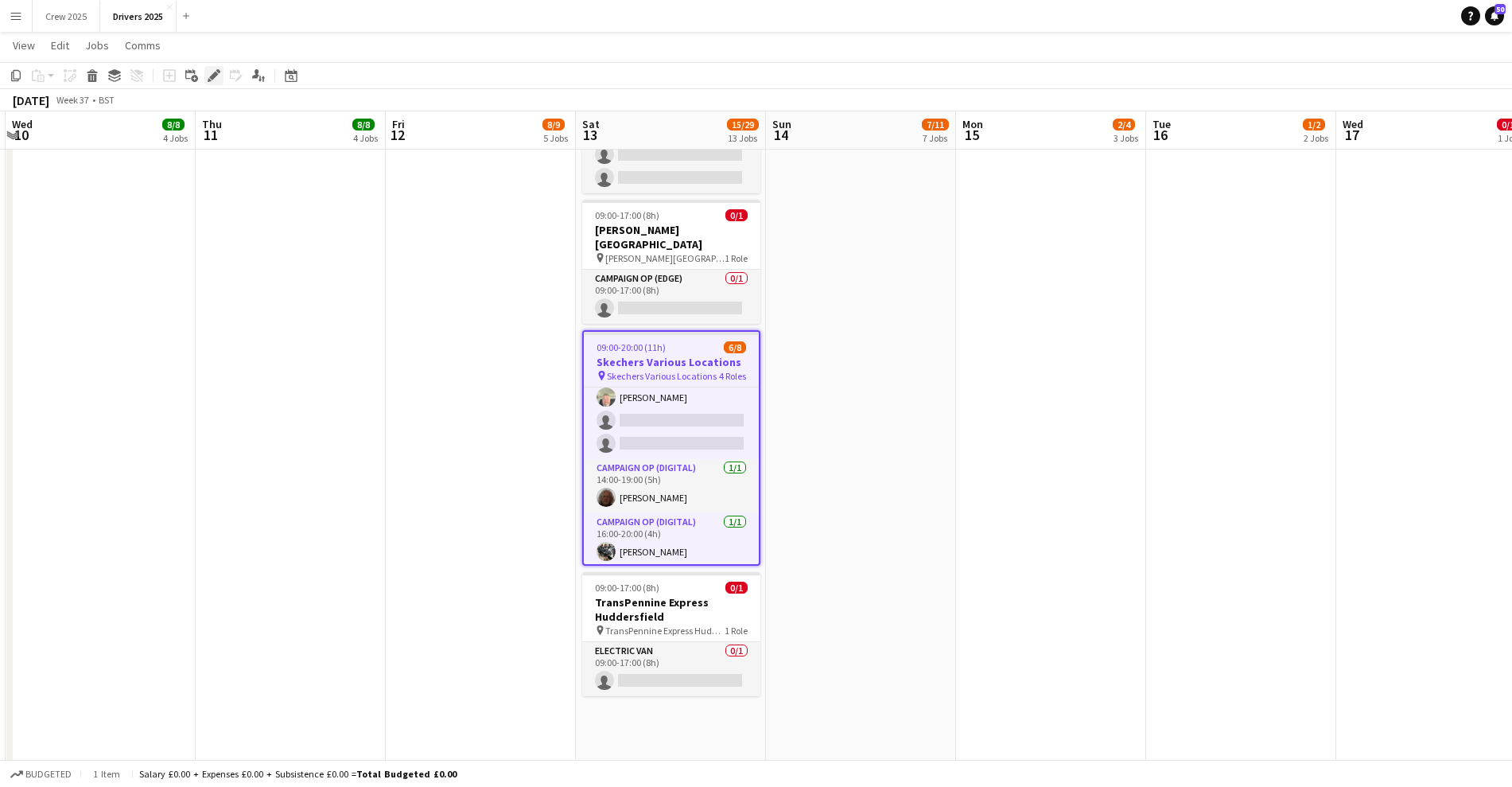
click at [211, 71] on icon "Edit" at bounding box center [214, 75] width 13 height 13
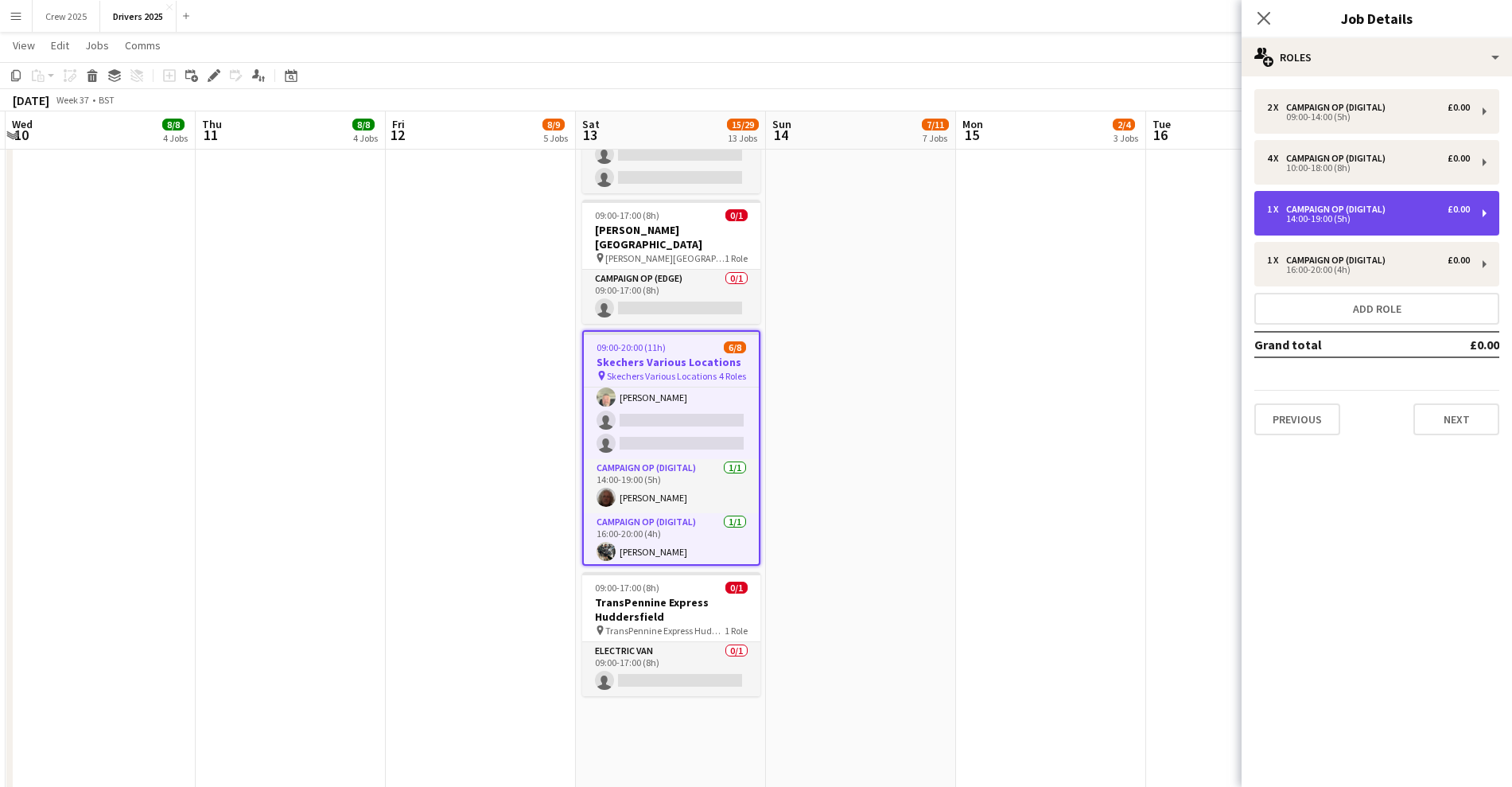
click at [1384, 213] on div "Campaign Op (Digital)" at bounding box center [1339, 209] width 106 height 11
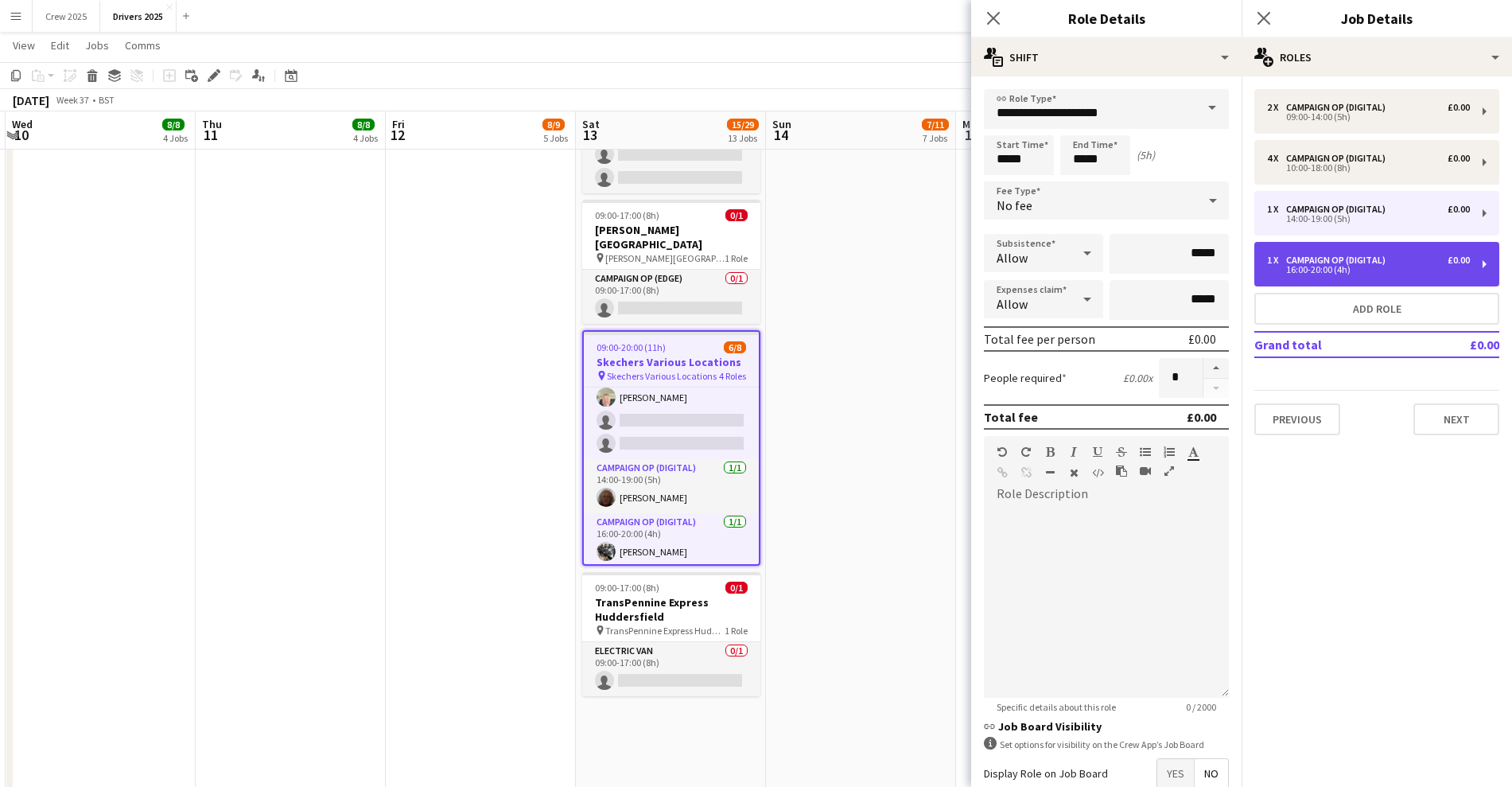
click at [1385, 254] on div "Campaign Op (Digital)" at bounding box center [1339, 259] width 106 height 11
type input "*****"
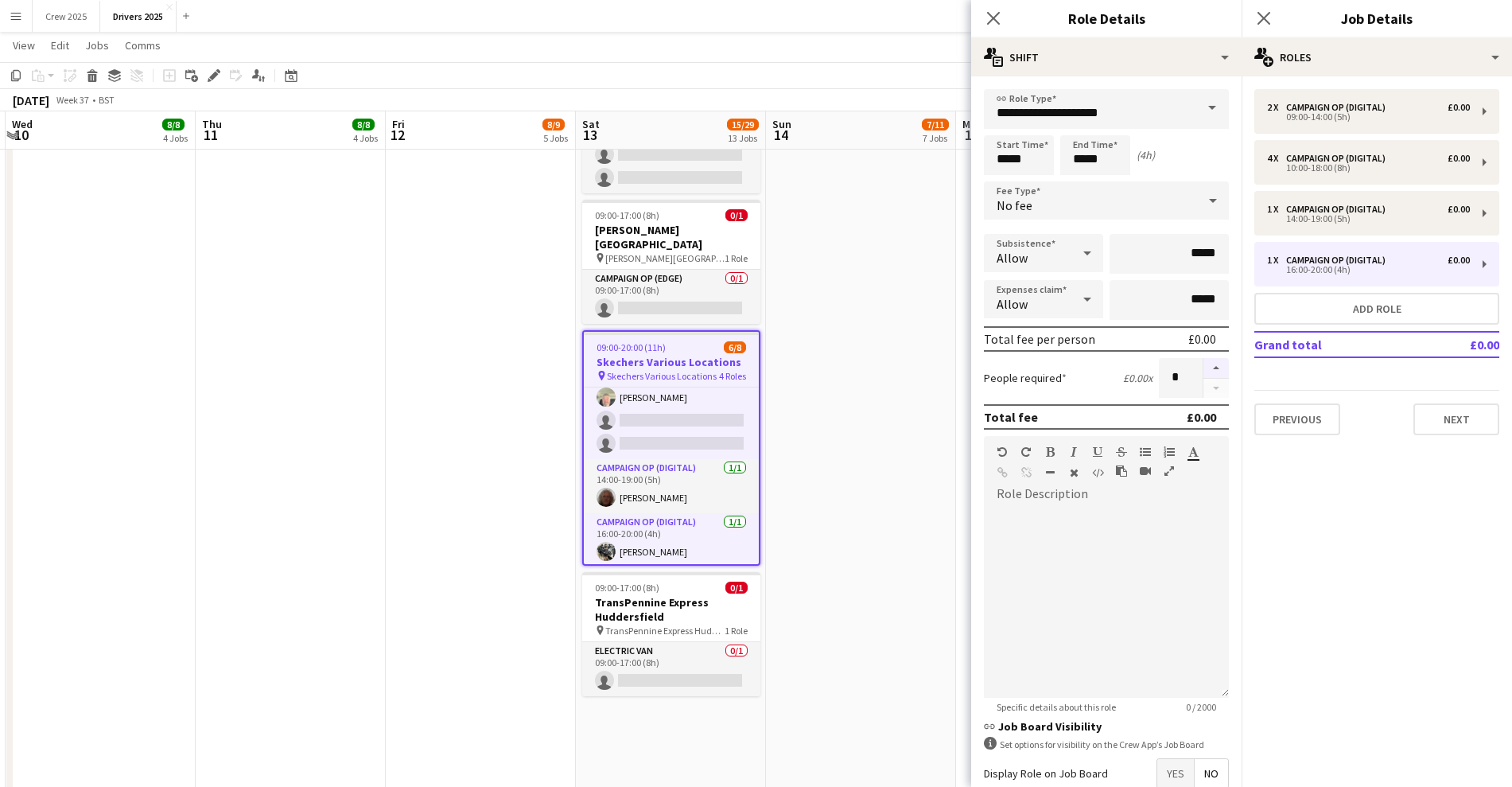
click at [1207, 367] on button "button" at bounding box center [1216, 369] width 25 height 21
type input "*"
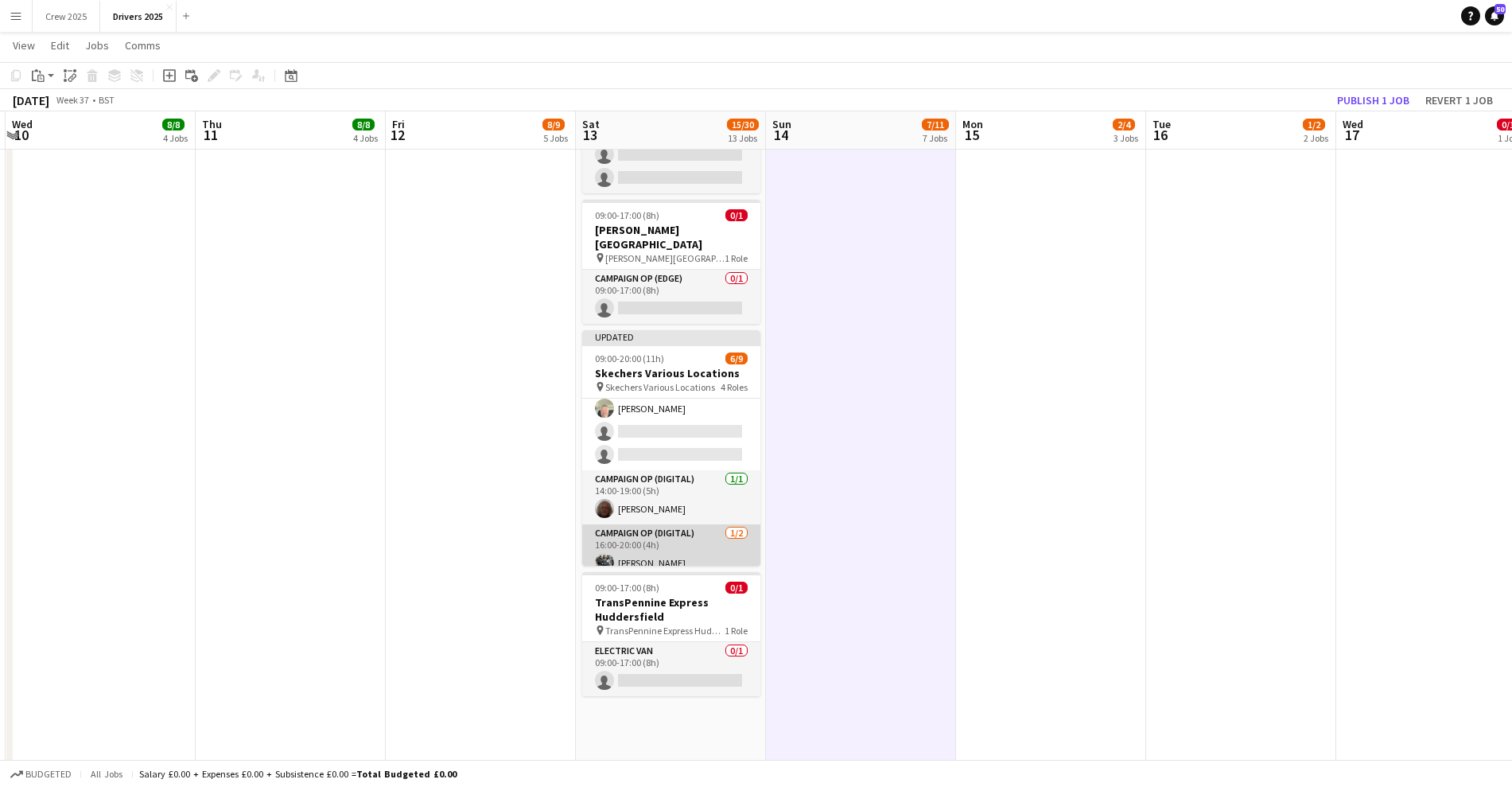
scroll to position [165, 0]
click at [682, 502] on app-card-role "Campaign Op (Digital) [DATE] 16:00-20:00 (4h) [PERSON_NAME] single-neutral-acti…" at bounding box center [672, 527] width 178 height 77
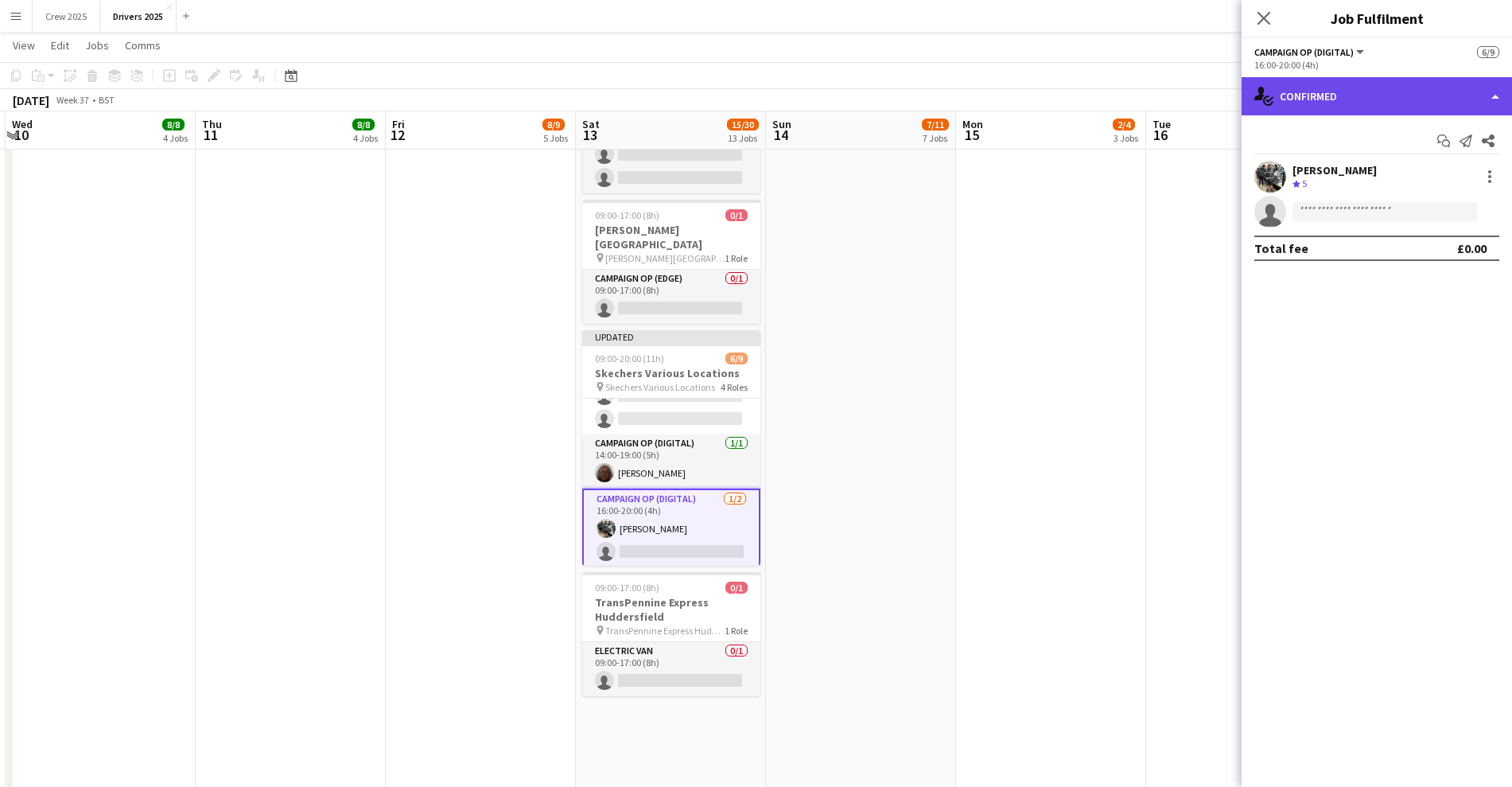
click at [1317, 94] on div "single-neutral-actions-check-2 Confirmed" at bounding box center [1377, 96] width 271 height 38
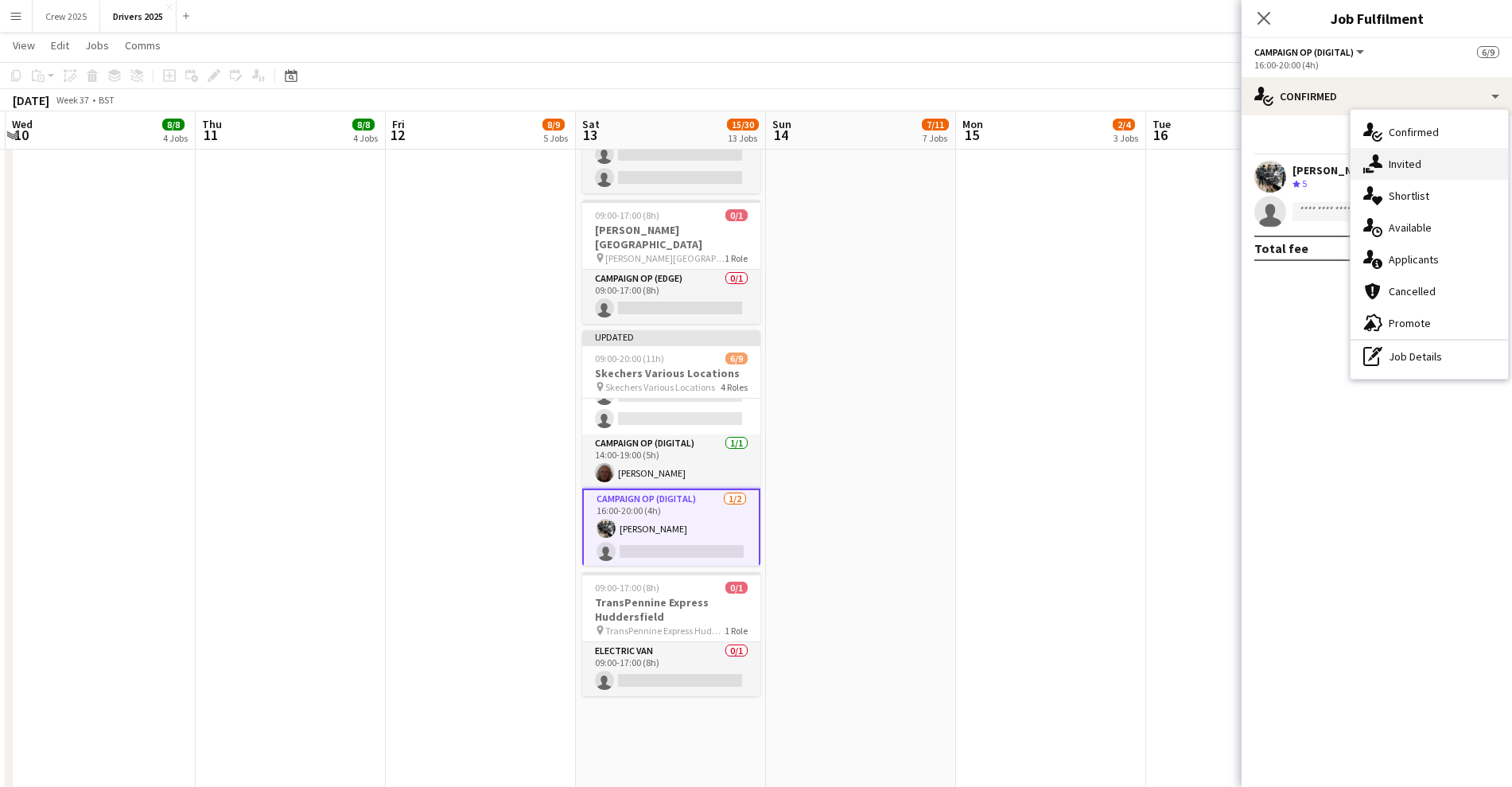
click at [1398, 170] on span "Invited" at bounding box center [1405, 163] width 32 height 14
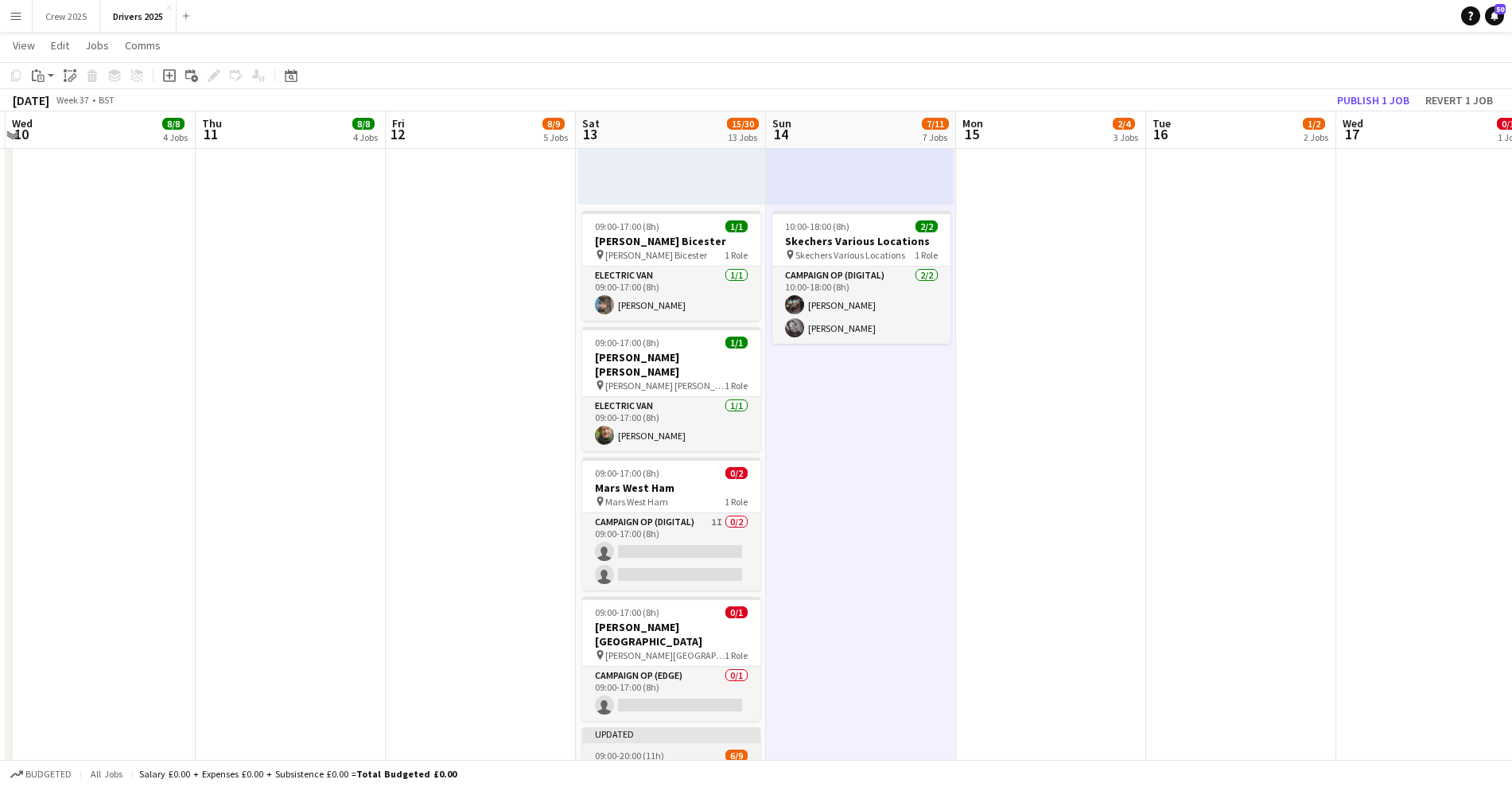
scroll to position [1989, 0]
click at [669, 345] on div "09:00-17:00 (8h) 1/1" at bounding box center [672, 343] width 178 height 12
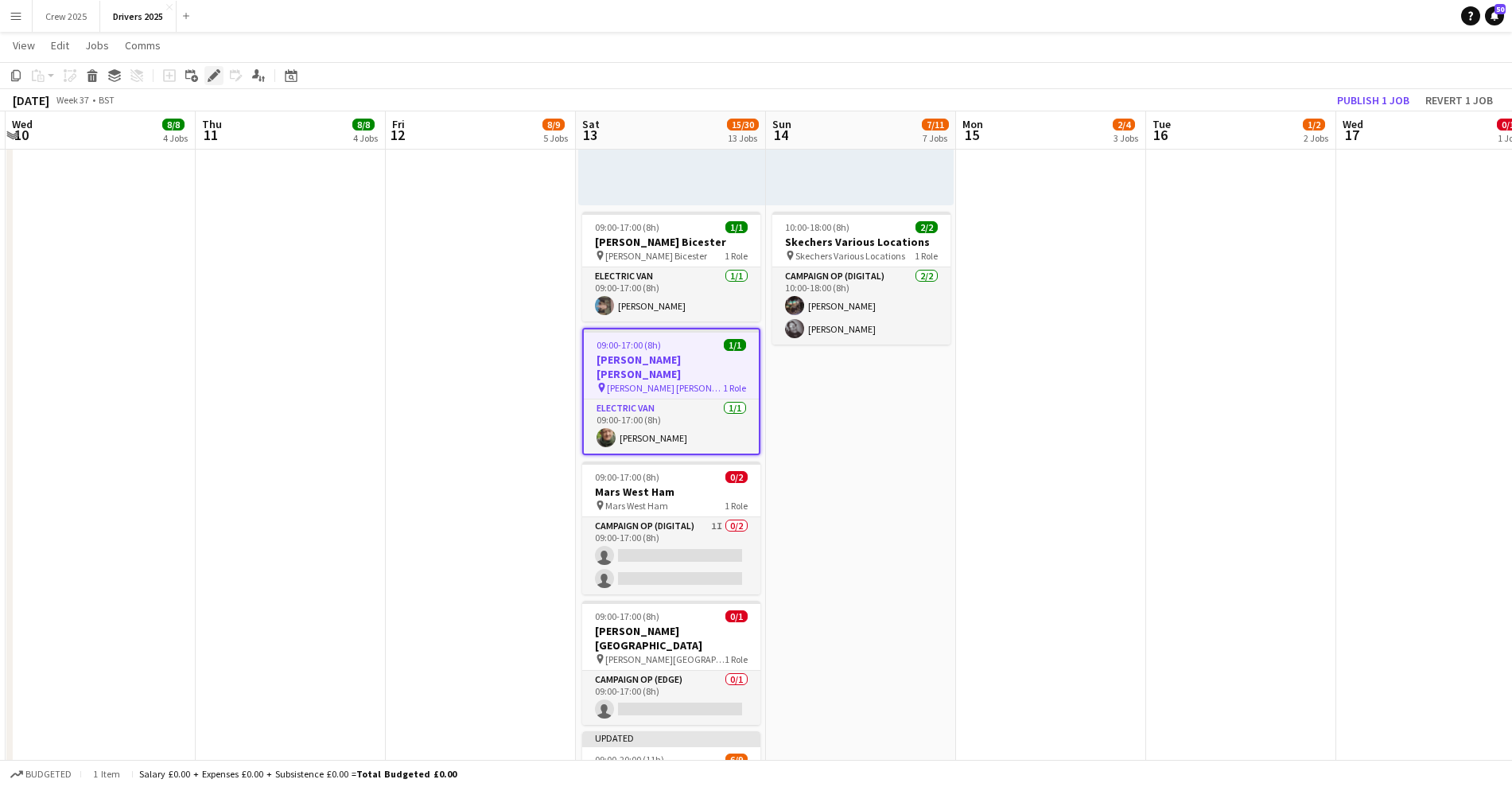
click at [217, 81] on icon "Edit" at bounding box center [214, 75] width 13 height 13
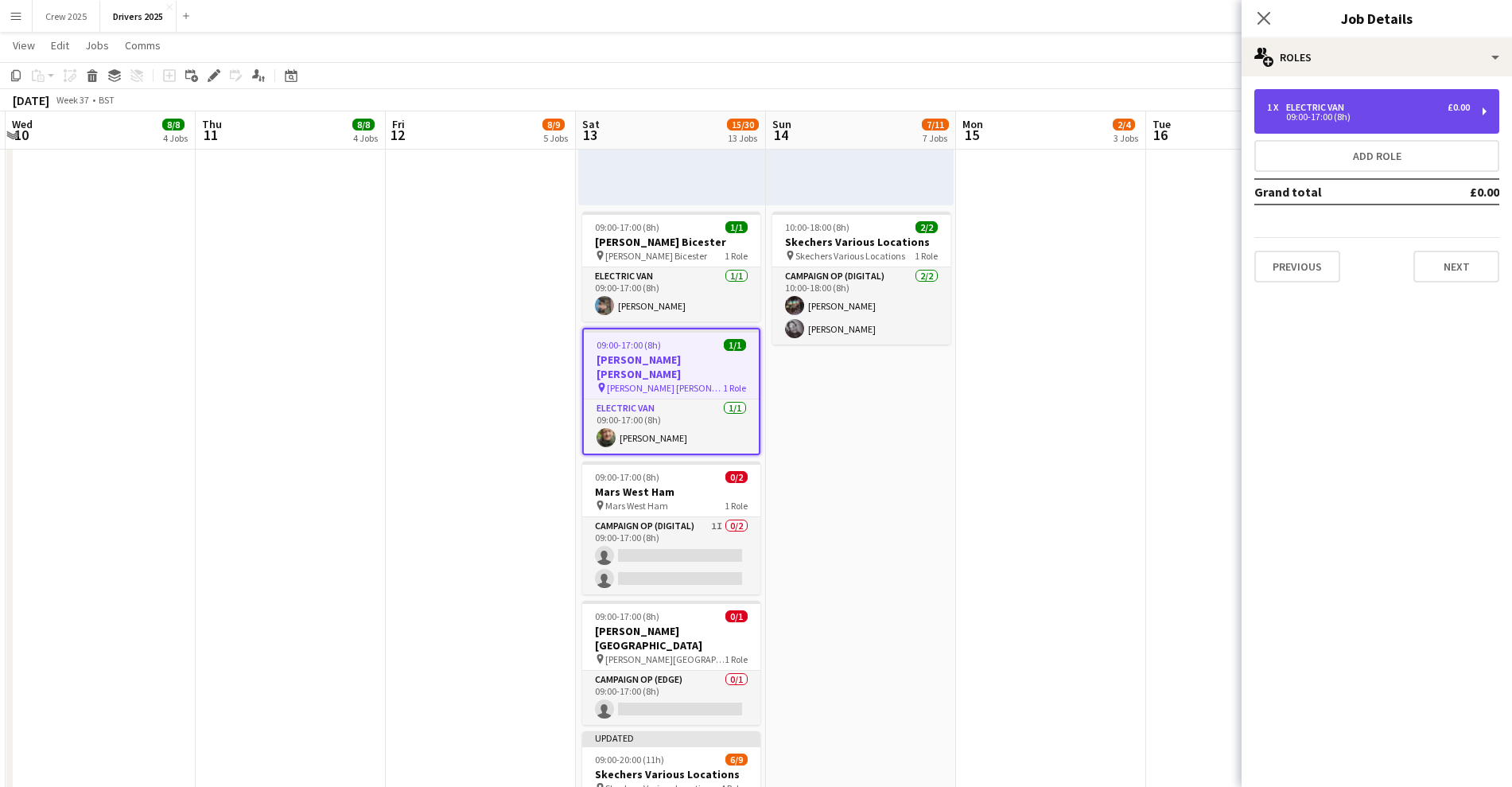
click at [1321, 105] on div "Electric Van" at bounding box center [1319, 107] width 65 height 11
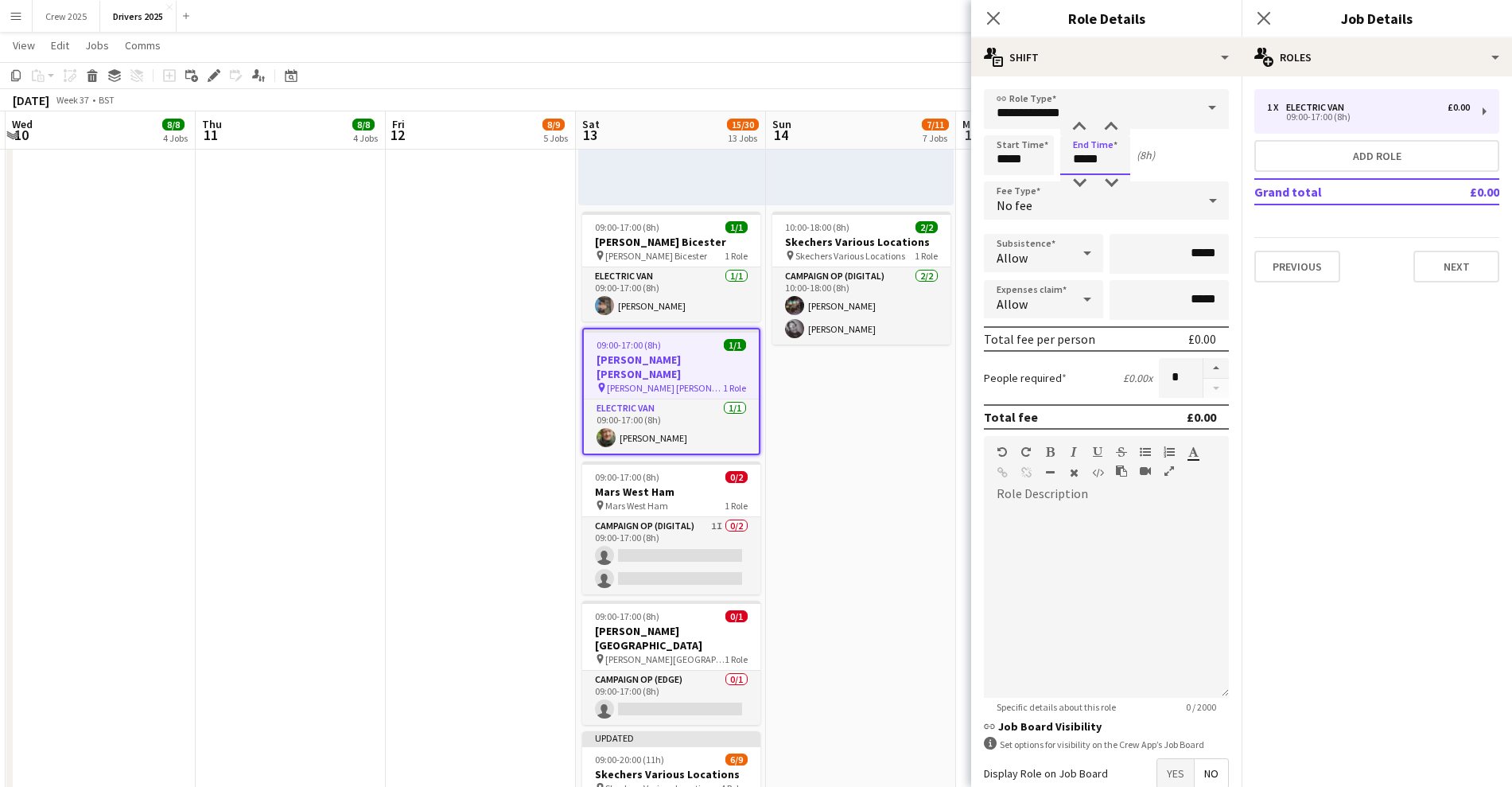
click at [1090, 160] on input "*****" at bounding box center [1095, 155] width 70 height 40
click at [1104, 186] on div at bounding box center [1111, 183] width 31 height 16
click at [1079, 183] on div at bounding box center [1080, 183] width 31 height 16
click at [1114, 183] on div at bounding box center [1111, 183] width 31 height 16
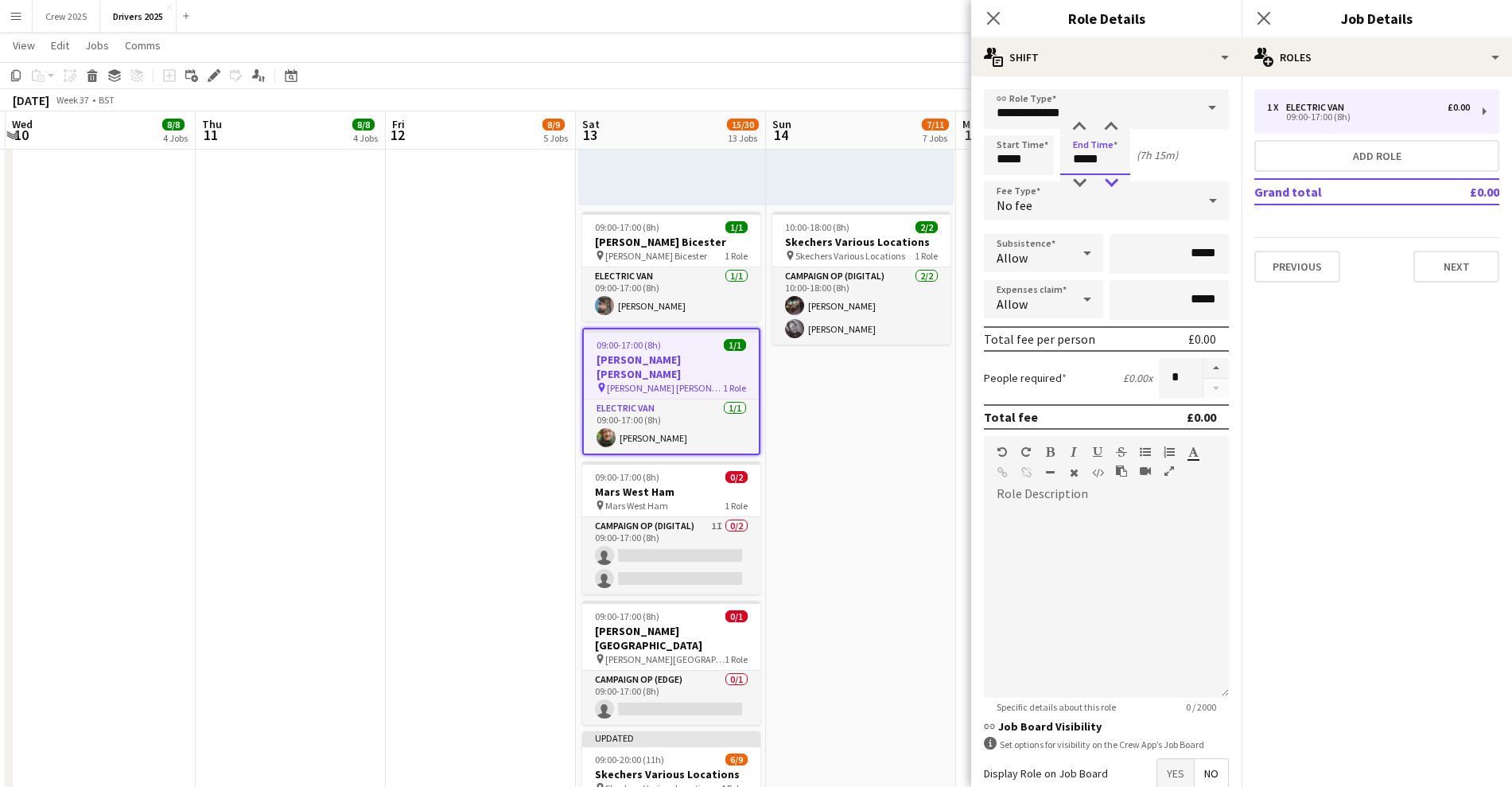
type input "*****"
click at [1114, 183] on div at bounding box center [1111, 183] width 31 height 16
click at [857, 460] on app-date-cell "09:00-17:00 (8h) 1/1 pin Sky Various Locations 1 Role Campaign Op (Digital) [DA…" at bounding box center [861, 325] width 190 height 4272
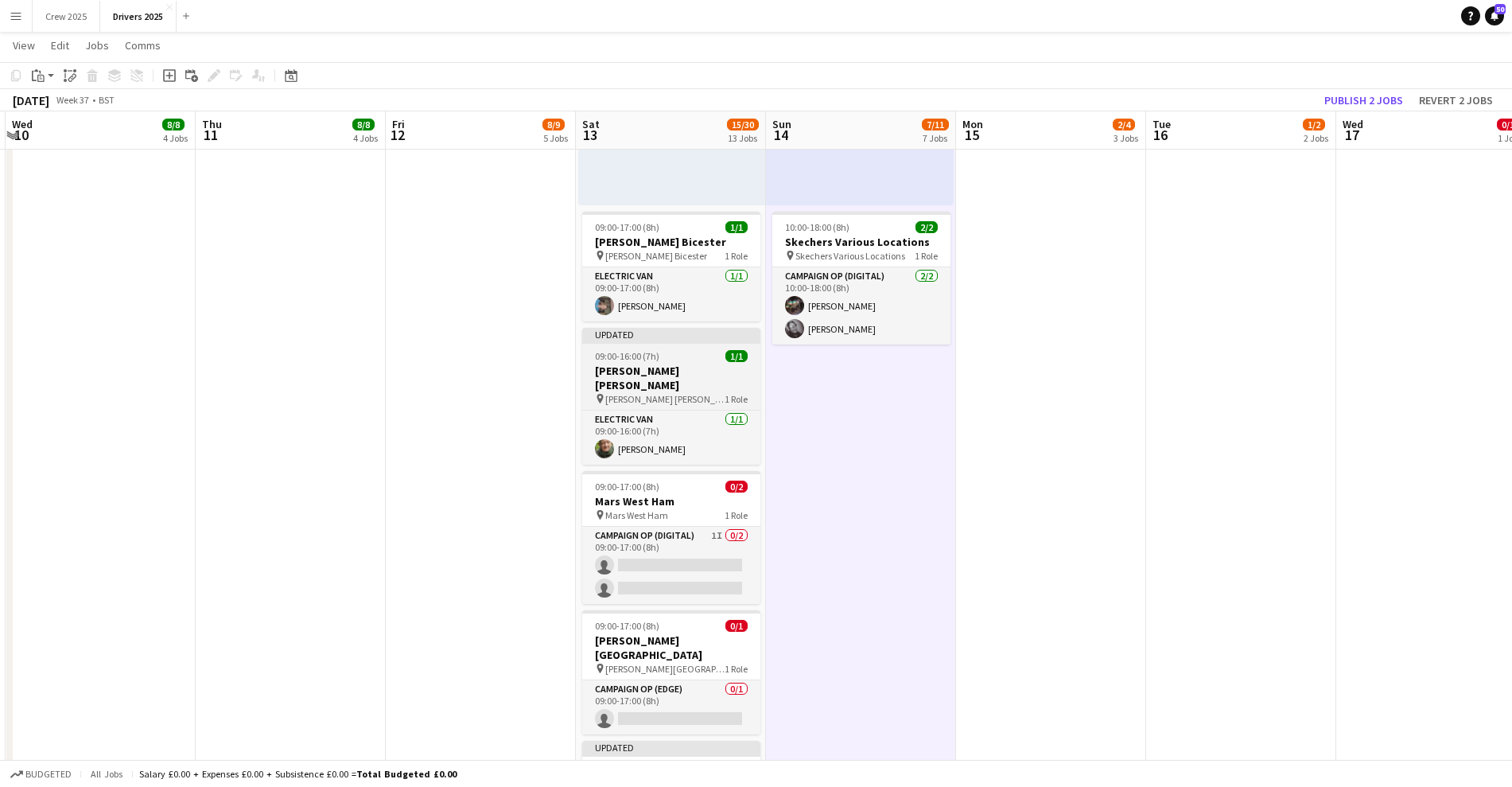
click at [632, 352] on span "09:00-16:00 (7h)" at bounding box center [627, 356] width 65 height 12
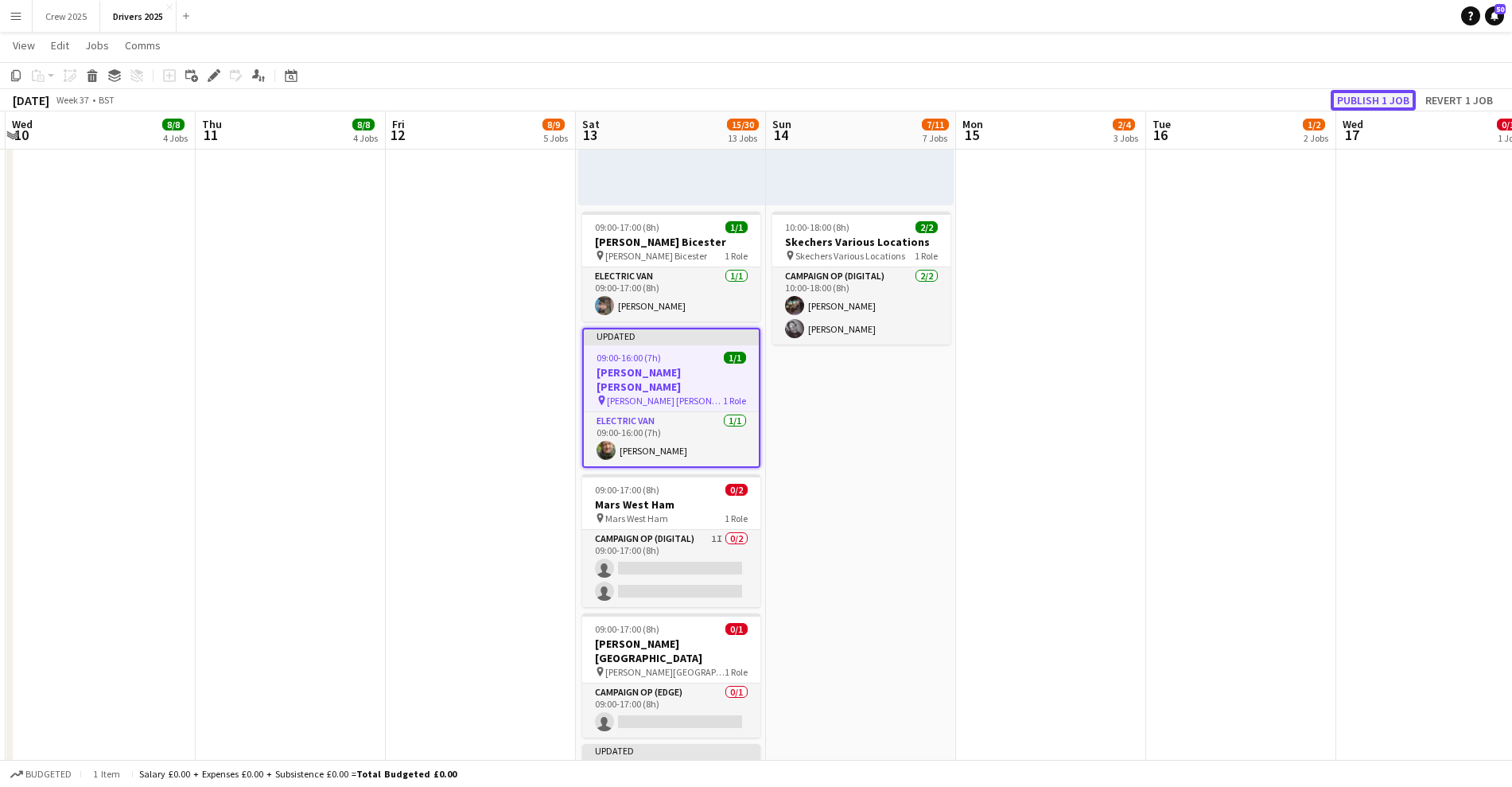
click at [1378, 96] on button "Publish 1 job" at bounding box center [1373, 100] width 85 height 21
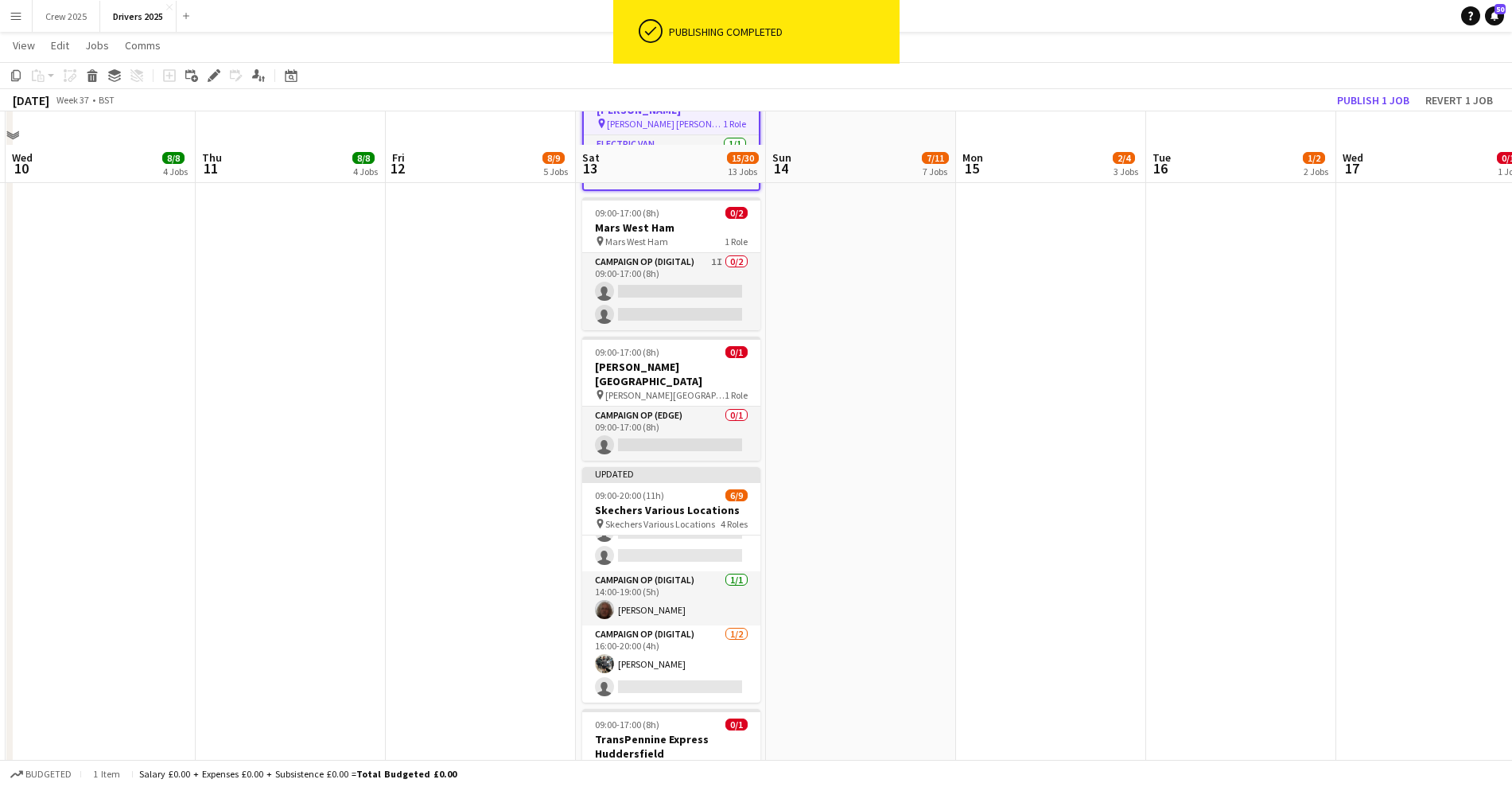
scroll to position [2288, 0]
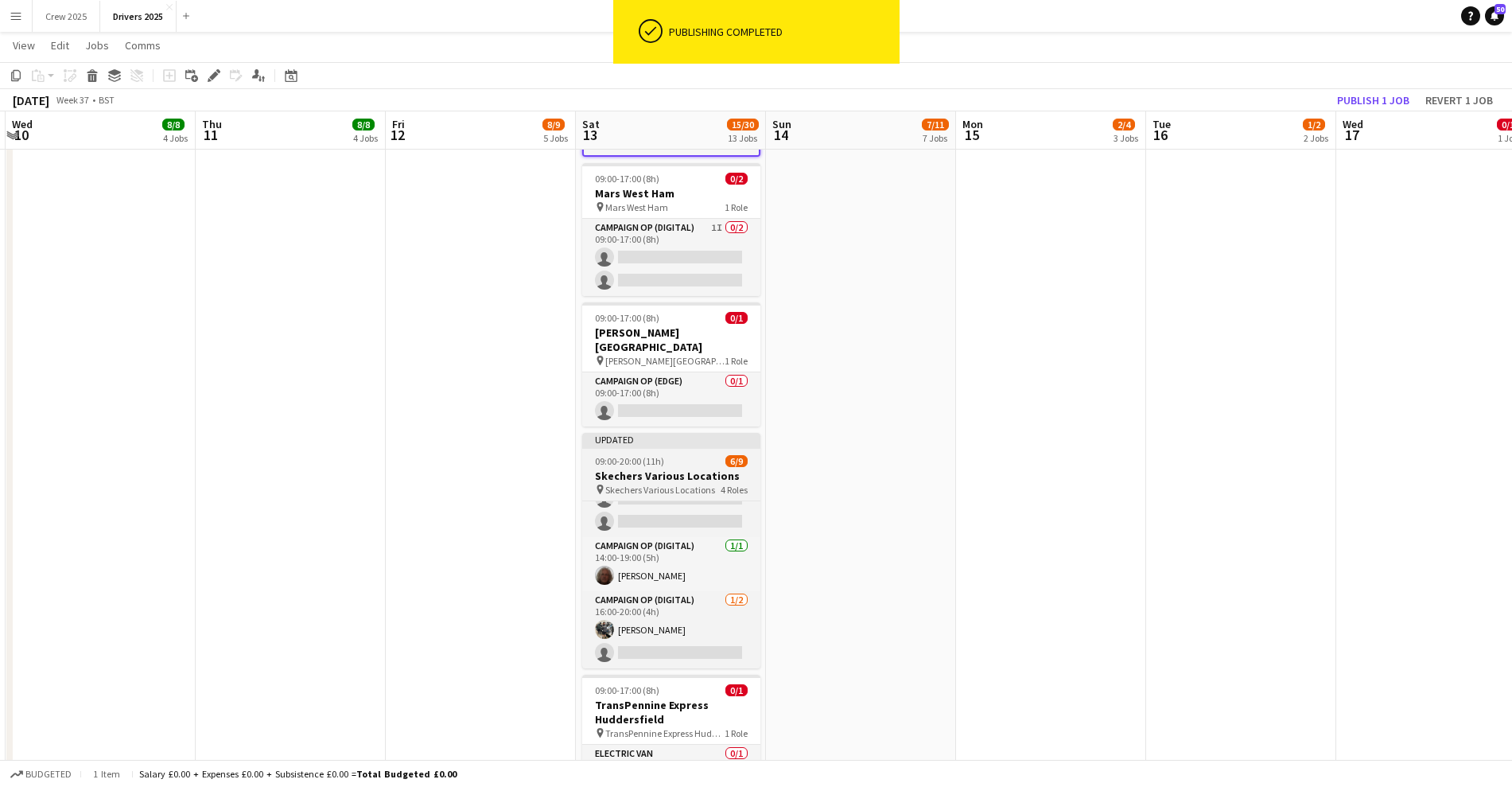
click at [660, 445] on div at bounding box center [672, 447] width 178 height 3
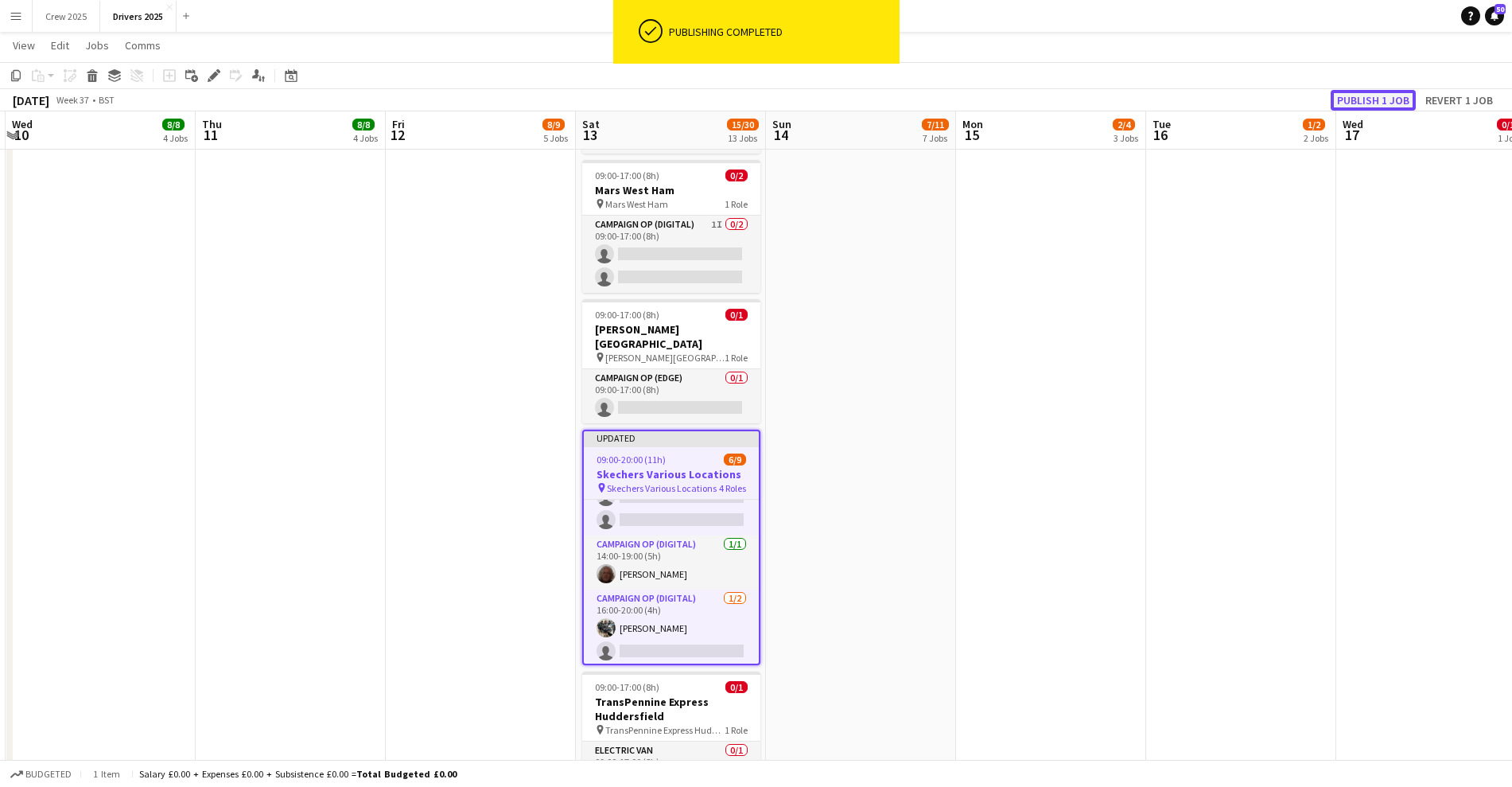
click at [1389, 98] on button "Publish 1 job" at bounding box center [1373, 100] width 85 height 21
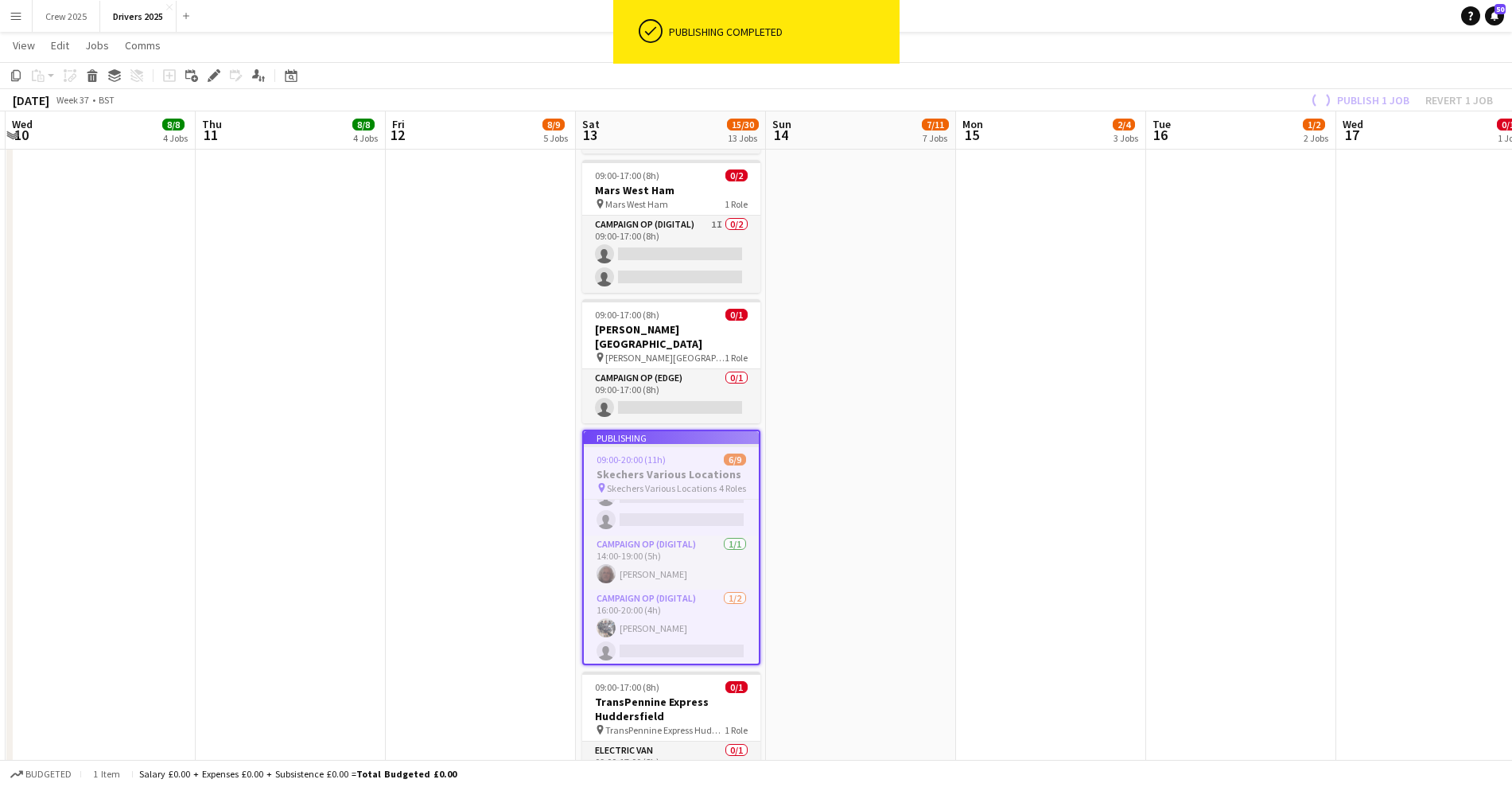
scroll to position [155, 0]
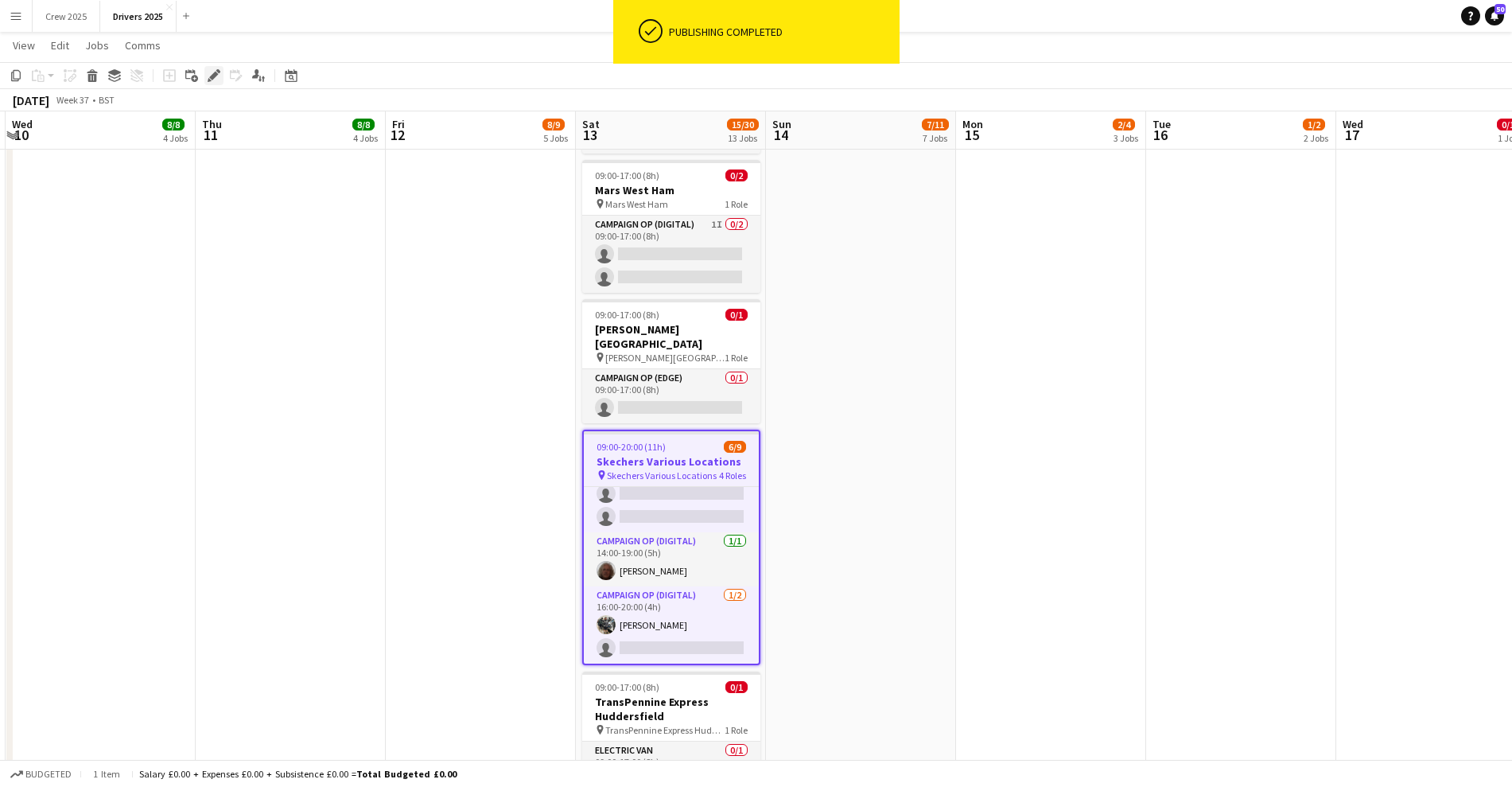
click at [213, 76] on icon at bounding box center [214, 76] width 9 height 9
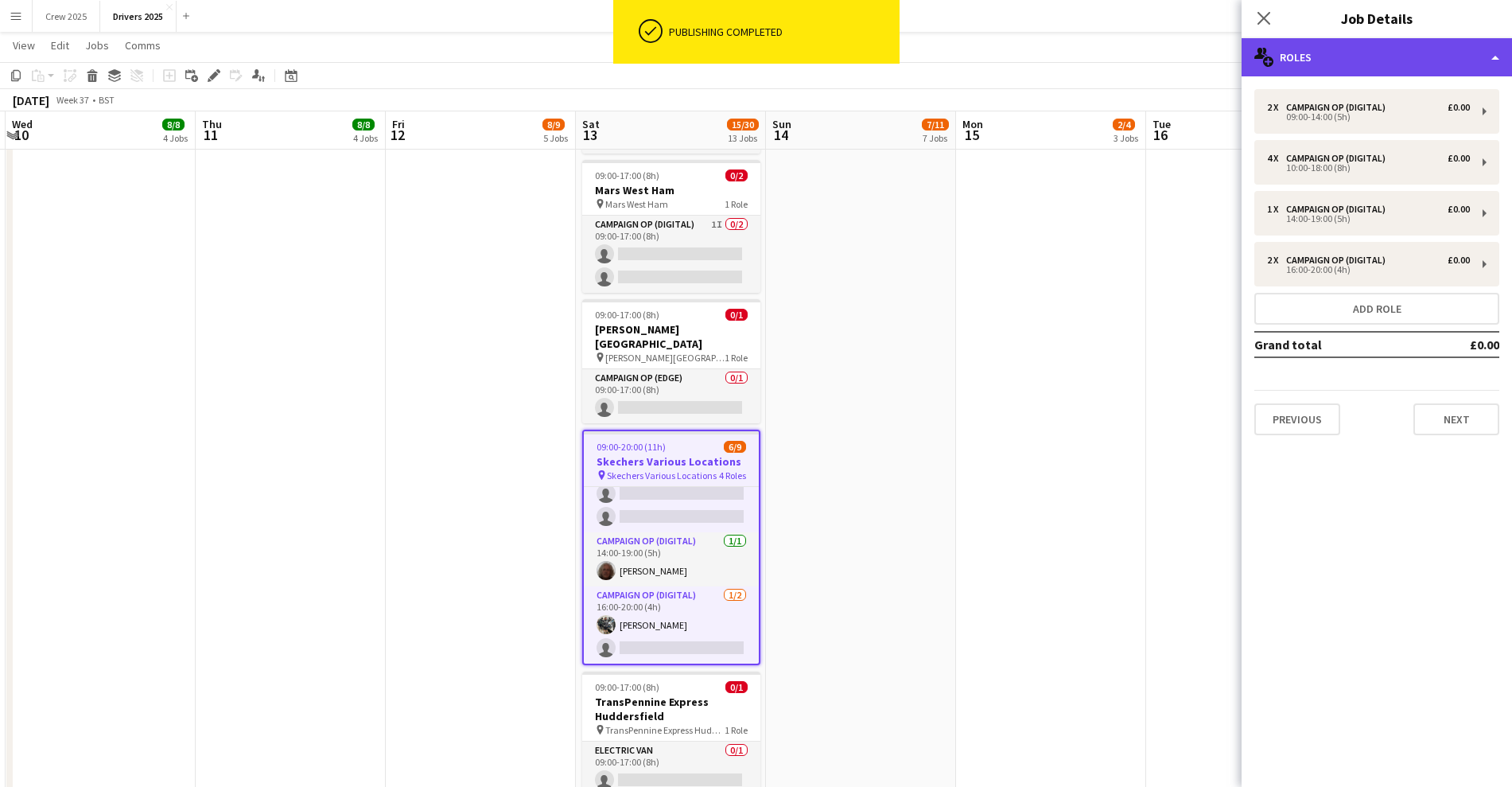
click at [1319, 65] on div "multiple-users-add Roles" at bounding box center [1377, 58] width 271 height 38
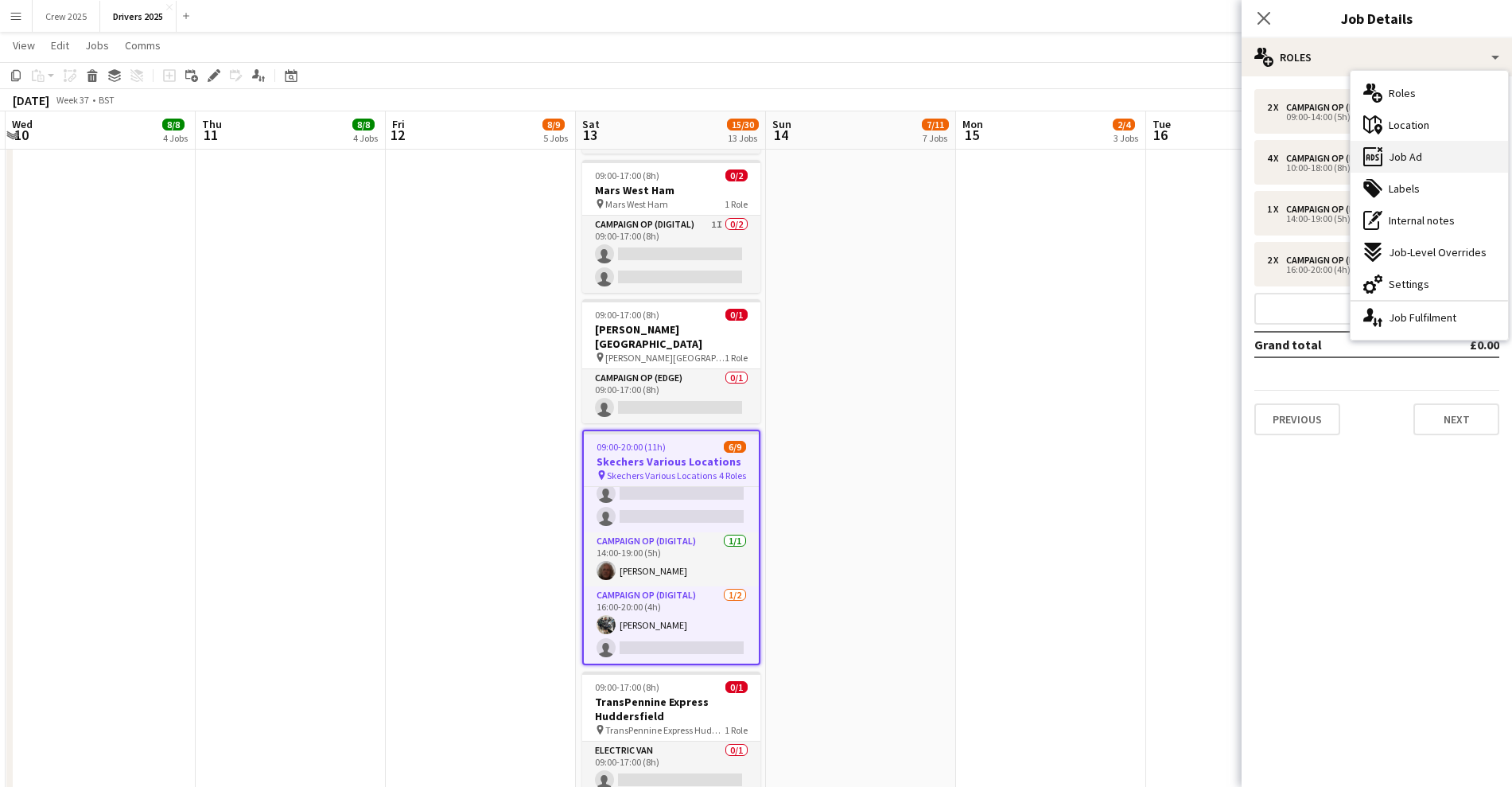
click at [1408, 154] on span "Job Ad" at bounding box center [1405, 156] width 33 height 14
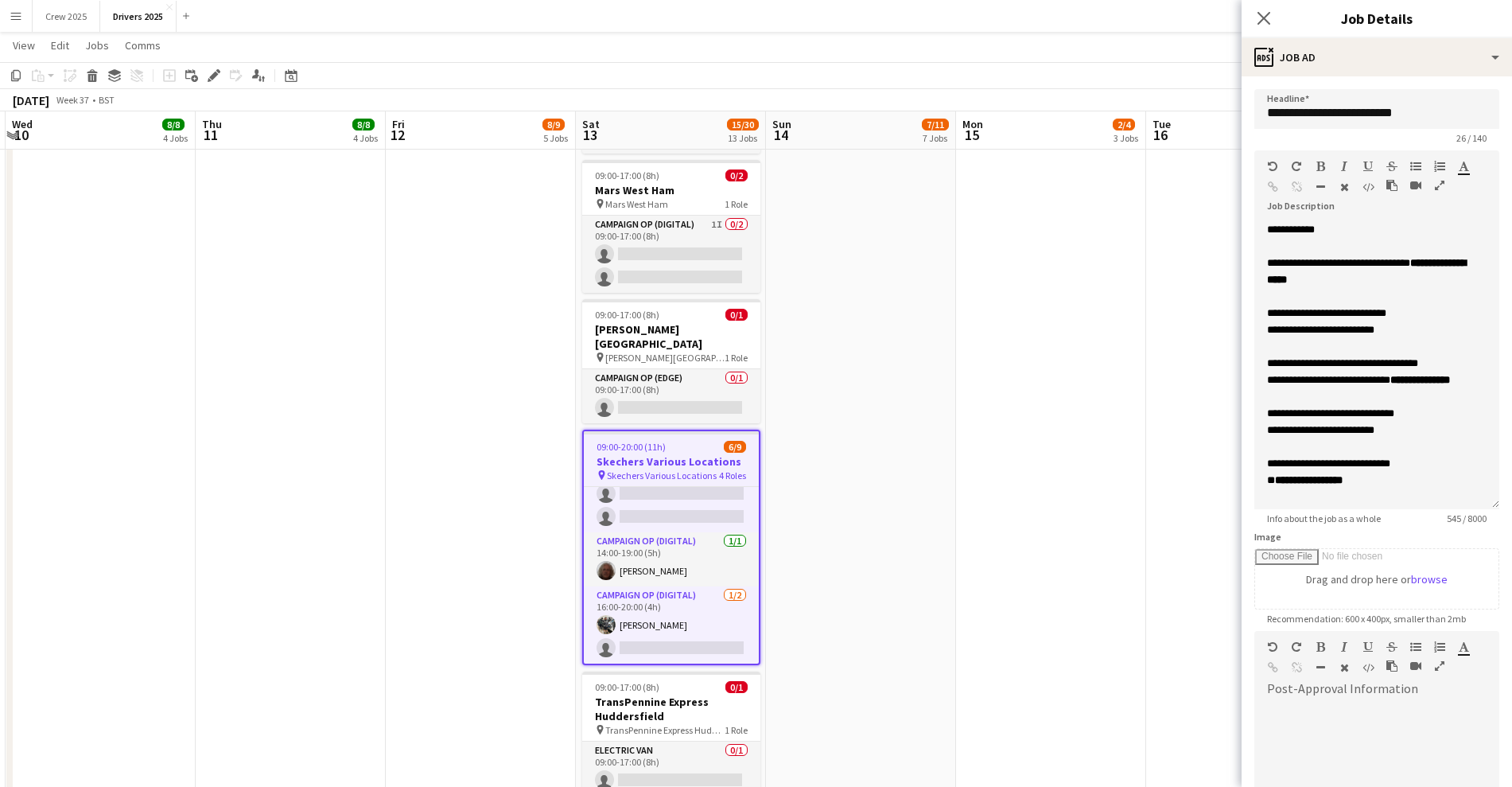
drag, startPoint x: 1498, startPoint y: 307, endPoint x: 1457, endPoint y: 501, distance: 198.3
click at [1457, 501] on div "**********" at bounding box center [1377, 365] width 245 height 288
drag, startPoint x: 1398, startPoint y: 334, endPoint x: 1352, endPoint y: 334, distance: 46.0
click at [1352, 334] on div "**********" at bounding box center [1377, 329] width 219 height 17
drag, startPoint x: 1293, startPoint y: 356, endPoint x: 1417, endPoint y: 330, distance: 126.7
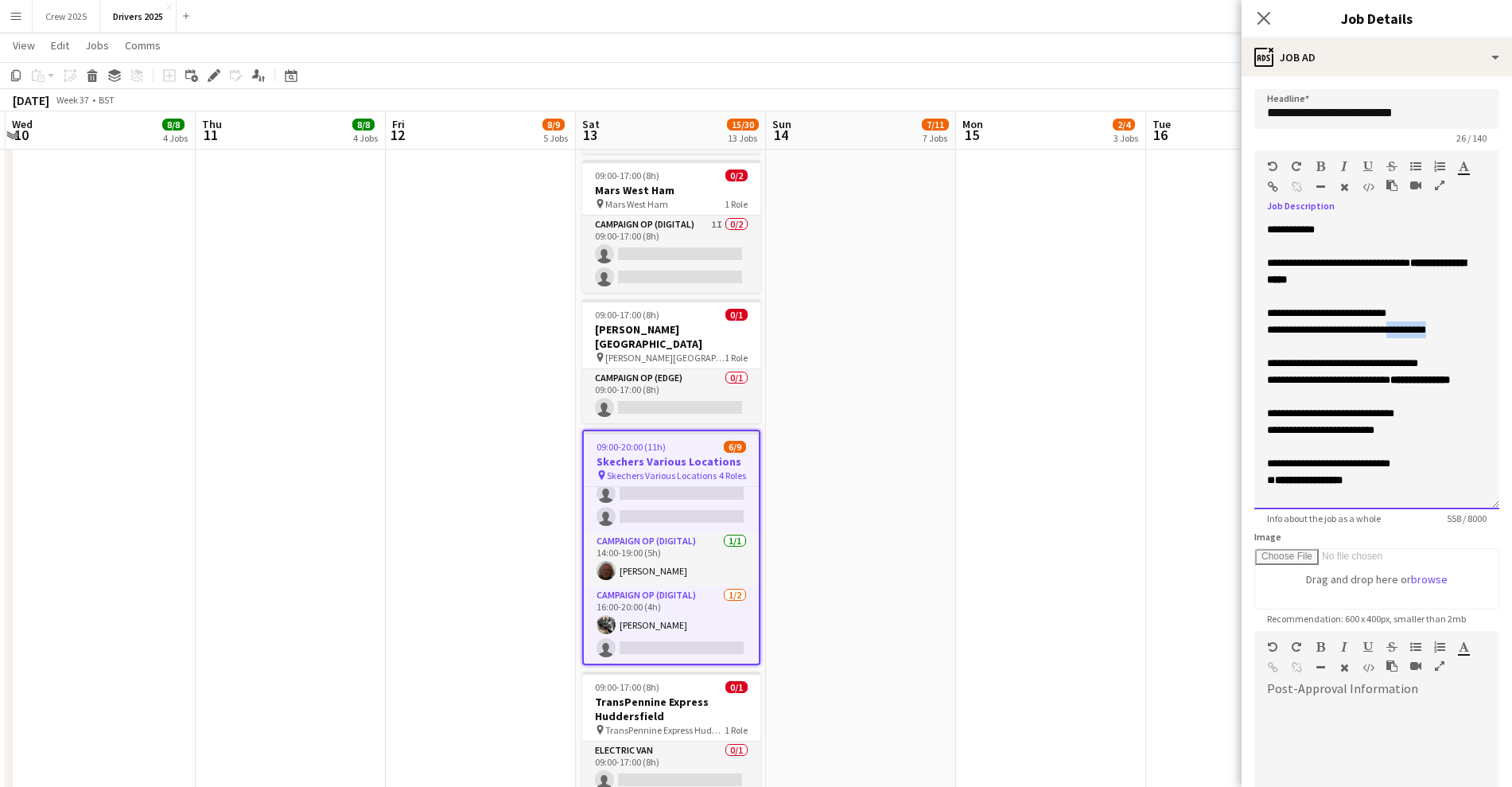
click at [1417, 330] on span "**********" at bounding box center [1347, 330] width 159 height 10
click at [1318, 161] on icon "button" at bounding box center [1321, 166] width 9 height 11
click at [1377, 338] on div "**********" at bounding box center [1377, 329] width 219 height 17
click at [908, 343] on app-date-cell "09:00-17:00 (8h) 1/1 pin Sky Various Locations 1 Role Campaign Op (Digital) [DA…" at bounding box center [861, 26] width 190 height 4272
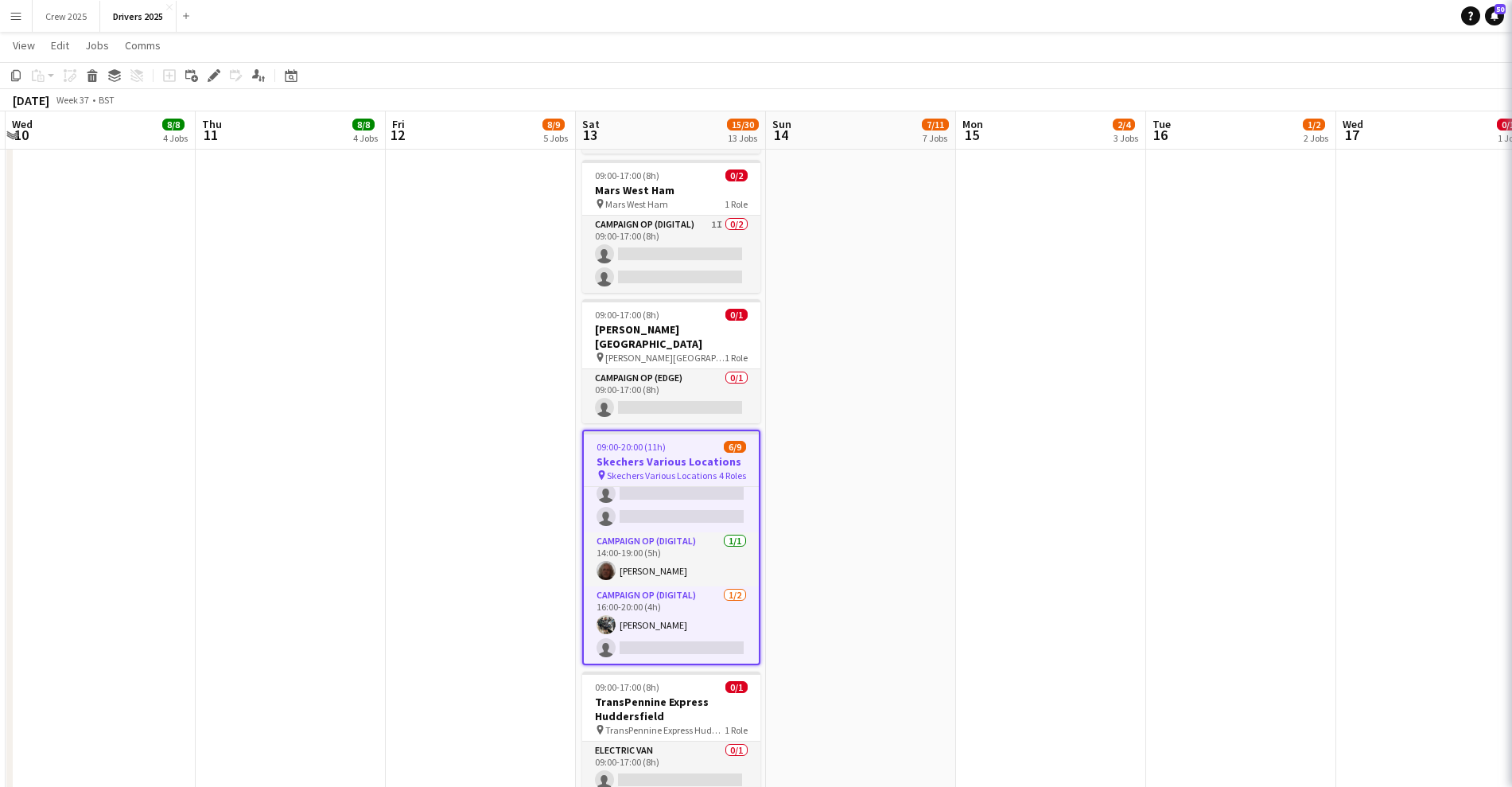
scroll to position [165, 0]
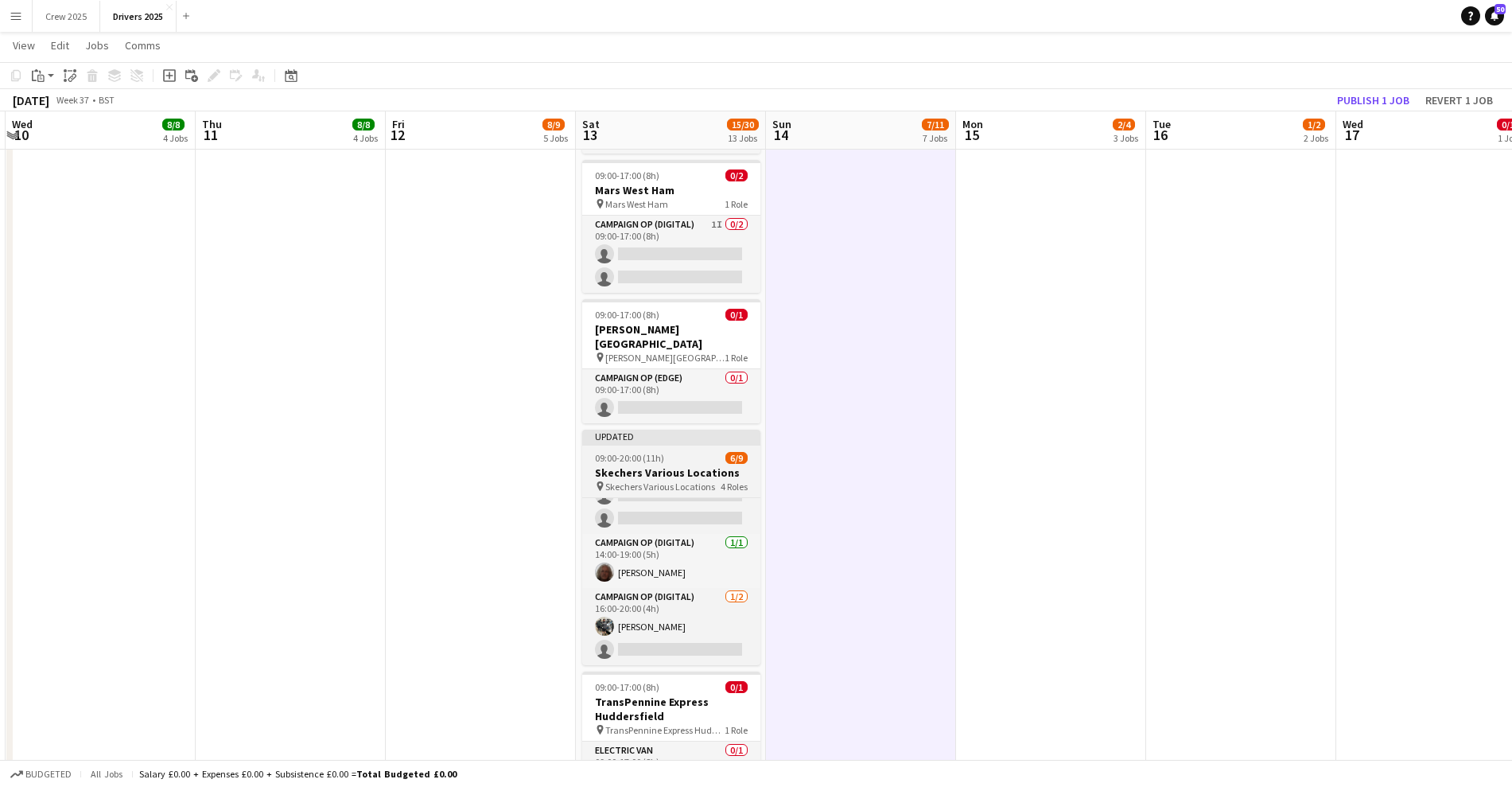
click at [716, 442] on div at bounding box center [672, 444] width 178 height 3
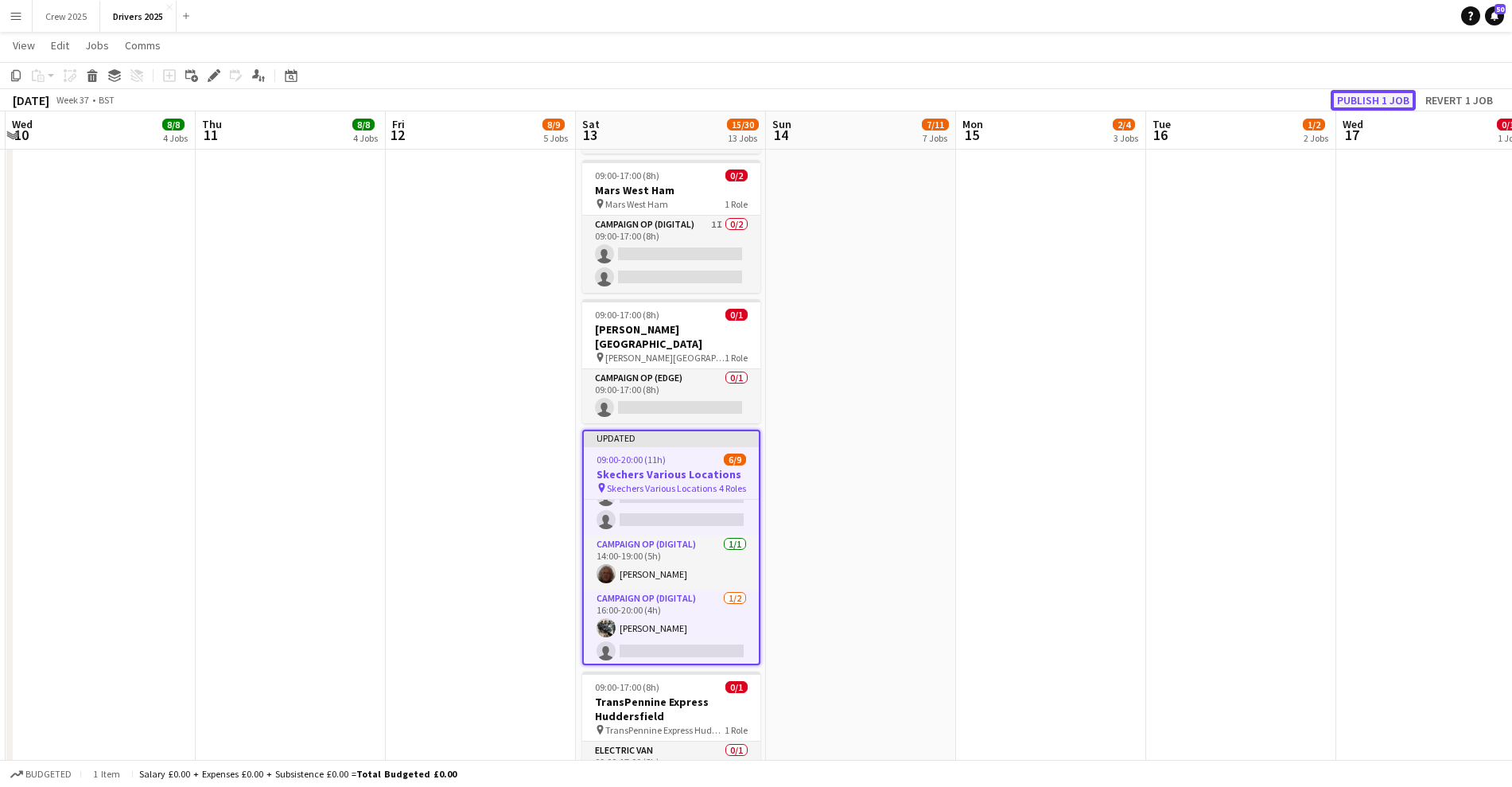
click at [1382, 98] on button "Publish 1 job" at bounding box center [1373, 100] width 85 height 21
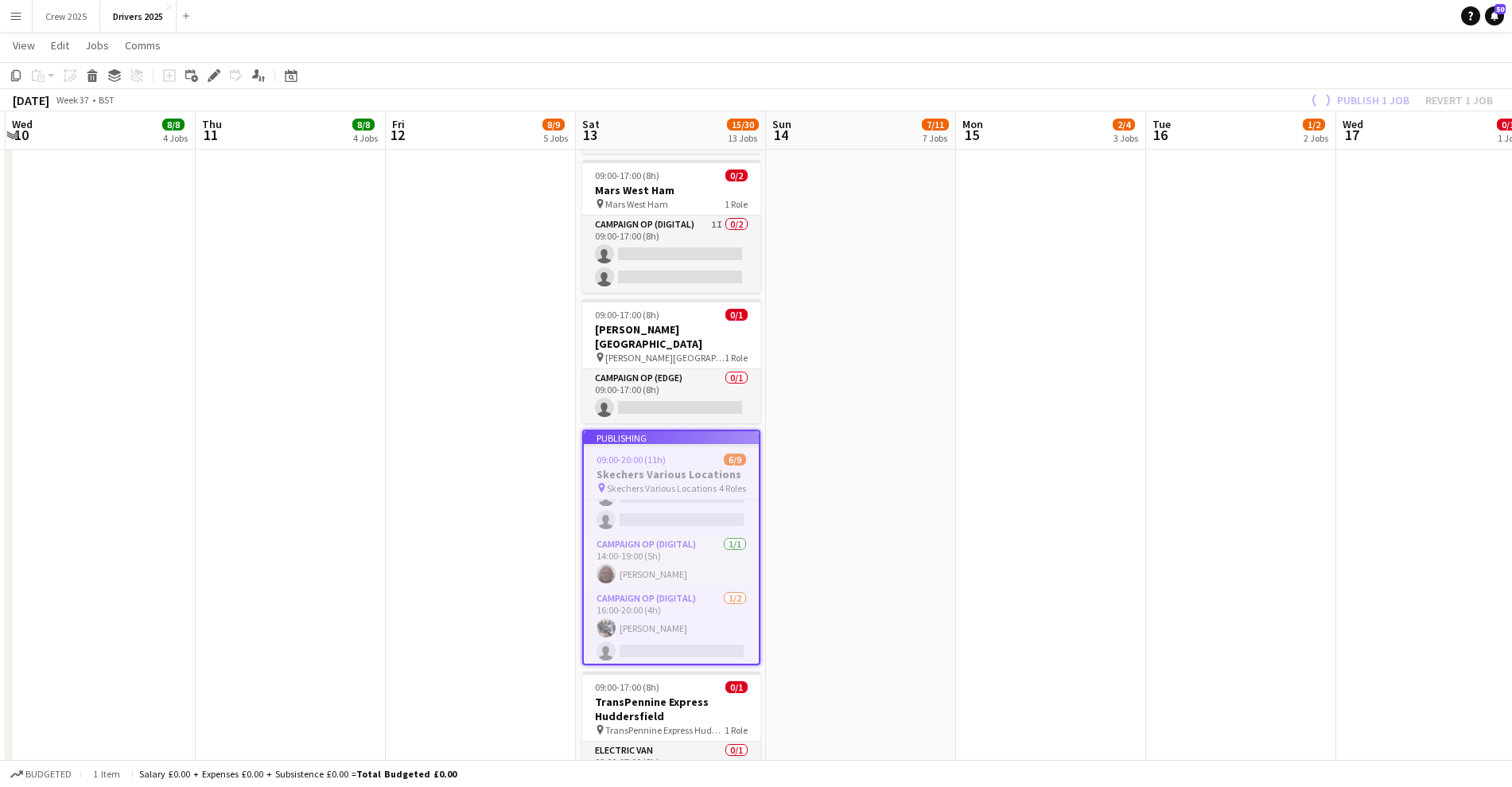
scroll to position [155, 0]
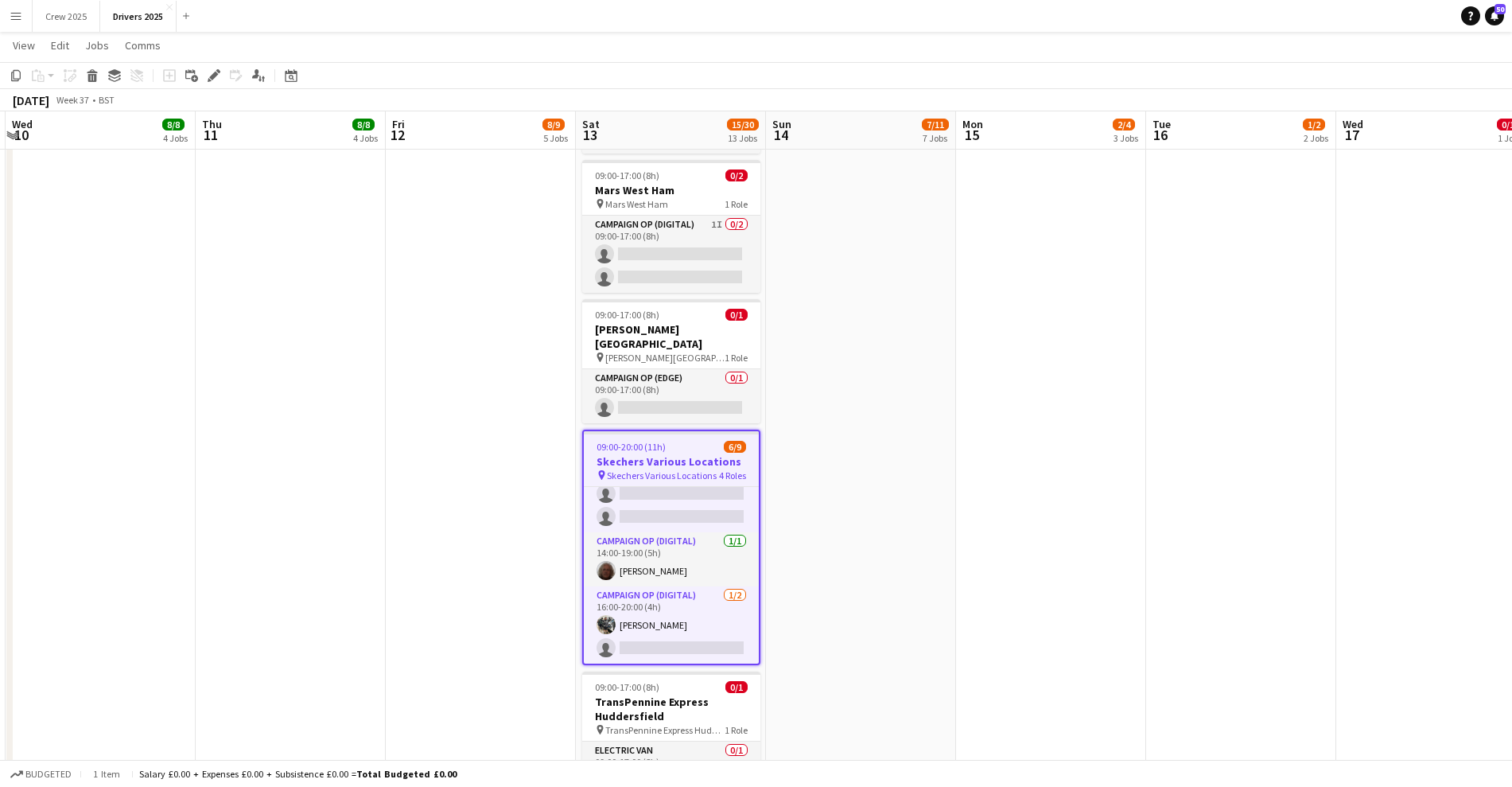
click at [925, 482] on app-date-cell "09:00-17:00 (8h) 1/1 pin Sky Various Locations 1 Role Campaign Op (Digital) [DA…" at bounding box center [861, 26] width 190 height 4272
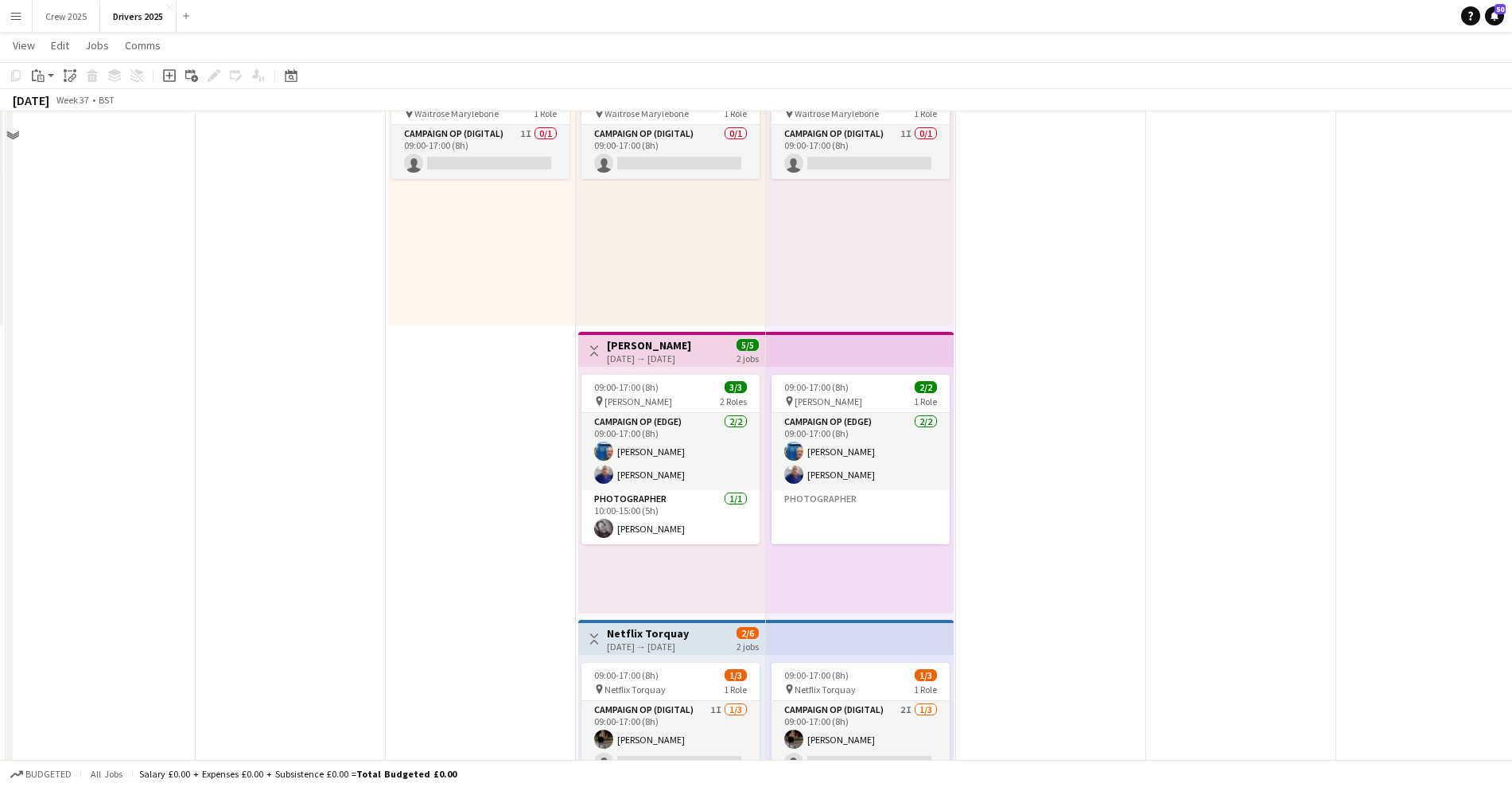
scroll to position [895, 0]
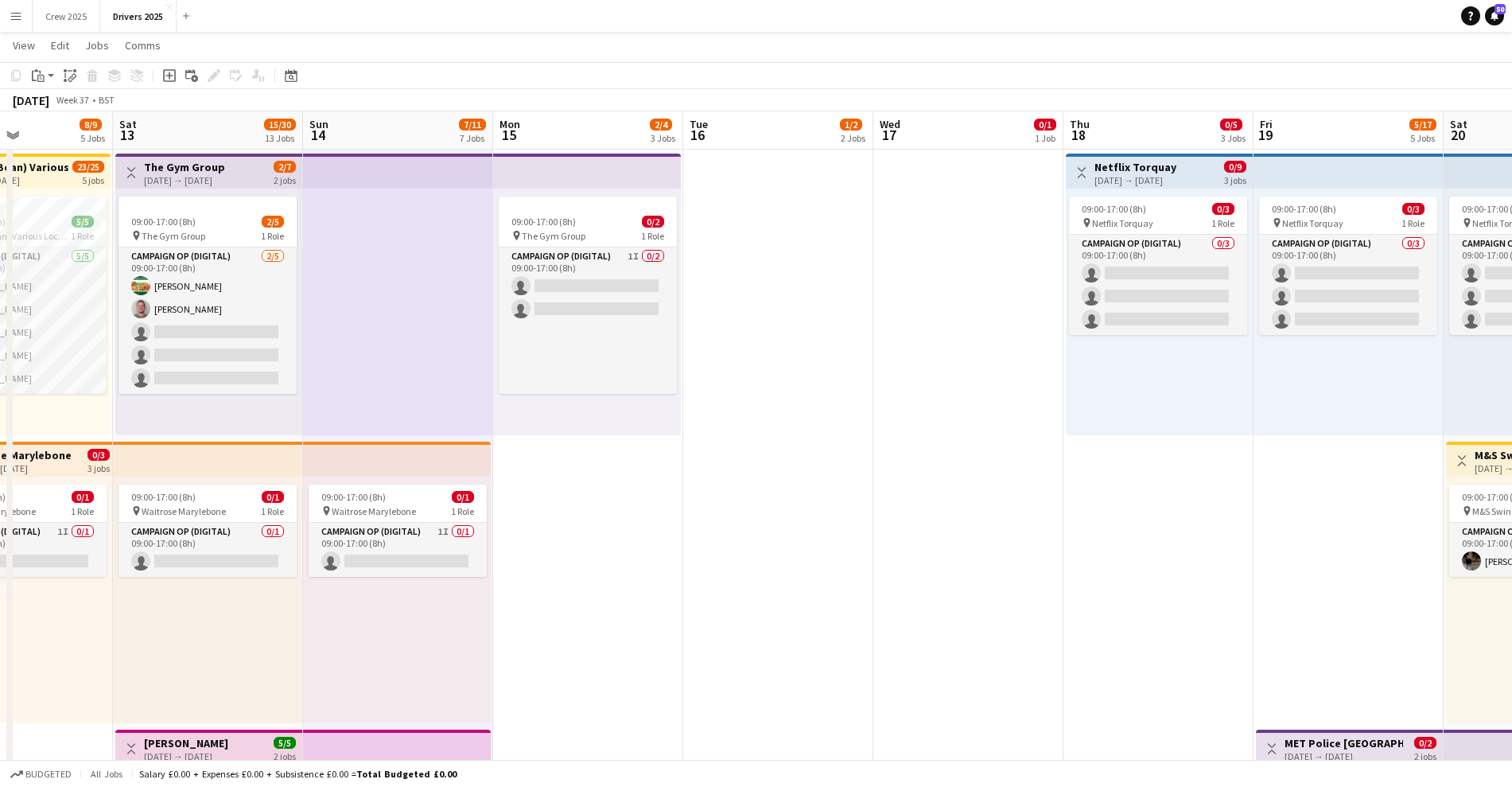
drag, startPoint x: 1269, startPoint y: 549, endPoint x: 638, endPoint y: 587, distance: 632.1
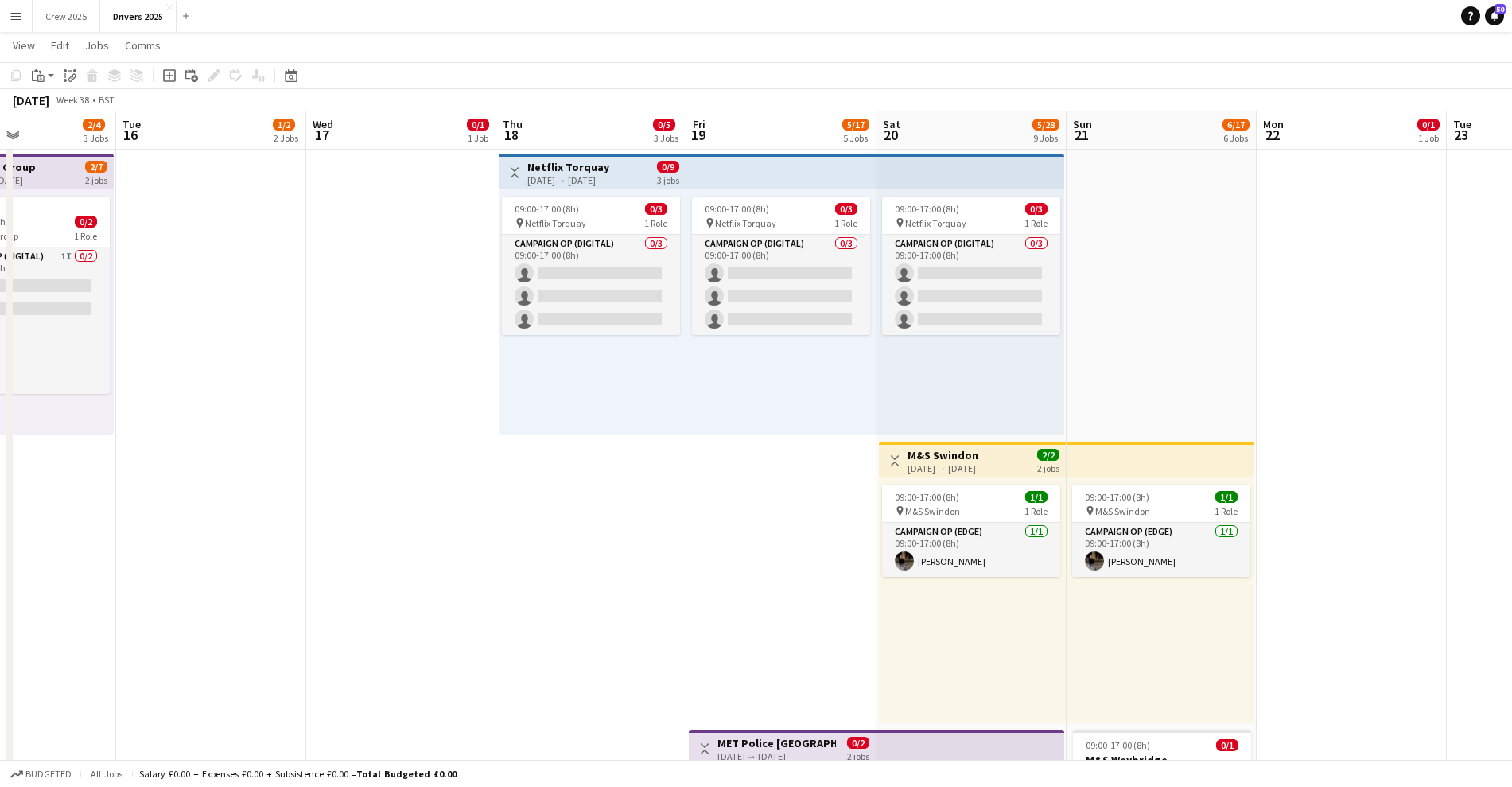
scroll to position [0, 455]
drag, startPoint x: 963, startPoint y: 545, endPoint x: 589, endPoint y: 577, distance: 375.4
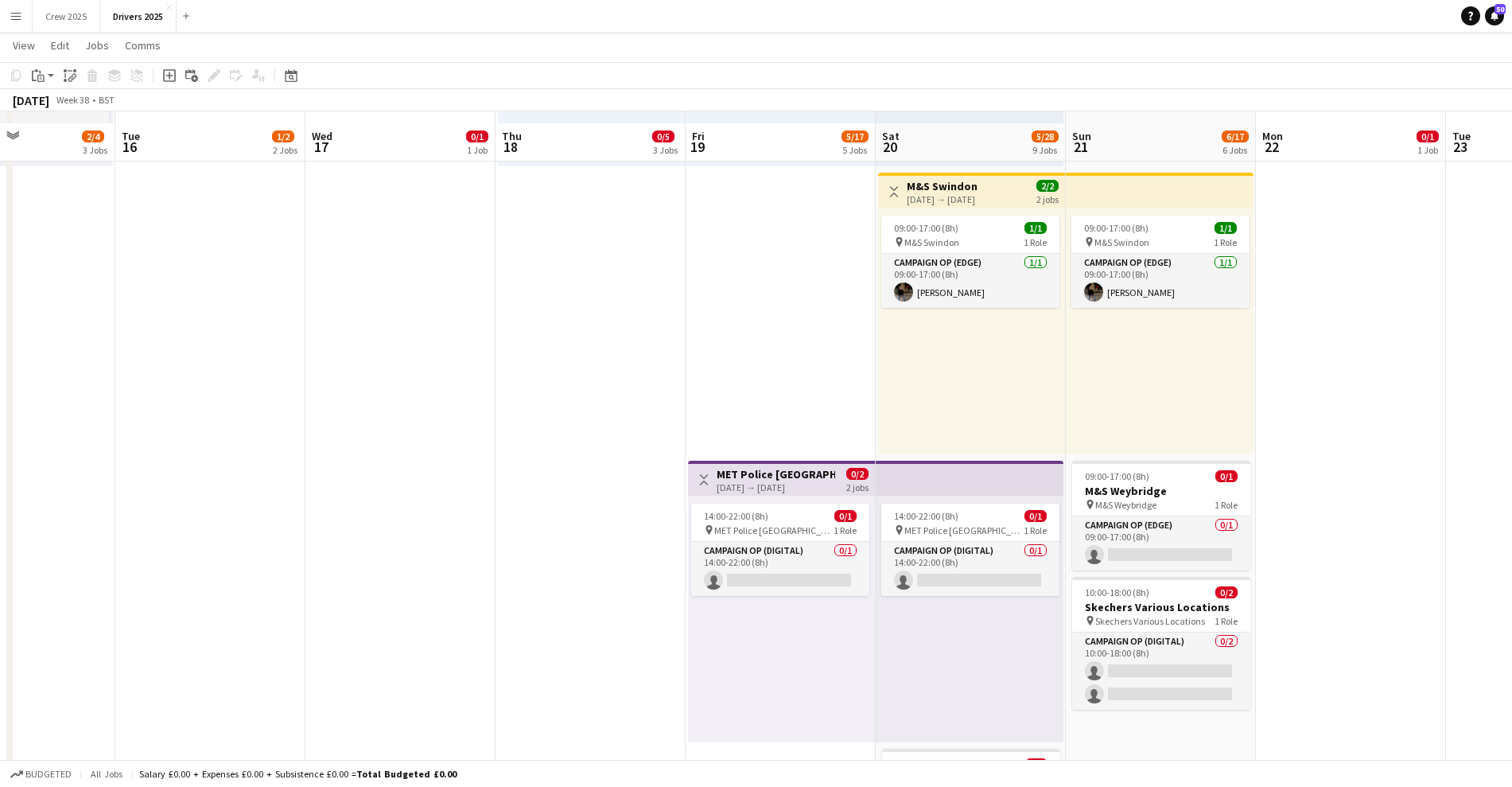
scroll to position [1193, 0]
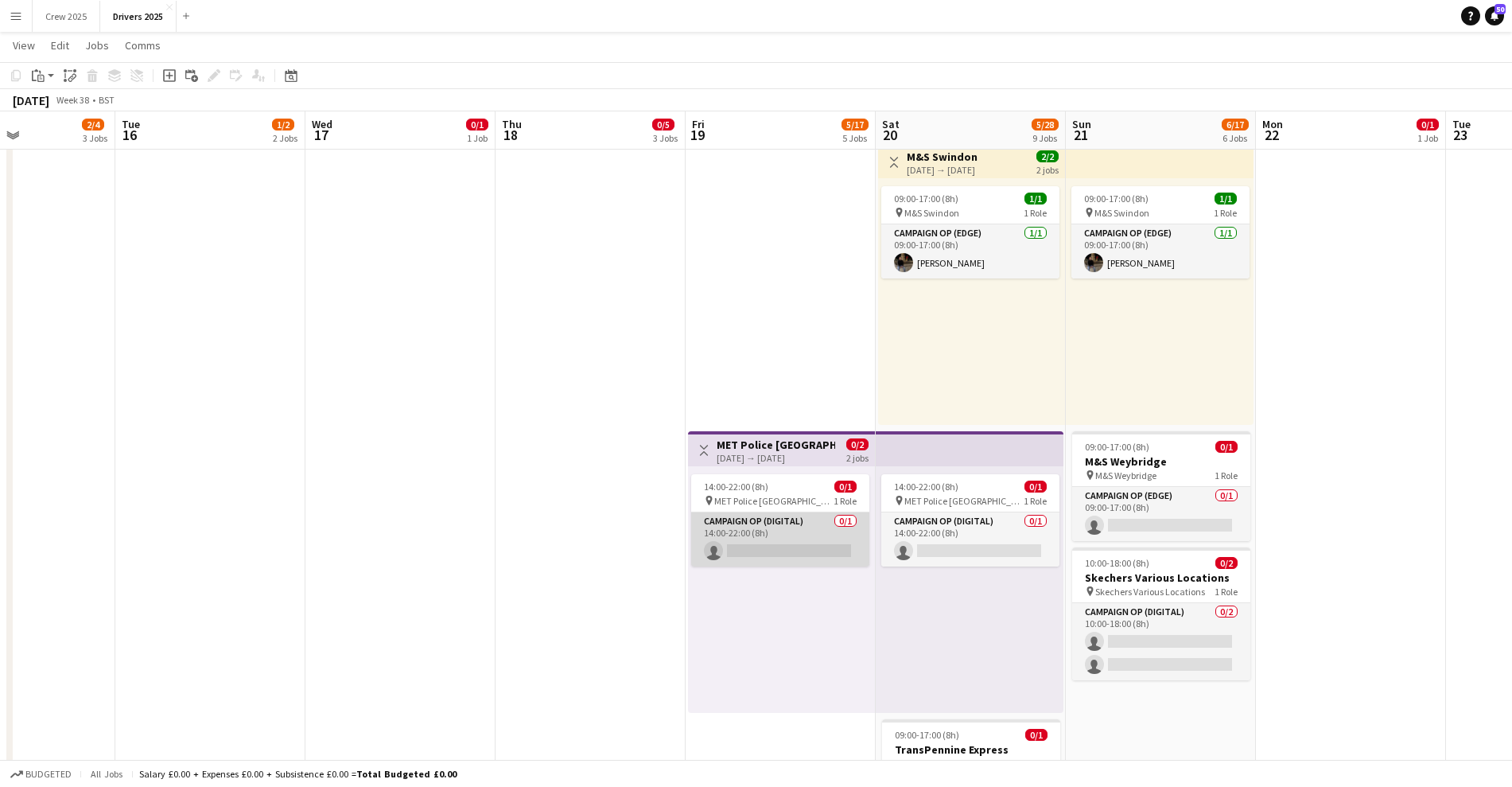
click at [762, 530] on app-card-role "Campaign Op (Digital) 0/1 14:00-22:00 (8h) single-neutral-actions" at bounding box center [780, 540] width 178 height 54
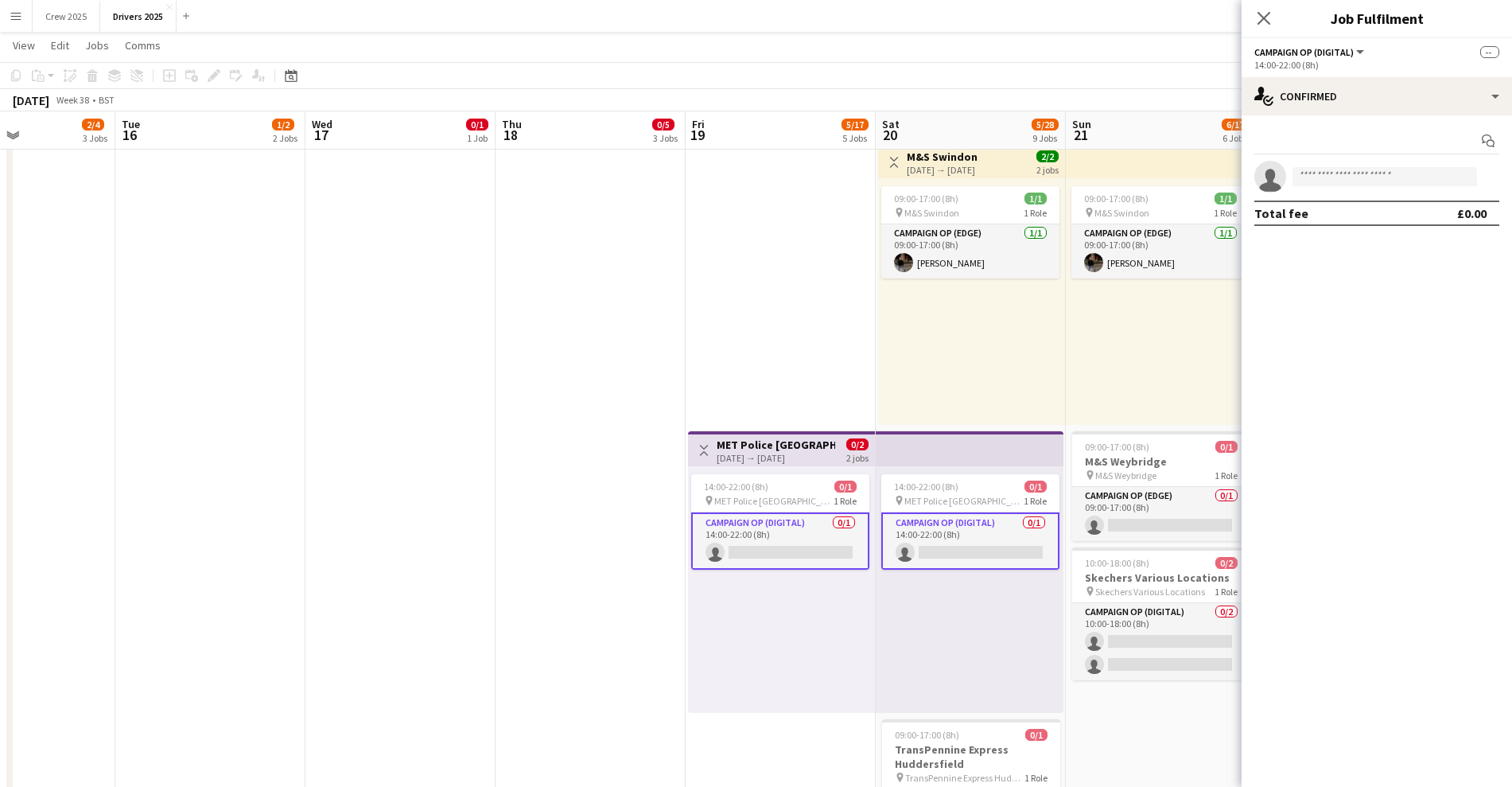
click at [1318, 67] on div "14:00-22:00 (8h)" at bounding box center [1377, 65] width 245 height 12
click at [1335, 89] on div "single-neutral-actions-check-2 Confirmed" at bounding box center [1377, 96] width 271 height 38
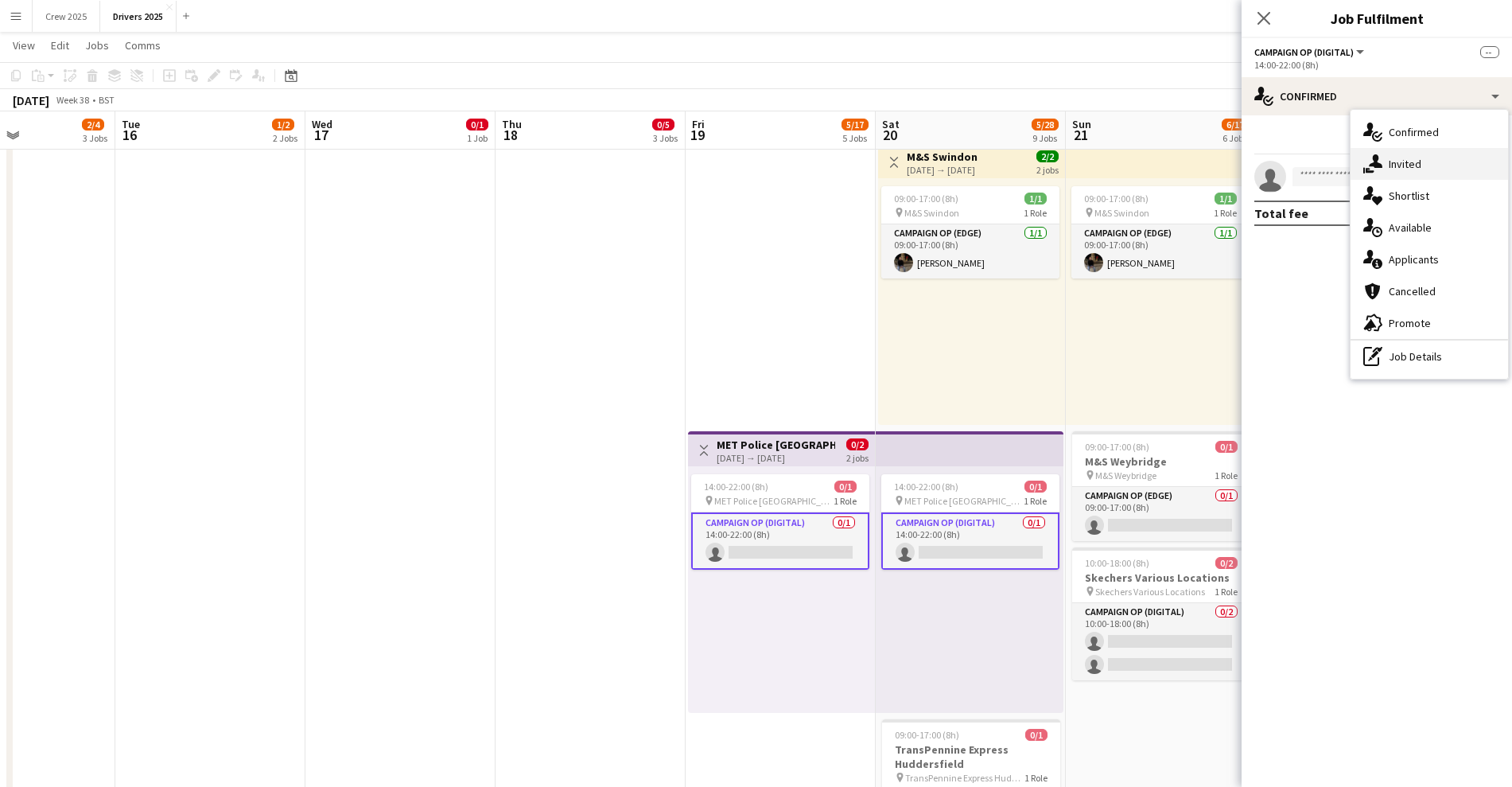
click at [1386, 155] on div "single-neutral-actions-share-1 Invited" at bounding box center [1430, 163] width 157 height 31
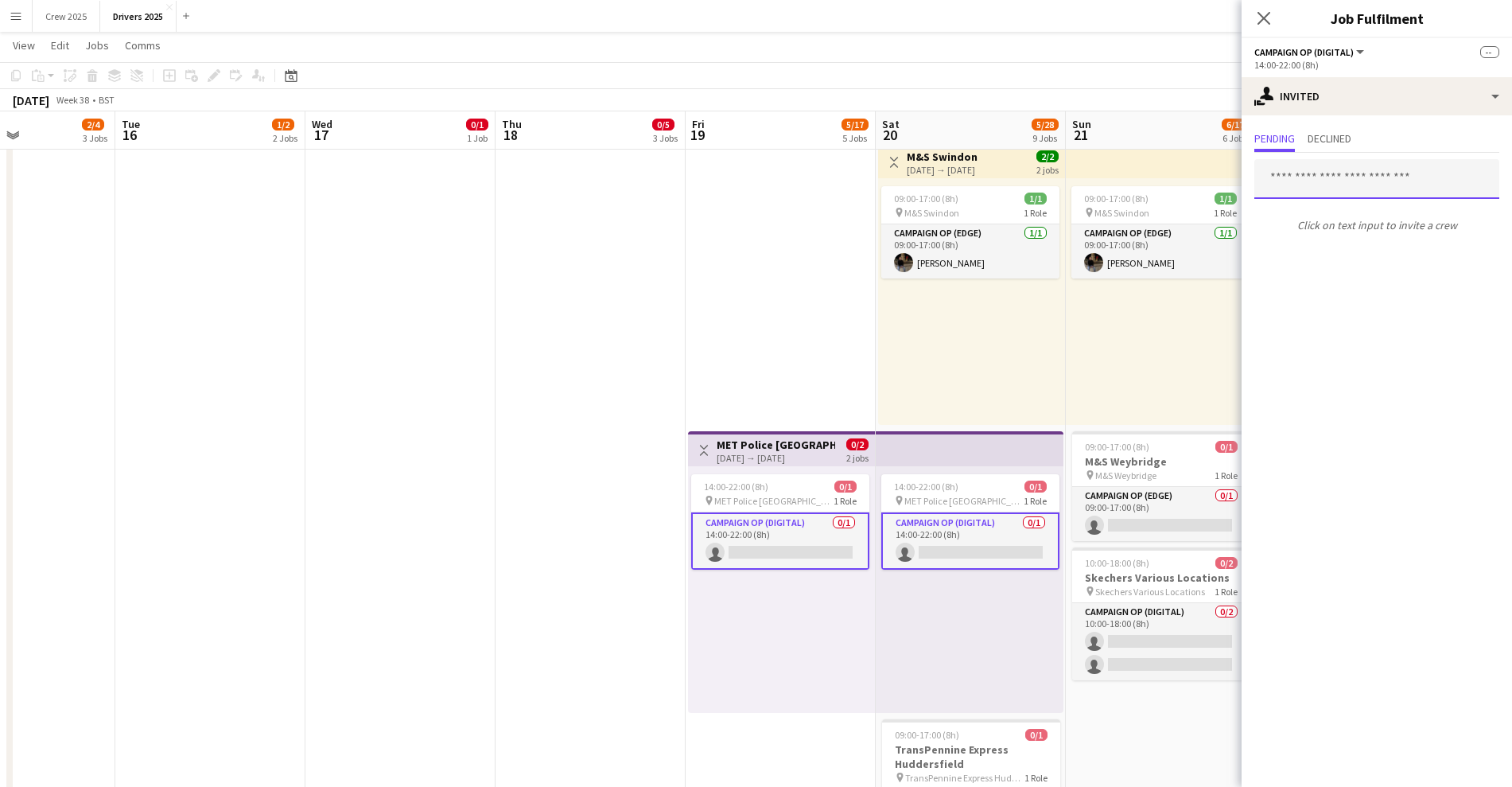
click at [1313, 188] on input "text" at bounding box center [1377, 179] width 245 height 40
type input "******"
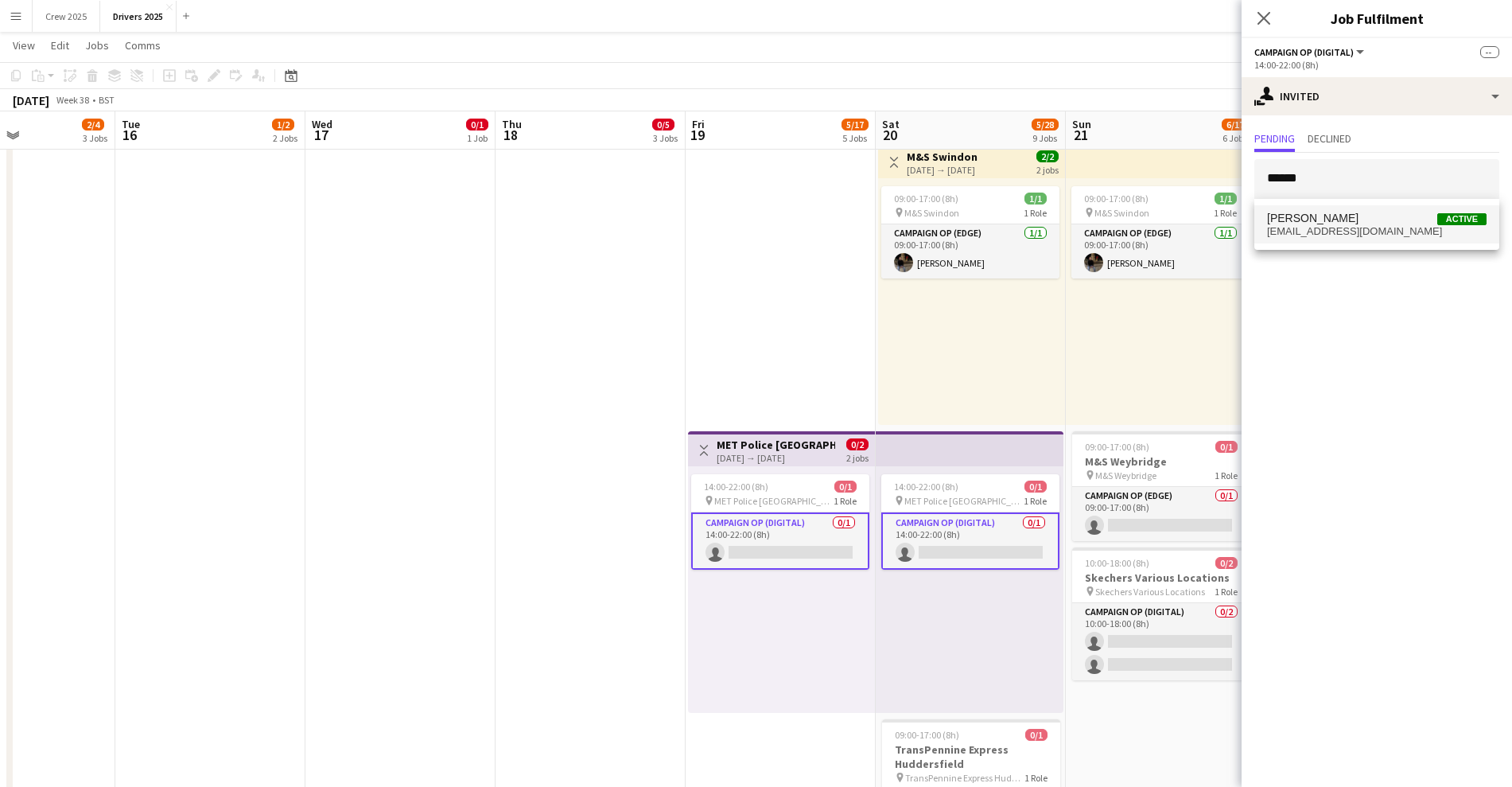
click at [1368, 228] on span "[EMAIL_ADDRESS][DOMAIN_NAME]" at bounding box center [1377, 231] width 219 height 13
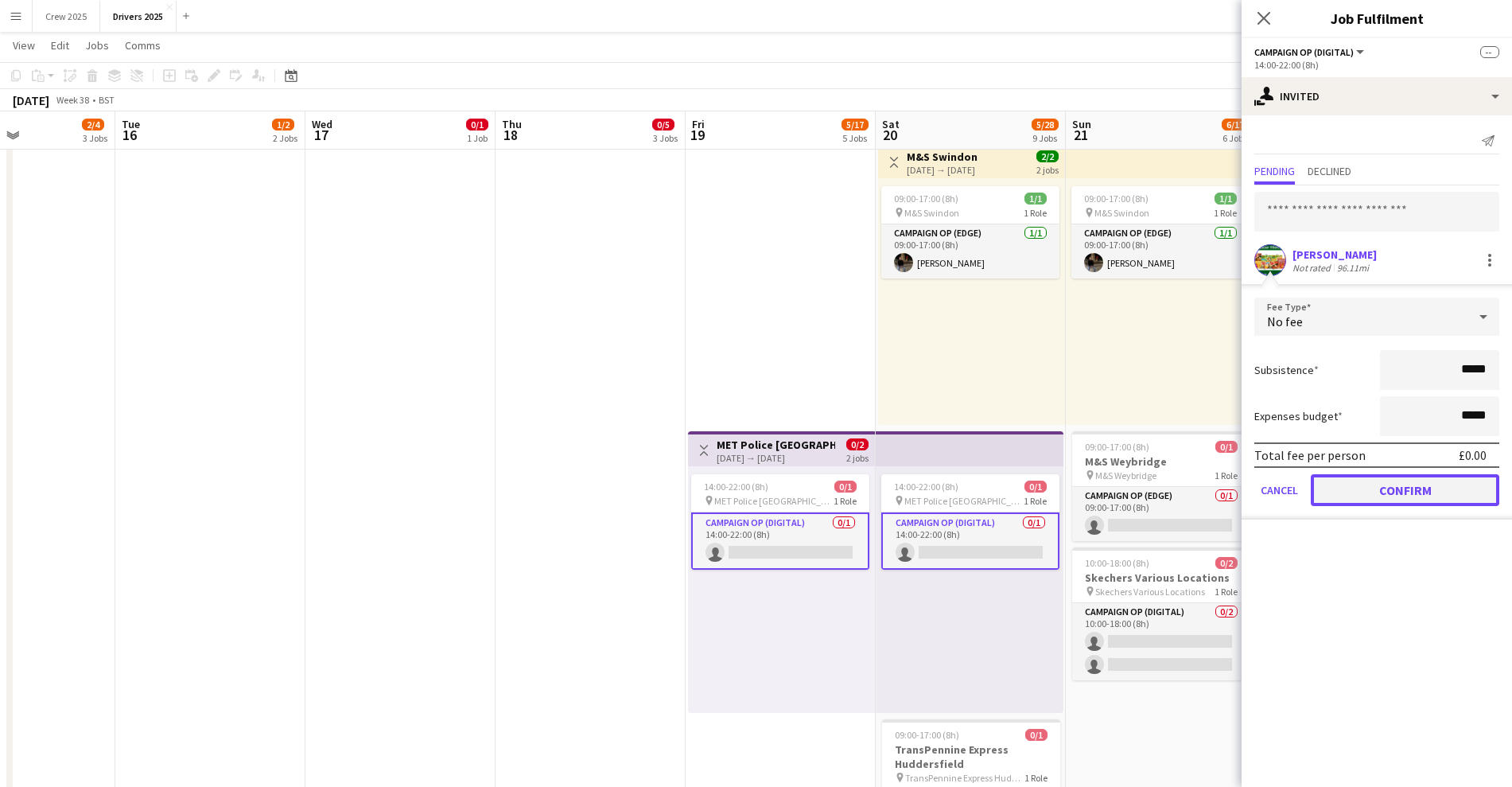
click at [1412, 489] on button "Confirm" at bounding box center [1405, 490] width 189 height 31
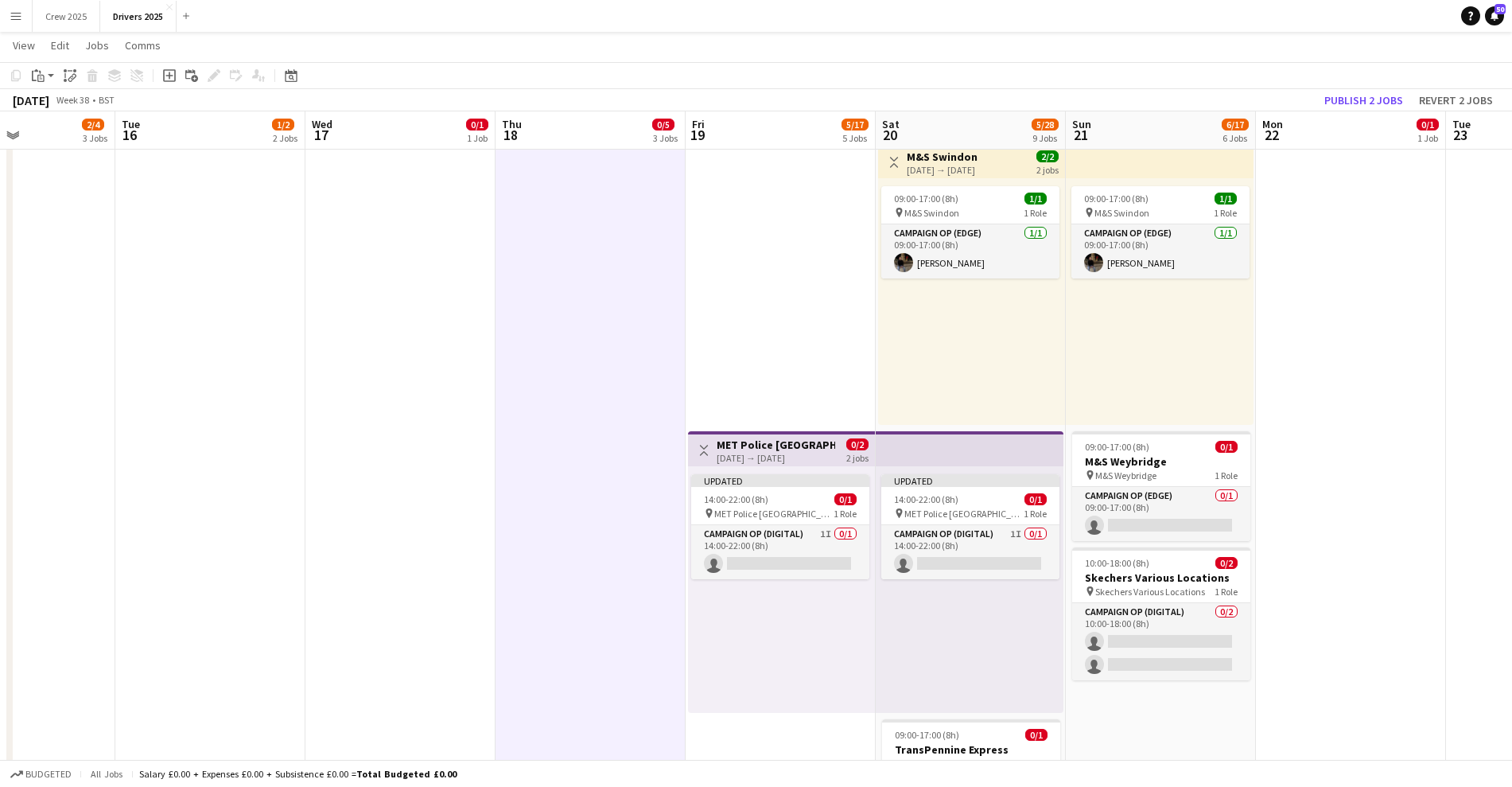
click at [756, 444] on h3 "MET Police [GEOGRAPHIC_DATA]" at bounding box center [777, 445] width 119 height 14
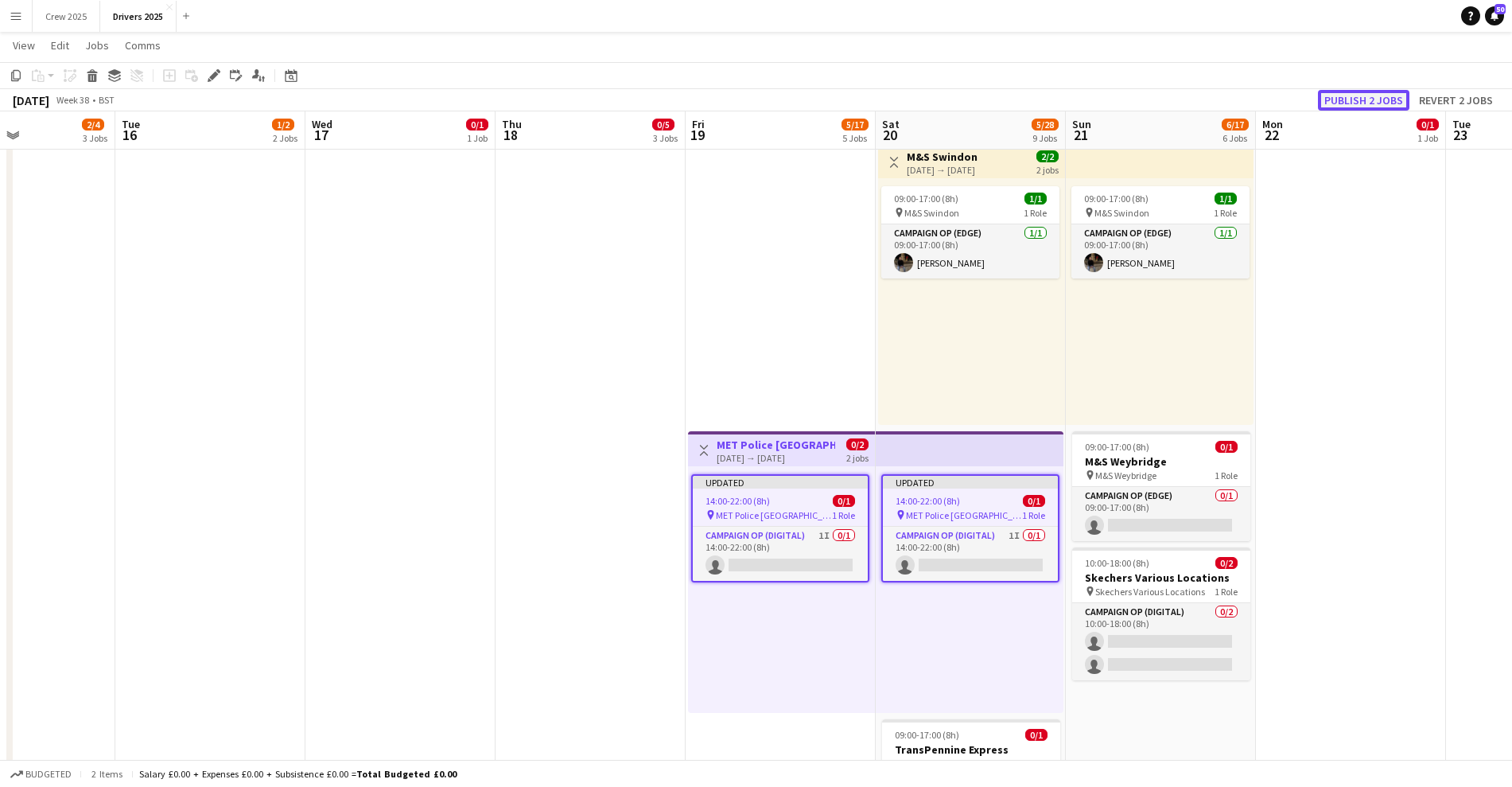
click at [1350, 97] on button "Publish 2 jobs" at bounding box center [1364, 100] width 92 height 21
